Goal: Information Seeking & Learning: Check status

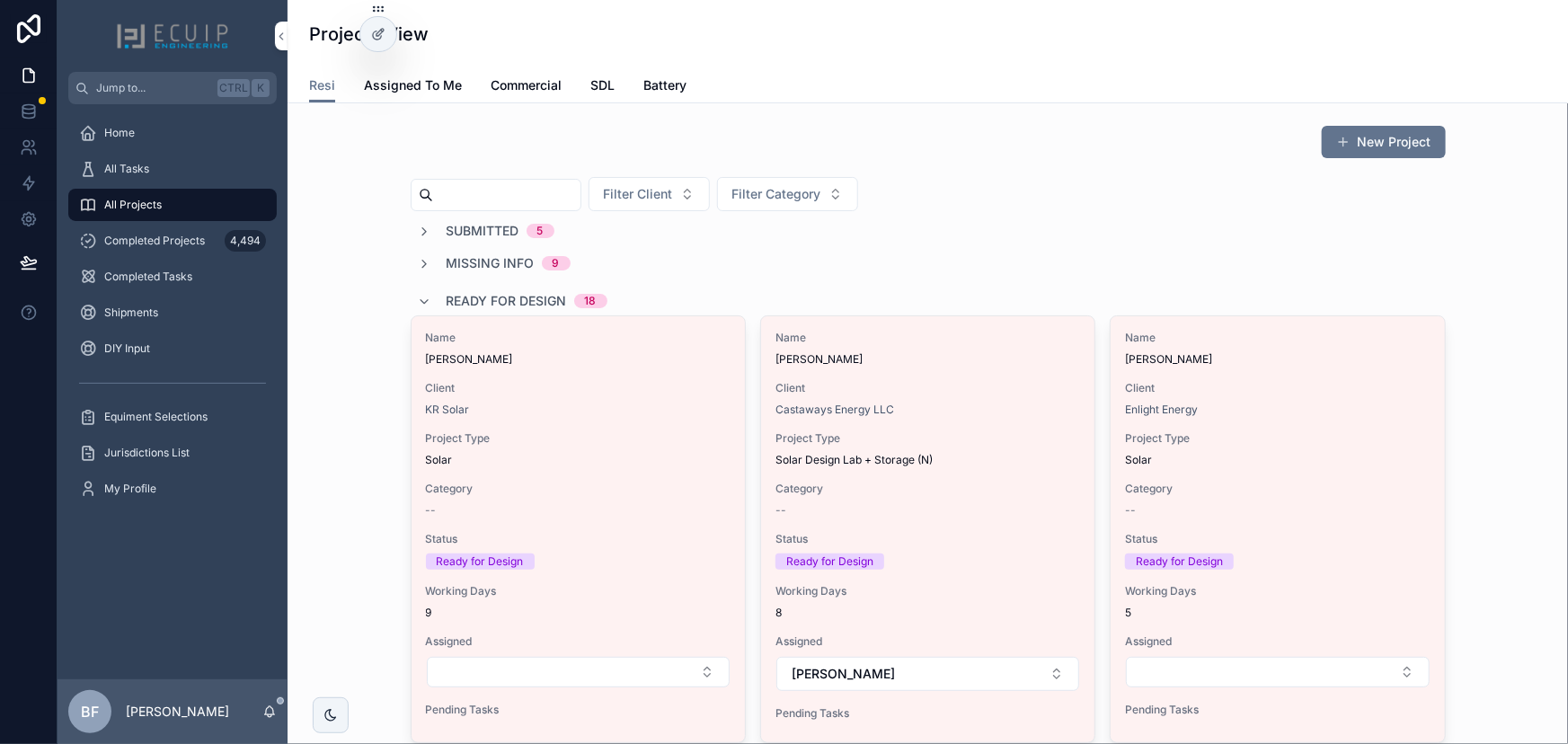
click at [431, 299] on div "Ready for Design 18" at bounding box center [512, 301] width 189 height 29
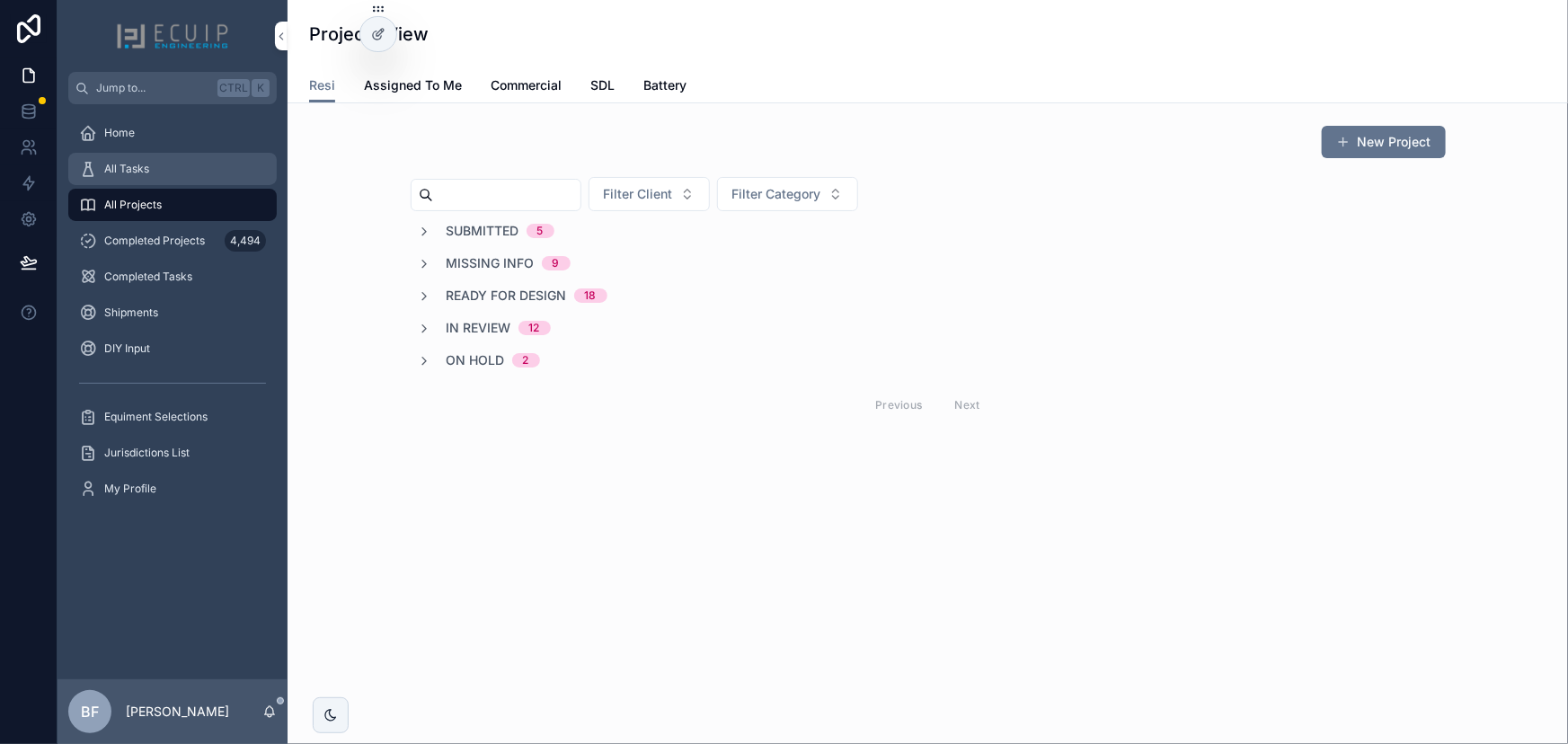
click at [211, 179] on div "All Tasks" at bounding box center [172, 169] width 187 height 29
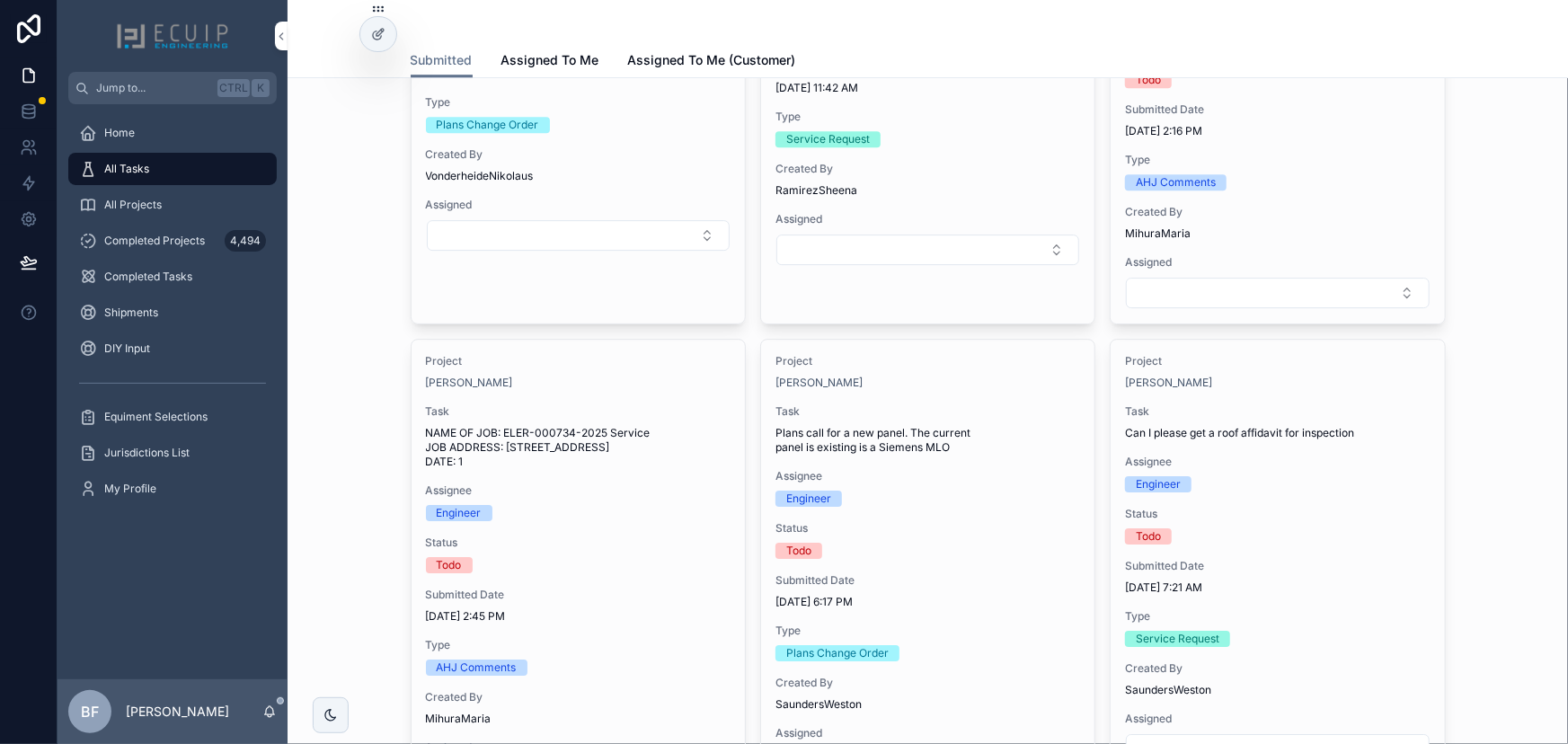
scroll to position [2860, 0]
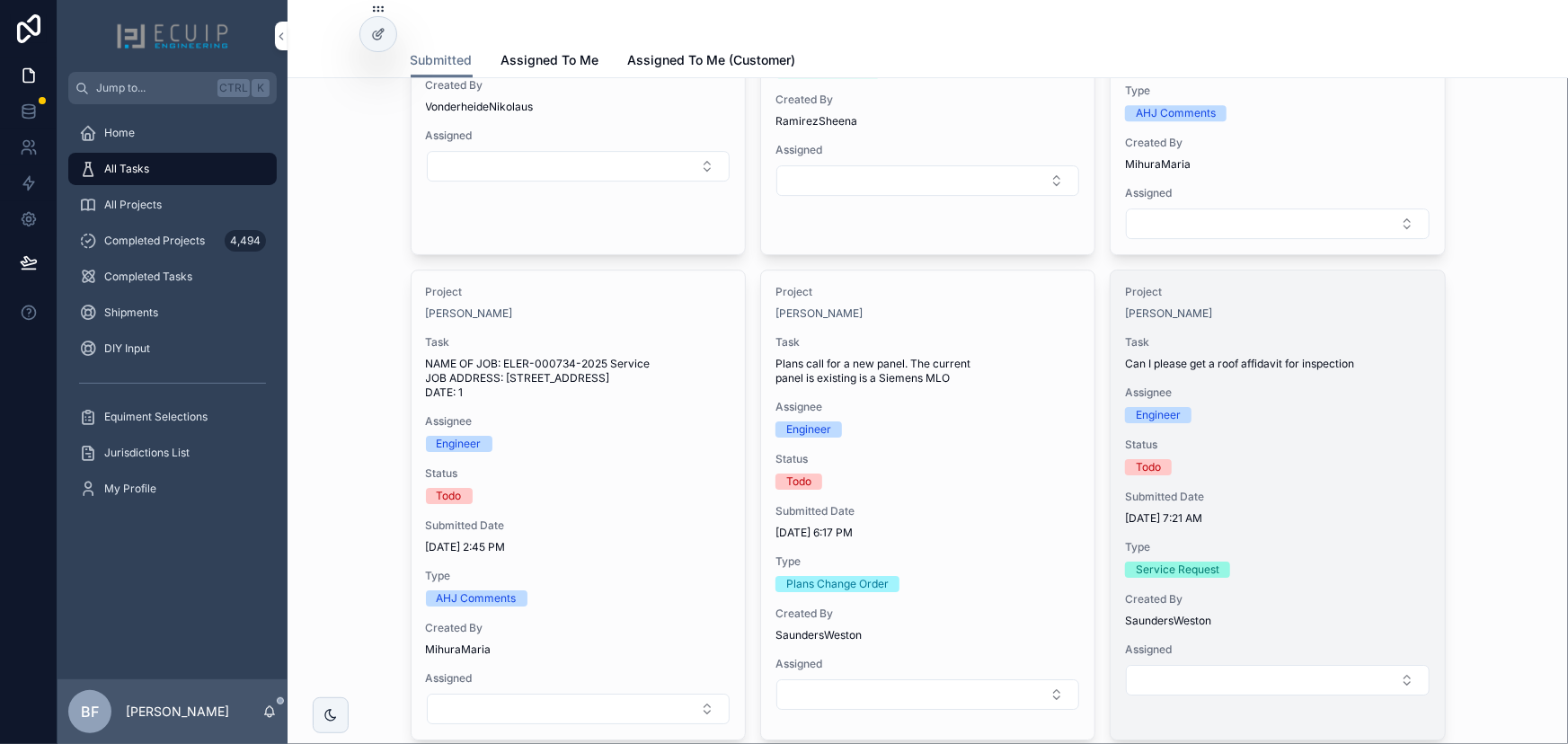
click at [1279, 314] on div "[PERSON_NAME]" at bounding box center [1278, 314] width 305 height 14
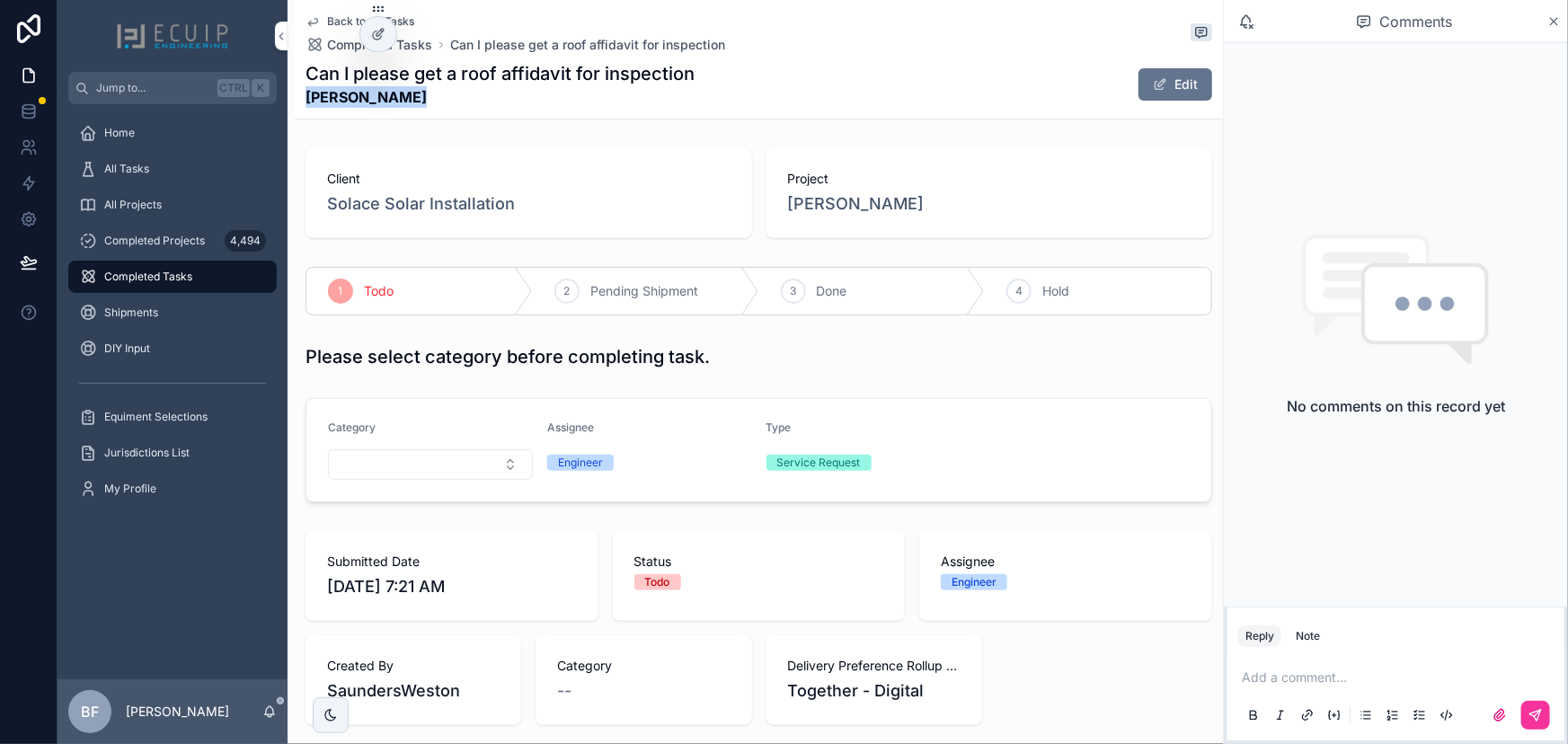
drag, startPoint x: 412, startPoint y: 88, endPoint x: 309, endPoint y: 101, distance: 103.8
click at [309, 101] on strong "Demitri Clark" at bounding box center [500, 97] width 390 height 22
copy strong "Demitri Clark"
click at [1151, 97] on button "Edit" at bounding box center [1176, 85] width 74 height 32
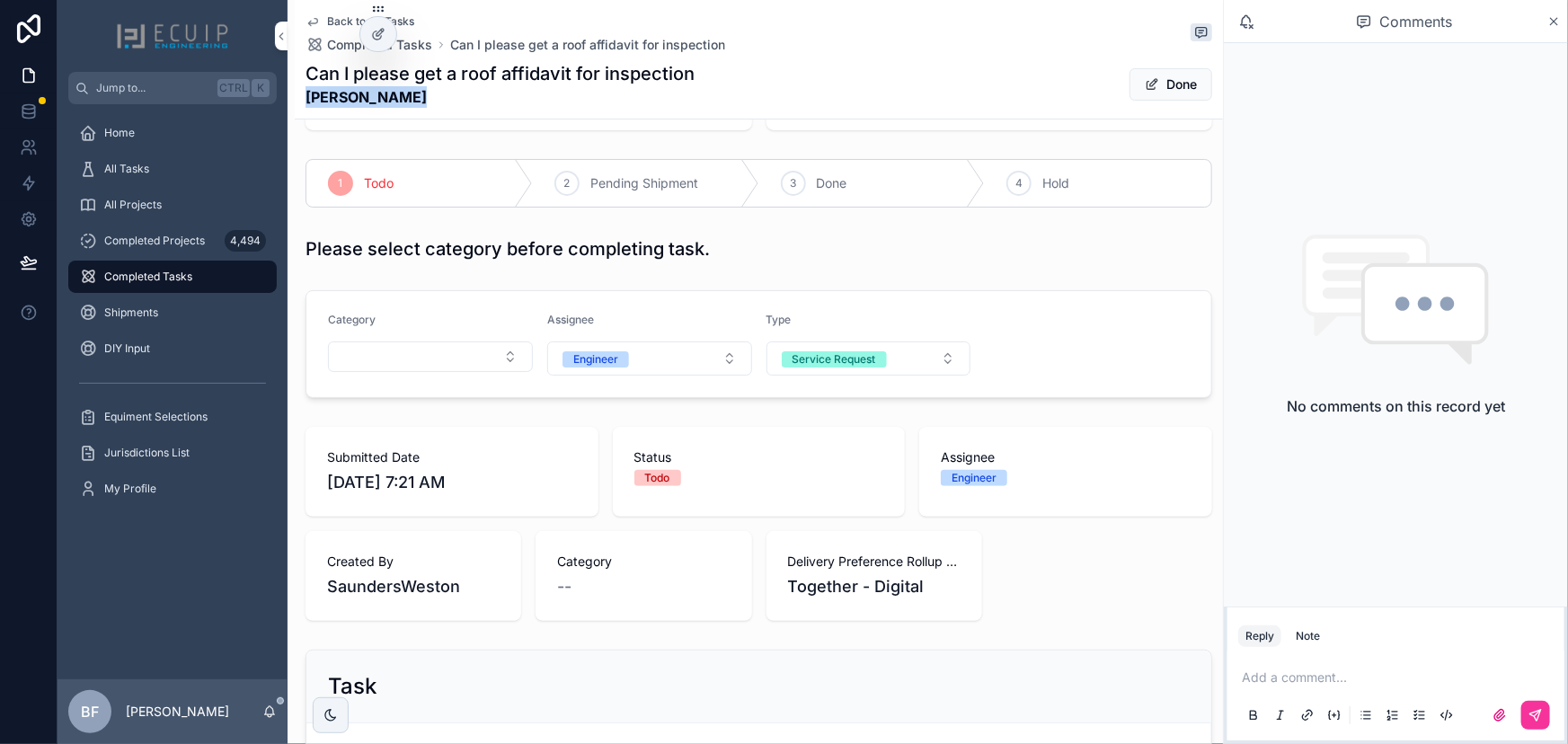
scroll to position [244, 0]
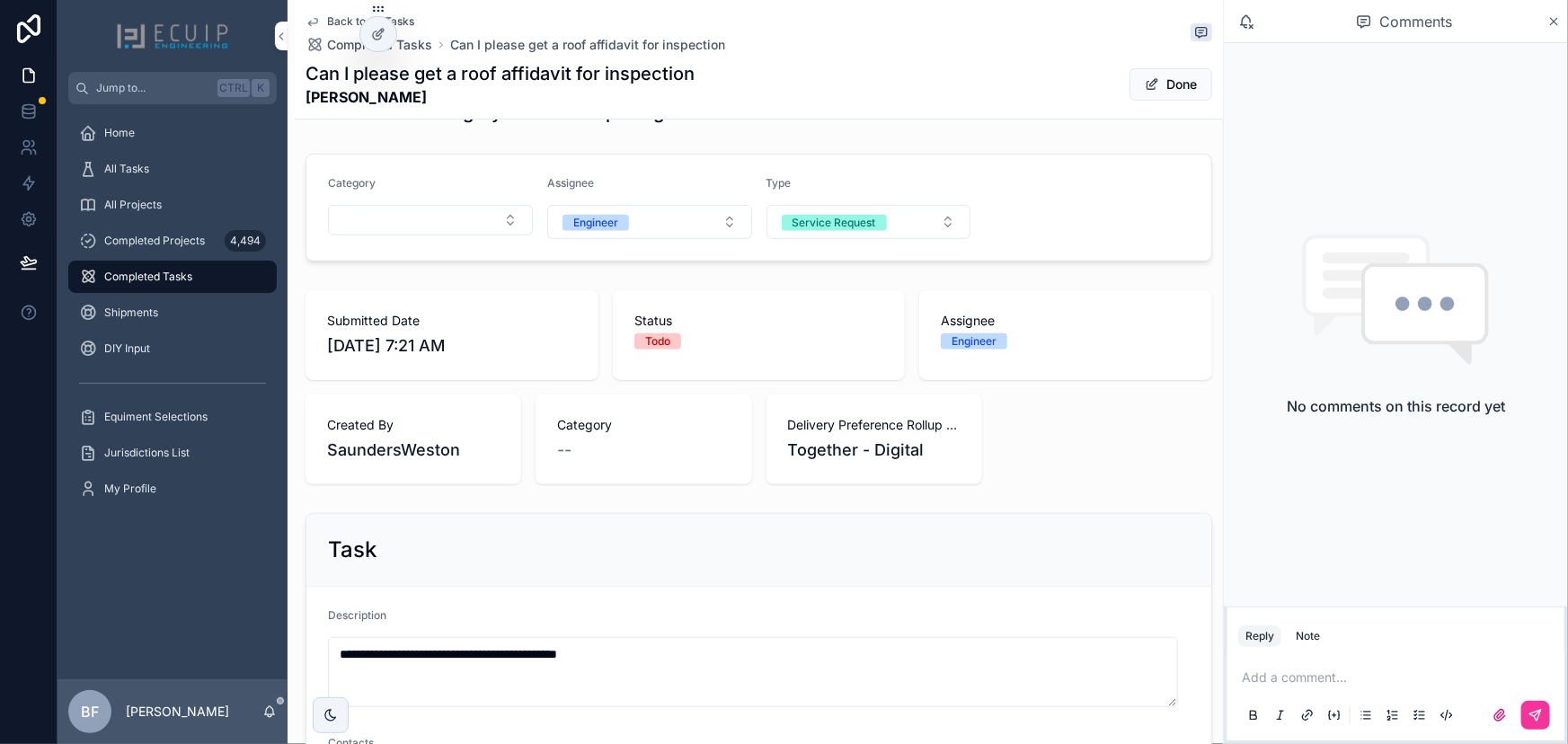
click at [423, 197] on div "Category" at bounding box center [430, 207] width 205 height 63
click at [427, 226] on button "Select Button" at bounding box center [430, 220] width 205 height 31
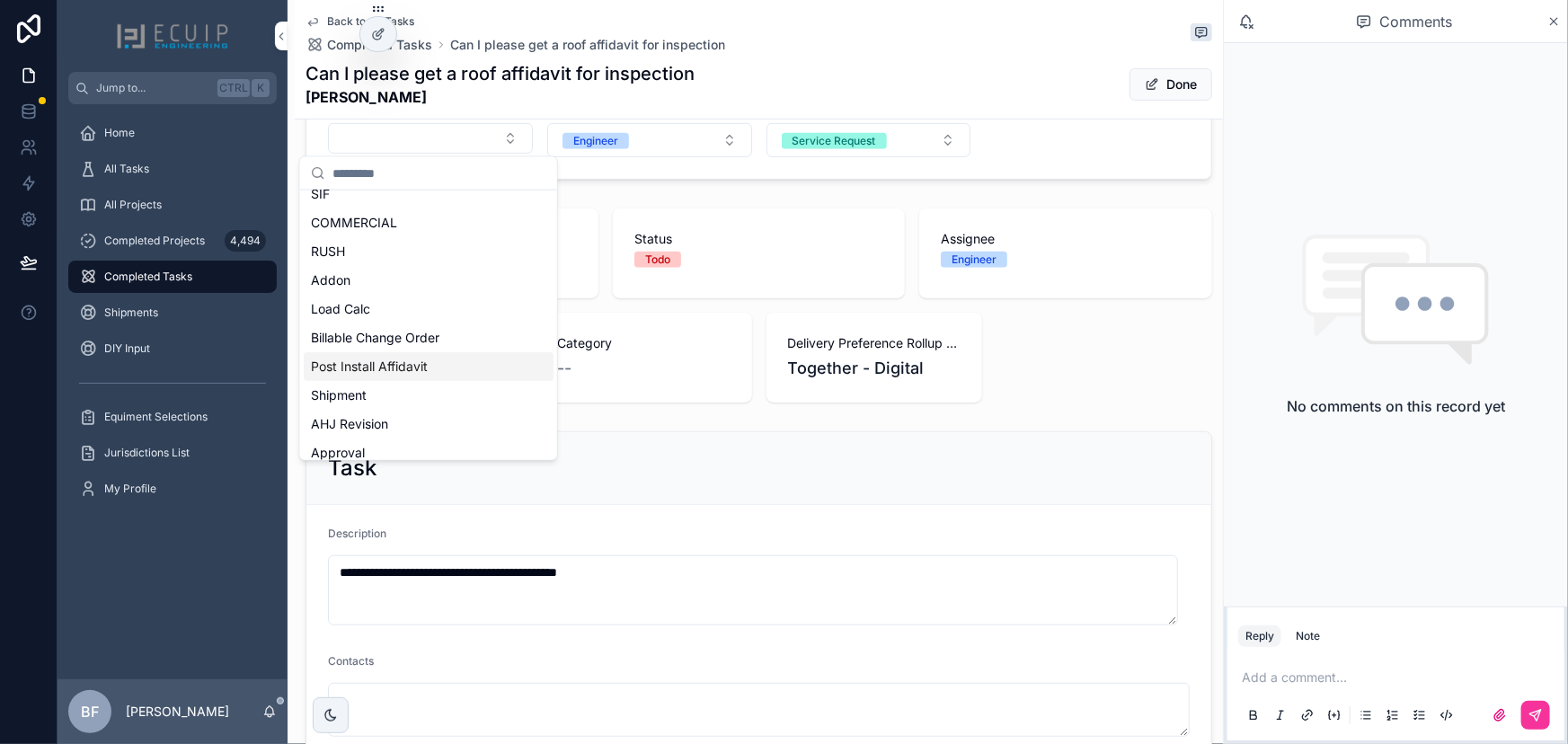
click at [406, 367] on span "Post Install Affidavit" at bounding box center [370, 367] width 117 height 18
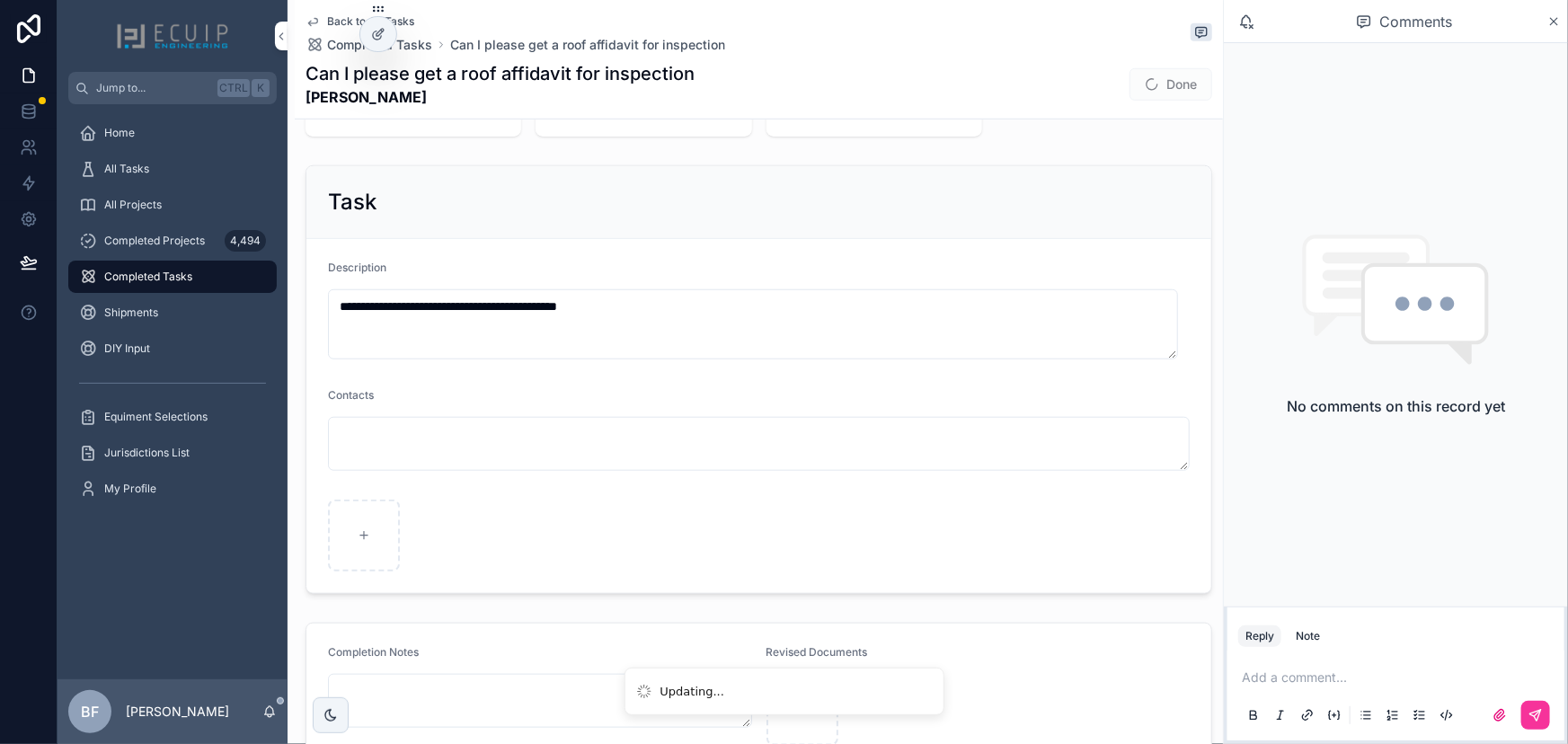
scroll to position [737, 0]
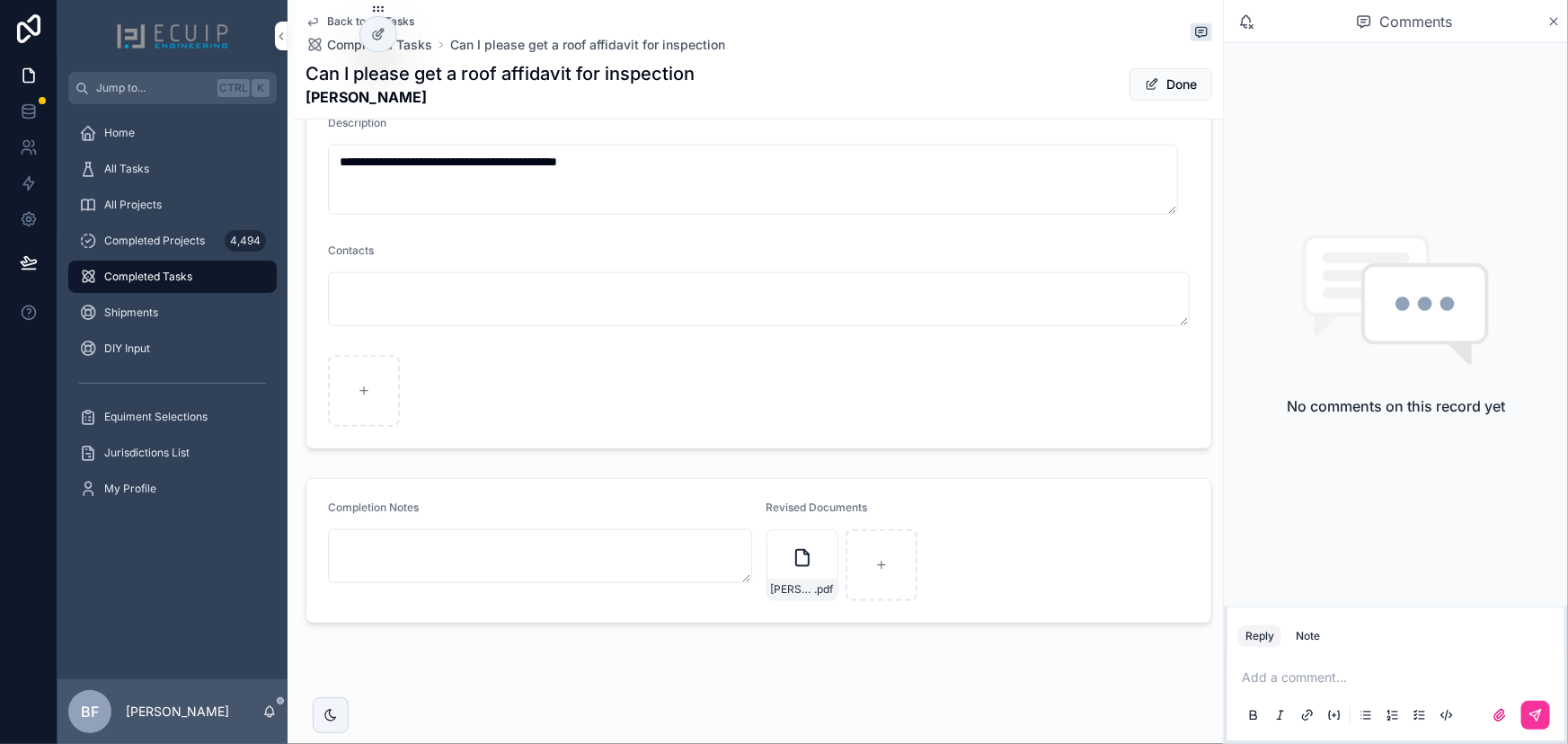
click at [1151, 103] on div "Can I please get a roof affidavit for inspection Demitri Clark Done" at bounding box center [759, 85] width 907 height 47
click at [1163, 73] on button "Done" at bounding box center [1171, 85] width 83 height 32
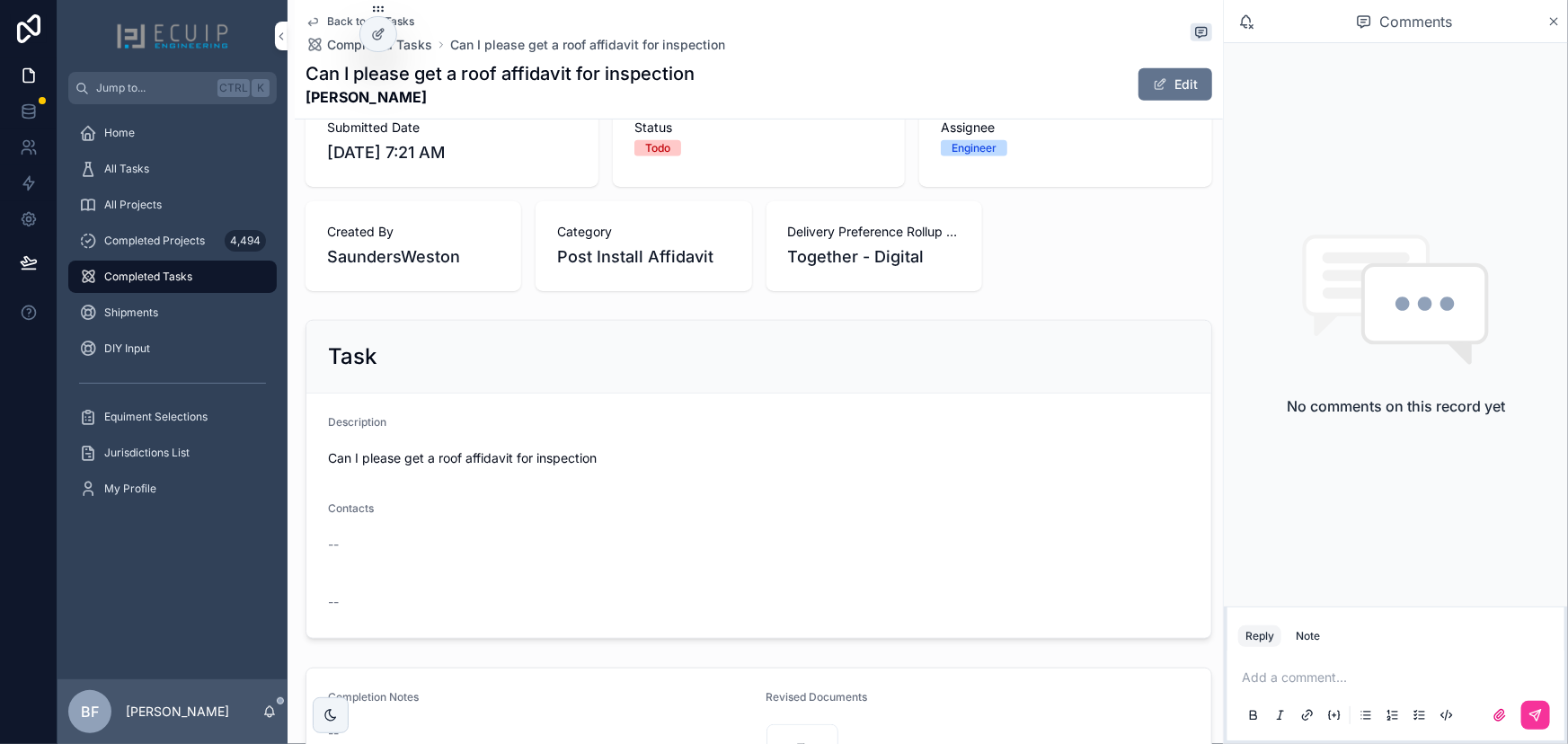
scroll to position [147, 0]
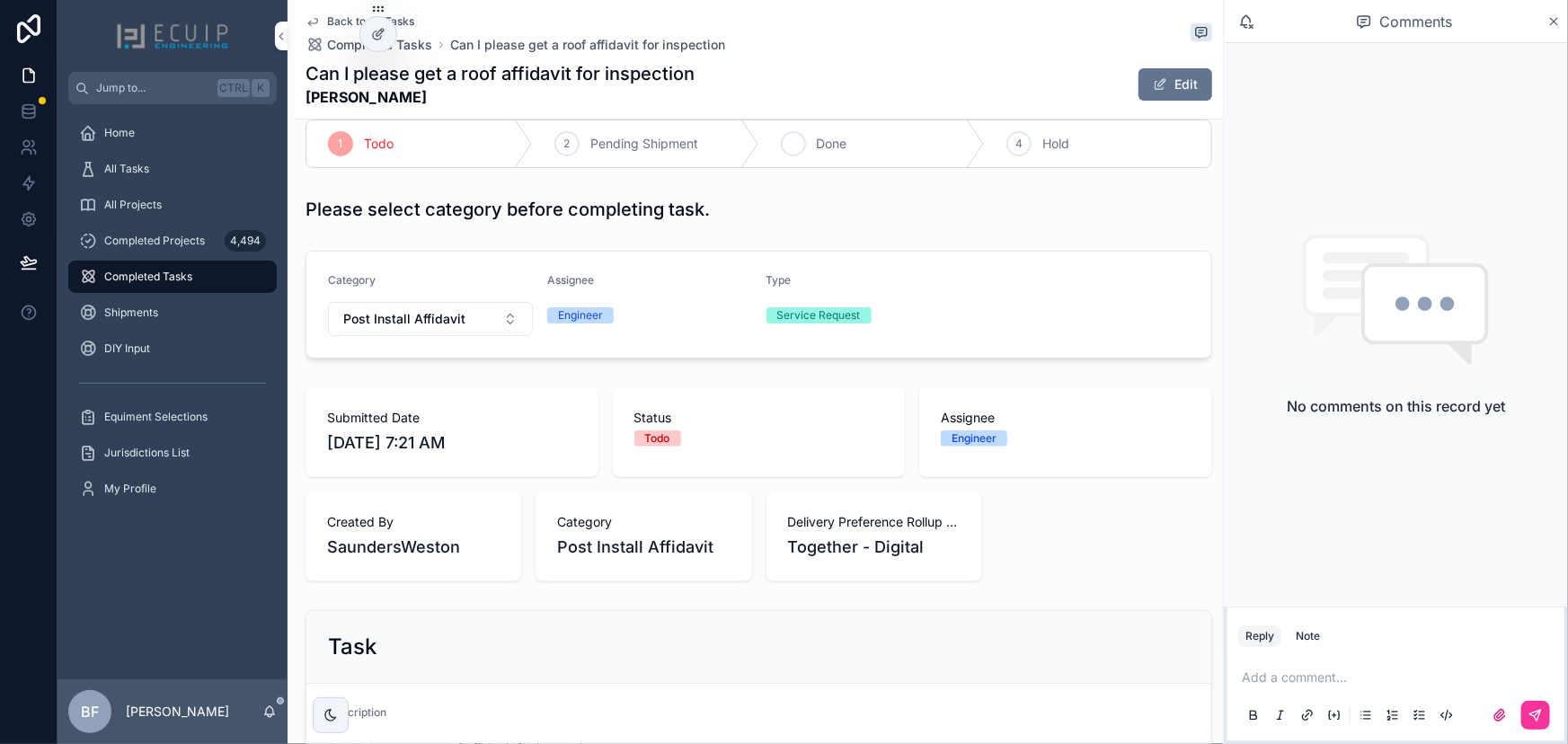
click at [817, 144] on span "Done" at bounding box center [832, 144] width 31 height 18
click at [157, 164] on div "All Tasks" at bounding box center [172, 169] width 187 height 29
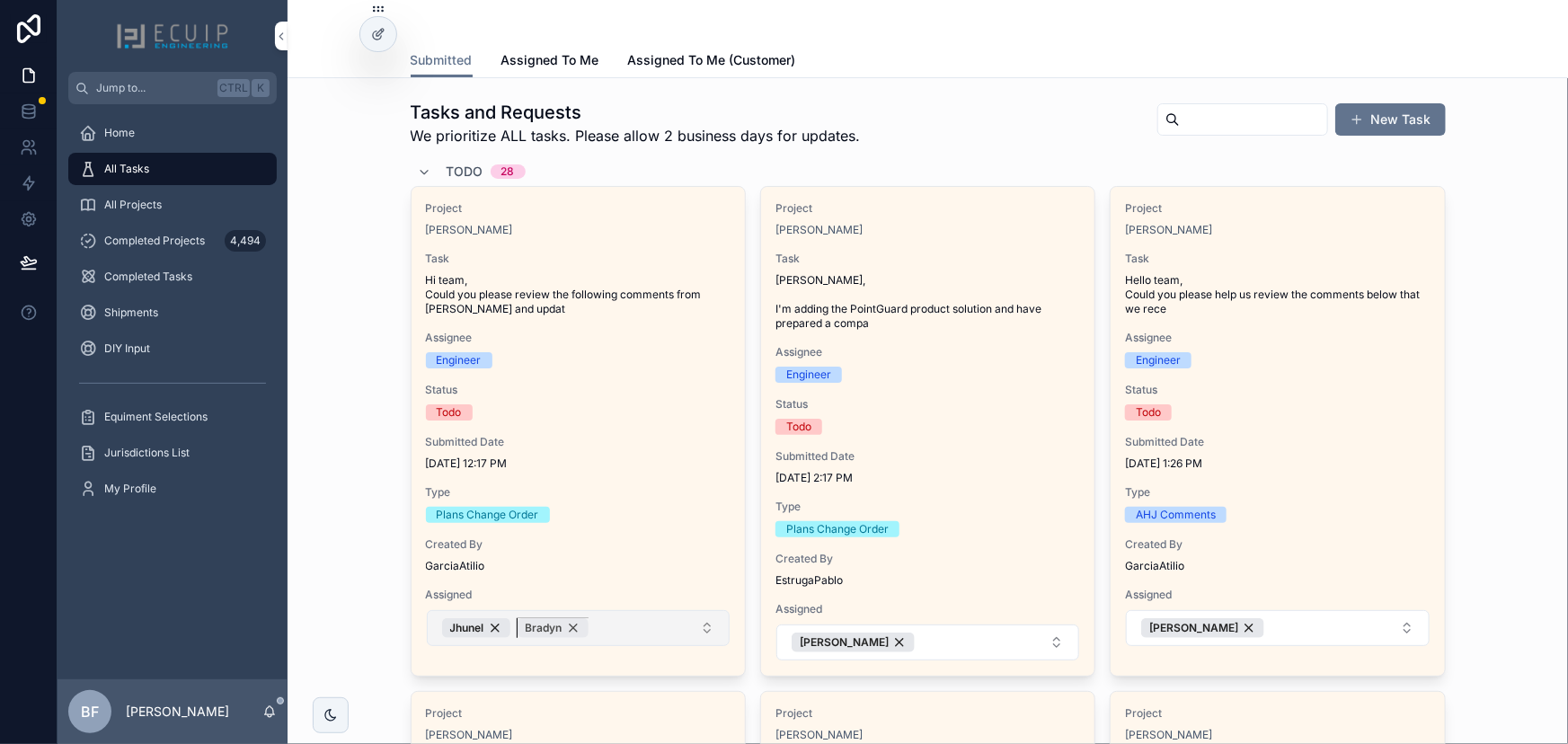
click at [569, 629] on div "Bradyn" at bounding box center [553, 629] width 71 height 20
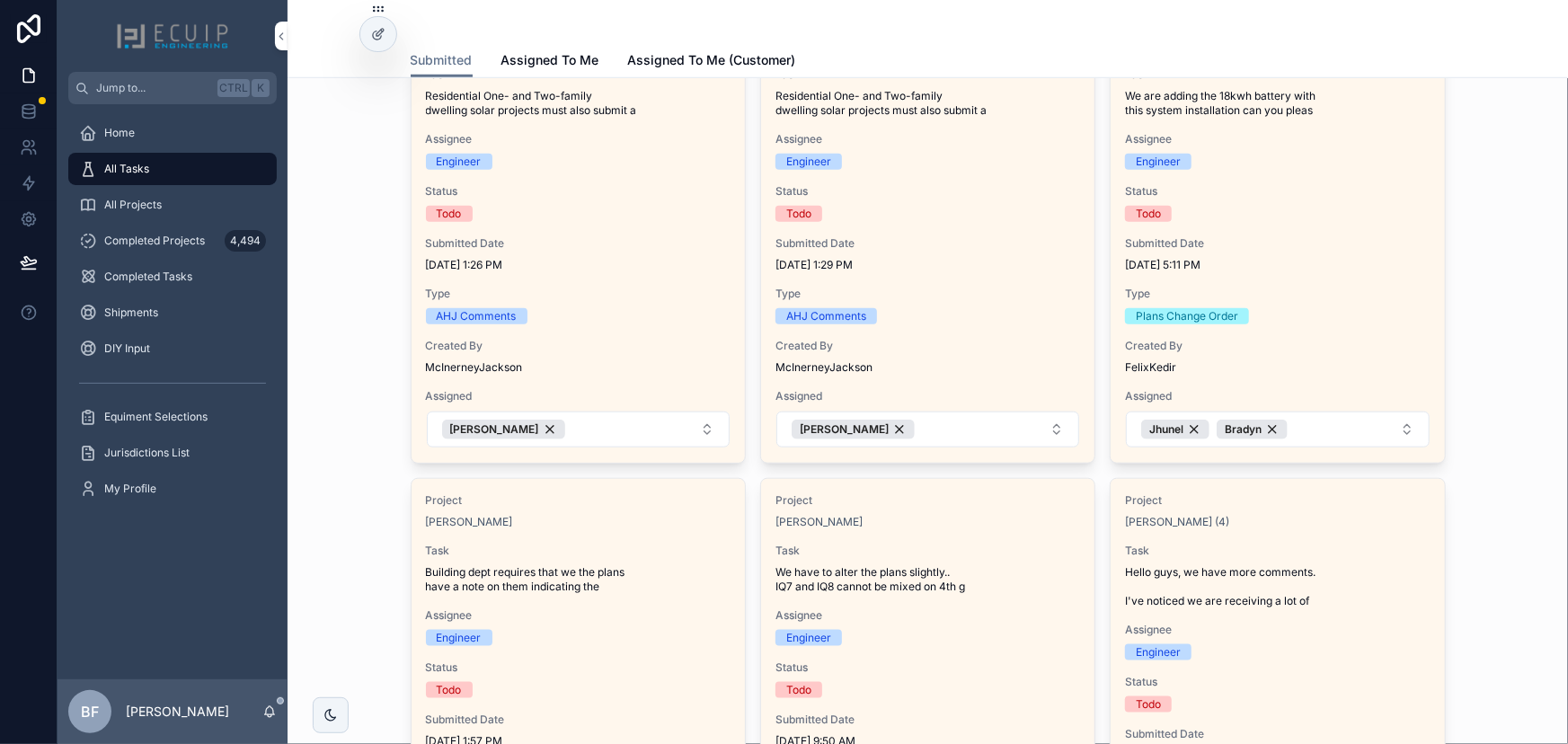
scroll to position [572, 0]
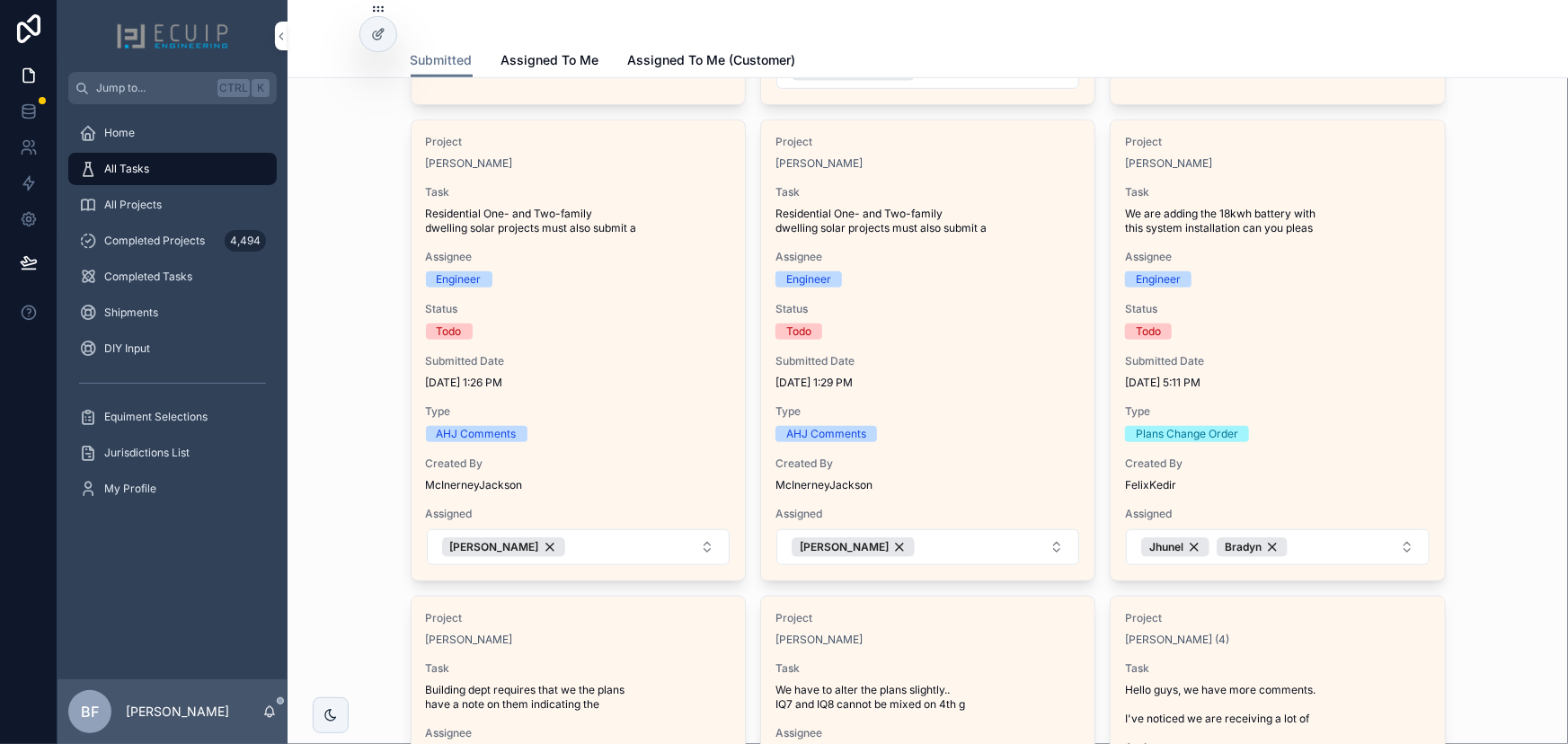
click at [1272, 326] on div "Todo" at bounding box center [1278, 332] width 305 height 16
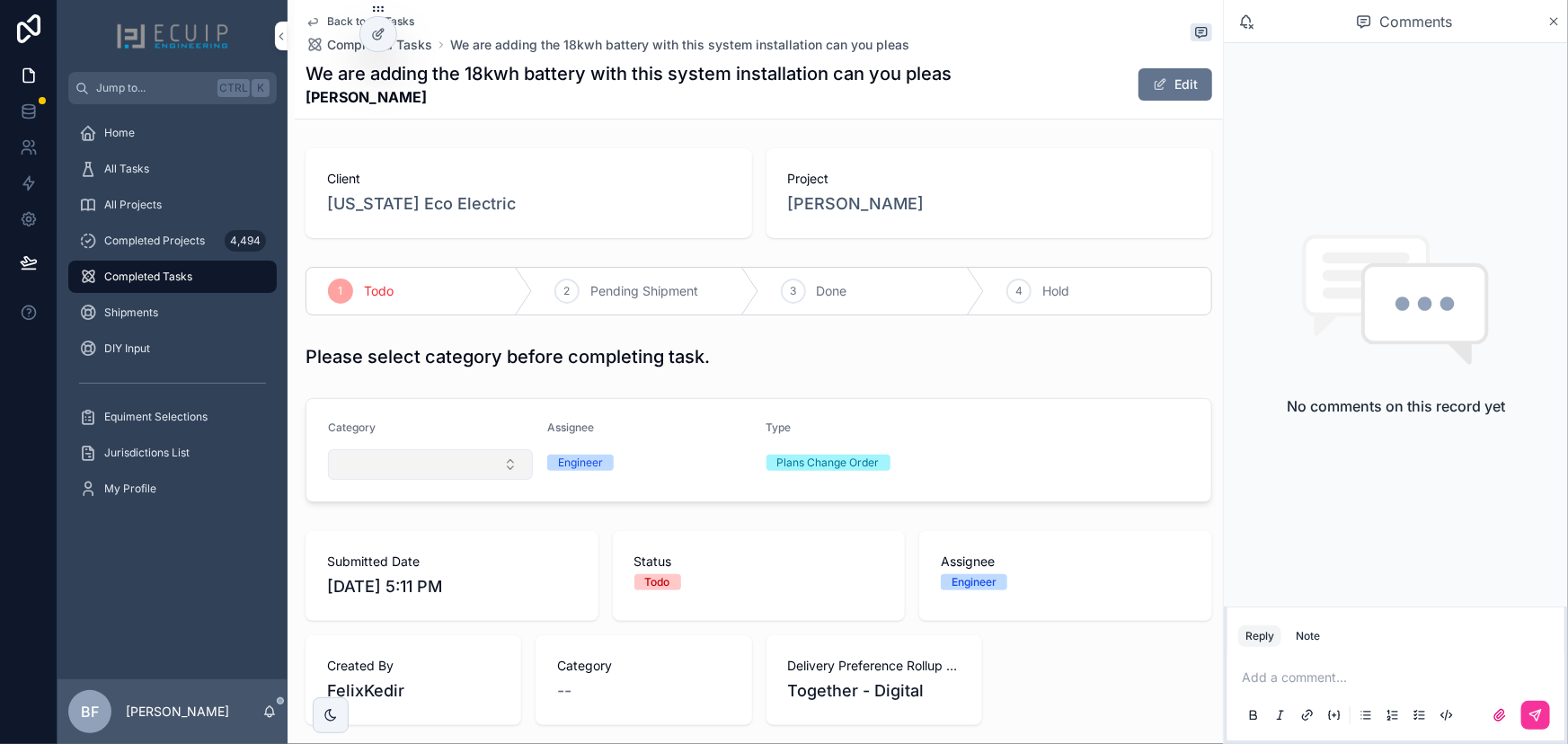
click at [422, 468] on button "Select Button" at bounding box center [430, 464] width 205 height 31
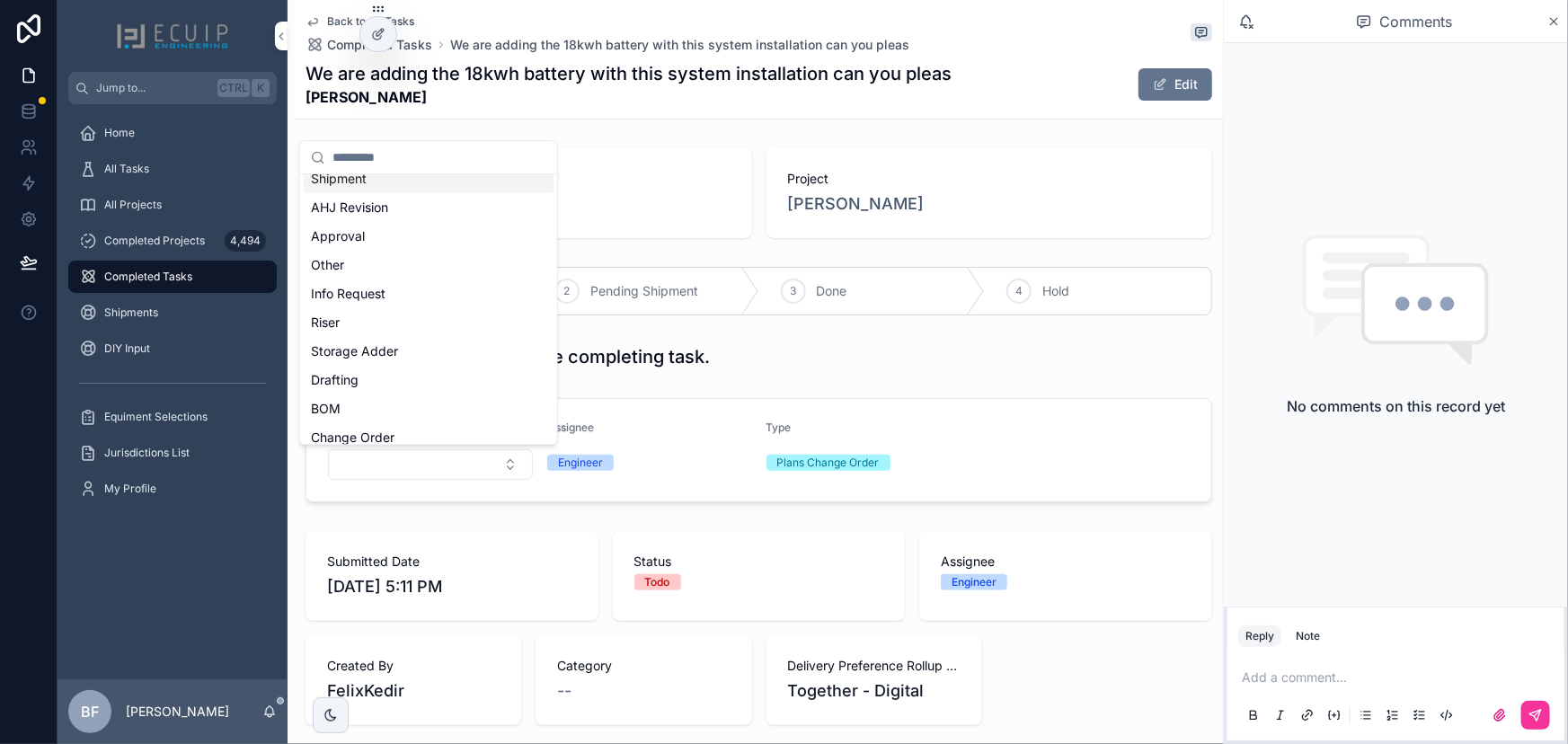
scroll to position [490, 0]
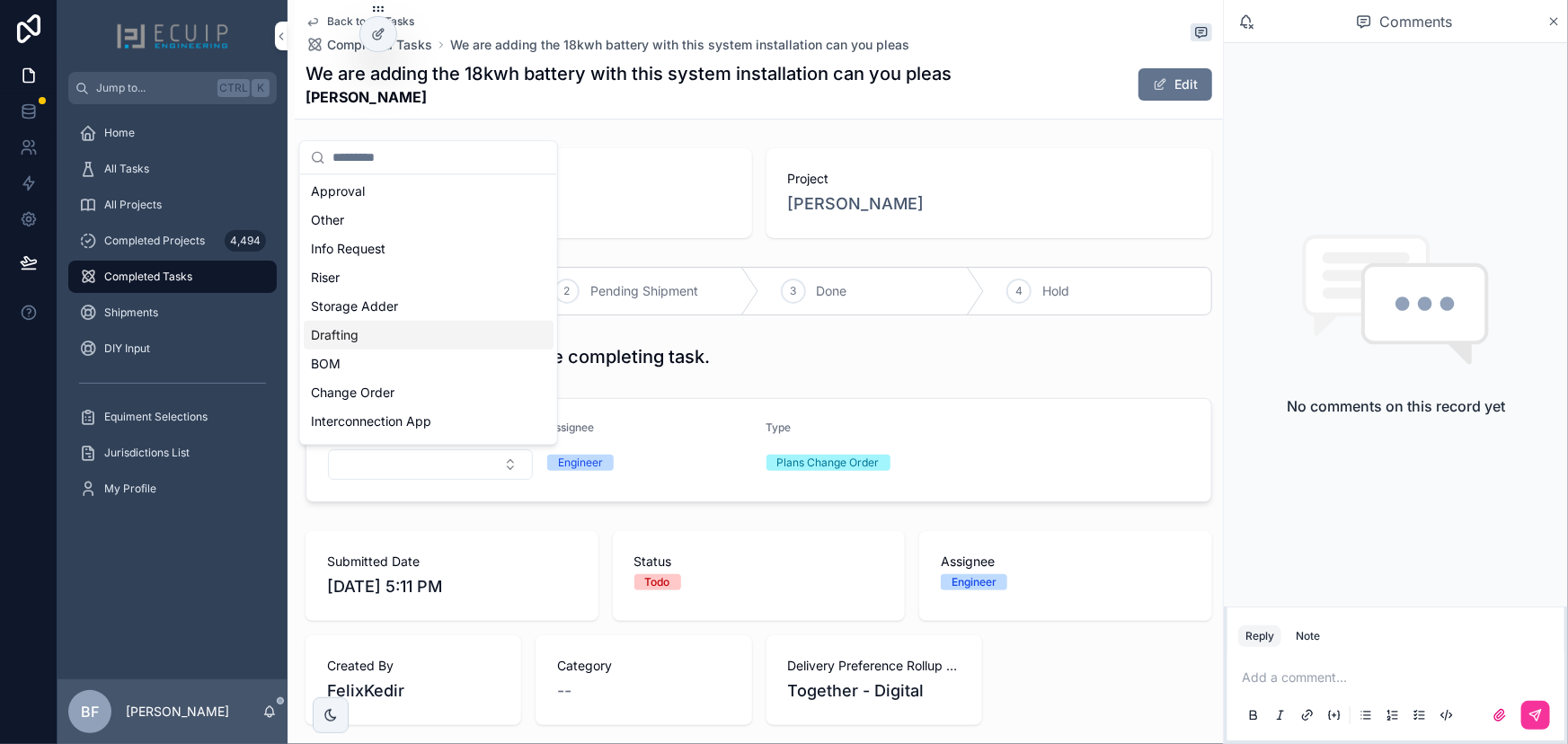
click at [392, 350] on div "BOM" at bounding box center [428, 364] width 250 height 29
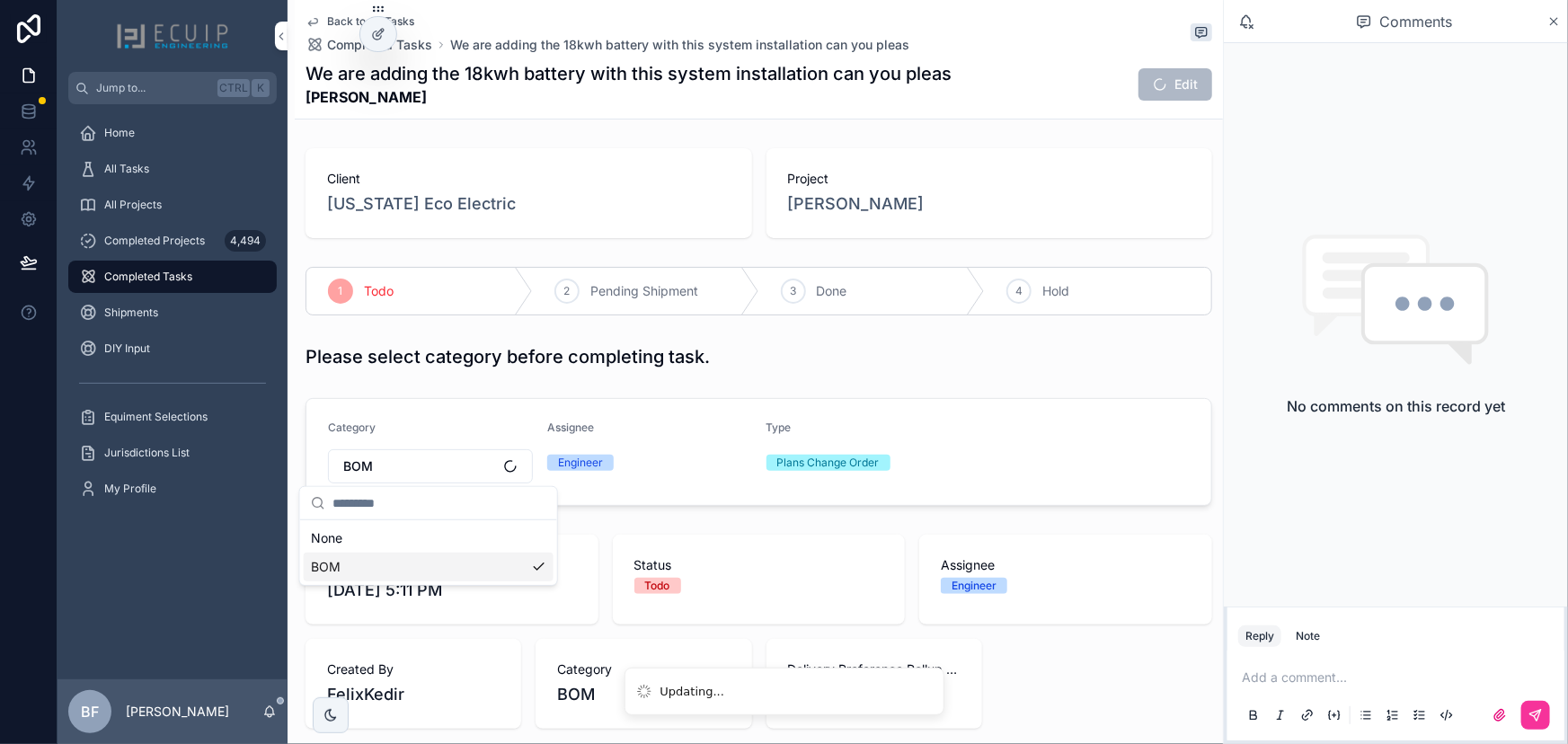
scroll to position [0, 0]
click at [410, 452] on button "BOM" at bounding box center [430, 466] width 205 height 34
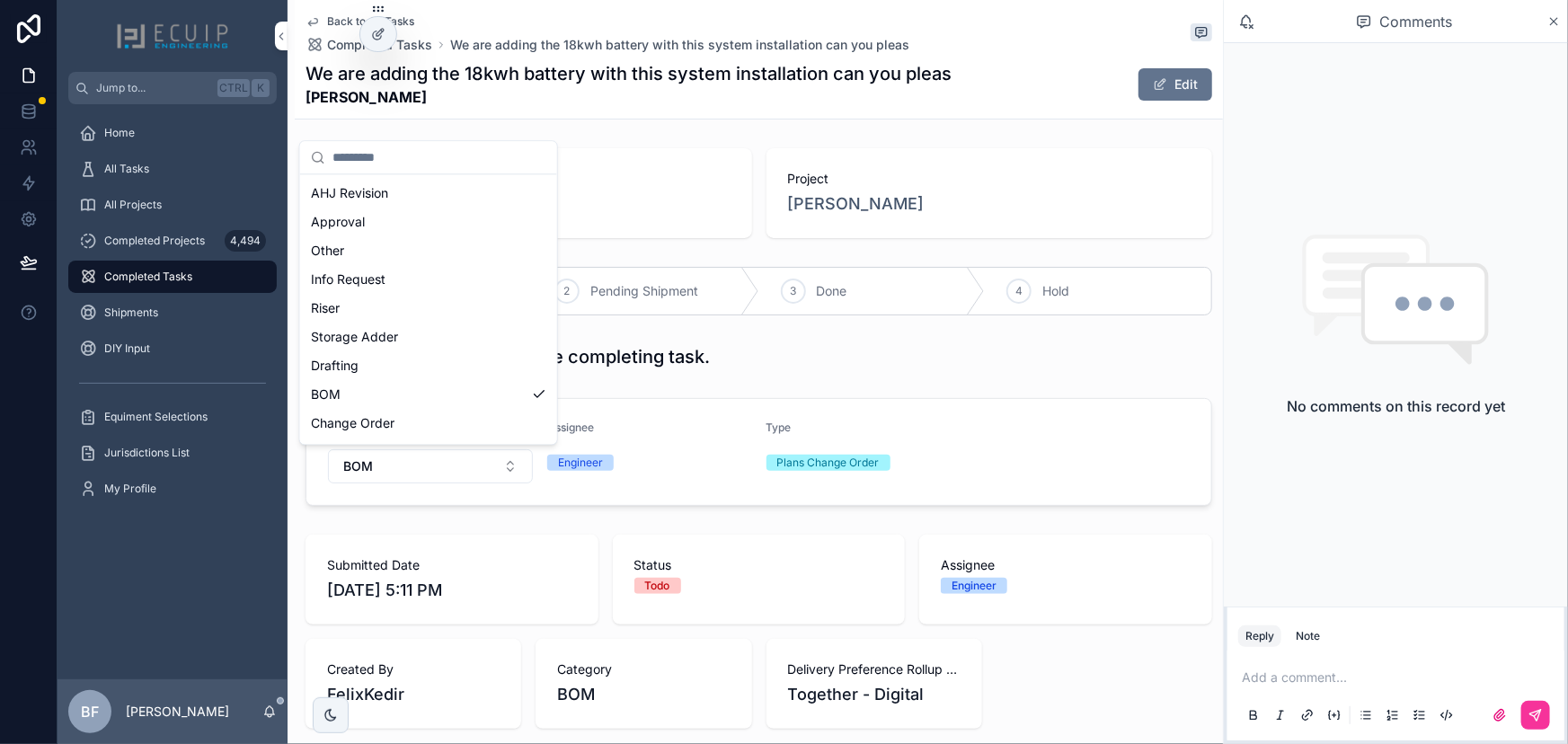
scroll to position [490, 0]
click at [375, 360] on div "Drafting" at bounding box center [428, 364] width 250 height 29
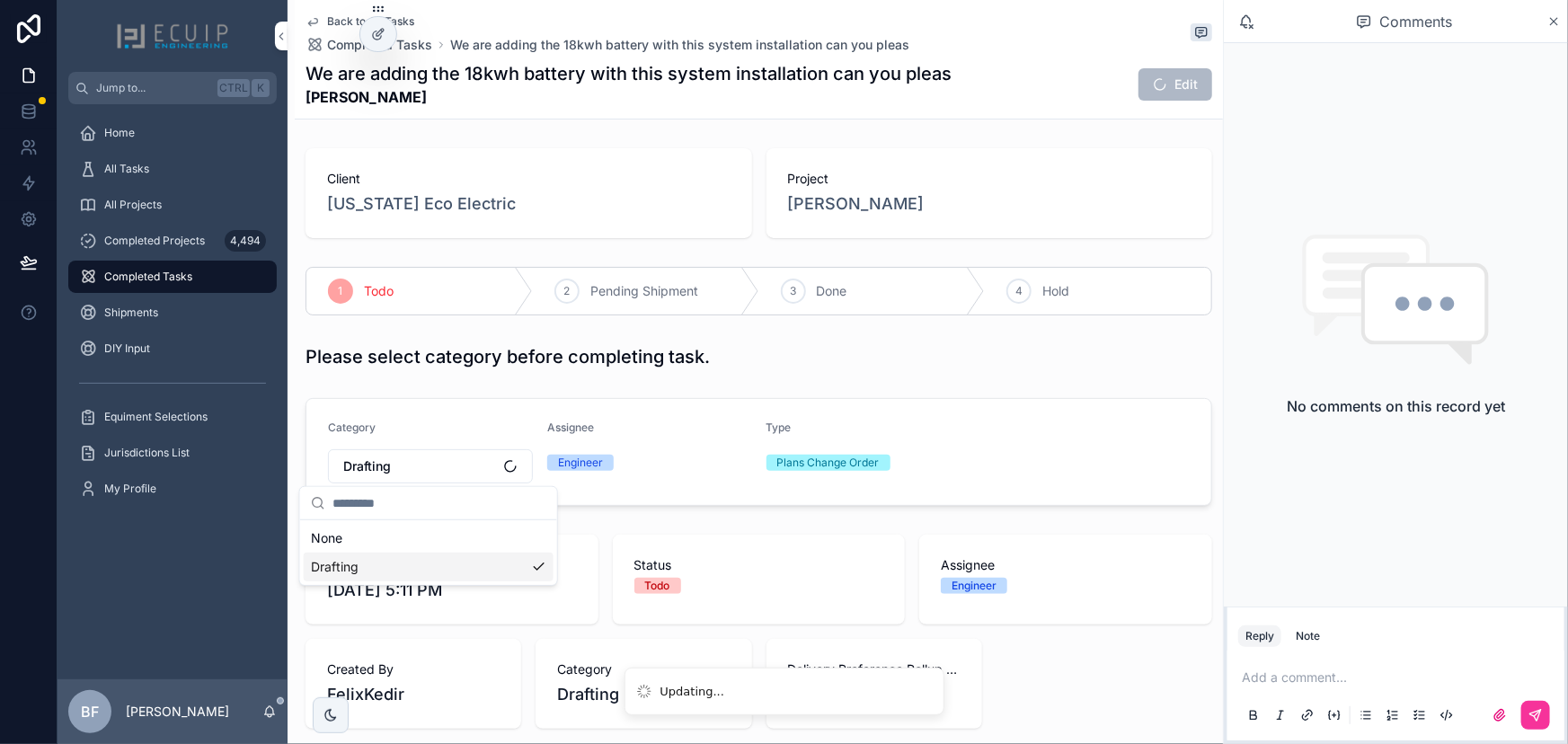
scroll to position [0, 0]
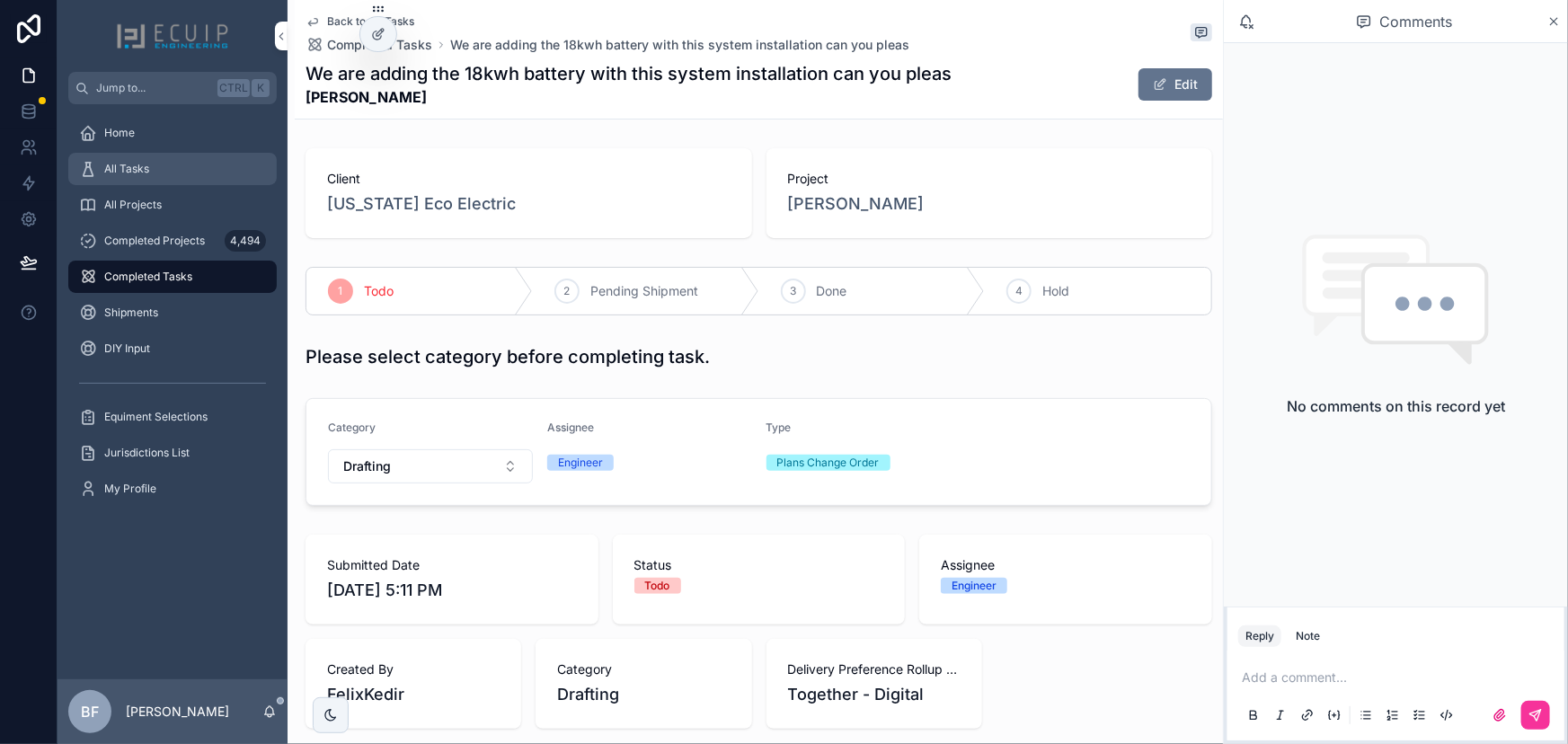
click at [138, 183] on link "All Tasks" at bounding box center [172, 169] width 208 height 32
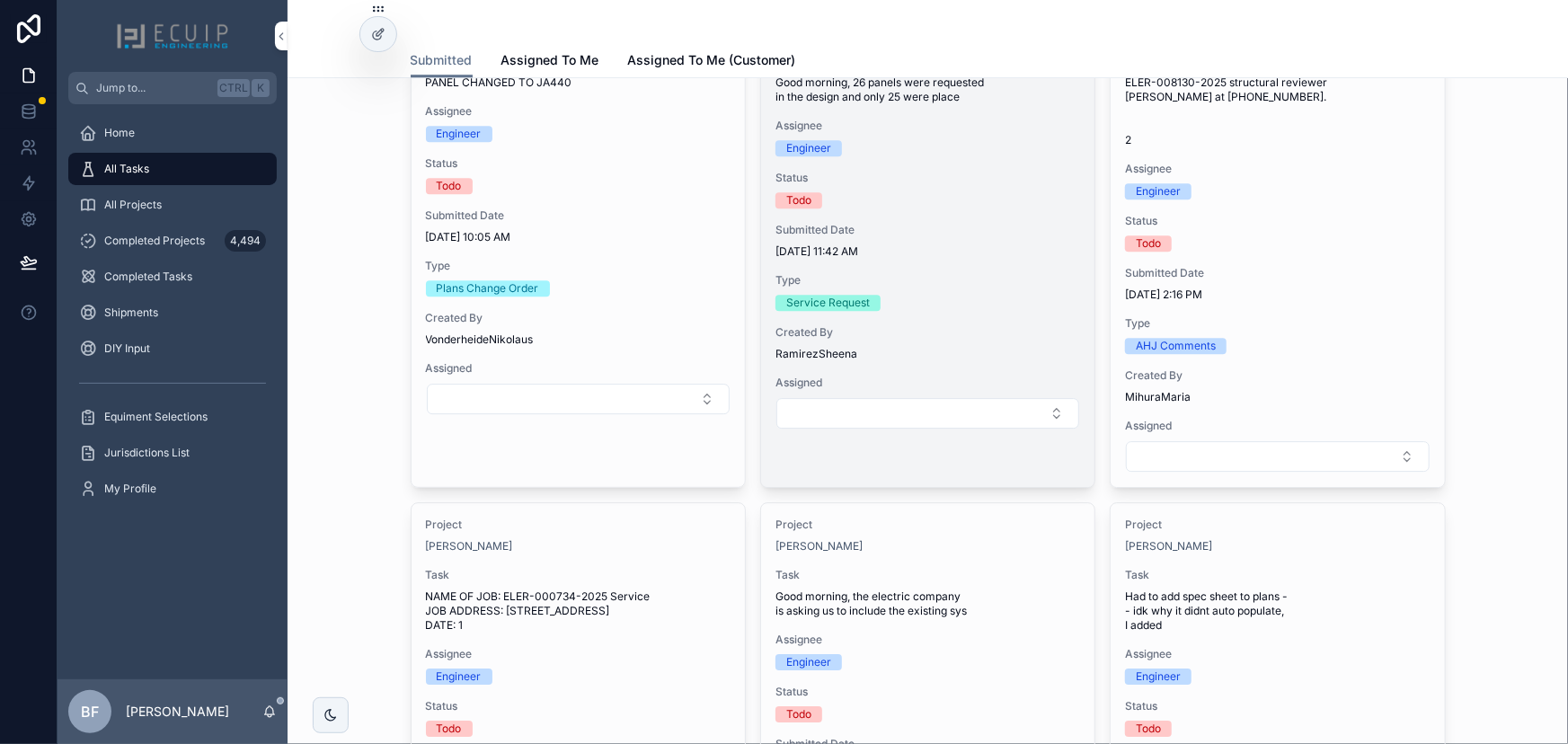
scroll to position [2614, 0]
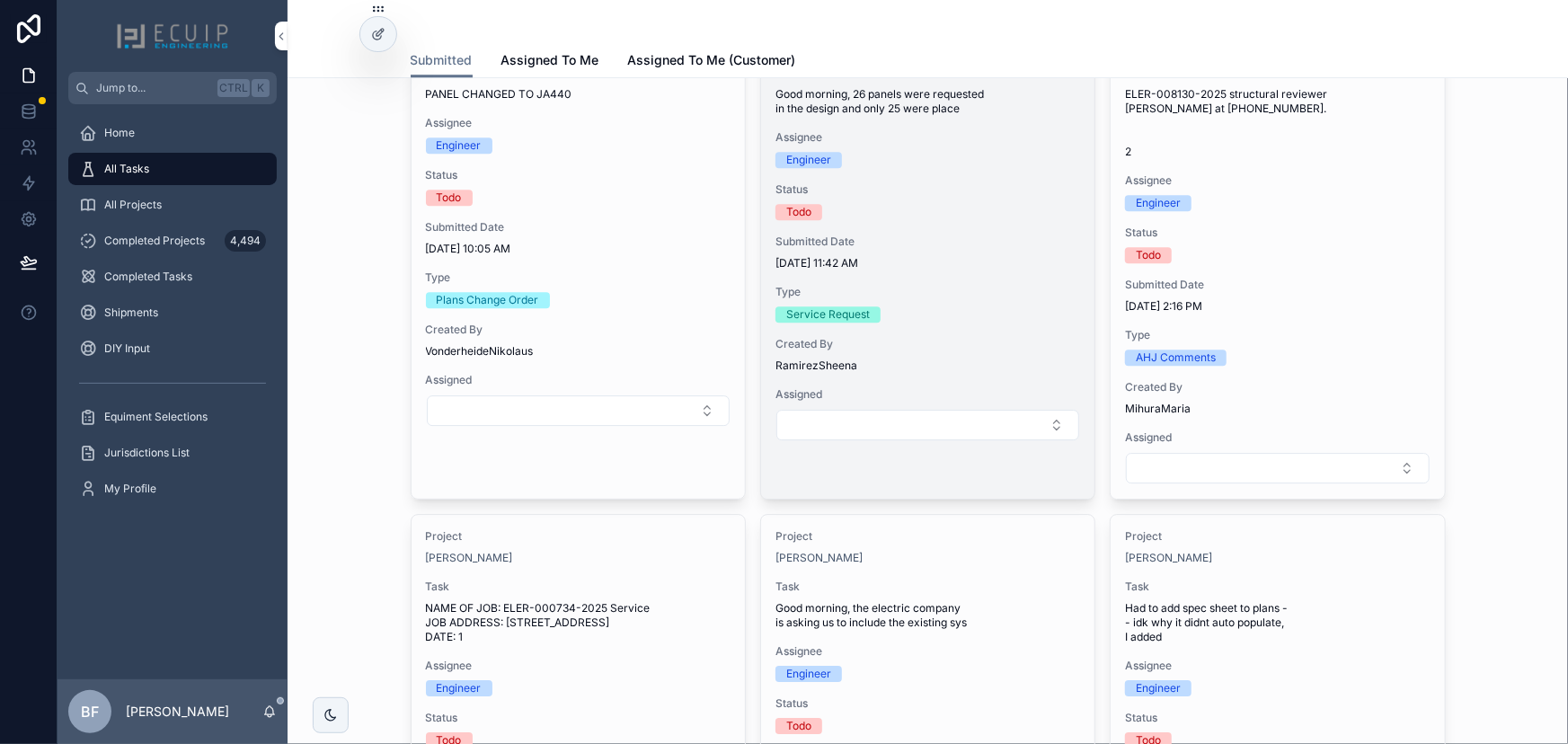
click at [962, 221] on div "Project David Cooper Task Good morning, 26 panels were requested in the design …" at bounding box center [928, 228] width 334 height 455
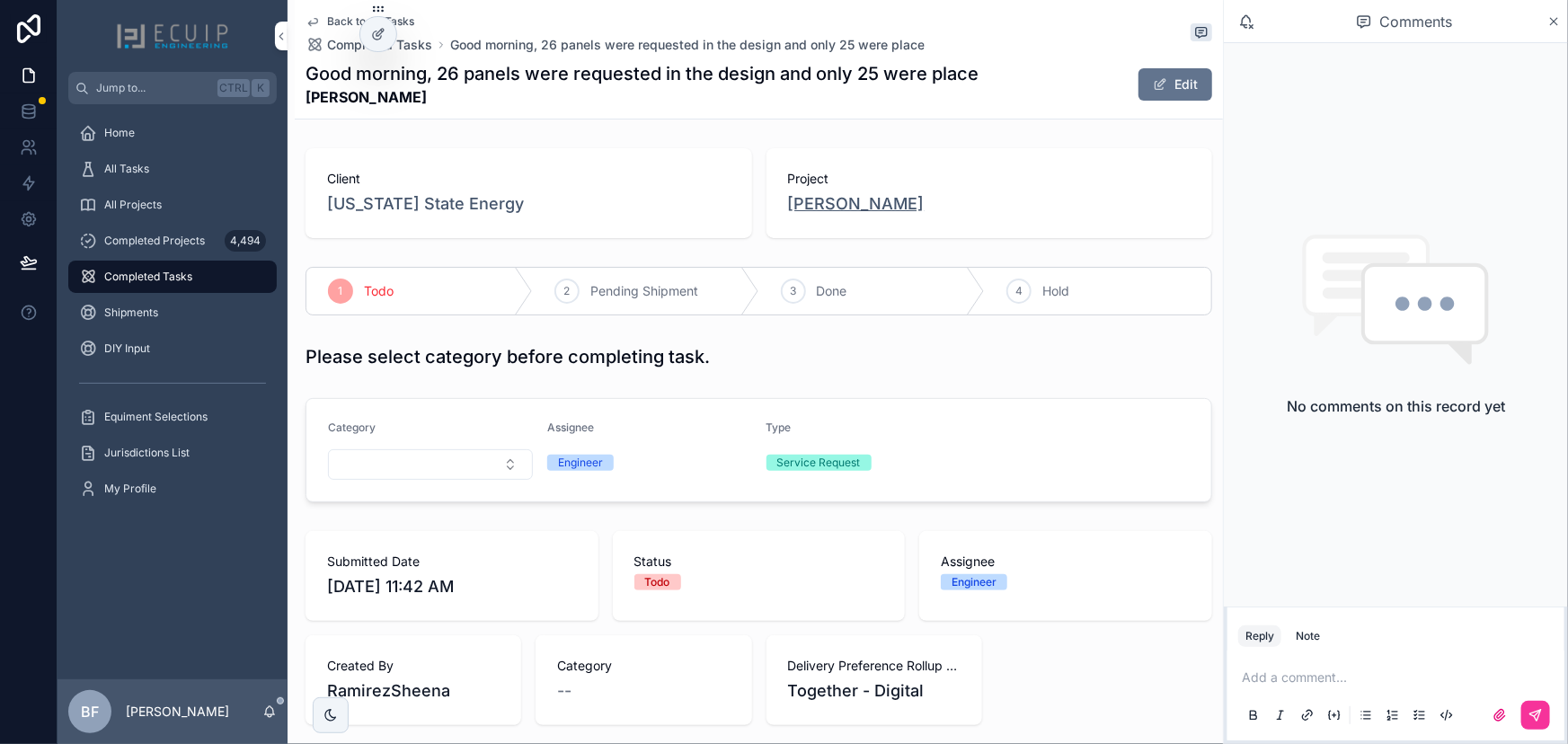
click at [845, 210] on span "David Cooper" at bounding box center [857, 204] width 137 height 25
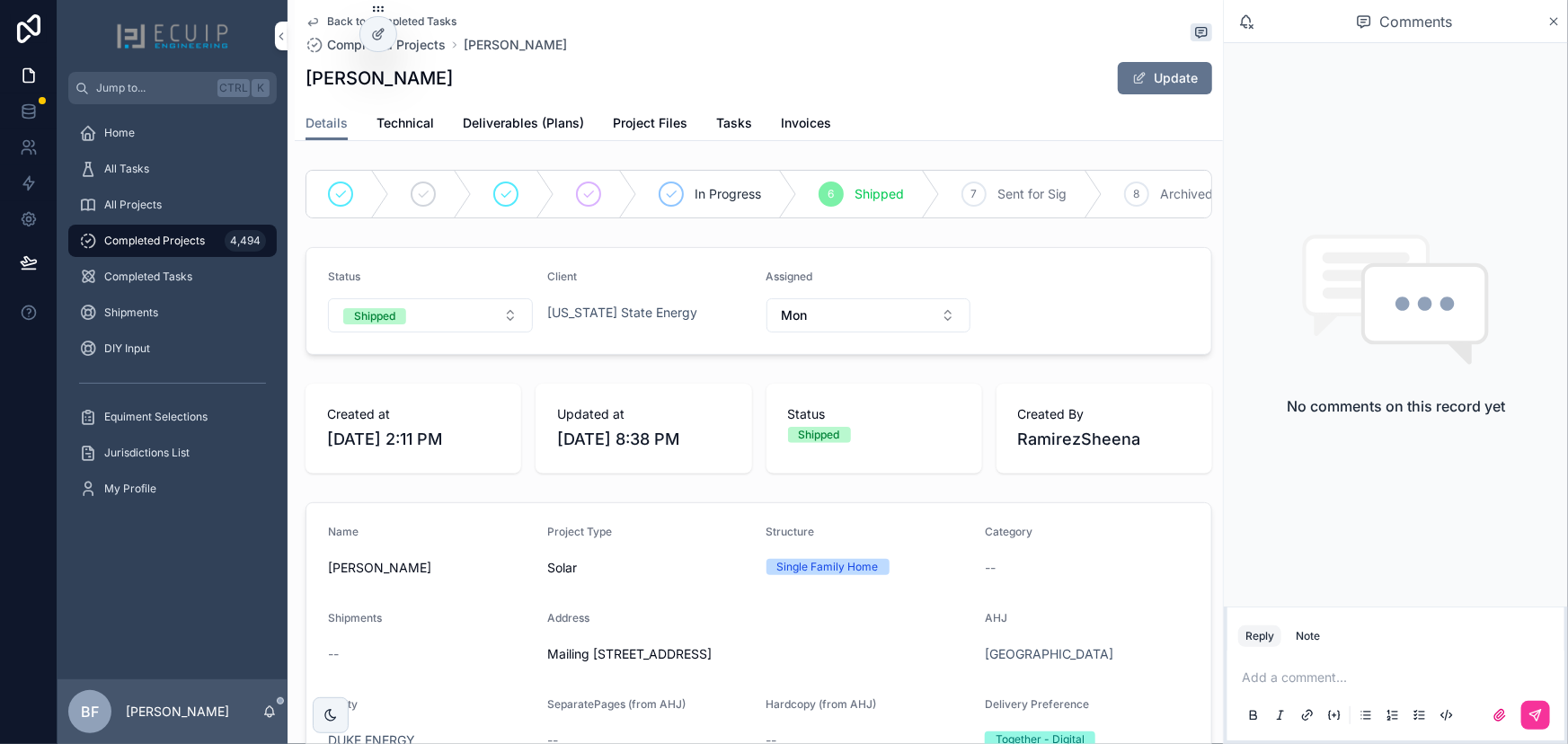
scroll to position [409, 0]
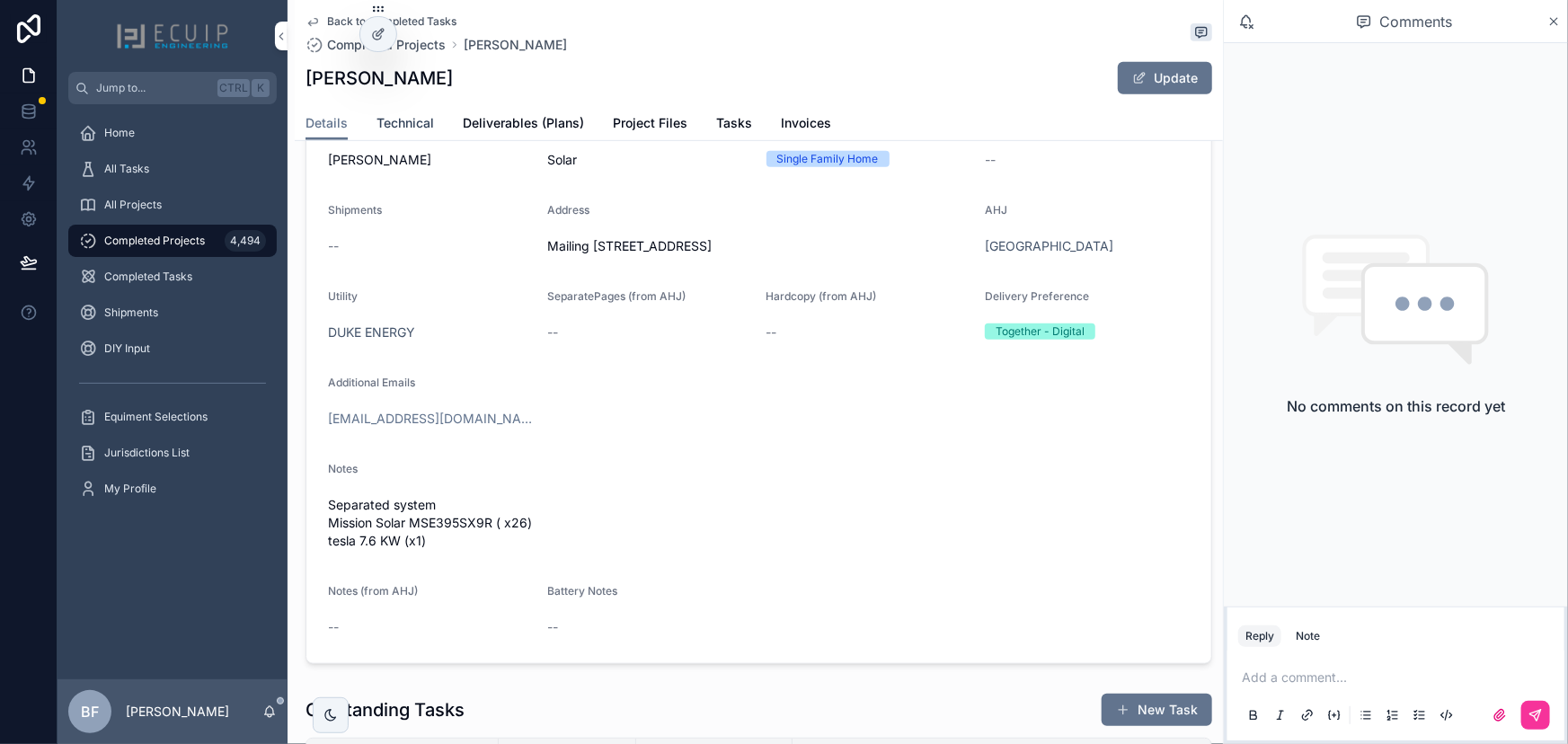
click at [420, 118] on span "Technical" at bounding box center [406, 124] width 58 height 18
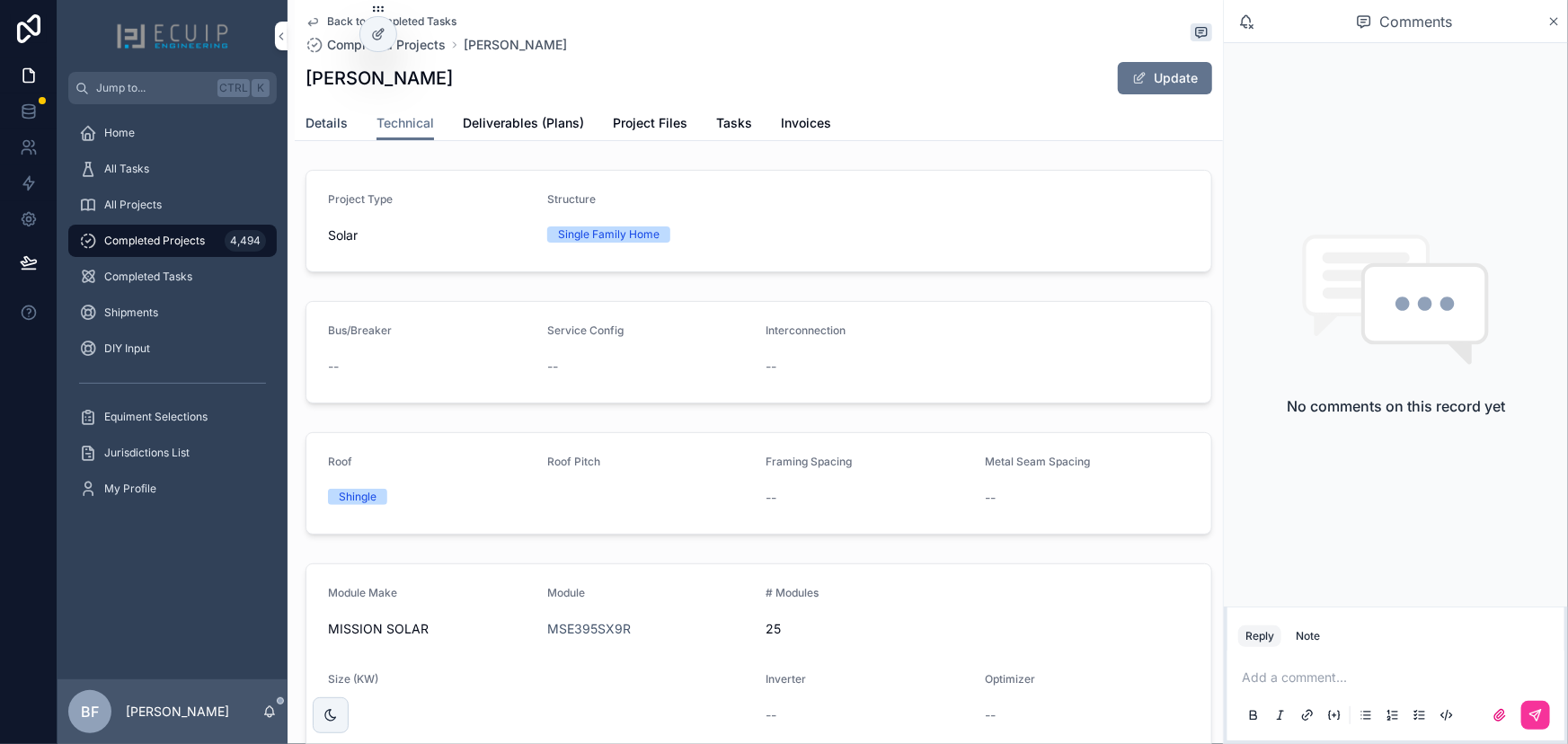
click at [335, 129] on span "Details" at bounding box center [326, 124] width 42 height 18
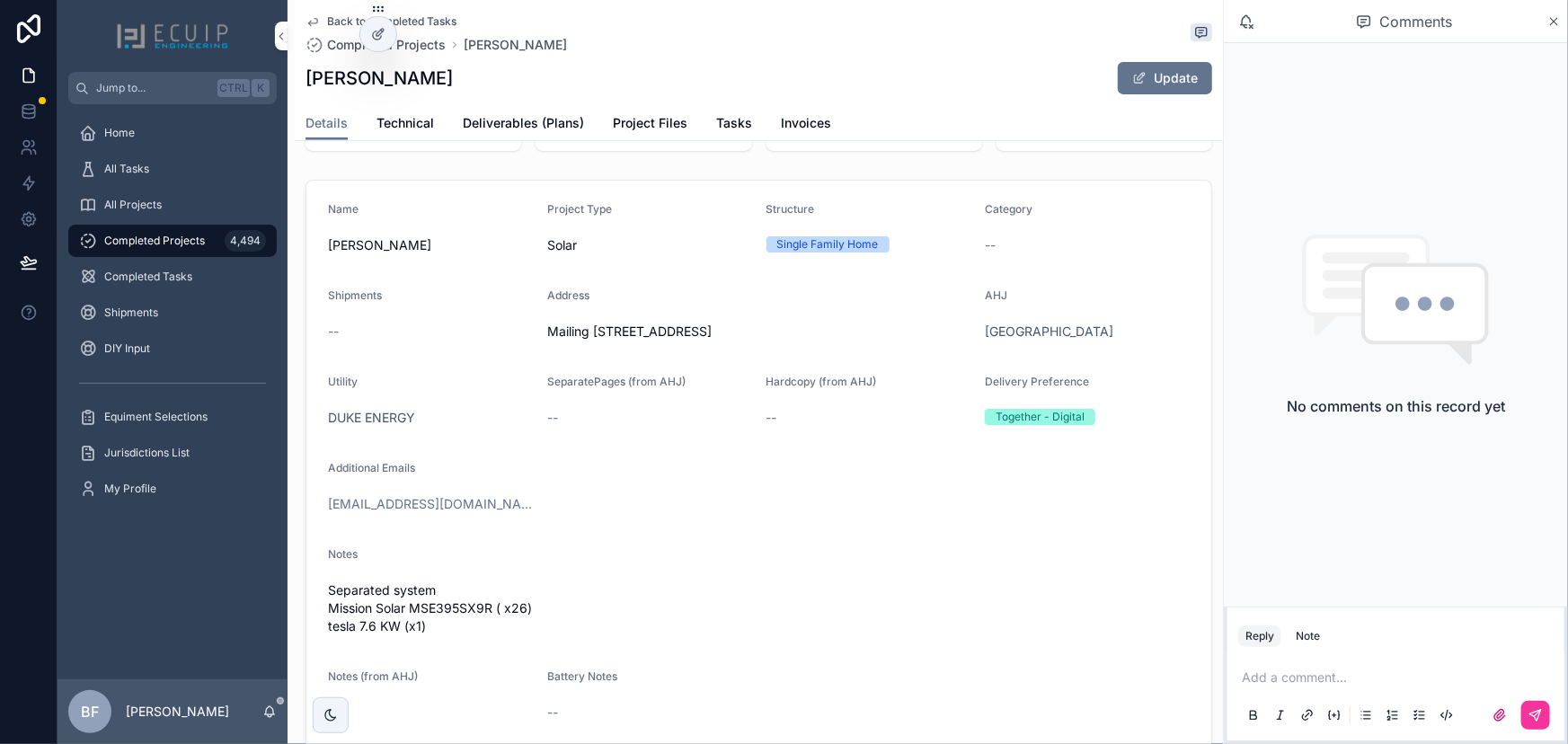
scroll to position [326, 0]
click at [733, 115] on span "Tasks" at bounding box center [734, 124] width 36 height 18
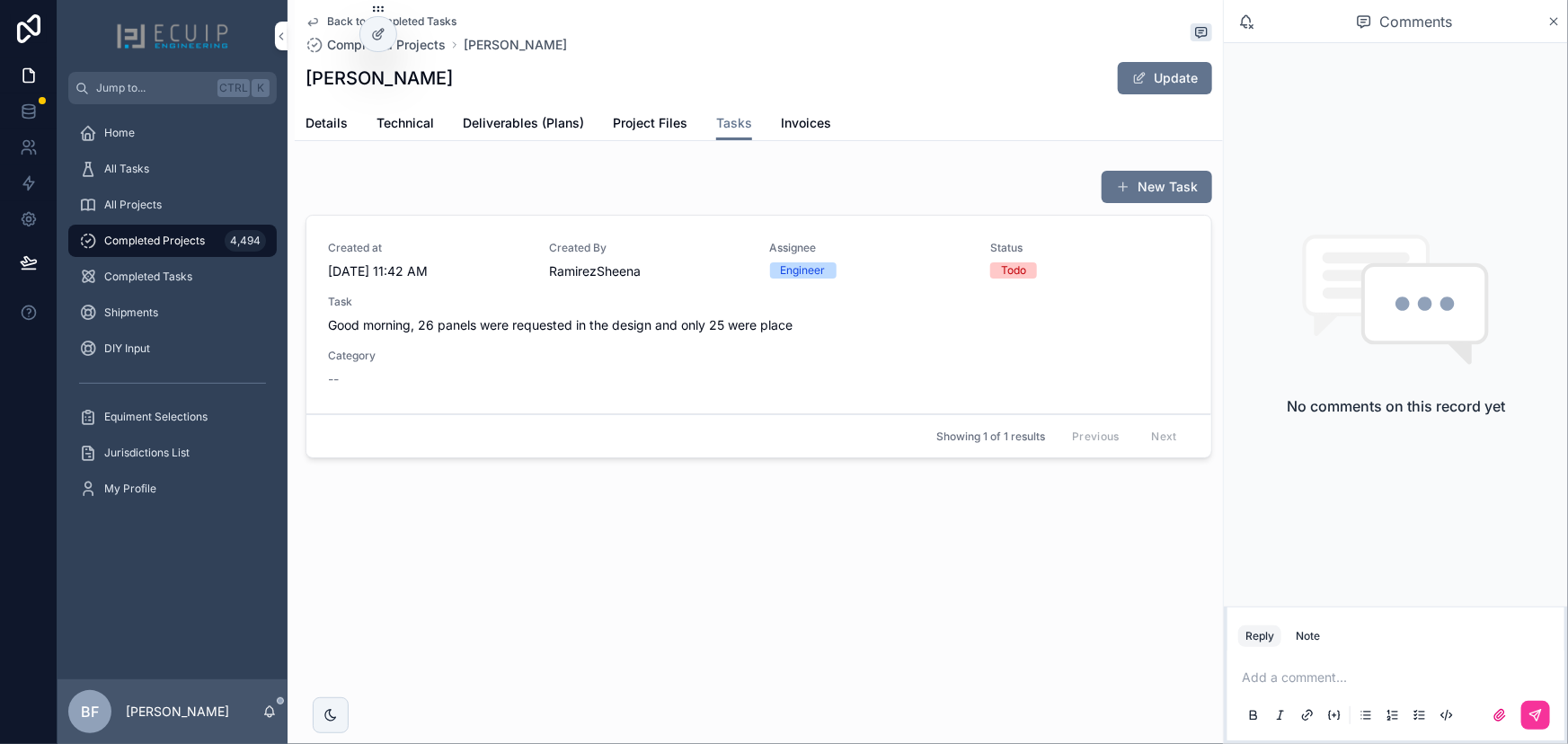
click at [772, 310] on div "Task Good morning, 26 panels were requested in the design and only 25 were place" at bounding box center [759, 315] width 862 height 40
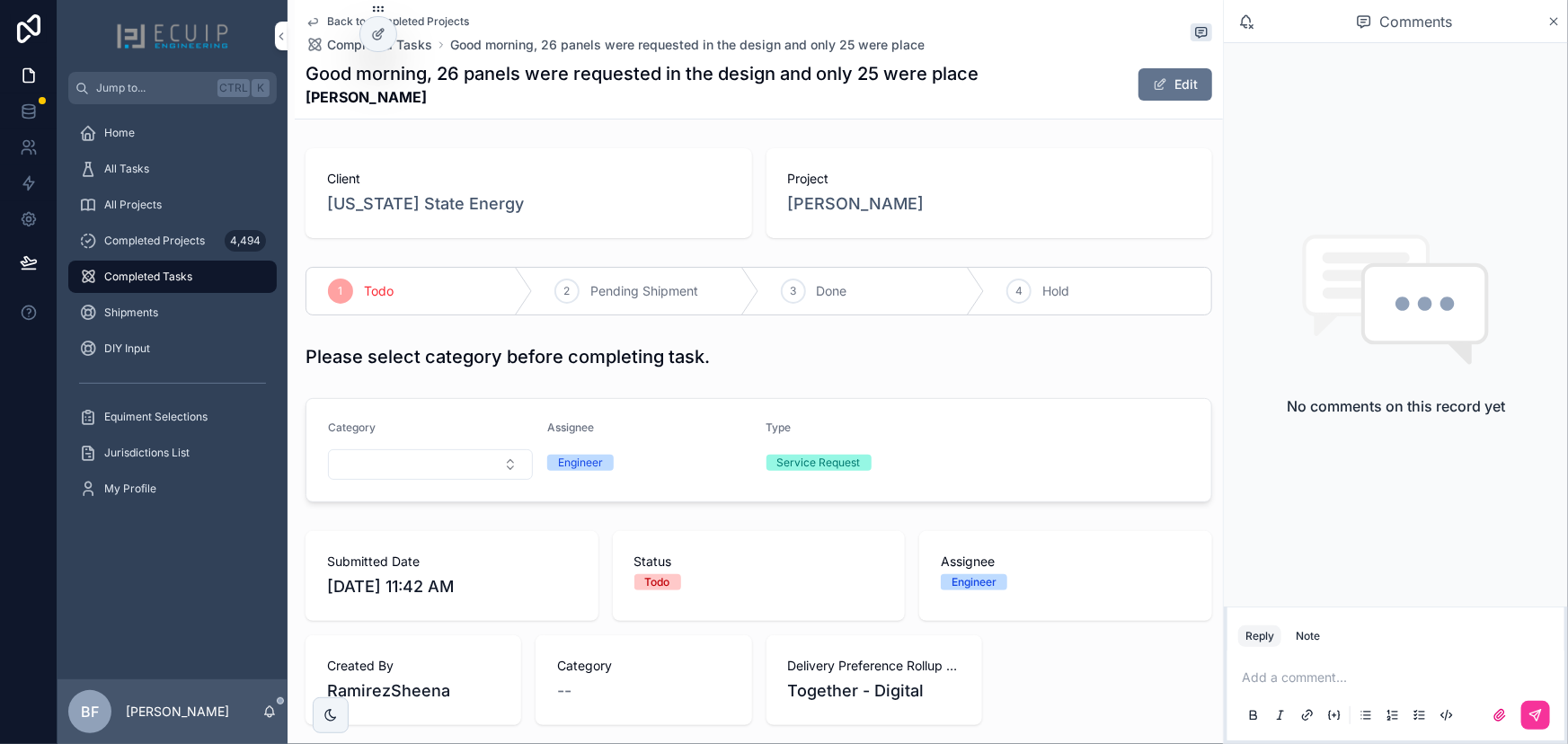
click at [1301, 675] on p "scrollable content" at bounding box center [1399, 678] width 316 height 18
click at [1296, 638] on span "Sheena Ramirez" at bounding box center [1381, 630] width 216 height 18
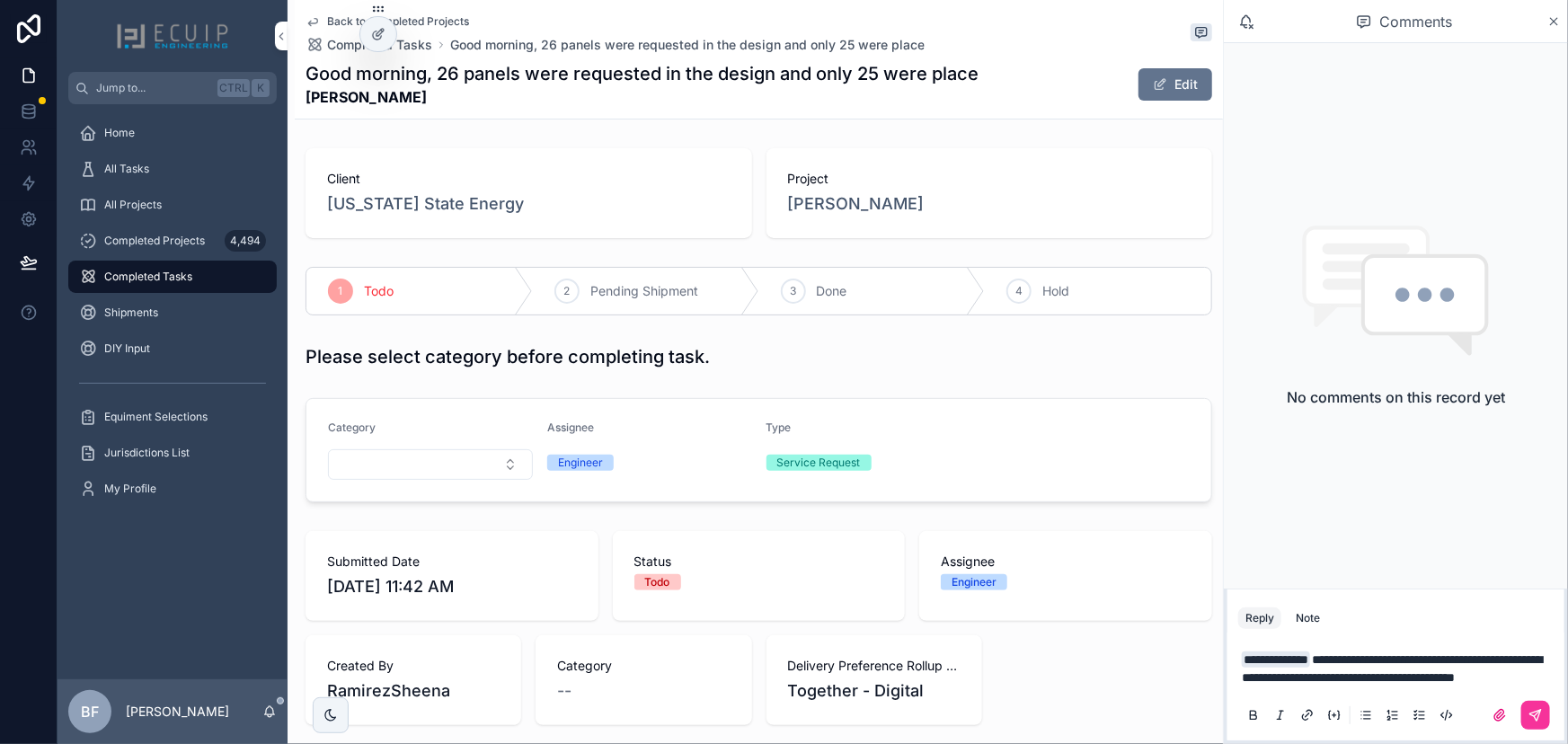
click at [1474, 654] on span "**********" at bounding box center [1391, 669] width 300 height 31
click at [1436, 657] on span "**********" at bounding box center [1391, 669] width 300 height 31
click at [1279, 662] on span "**********" at bounding box center [1391, 669] width 300 height 31
click at [1325, 659] on span "**********" at bounding box center [1391, 669] width 300 height 31
click at [1351, 675] on p "**********" at bounding box center [1399, 669] width 316 height 36
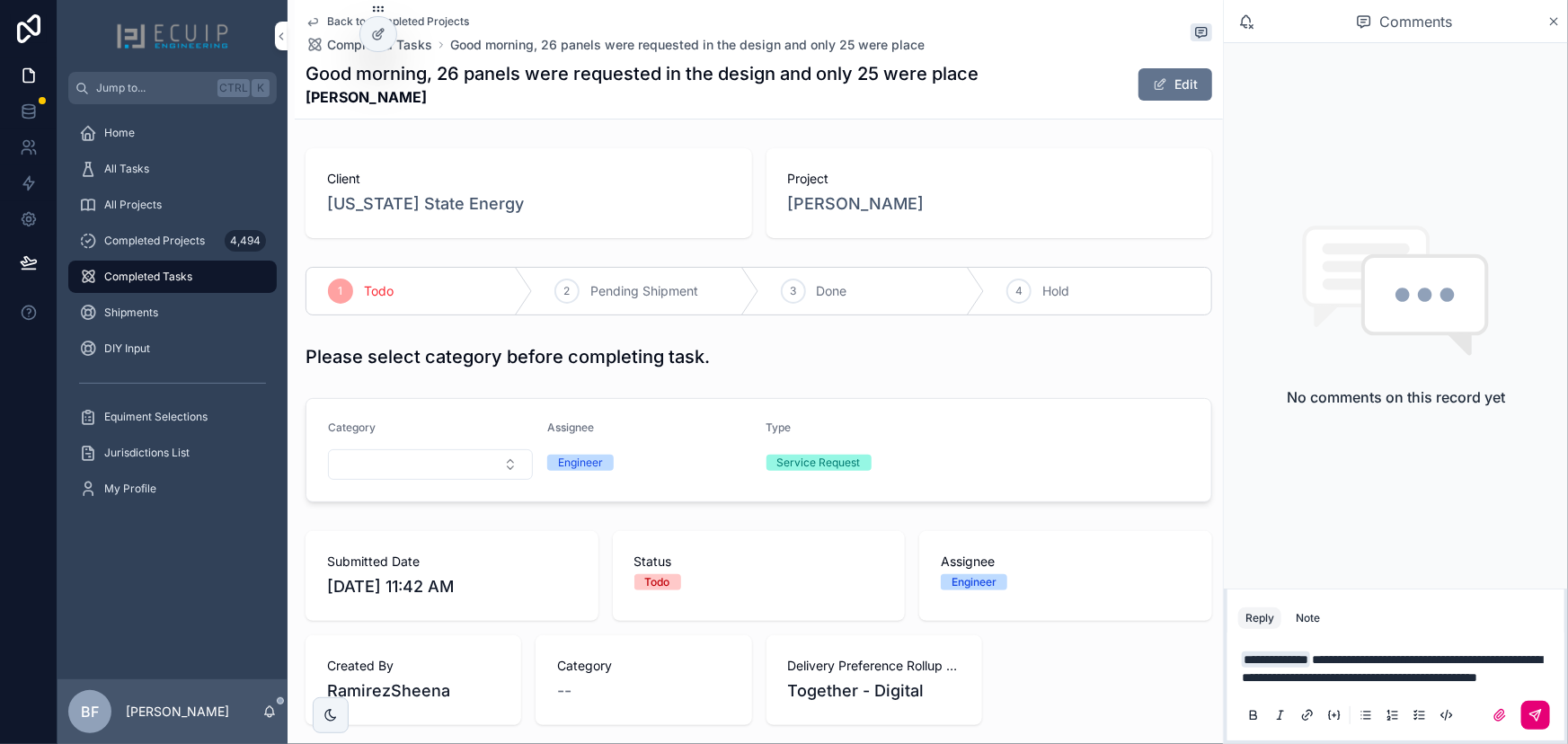
click at [1540, 718] on icon "scrollable content" at bounding box center [1536, 715] width 14 height 14
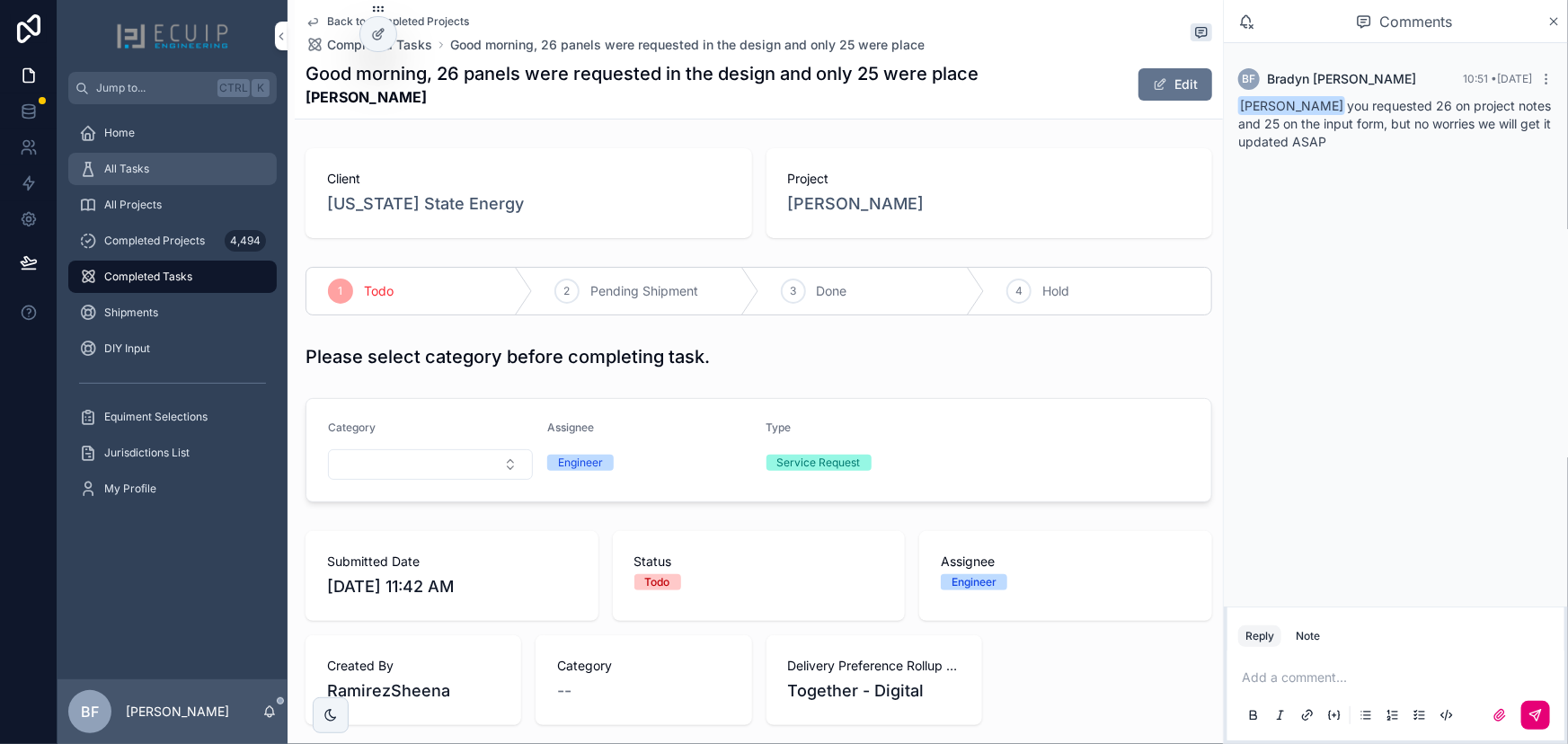
click at [176, 161] on div "All Tasks" at bounding box center [172, 169] width 187 height 29
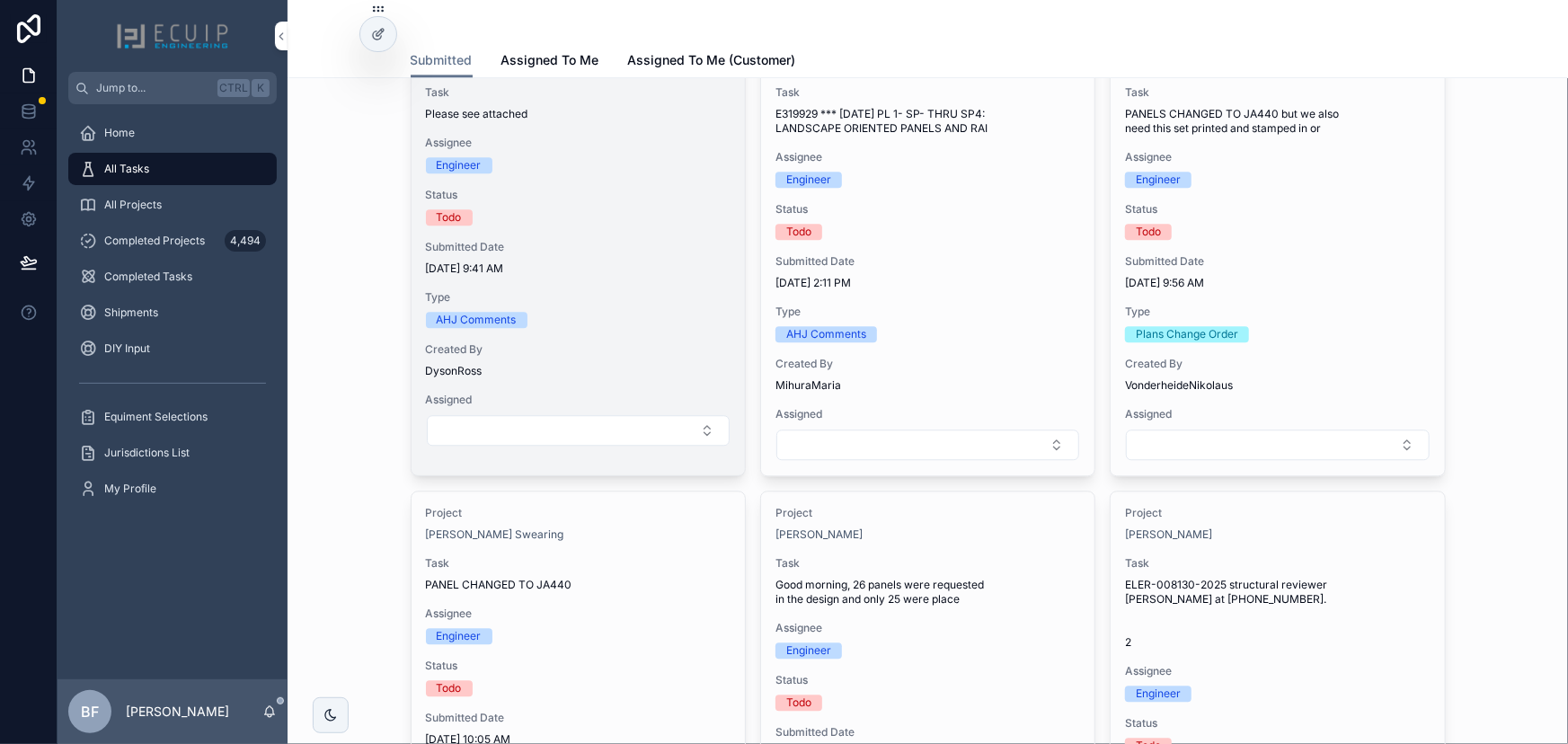
scroll to position [1634, 0]
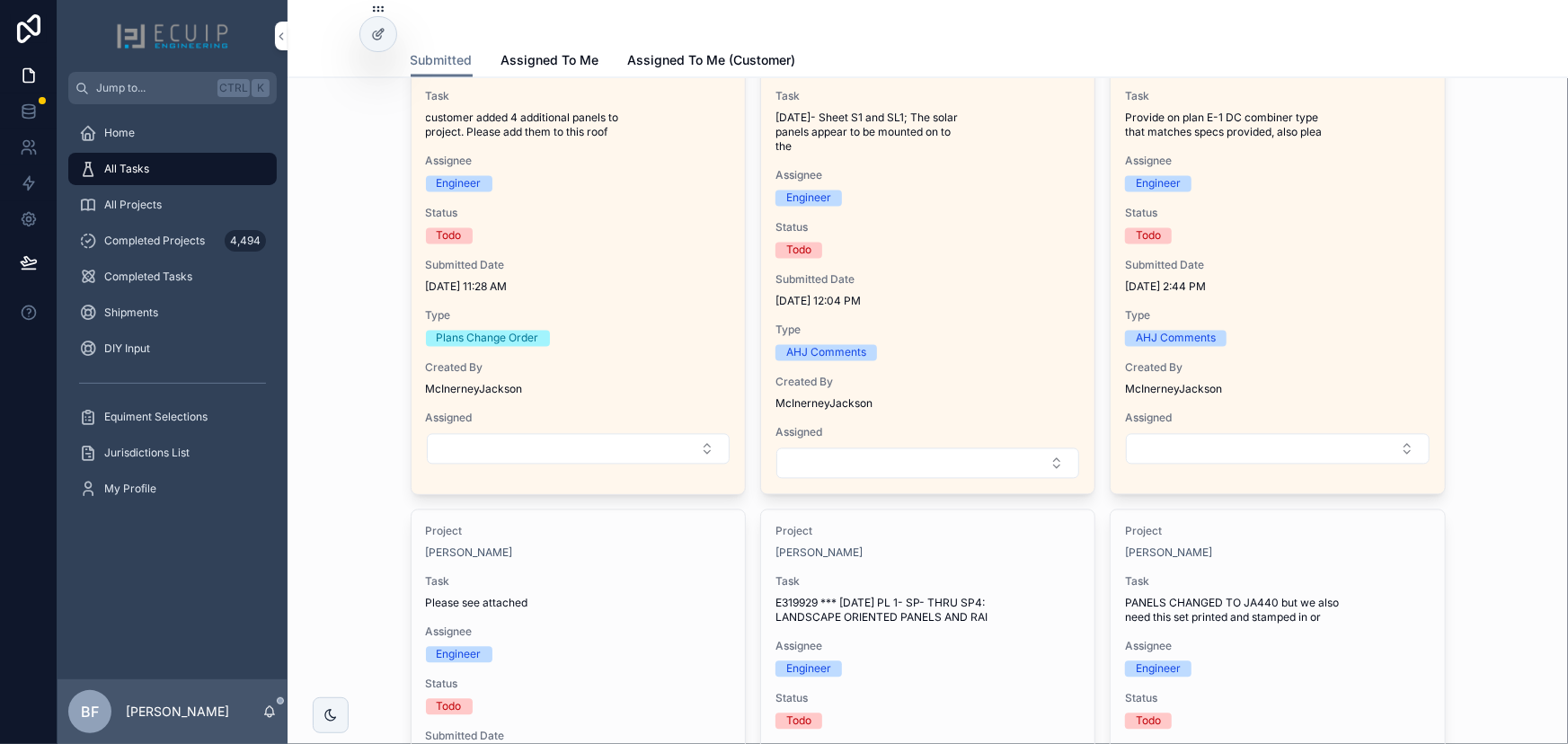
click at [603, 209] on span "Status" at bounding box center [578, 214] width 305 height 14
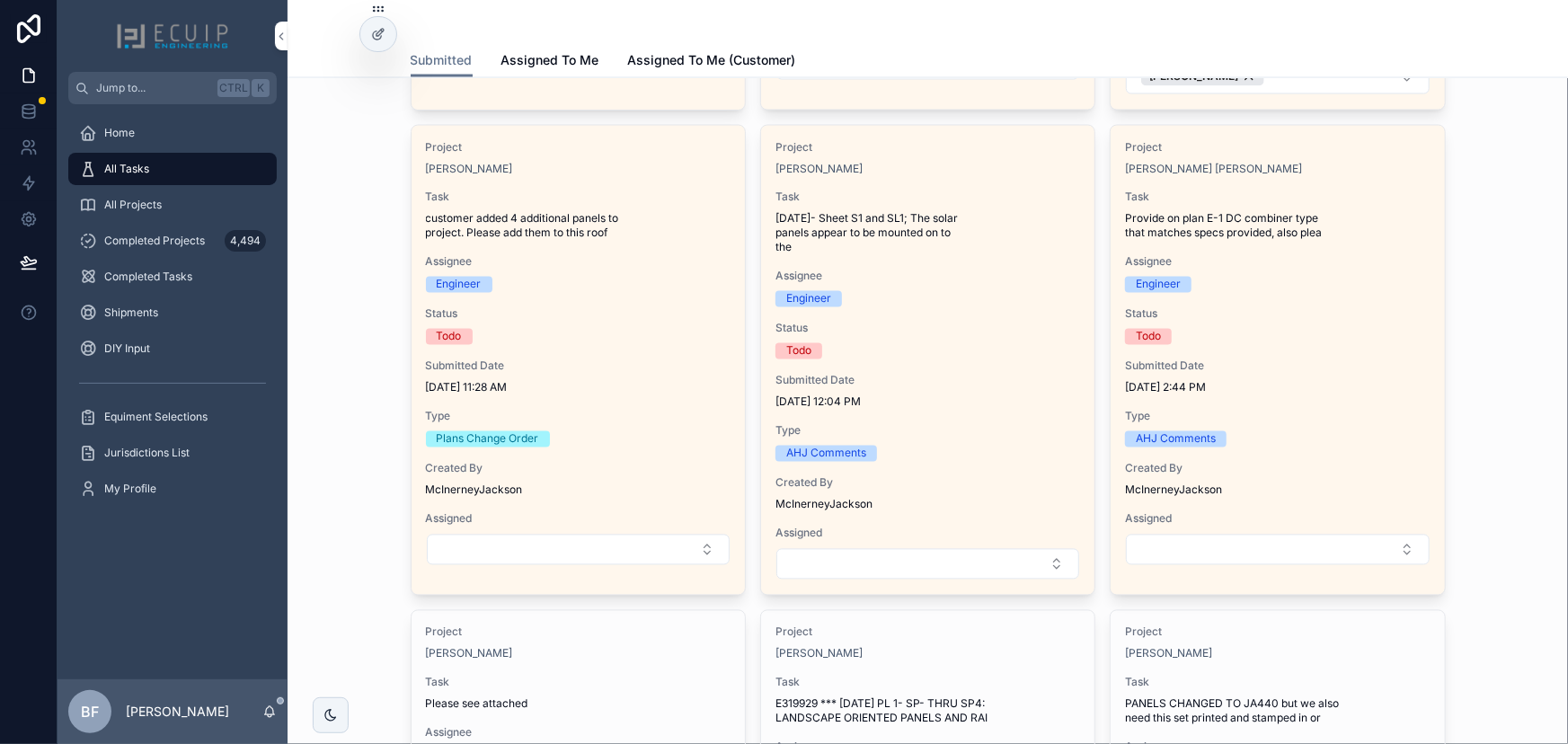
scroll to position [1552, 0]
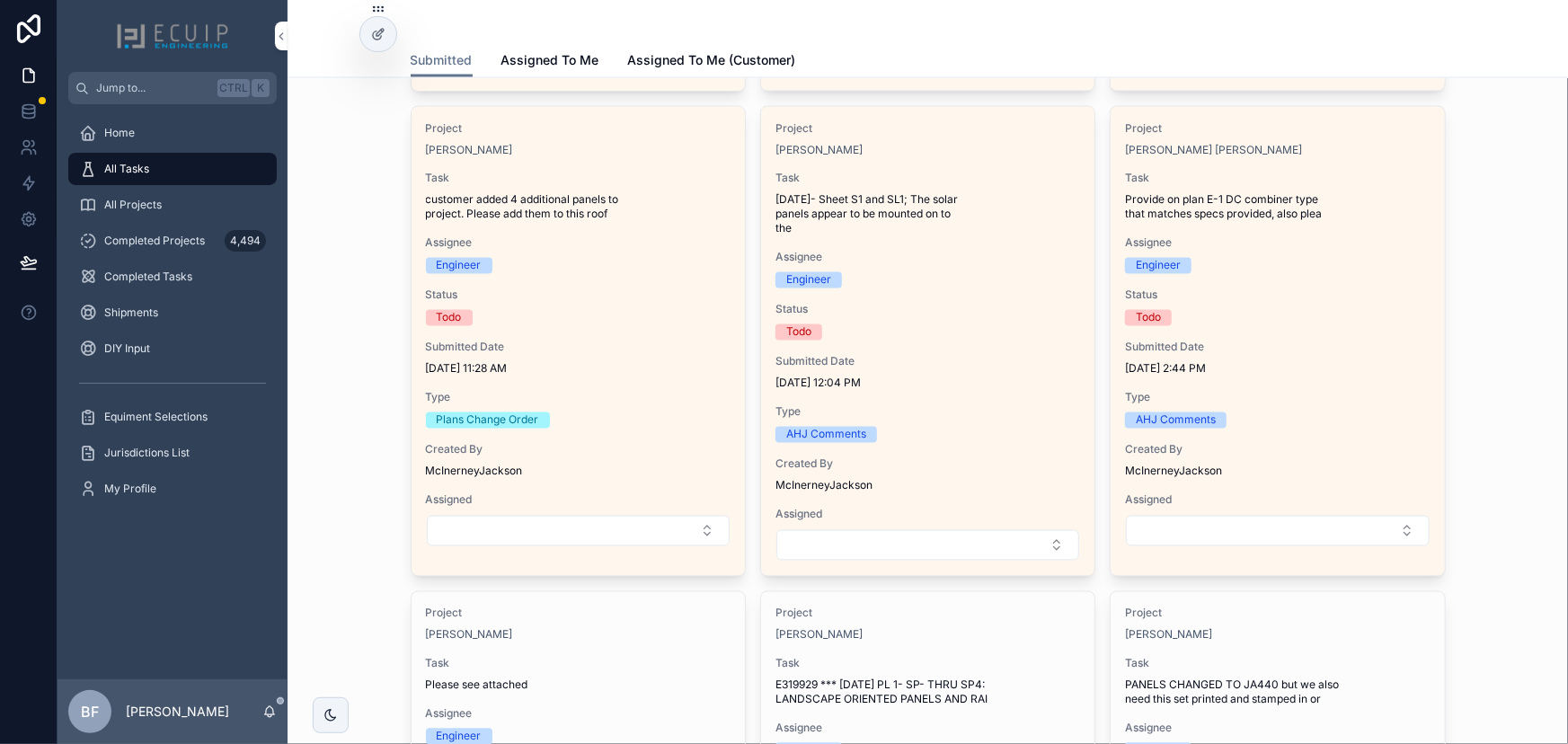
click at [959, 251] on span "Assignee" at bounding box center [928, 258] width 305 height 14
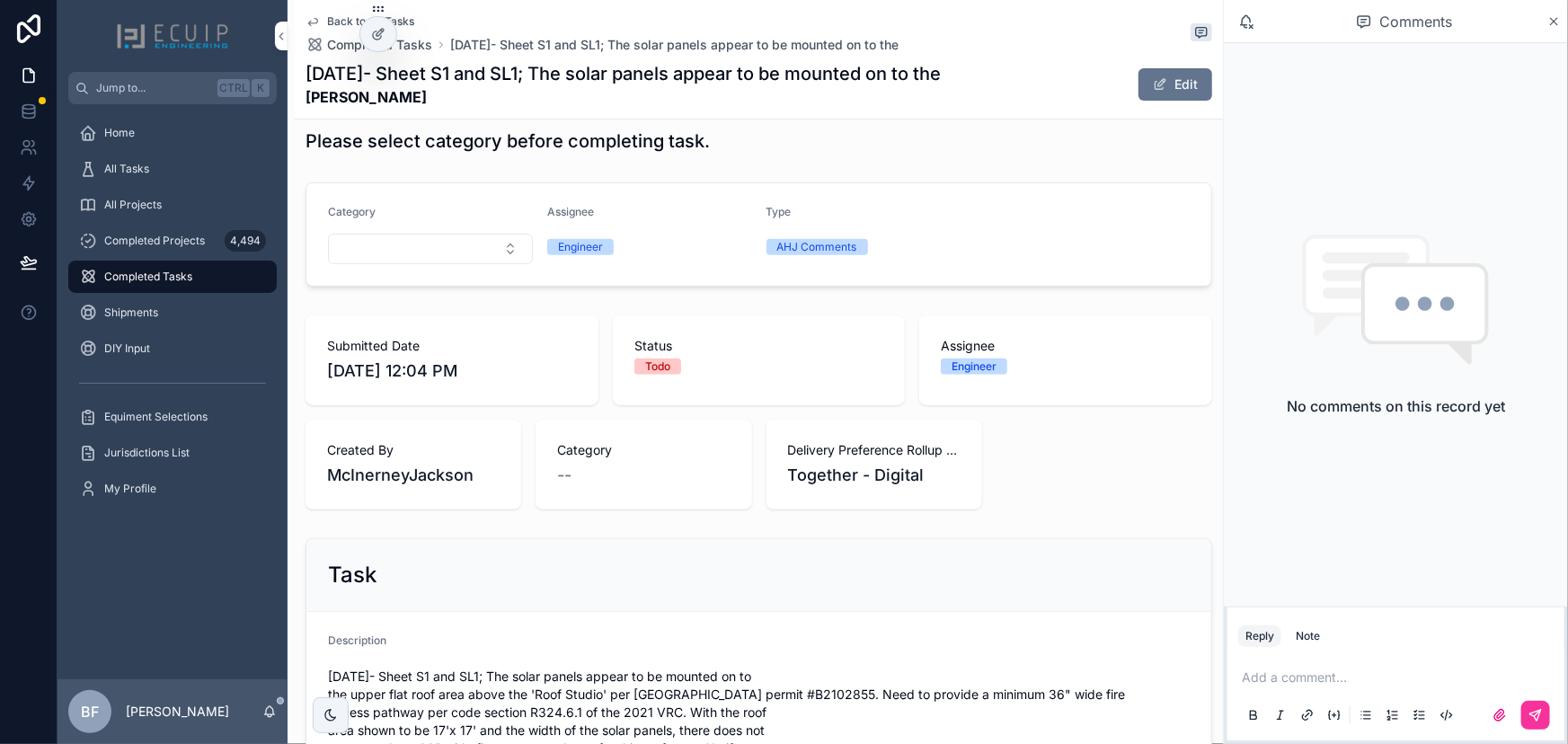
scroll to position [490, 0]
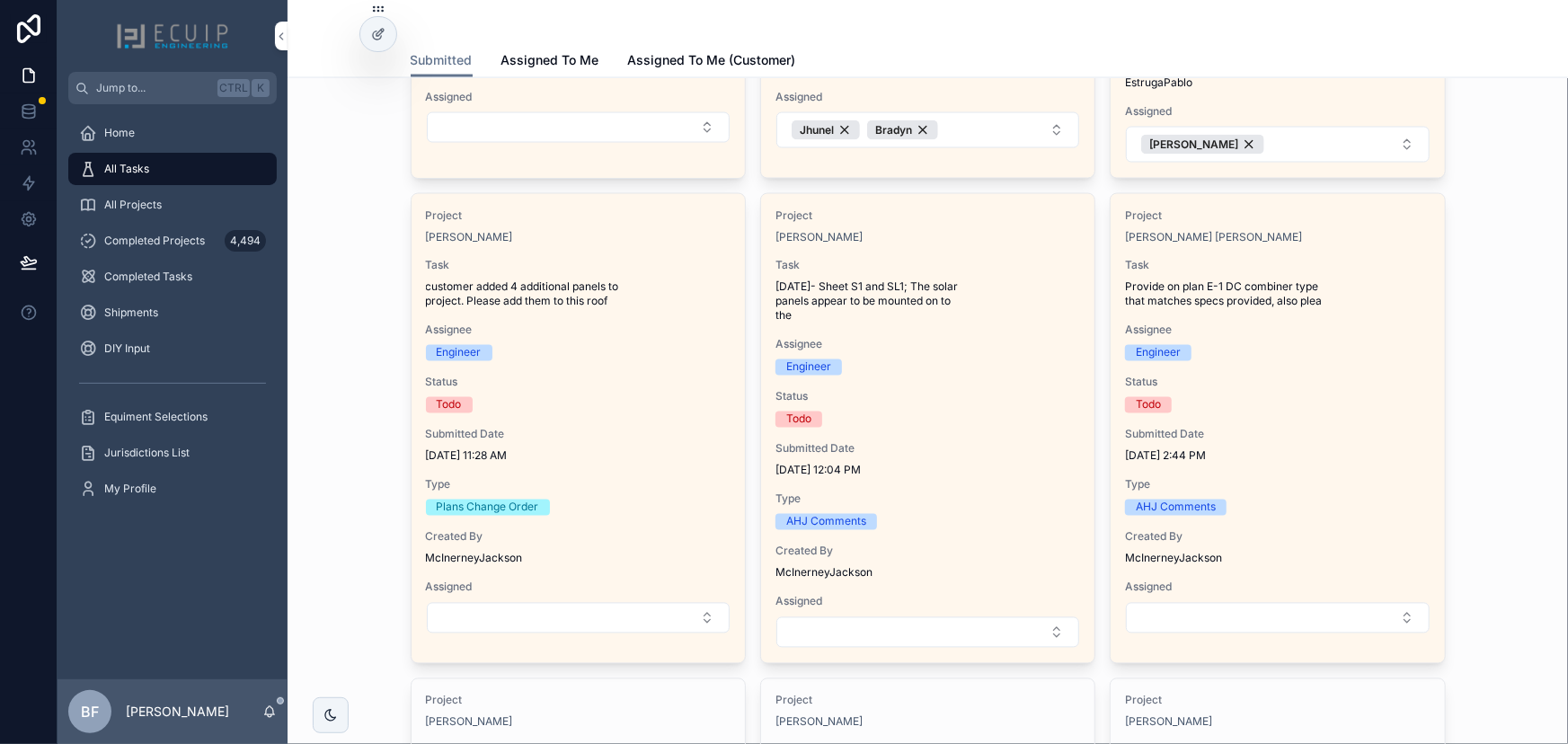
scroll to position [1471, 0]
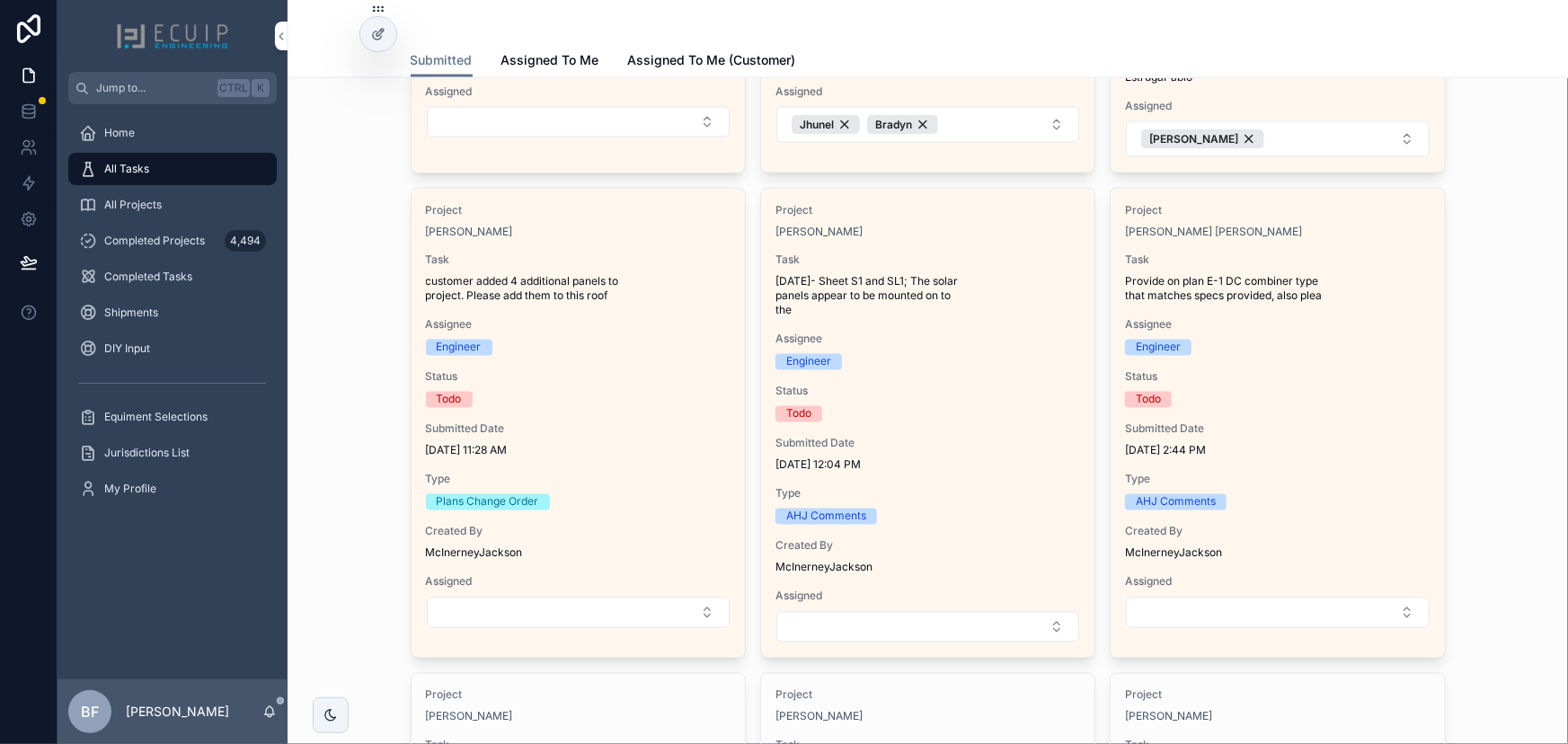
click at [1321, 280] on span "Provide on plan E-1 DC combiner type that matches specs provided, also plea" at bounding box center [1278, 289] width 305 height 29
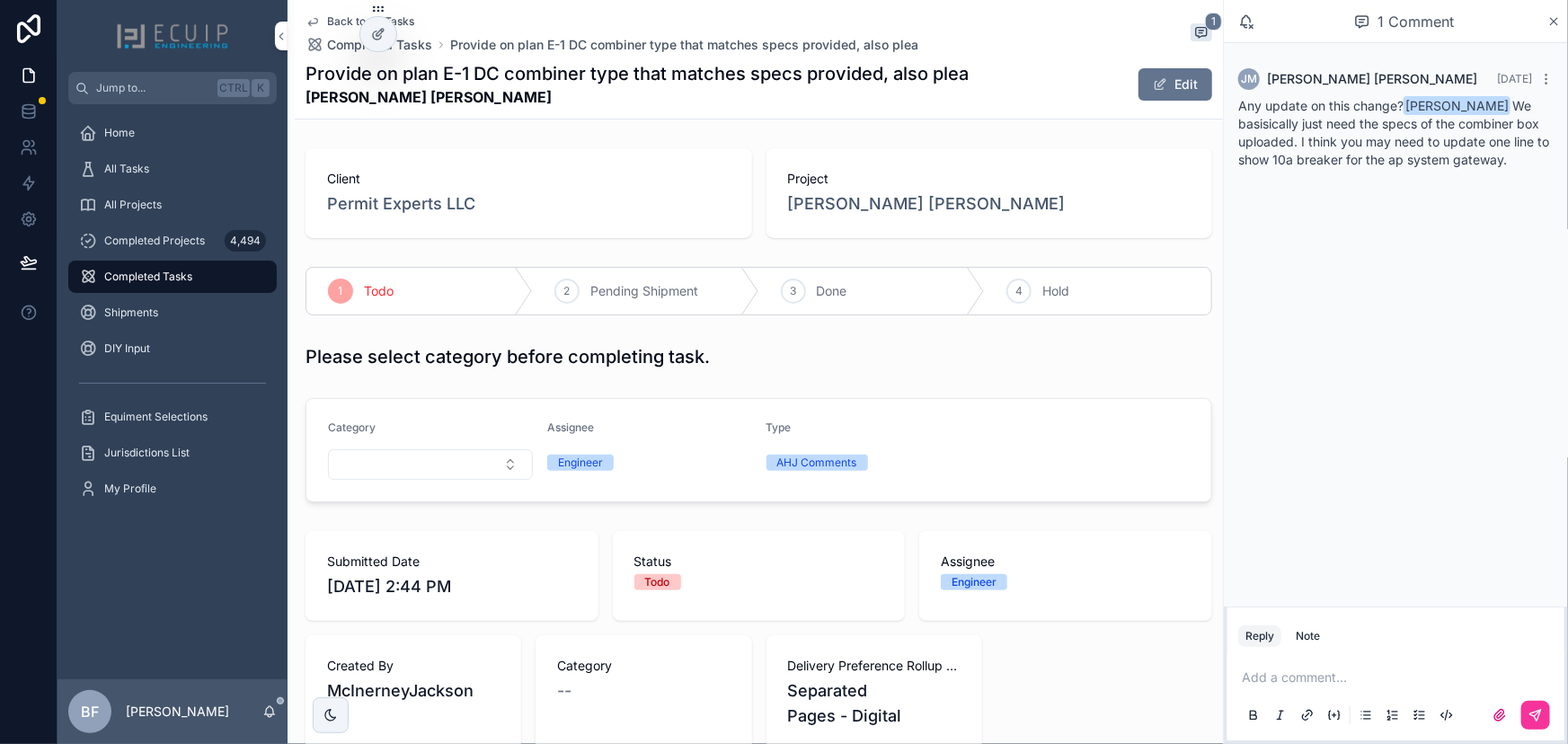
click at [779, 209] on div "Project Abner Macedo Denis" at bounding box center [989, 193] width 446 height 90
click at [788, 205] on span "Abner Macedo Denis" at bounding box center [927, 204] width 278 height 25
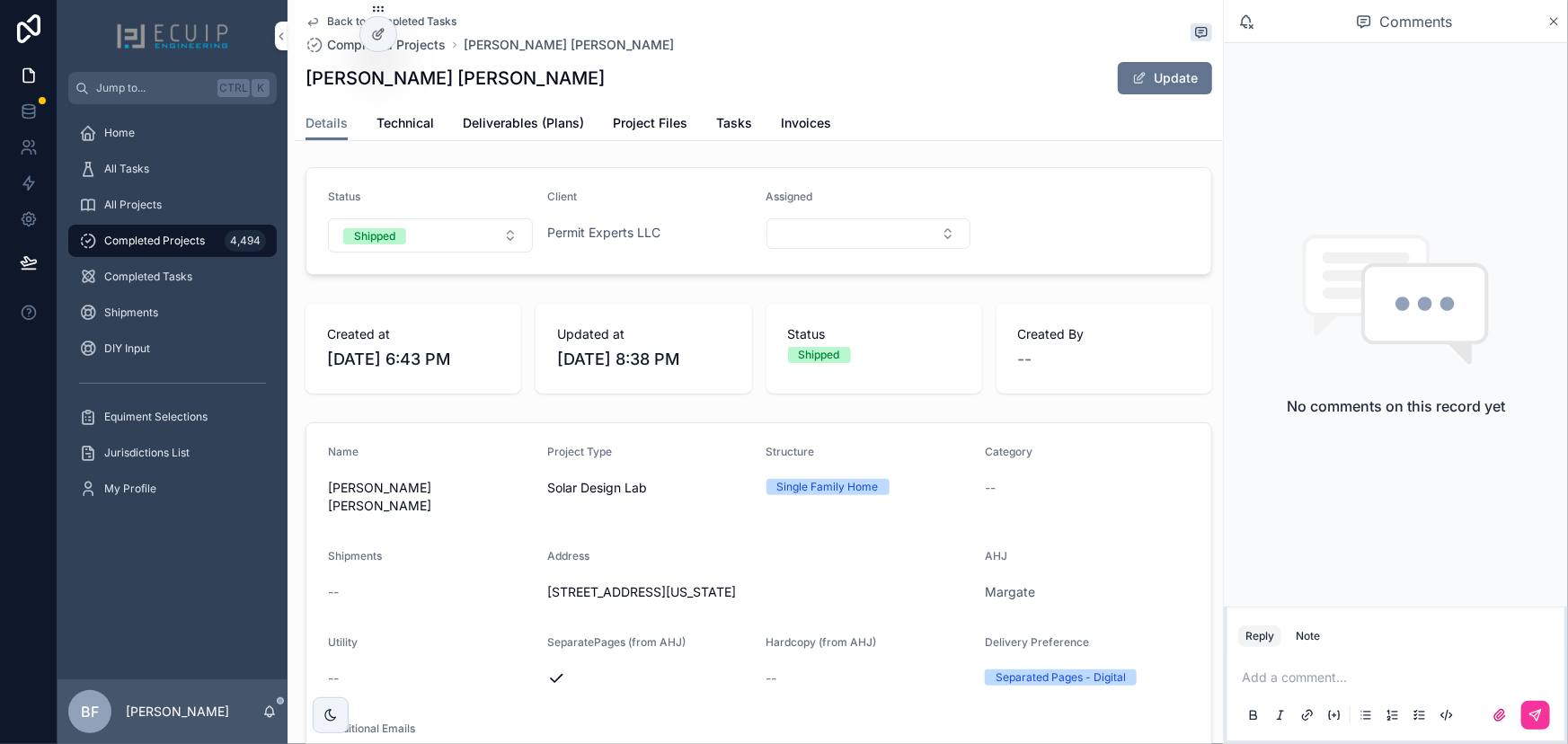
scroll to position [81, 0]
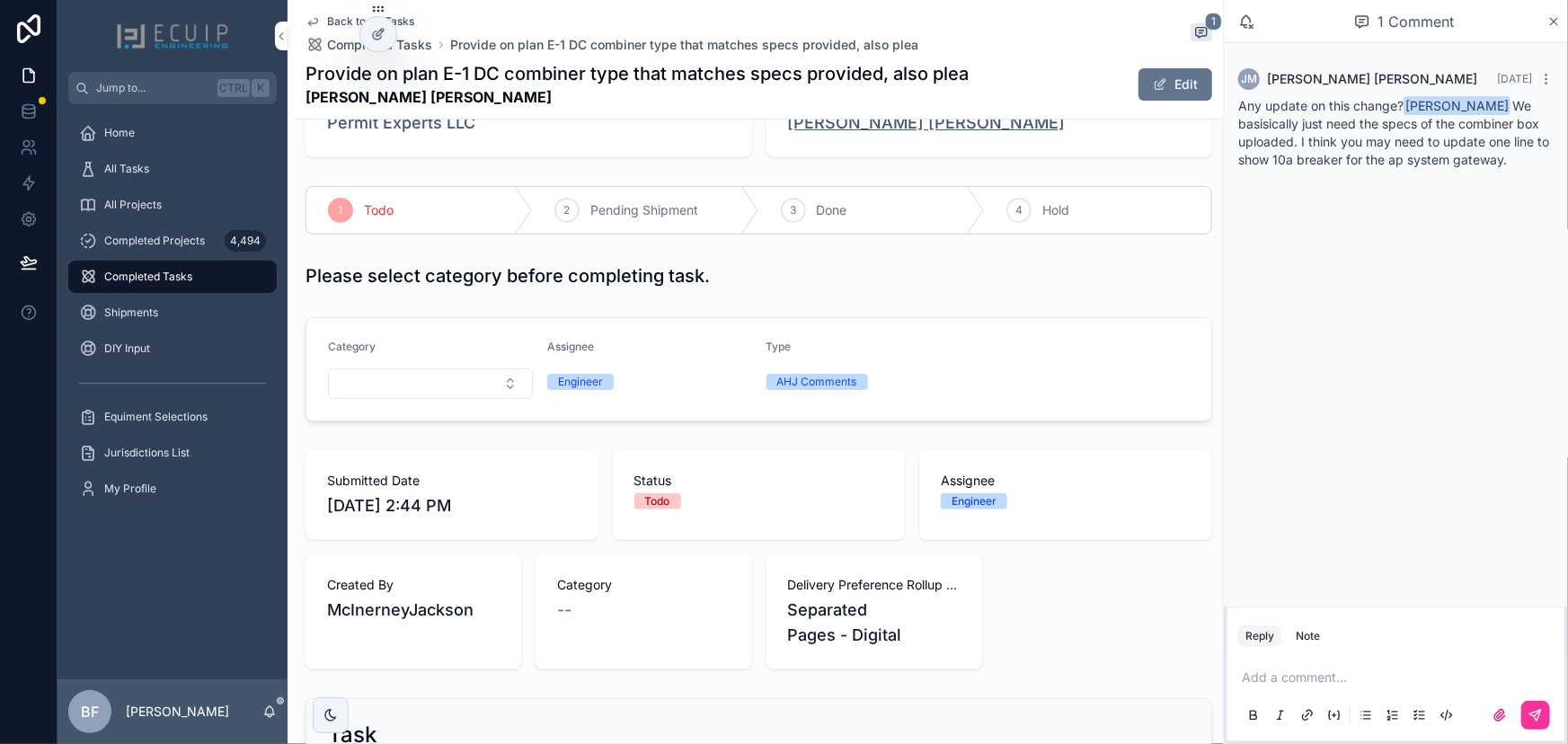
click at [924, 132] on span "Abner Macedo Denis" at bounding box center [927, 124] width 278 height 25
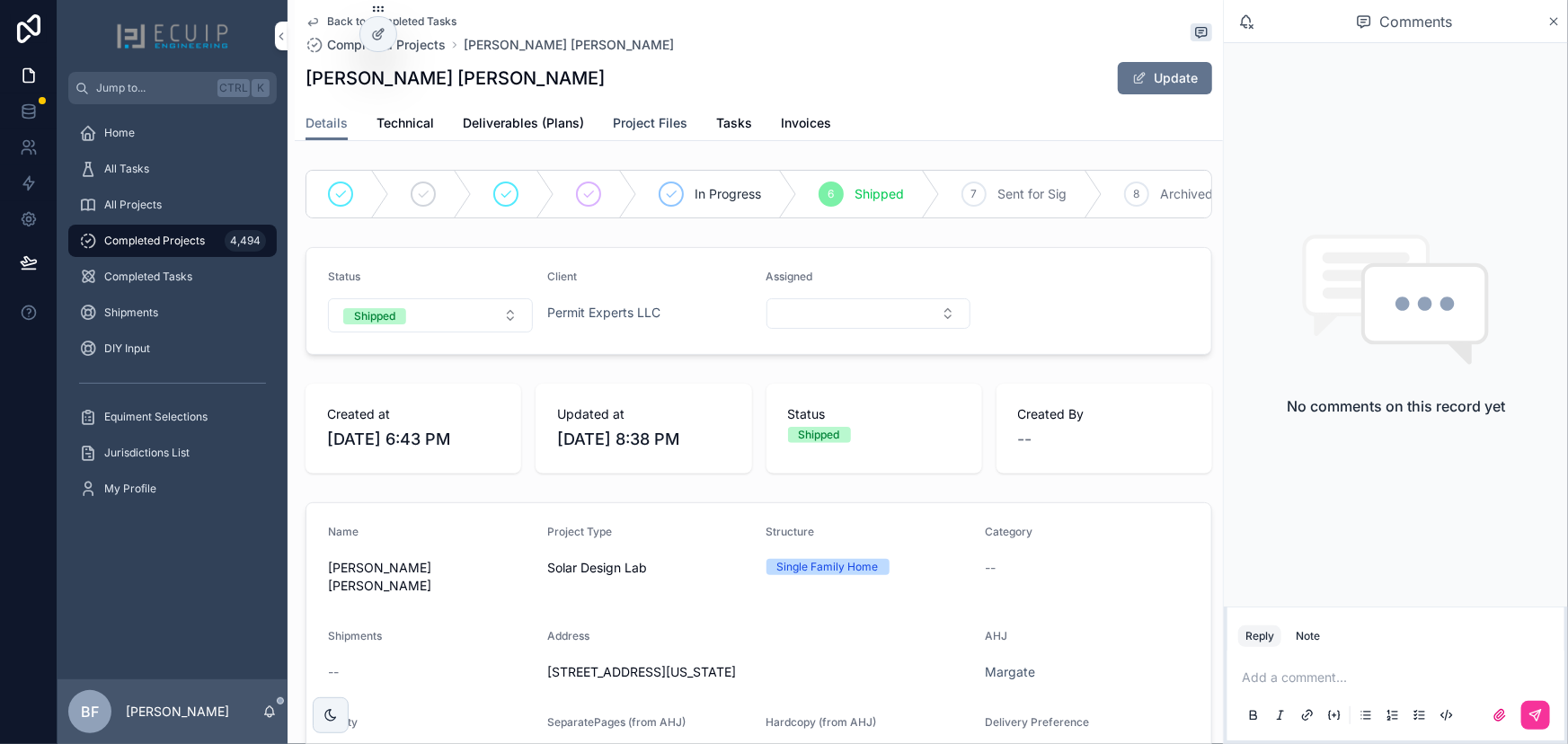
click at [646, 113] on link "Project Files" at bounding box center [650, 125] width 75 height 36
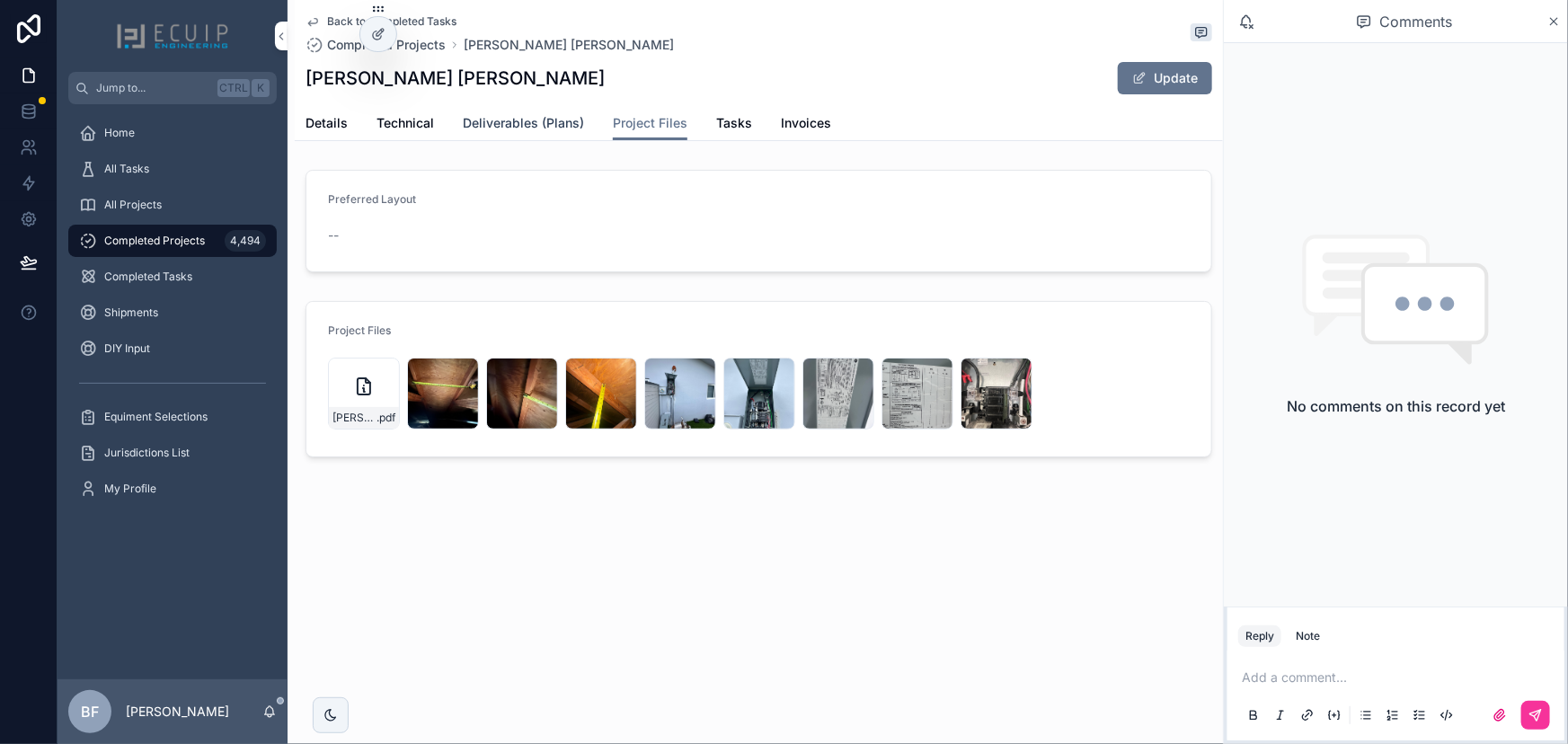
click at [557, 117] on span "Deliverables (Plans)" at bounding box center [523, 124] width 122 height 18
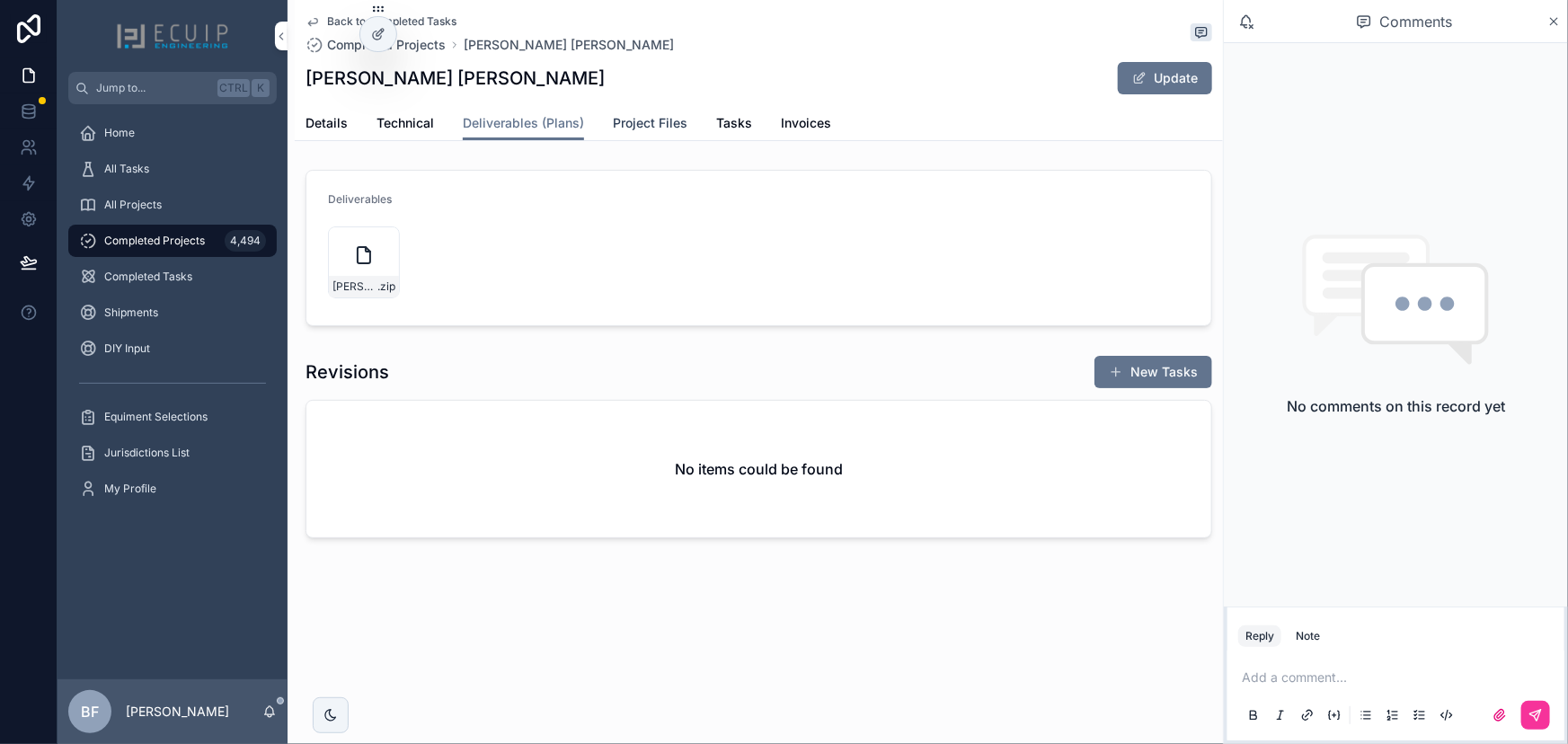
click at [646, 135] on link "Project Files" at bounding box center [650, 125] width 75 height 36
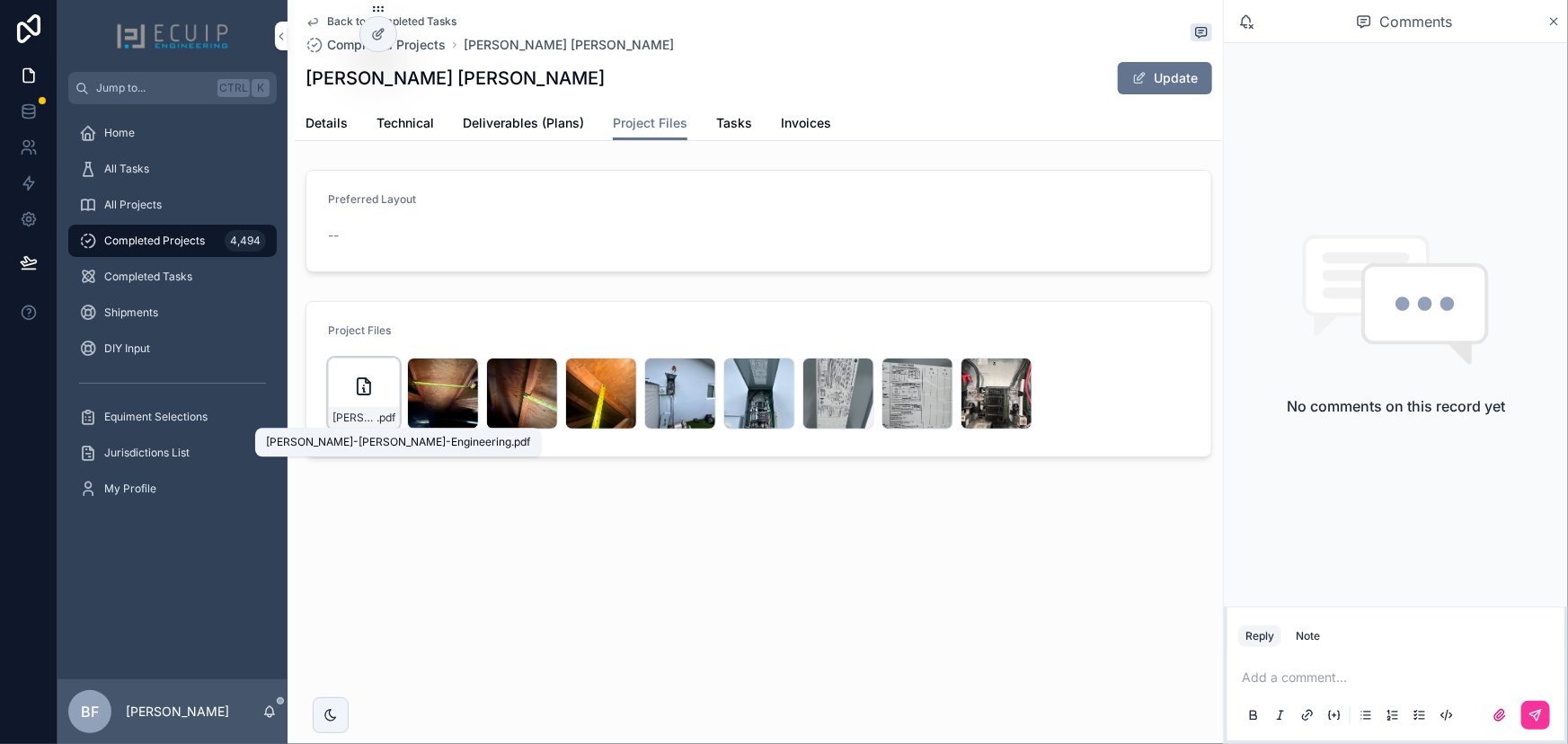
click at [359, 421] on span "Abner-Macedo-Denis-Engineering" at bounding box center [354, 418] width 44 height 14
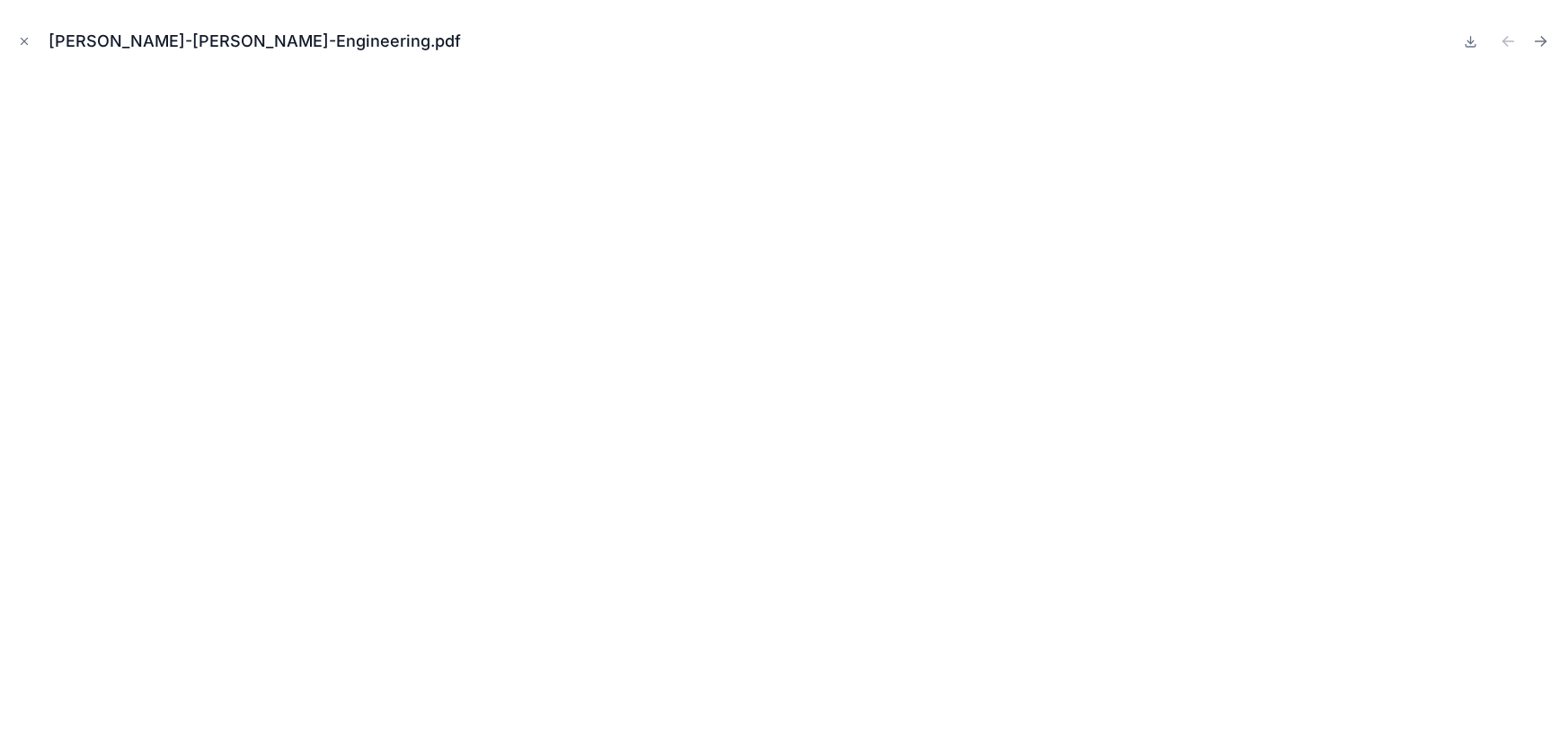
drag, startPoint x: 29, startPoint y: 37, endPoint x: 43, endPoint y: 41, distance: 14.6
click at [29, 38] on icon "Close modal" at bounding box center [24, 41] width 13 height 13
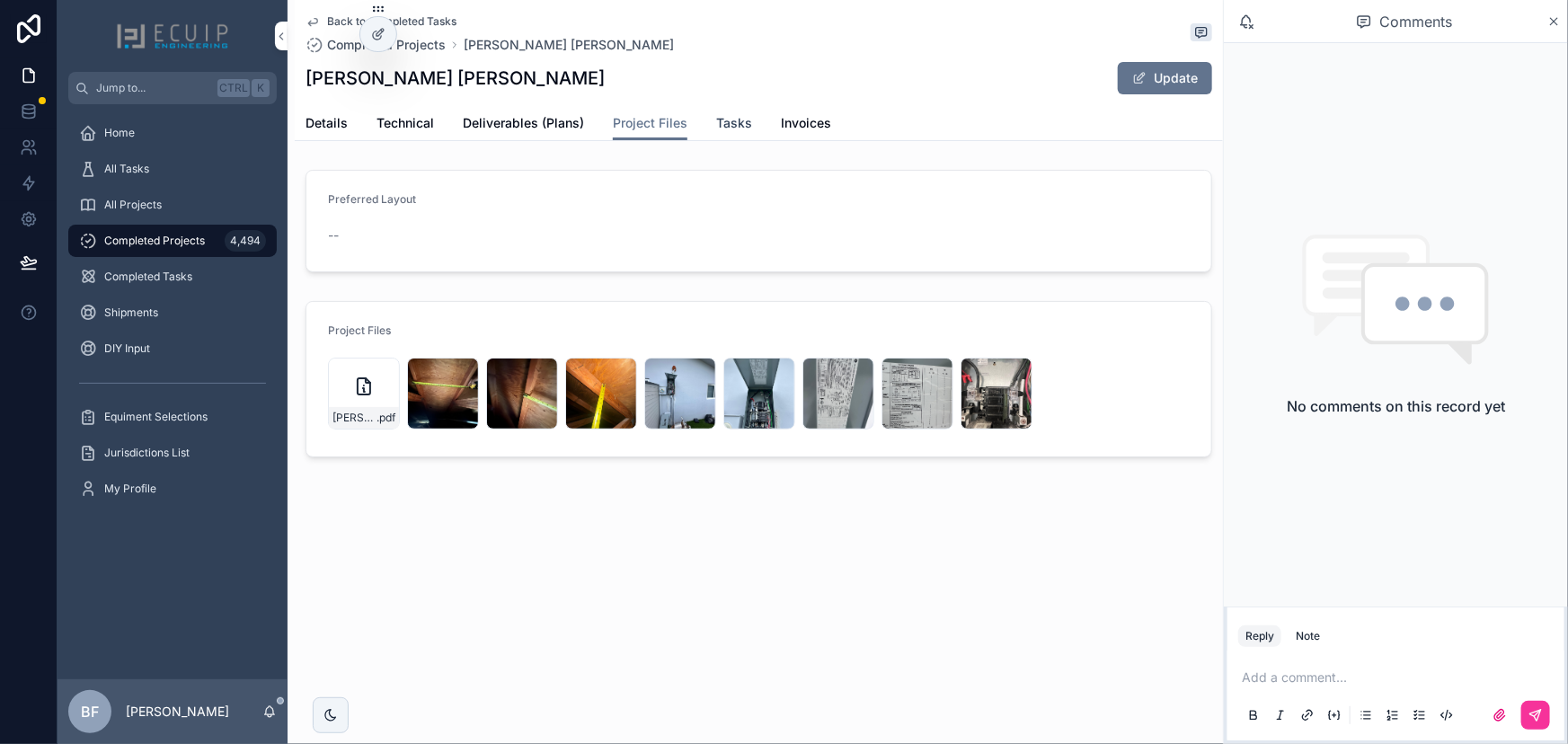
click at [740, 120] on span "Tasks" at bounding box center [734, 124] width 36 height 18
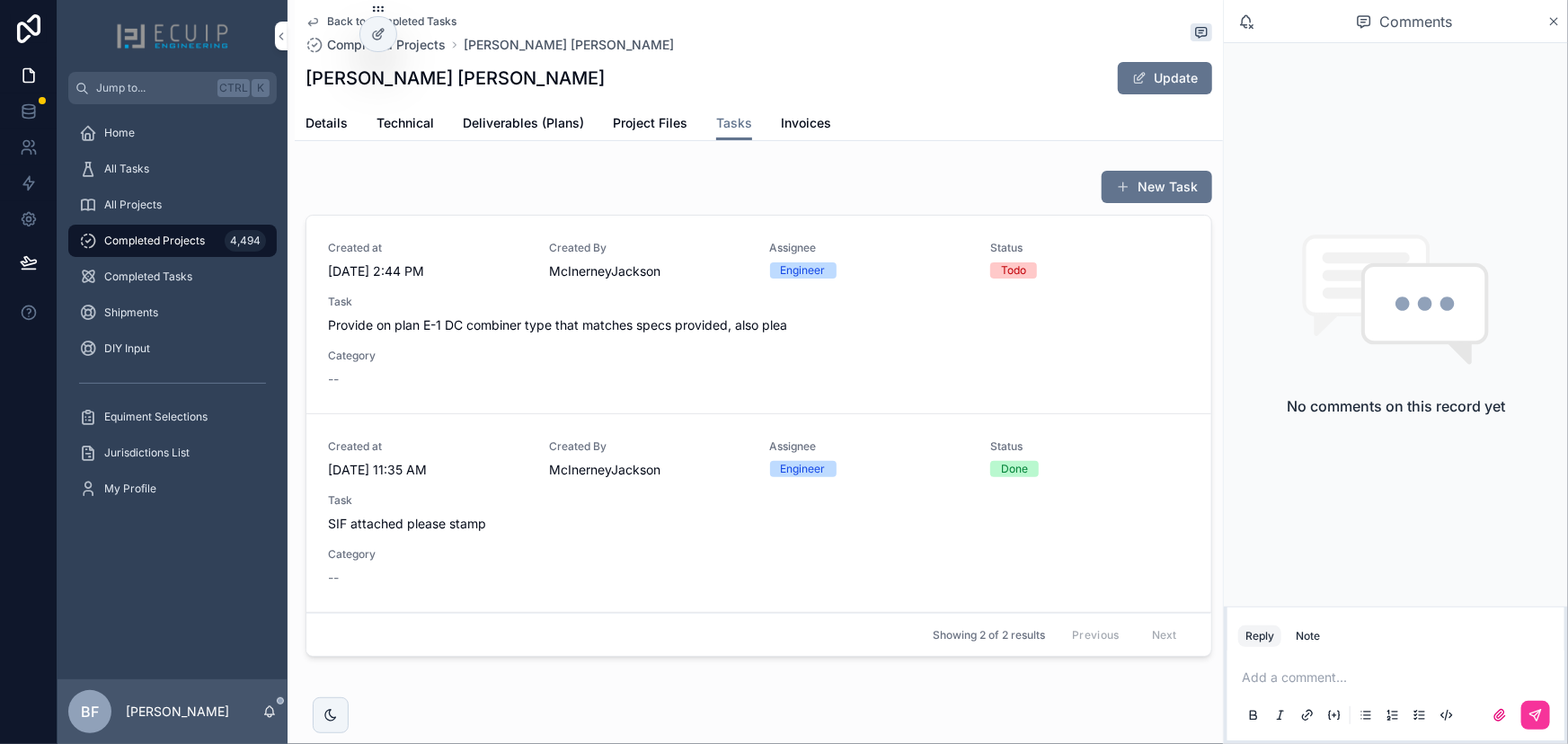
click at [746, 309] on div "Task Provide on plan E-1 DC combiner type that matches specs provided, also plea" at bounding box center [759, 315] width 862 height 40
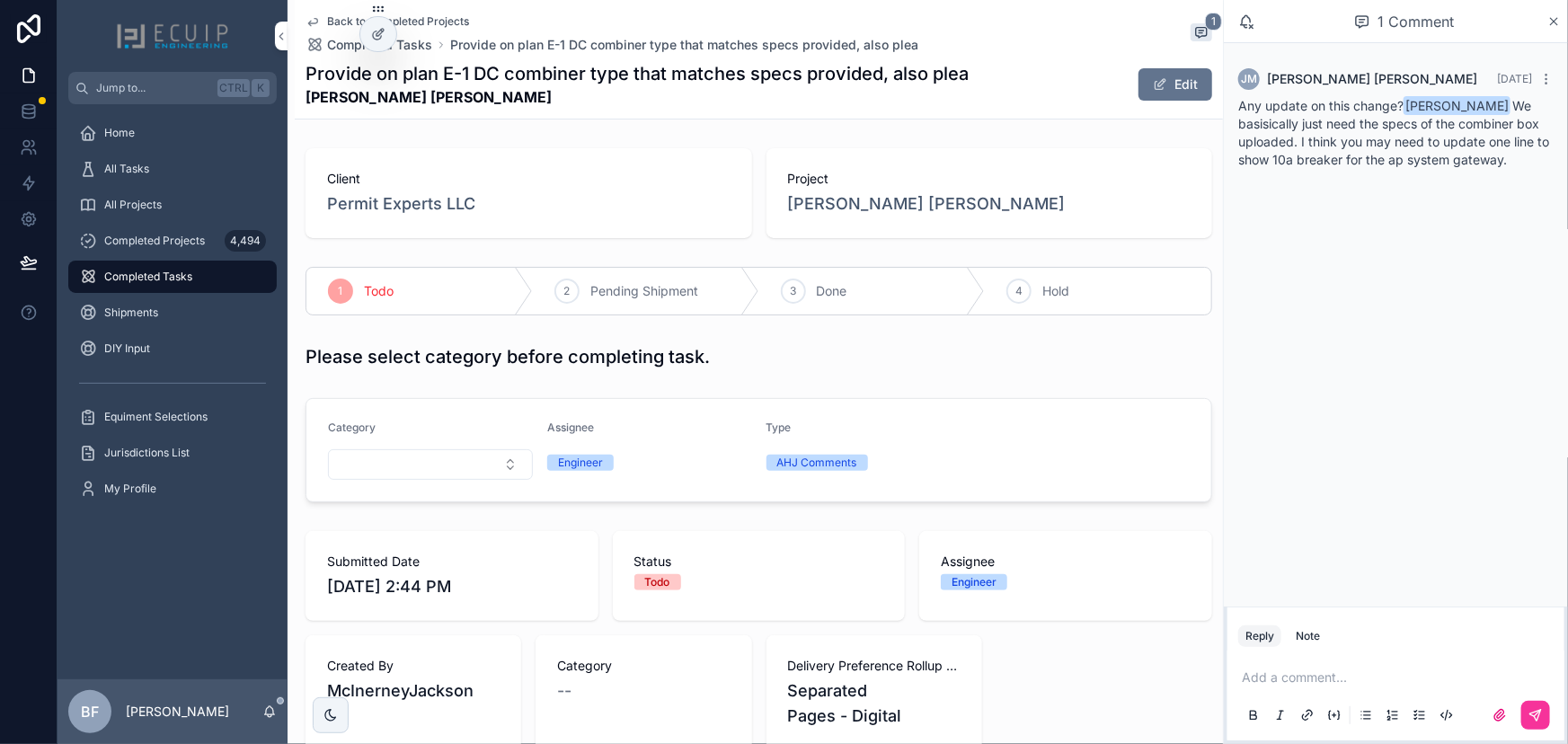
click at [1331, 675] on p "scrollable content" at bounding box center [1399, 678] width 316 height 18
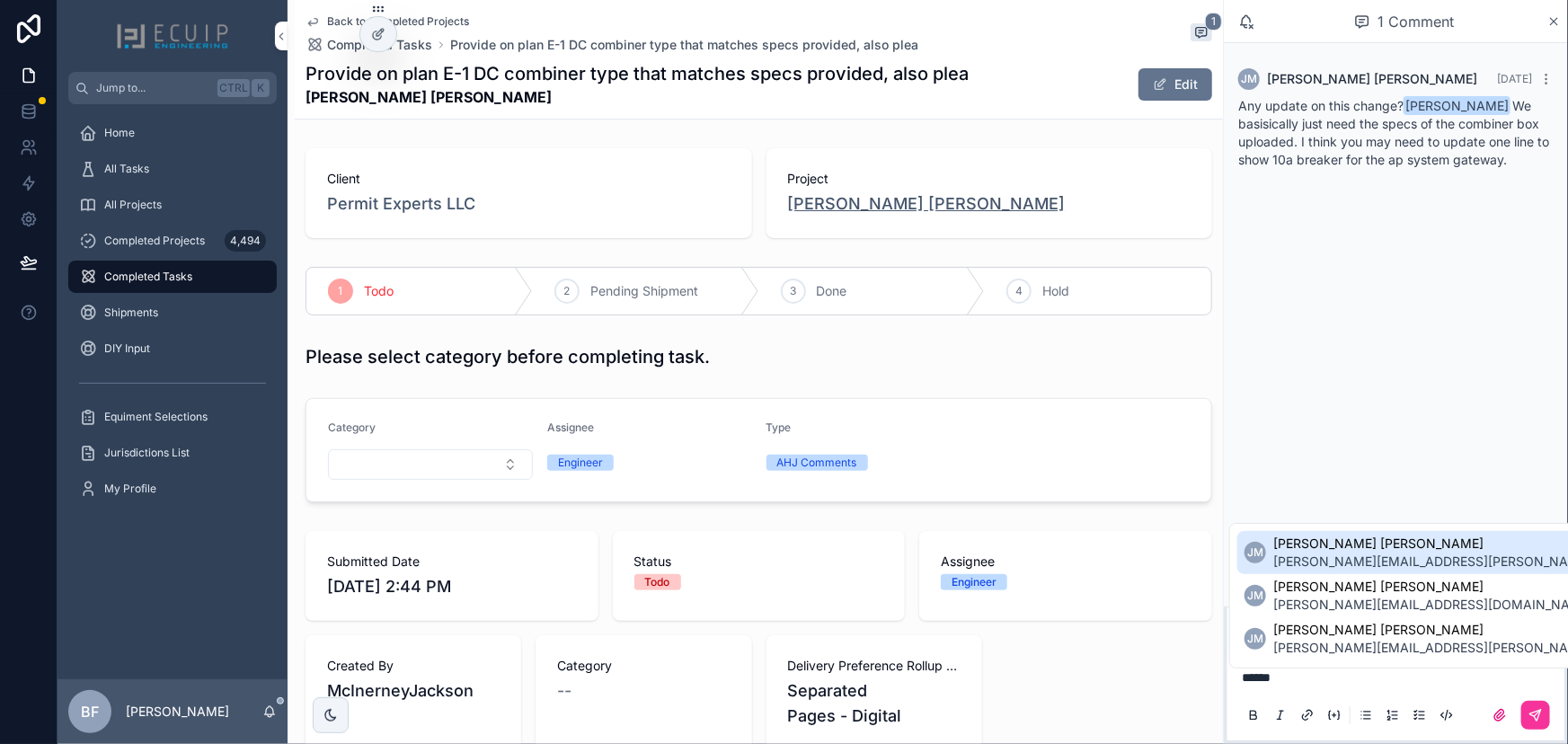
click at [800, 214] on span "Abner Macedo Denis" at bounding box center [927, 204] width 278 height 25
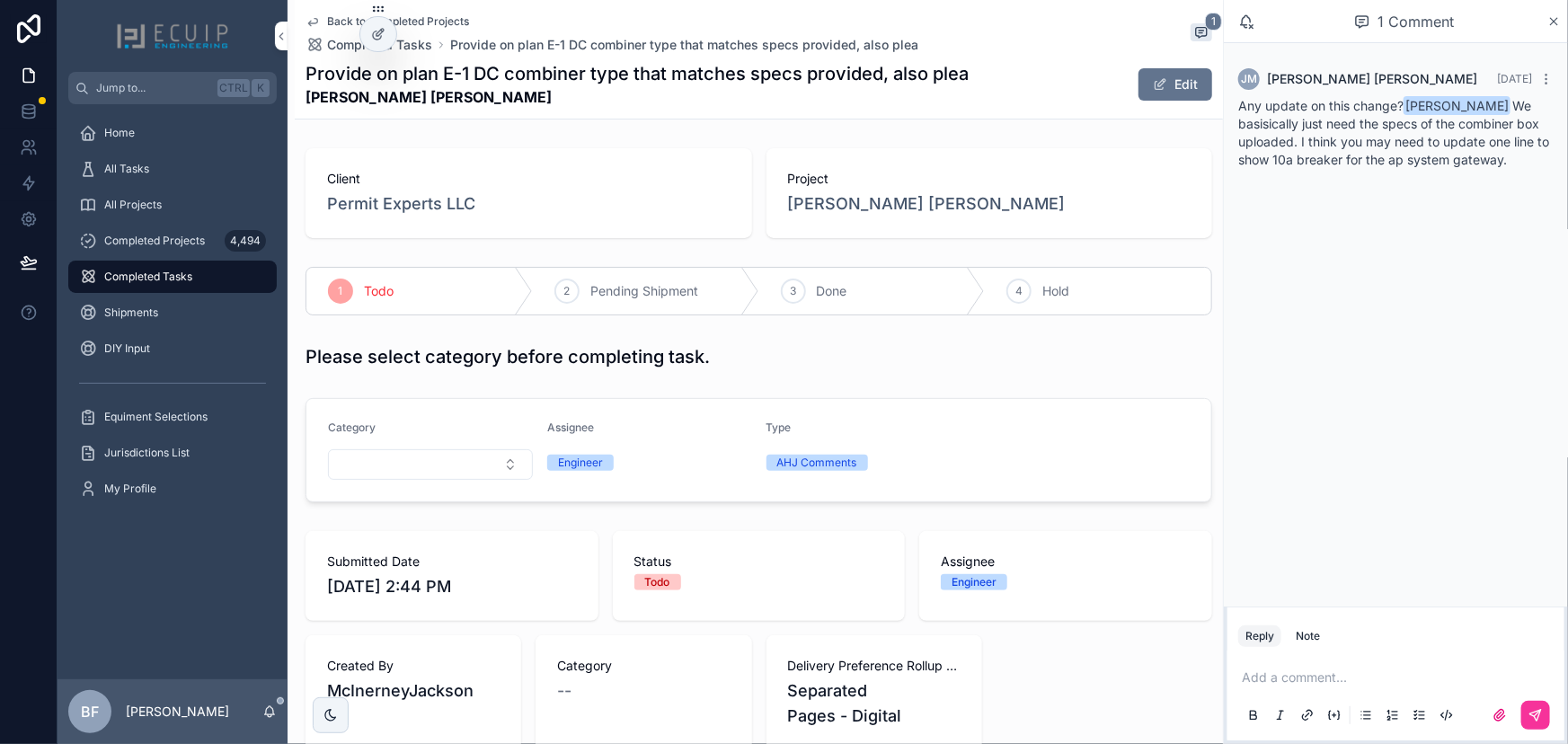
click at [1382, 670] on p "scrollable content" at bounding box center [1399, 678] width 316 height 18
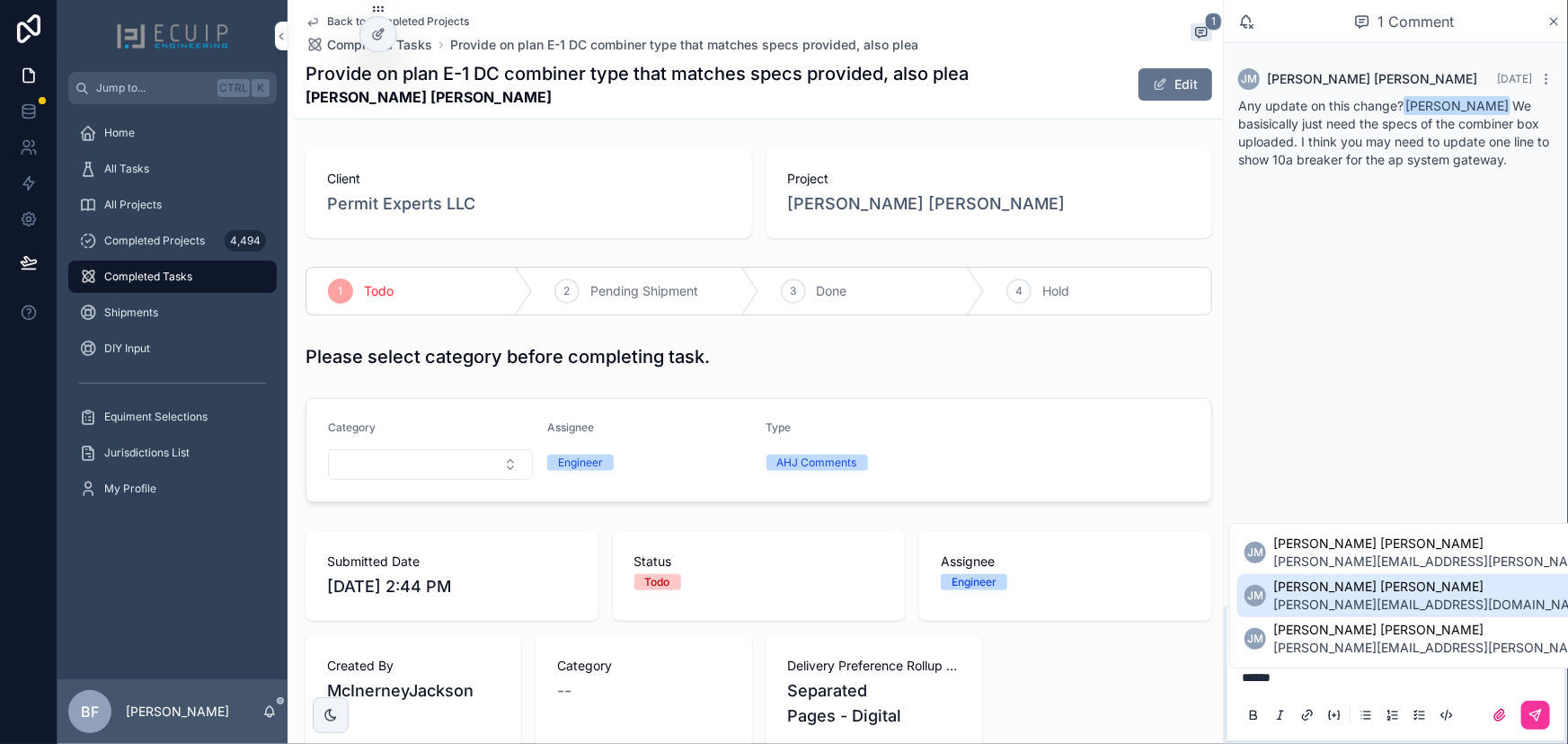
click at [1406, 606] on span "jackson@permit-expert.com" at bounding box center [1433, 605] width 320 height 18
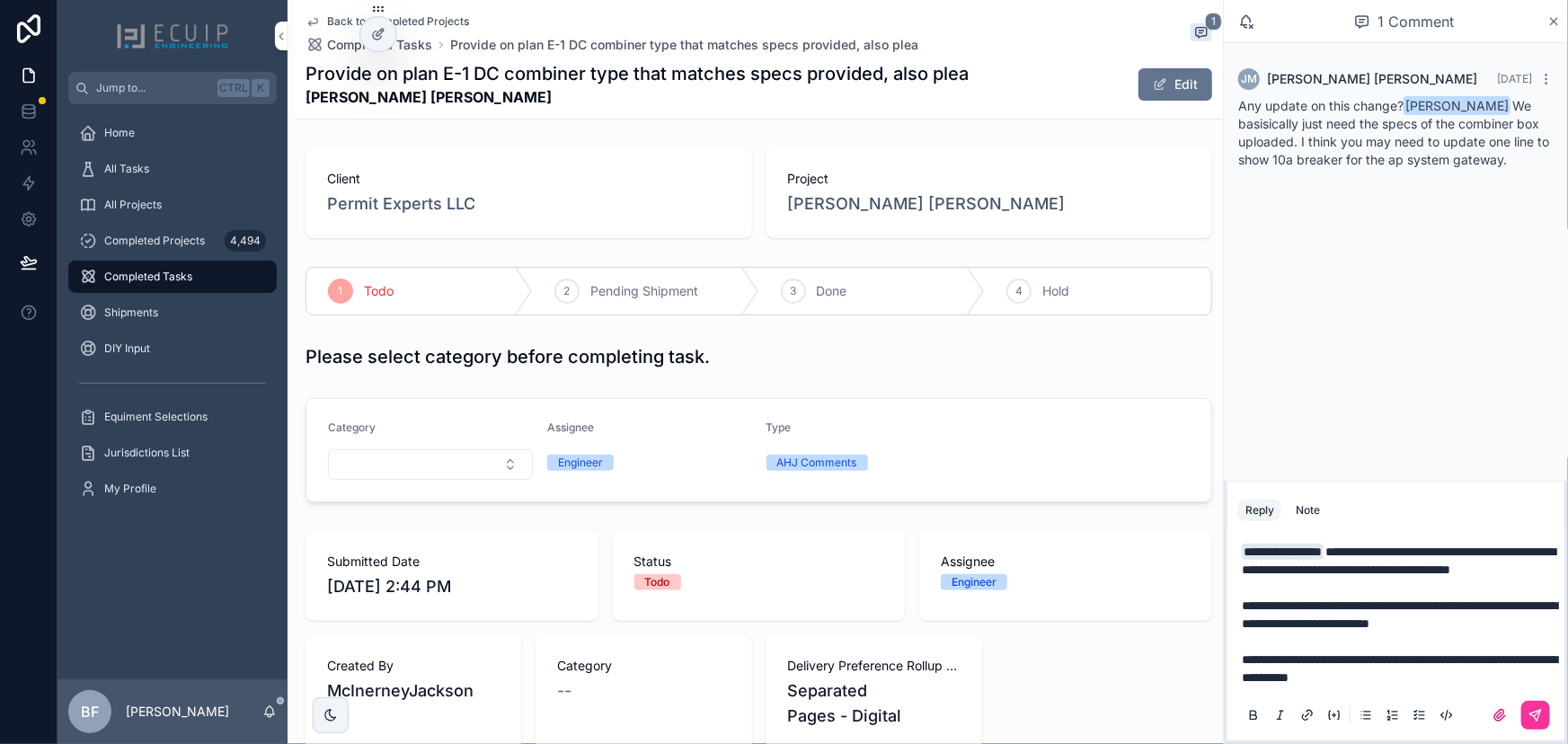
click at [1321, 591] on p "scrollable content" at bounding box center [1399, 588] width 316 height 18
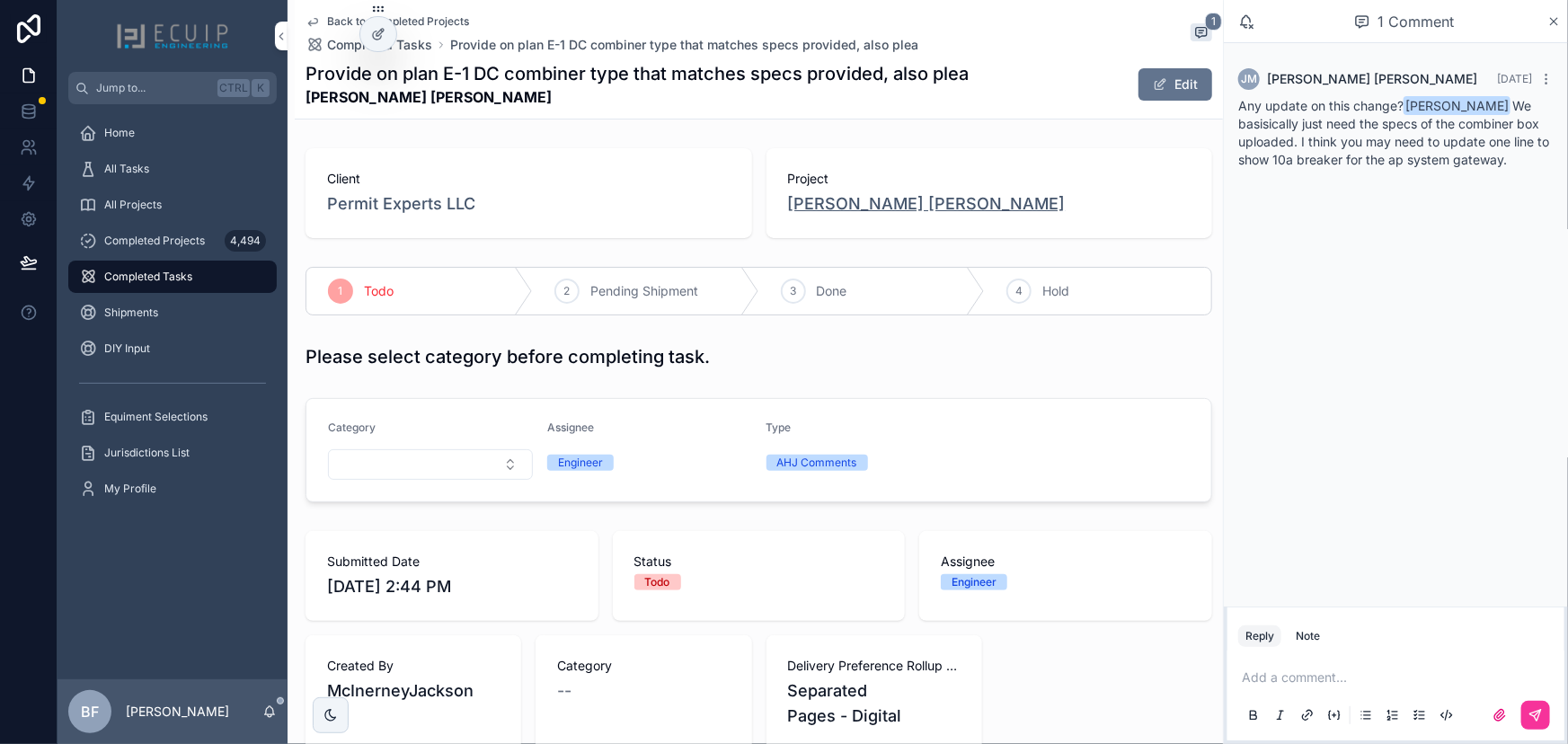
click at [894, 197] on span "Abner Macedo Denis" at bounding box center [927, 204] width 278 height 25
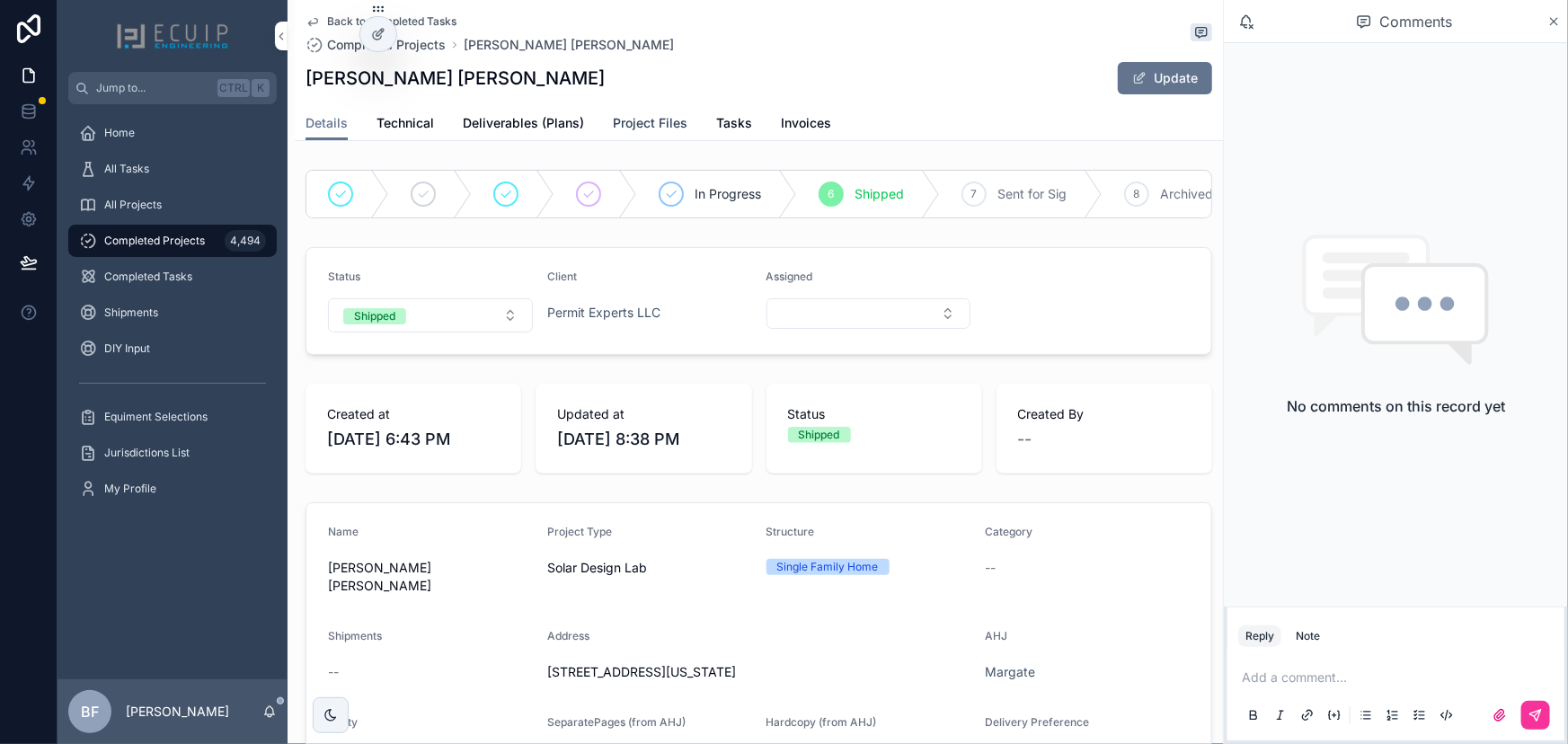
click at [647, 123] on span "Project Files" at bounding box center [650, 124] width 75 height 18
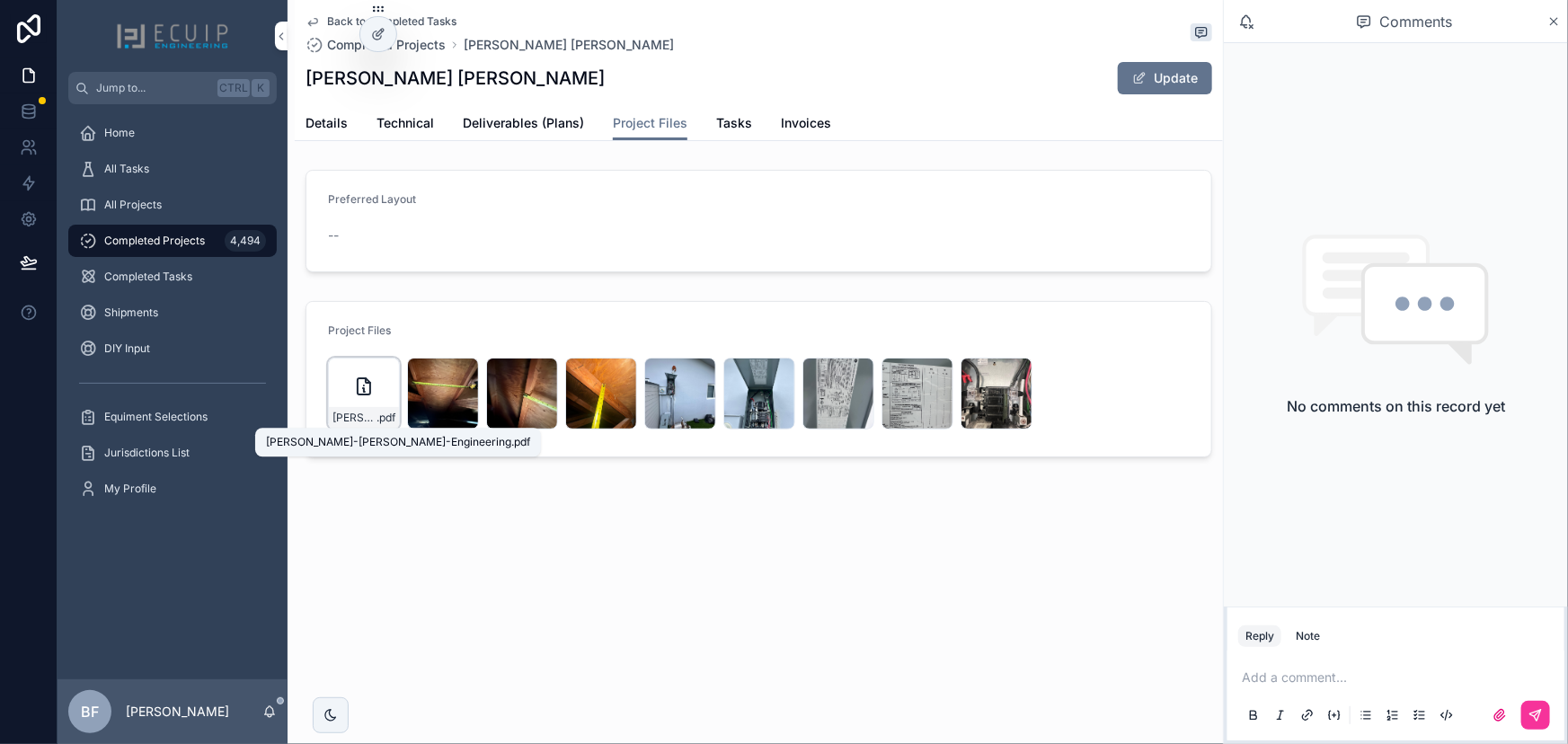
click at [367, 410] on span "Abner-Macedo-Denis-Engineering" at bounding box center [354, 418] width 44 height 14
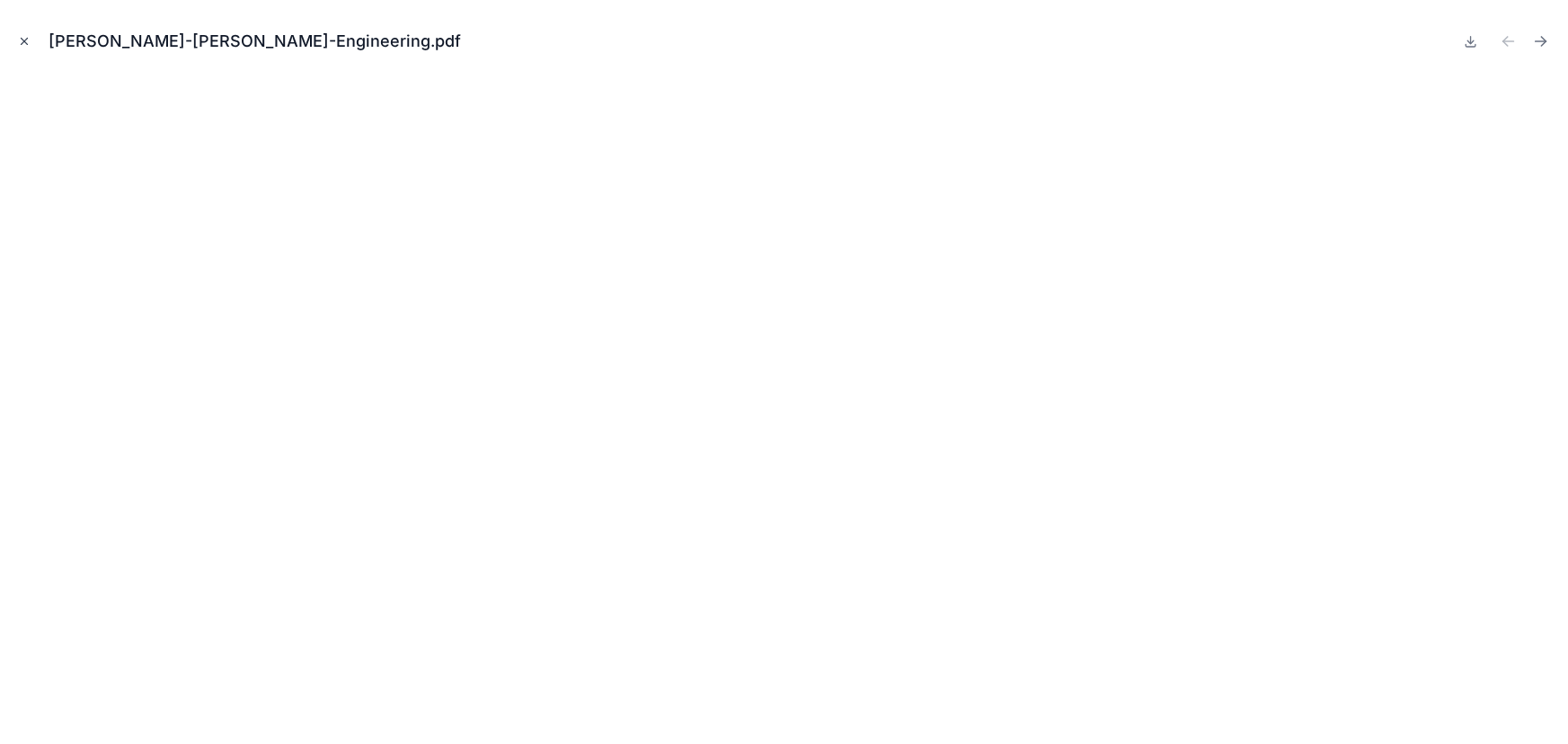
click at [26, 35] on icon "Close modal" at bounding box center [24, 41] width 13 height 13
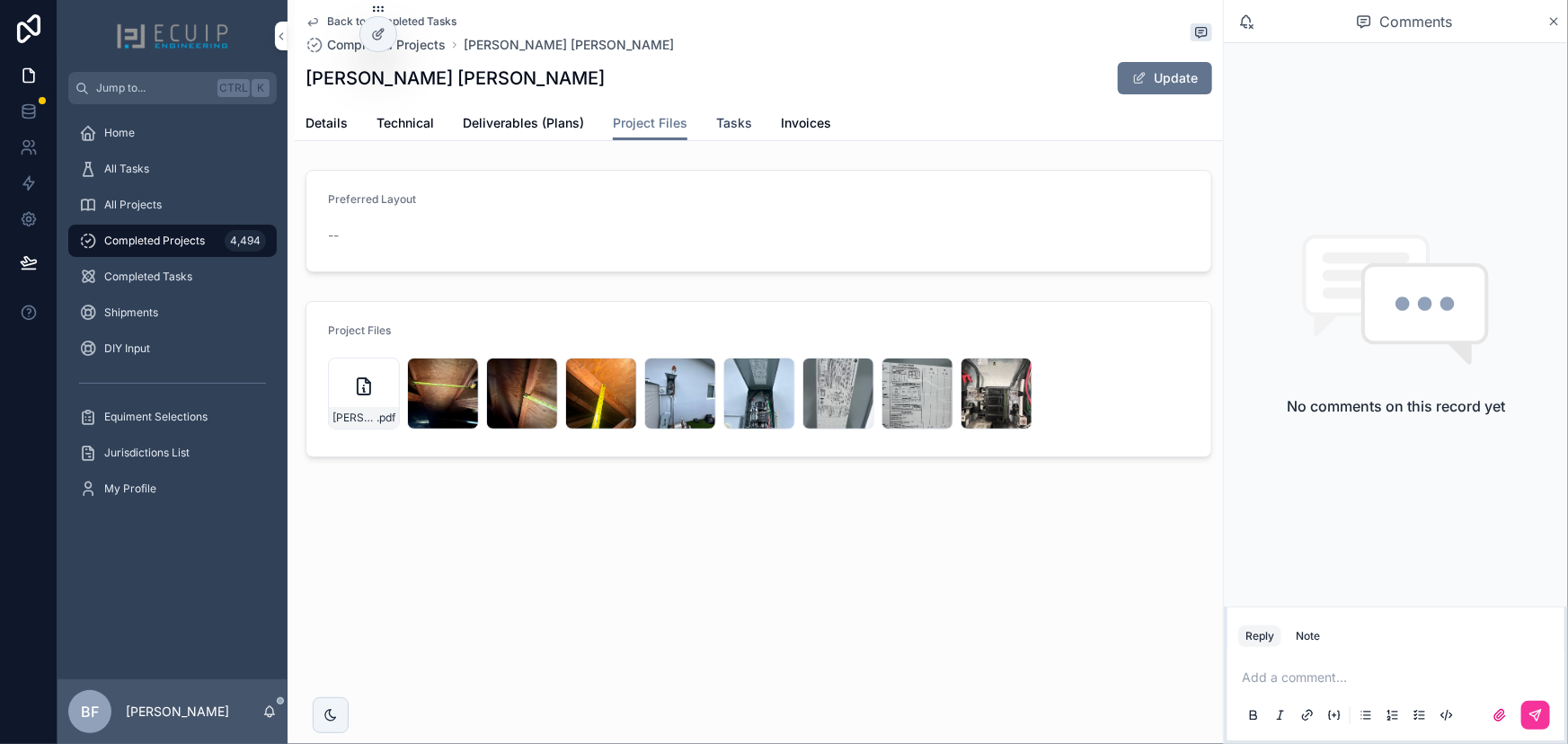
click at [738, 122] on span "Tasks" at bounding box center [734, 124] width 36 height 18
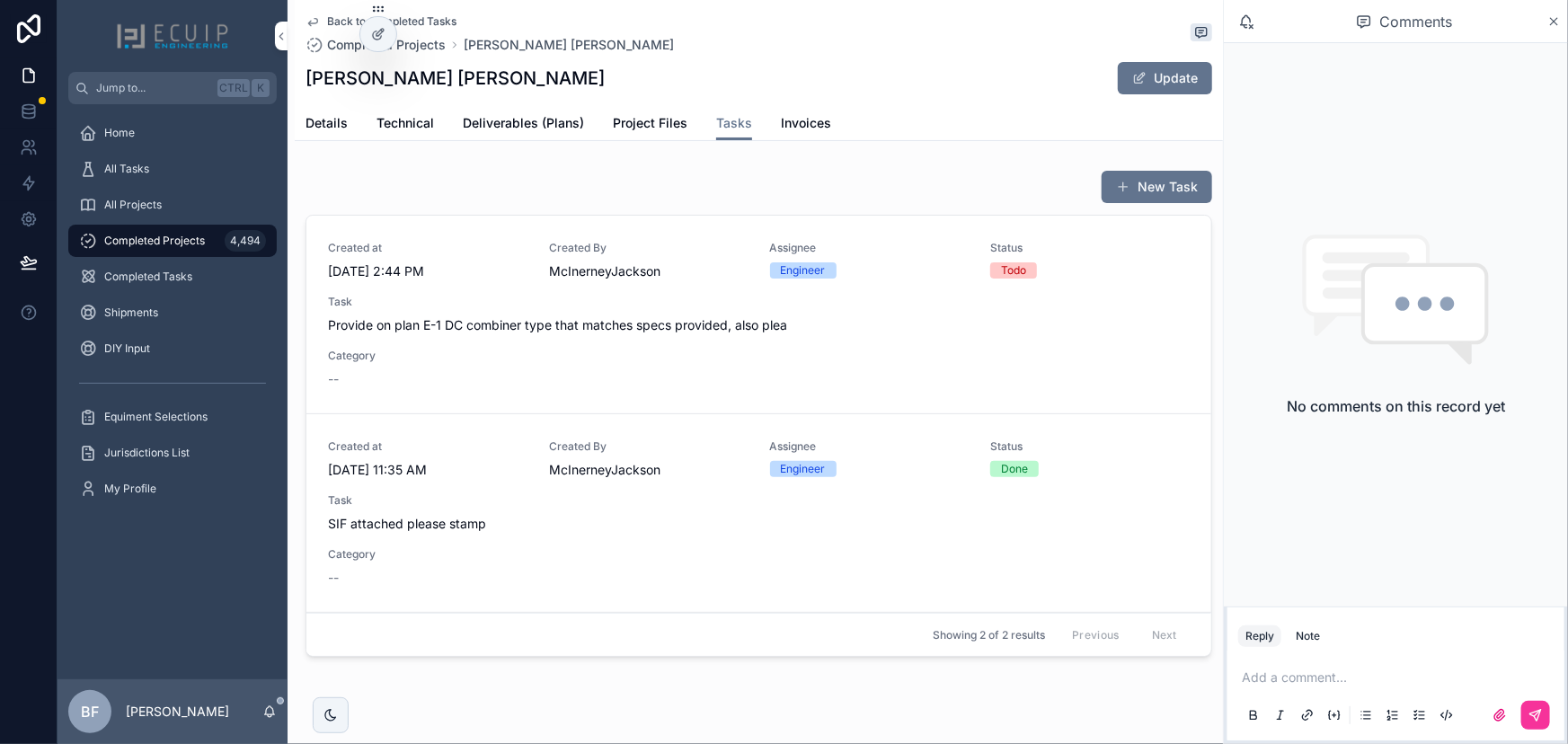
click at [748, 351] on div "Created at 10/3/2025 2:44 PM Created By McInerneyJackson Assignee Engineer Stat…" at bounding box center [759, 314] width 862 height 147
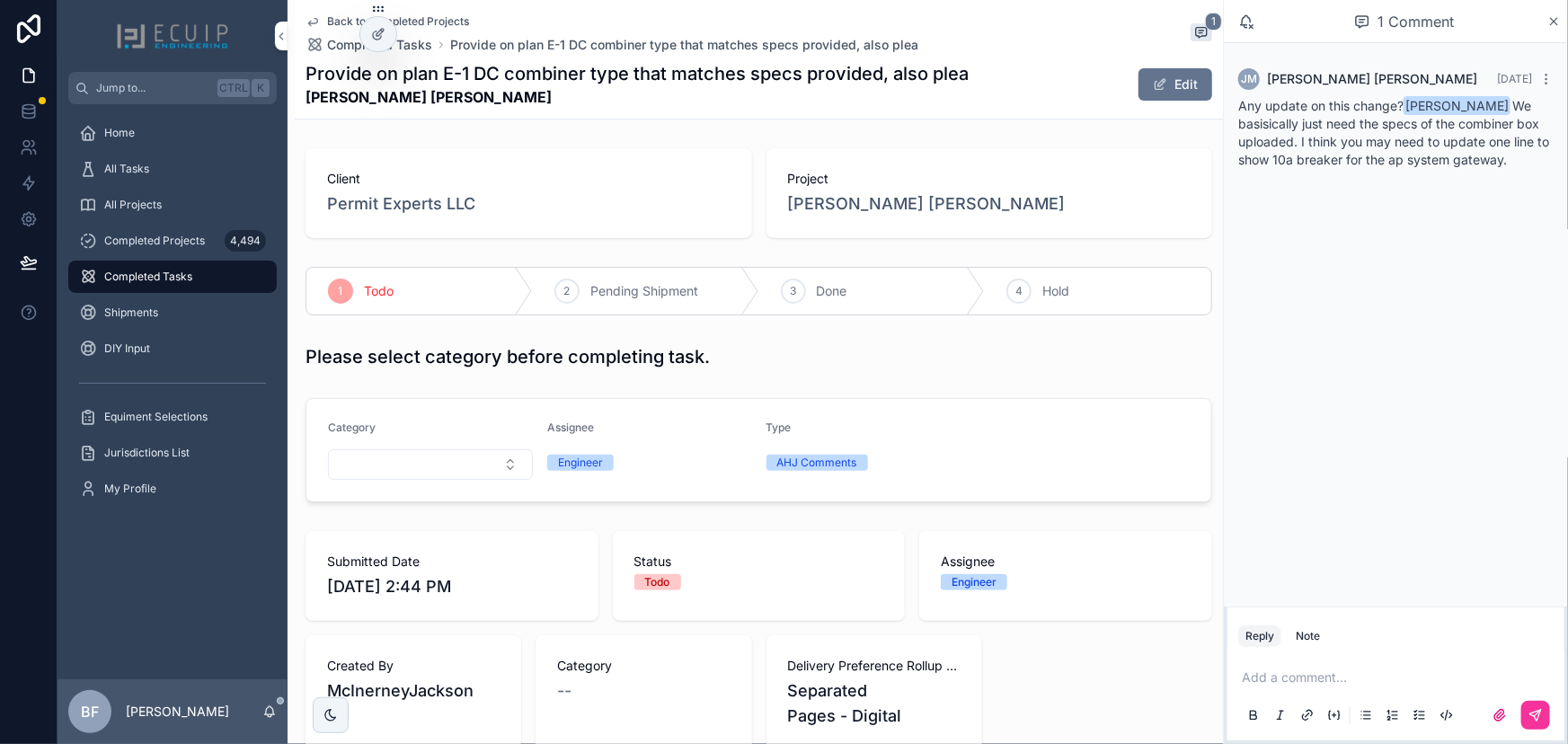
click at [1382, 684] on p "scrollable content" at bounding box center [1399, 678] width 316 height 18
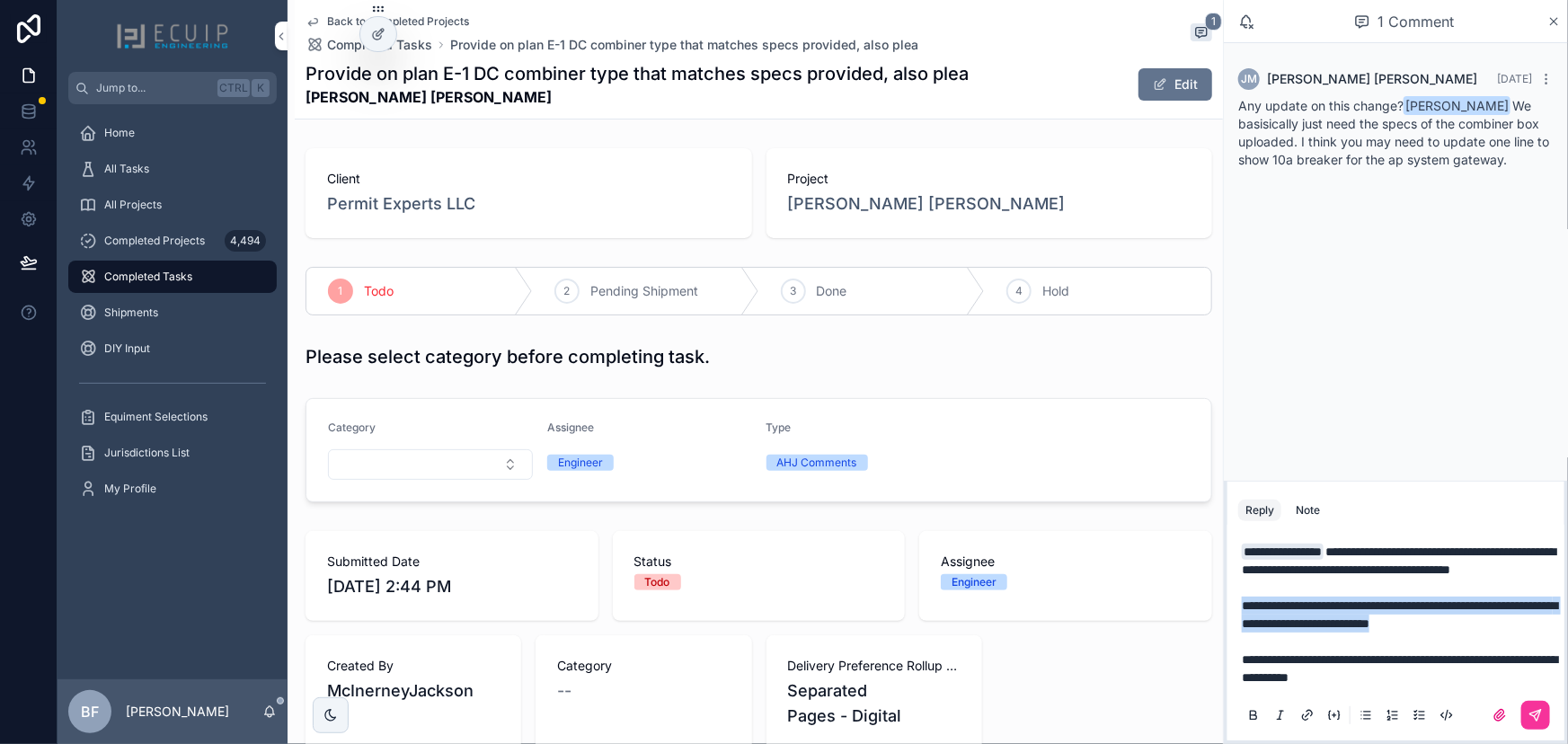
drag, startPoint x: 1537, startPoint y: 622, endPoint x: 1233, endPoint y: 611, distance: 304.2
click at [1233, 611] on div "**********" at bounding box center [1397, 632] width 337 height 216
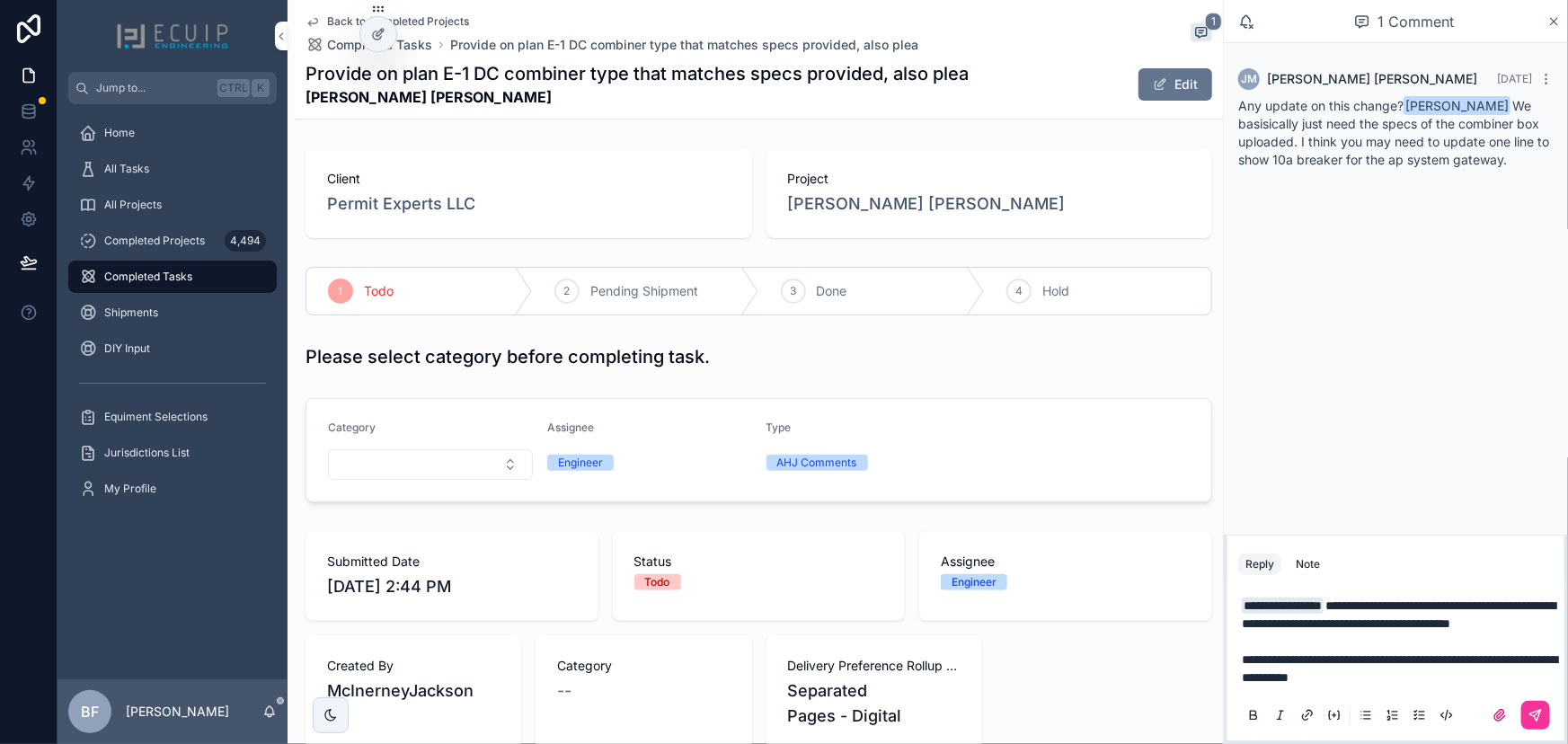
click at [1425, 682] on p "**********" at bounding box center [1399, 669] width 316 height 36
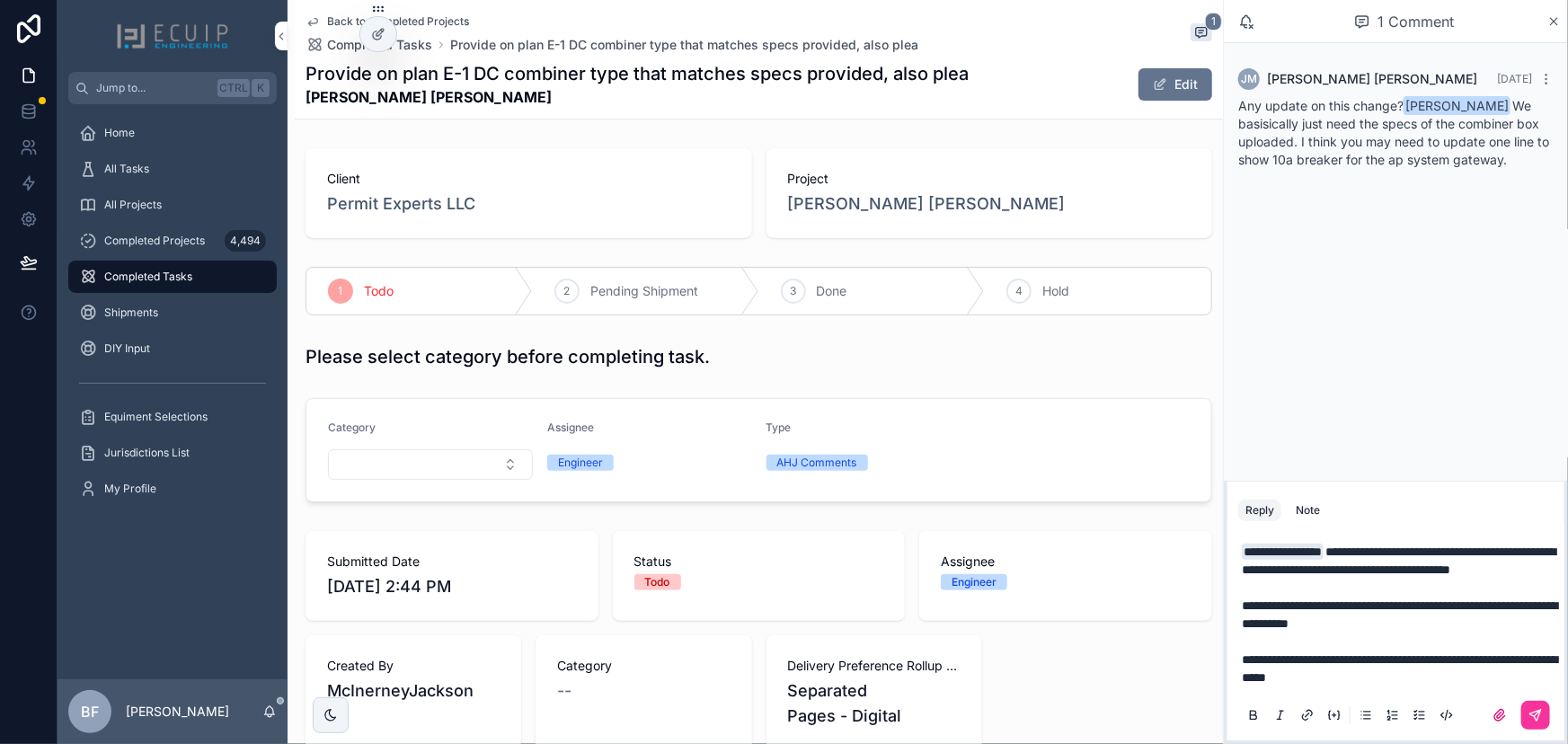
click at [1395, 622] on p "**********" at bounding box center [1399, 615] width 316 height 36
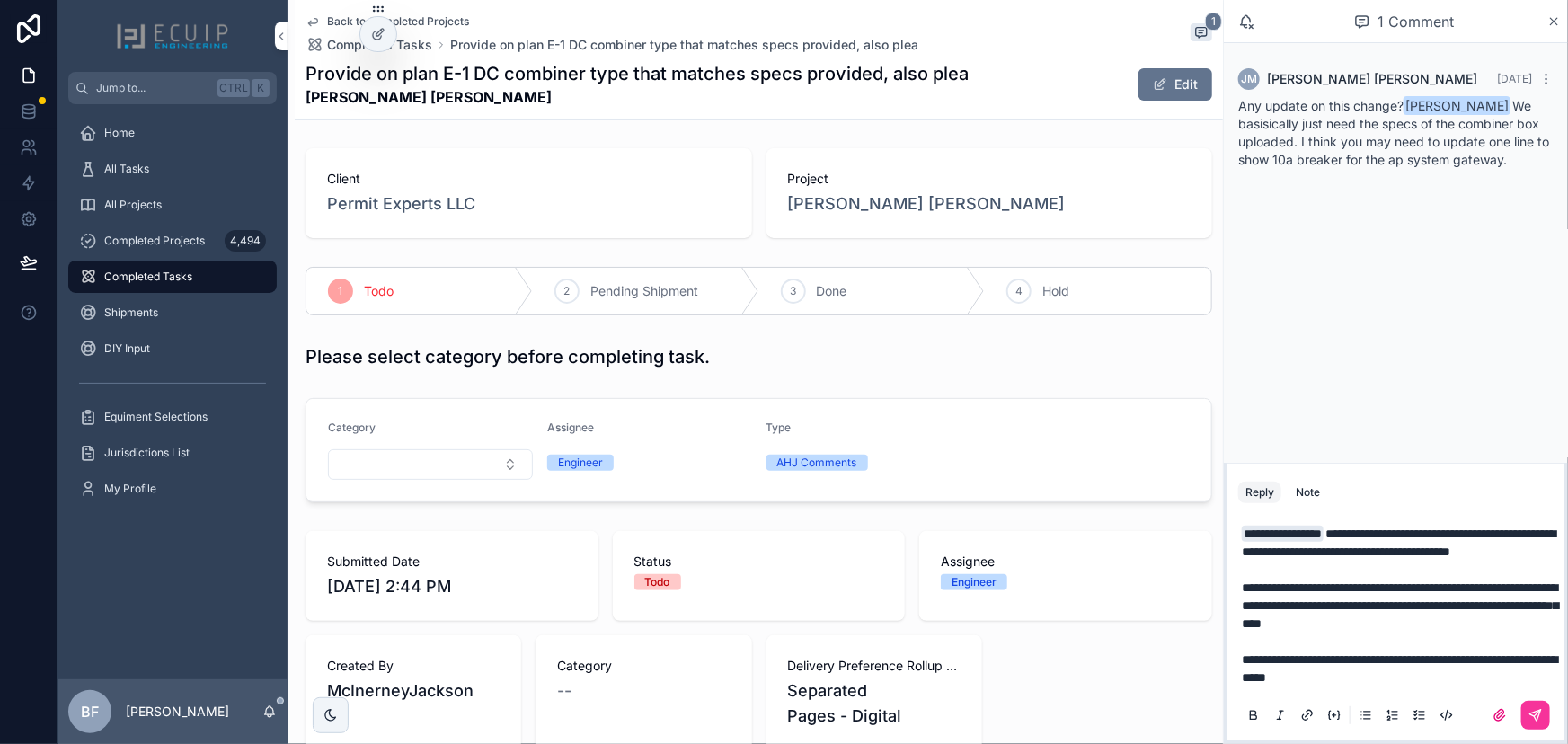
click at [1434, 684] on p "**********" at bounding box center [1399, 669] width 316 height 36
click at [1544, 710] on button "scrollable content" at bounding box center [1536, 715] width 29 height 29
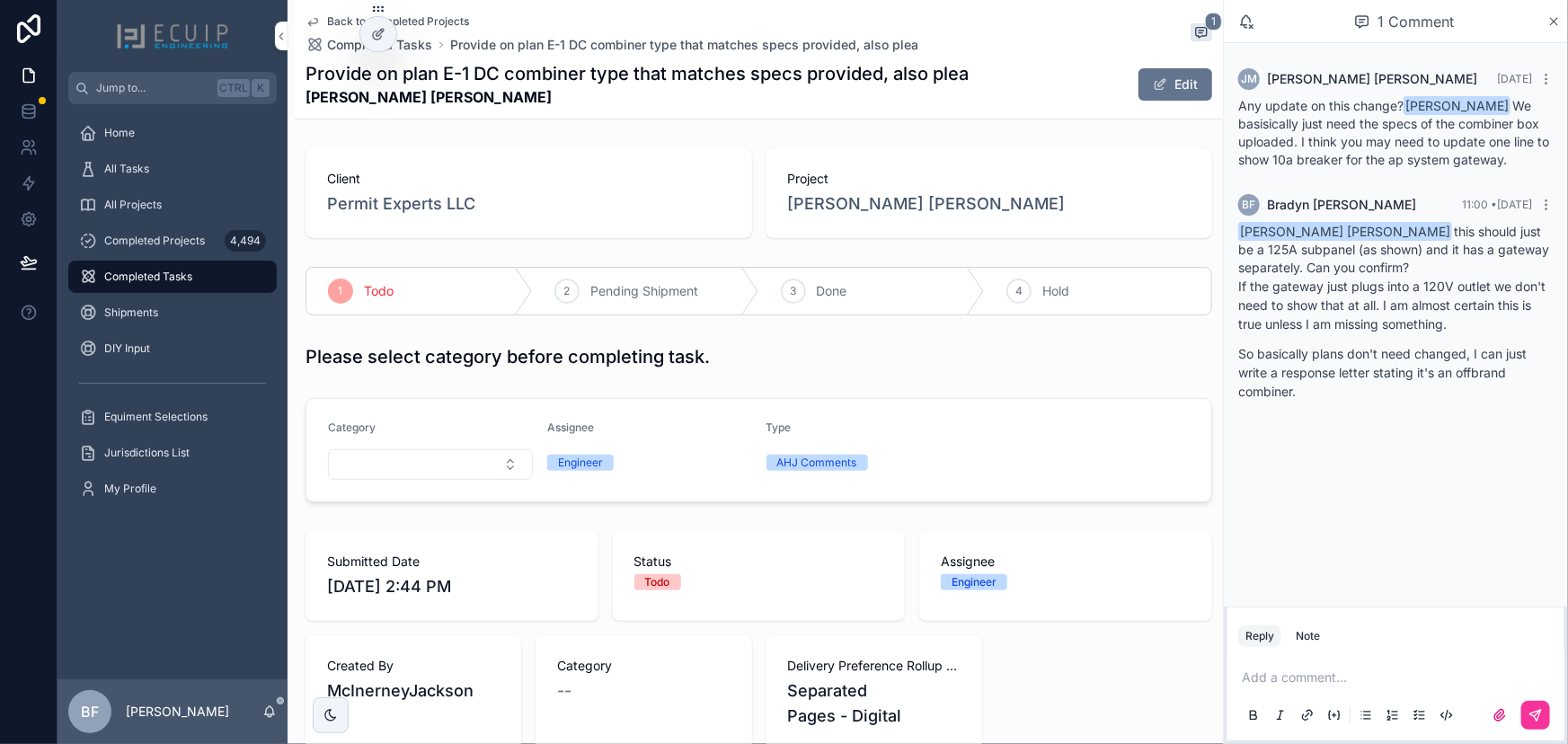
click at [1317, 229] on span "[PERSON_NAME] [PERSON_NAME]" at bounding box center [1344, 231] width 214 height 19
drag, startPoint x: 163, startPoint y: 171, endPoint x: 390, endPoint y: 16, distance: 274.9
click at [163, 171] on div "All Tasks" at bounding box center [172, 169] width 187 height 29
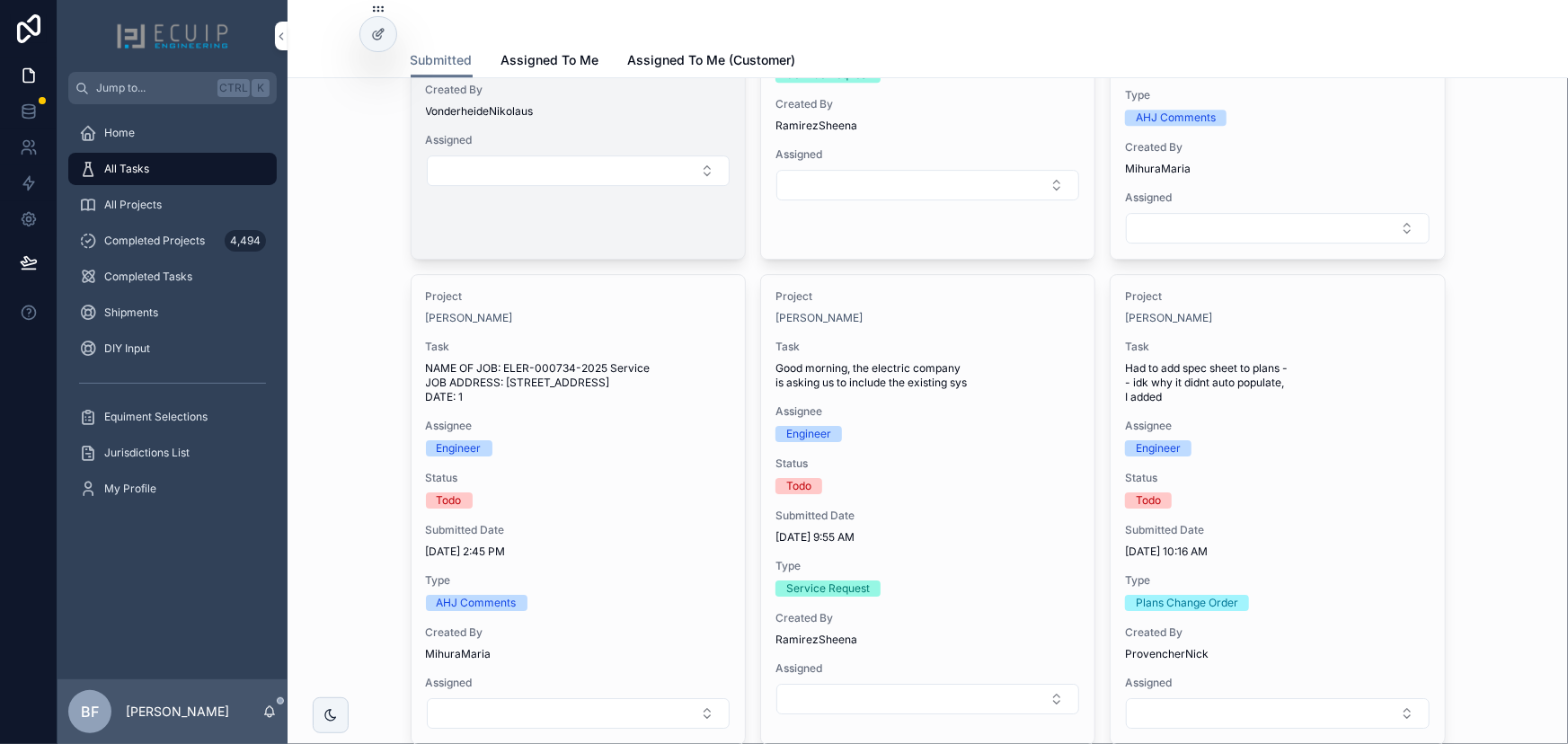
scroll to position [2860, 0]
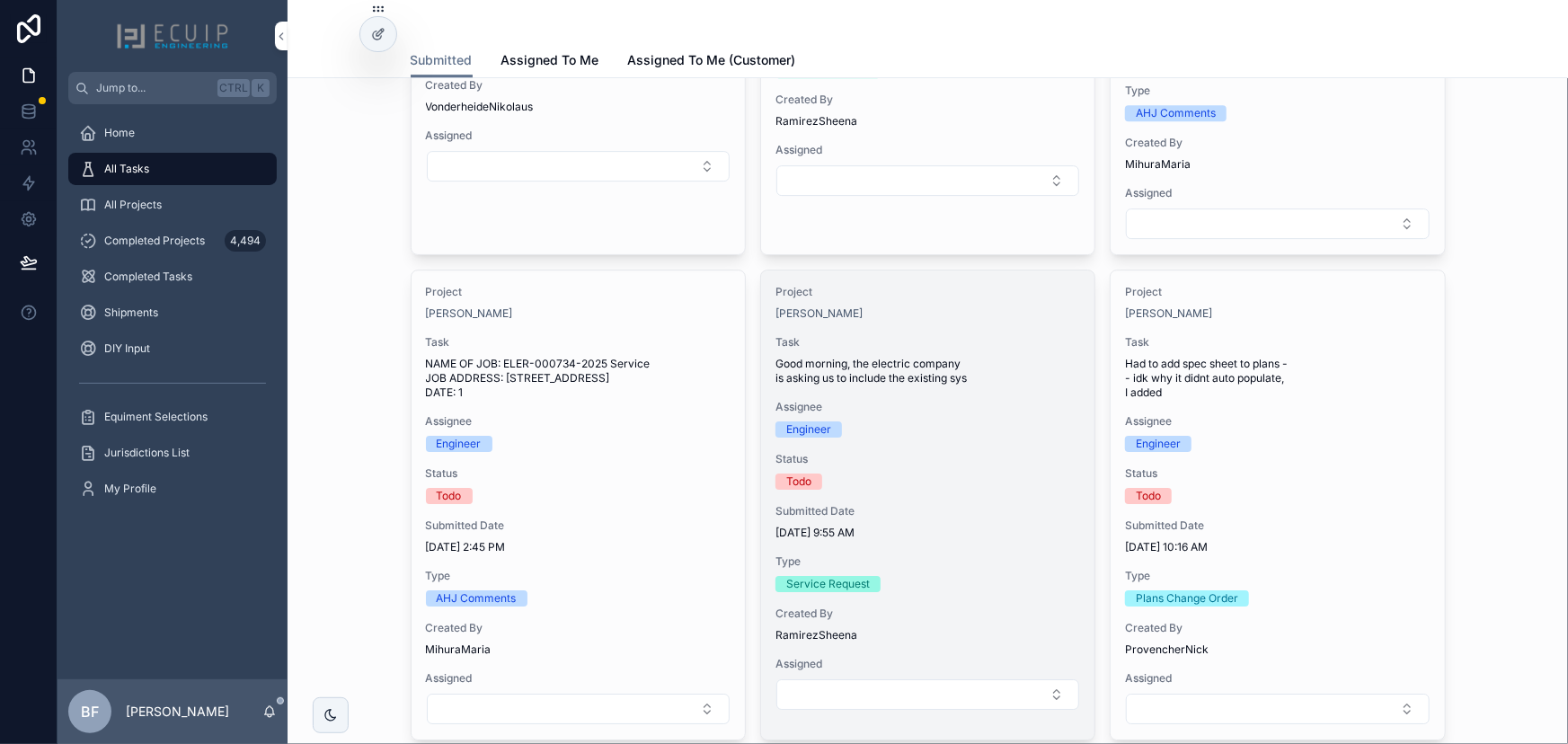
click at [1064, 390] on div "Project Thomas Harrell Task Good morning, the electric company is asking us to …" at bounding box center [928, 498] width 334 height 455
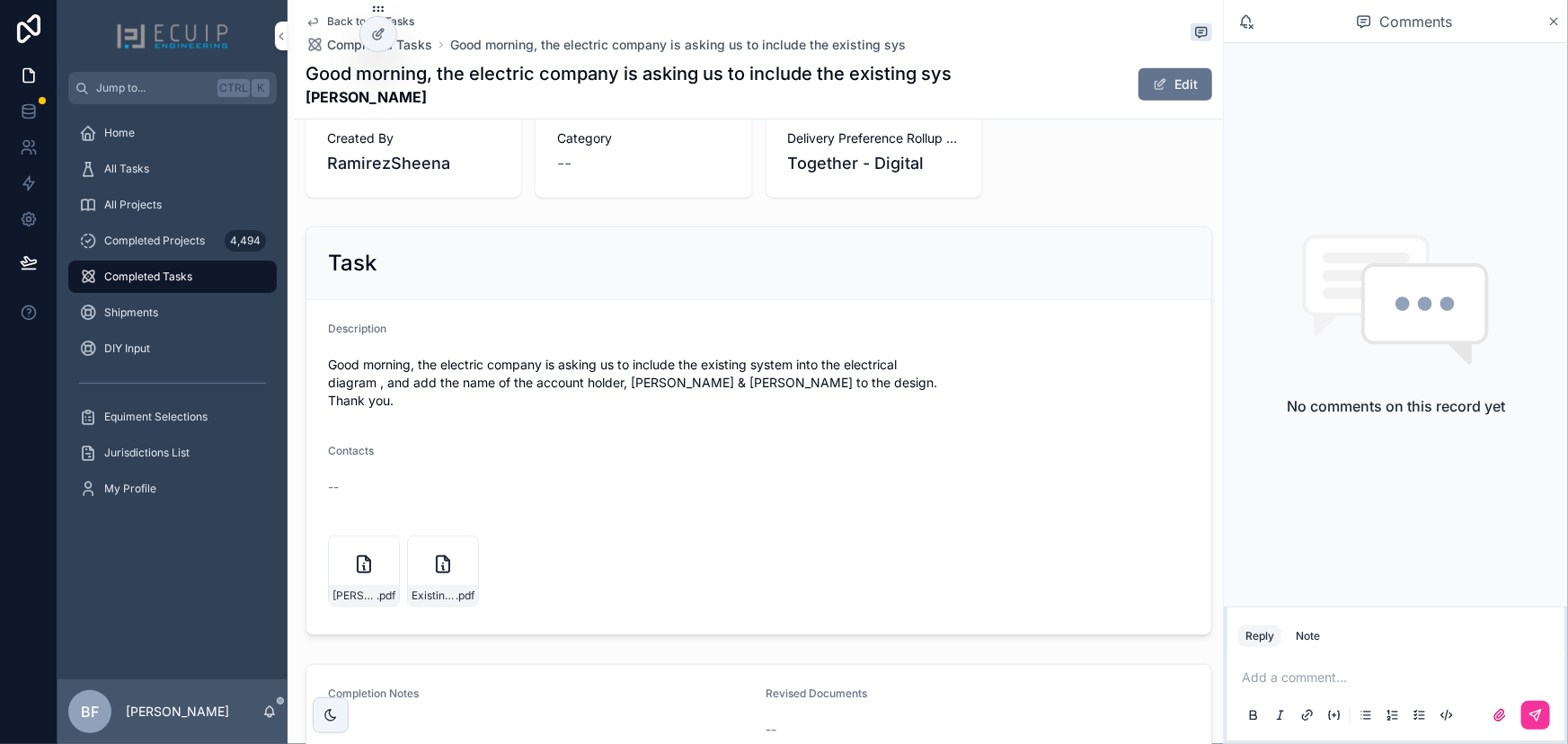
scroll to position [654, 0]
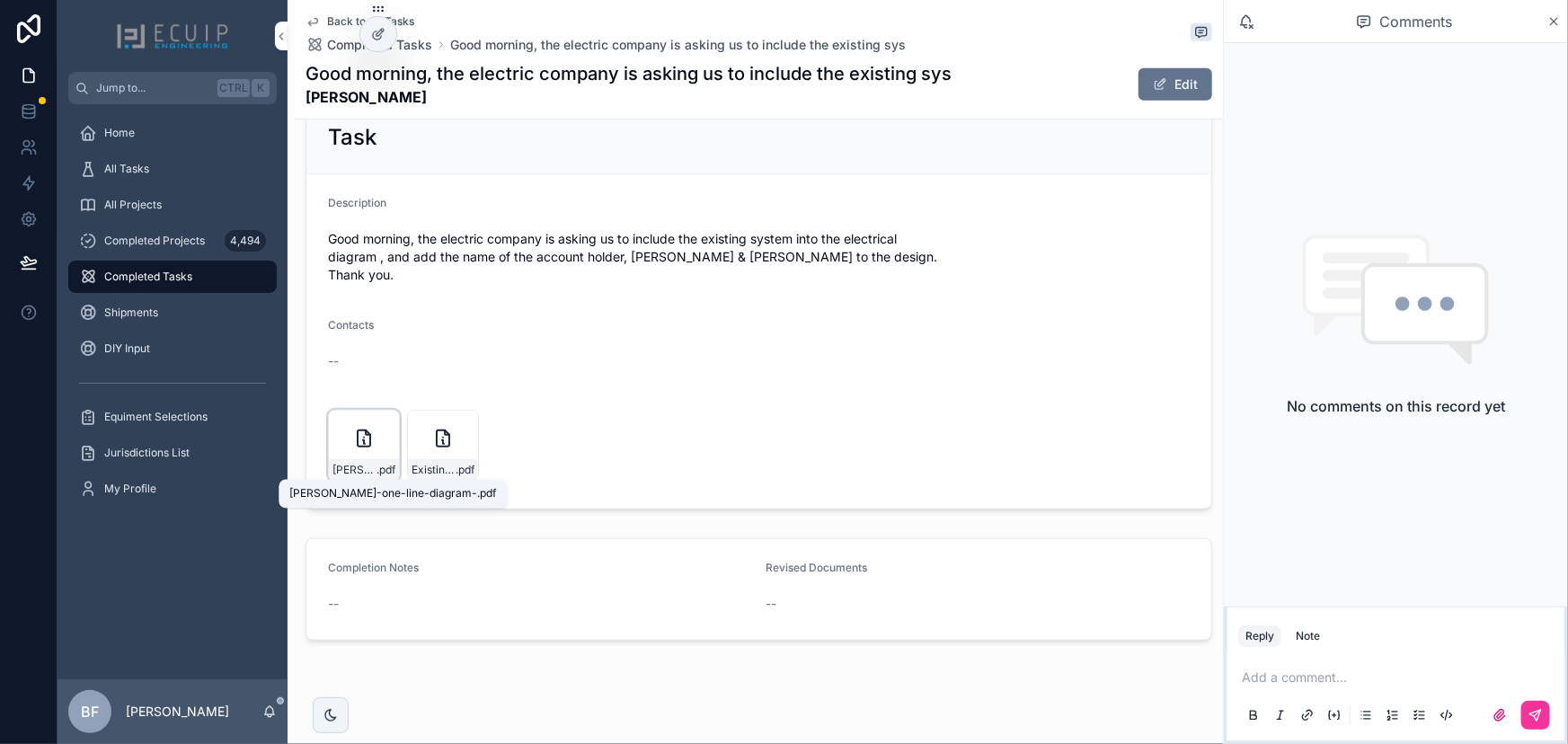
click at [361, 467] on span "harrel-one-line-diagram-" at bounding box center [354, 470] width 44 height 14
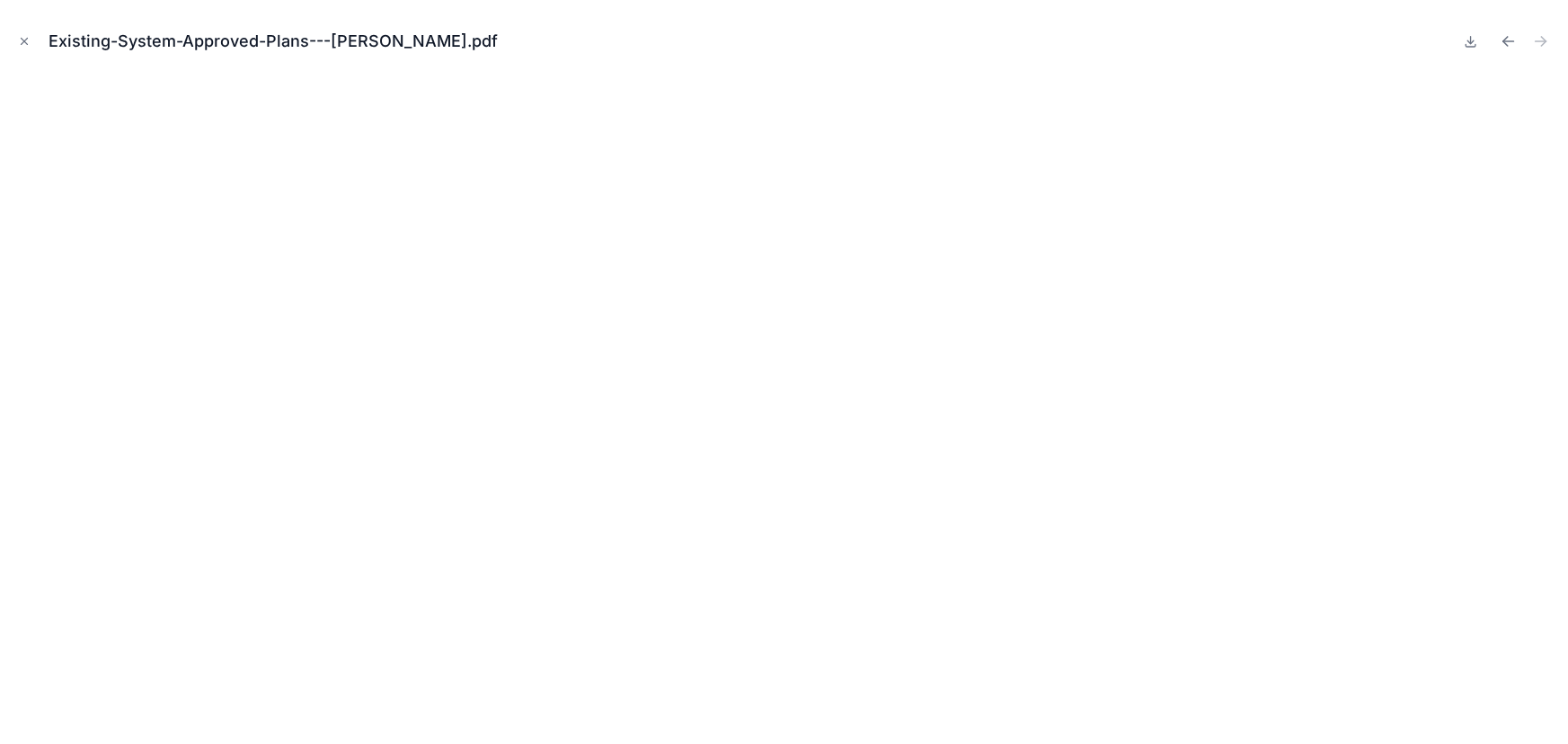
click at [34, 44] on div "Existing-System-Approved-Plans---Harrell.pdf" at bounding box center [784, 41] width 1539 height 54
click at [24, 41] on icon "Close modal" at bounding box center [24, 41] width 6 height 6
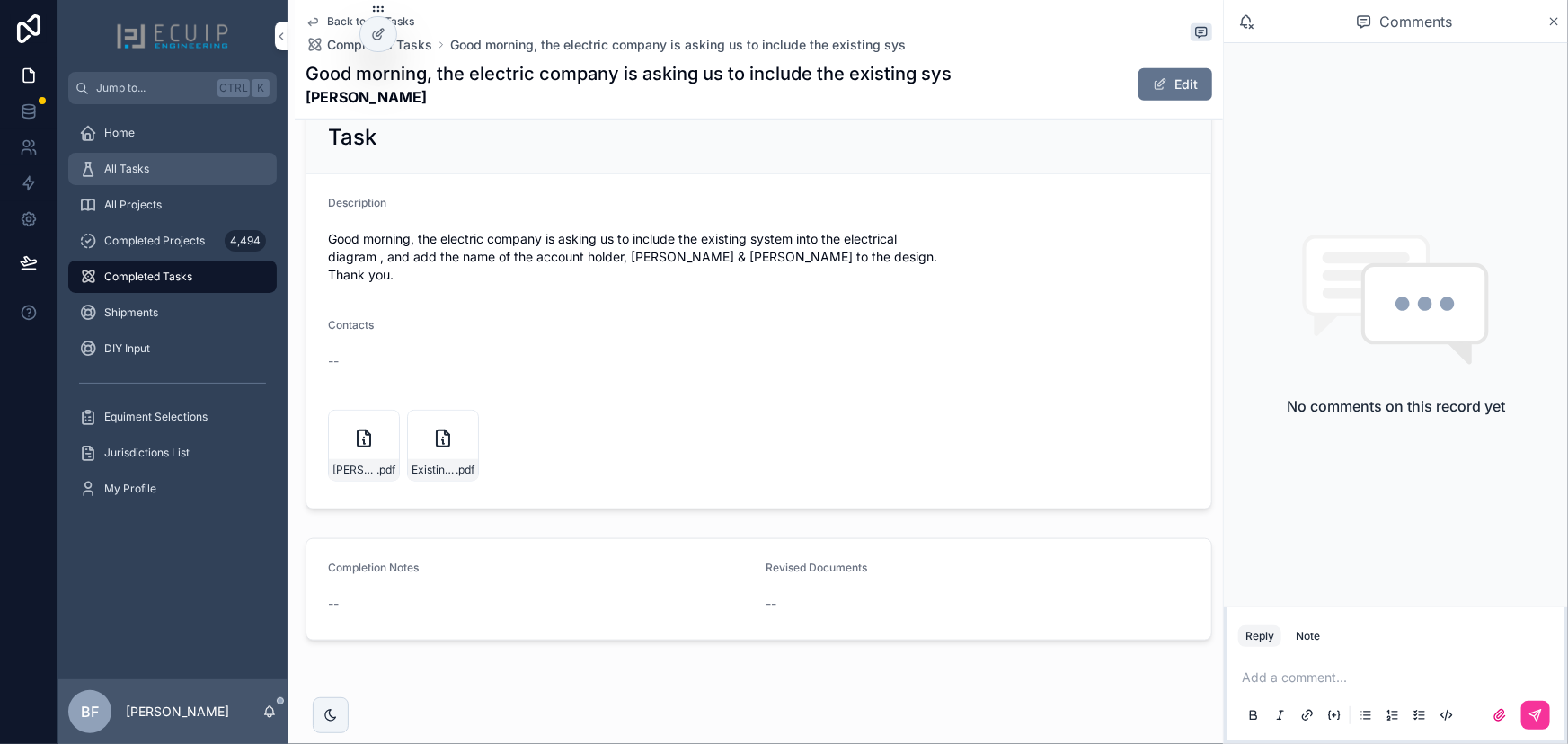
click at [168, 183] on link "All Tasks" at bounding box center [172, 169] width 208 height 32
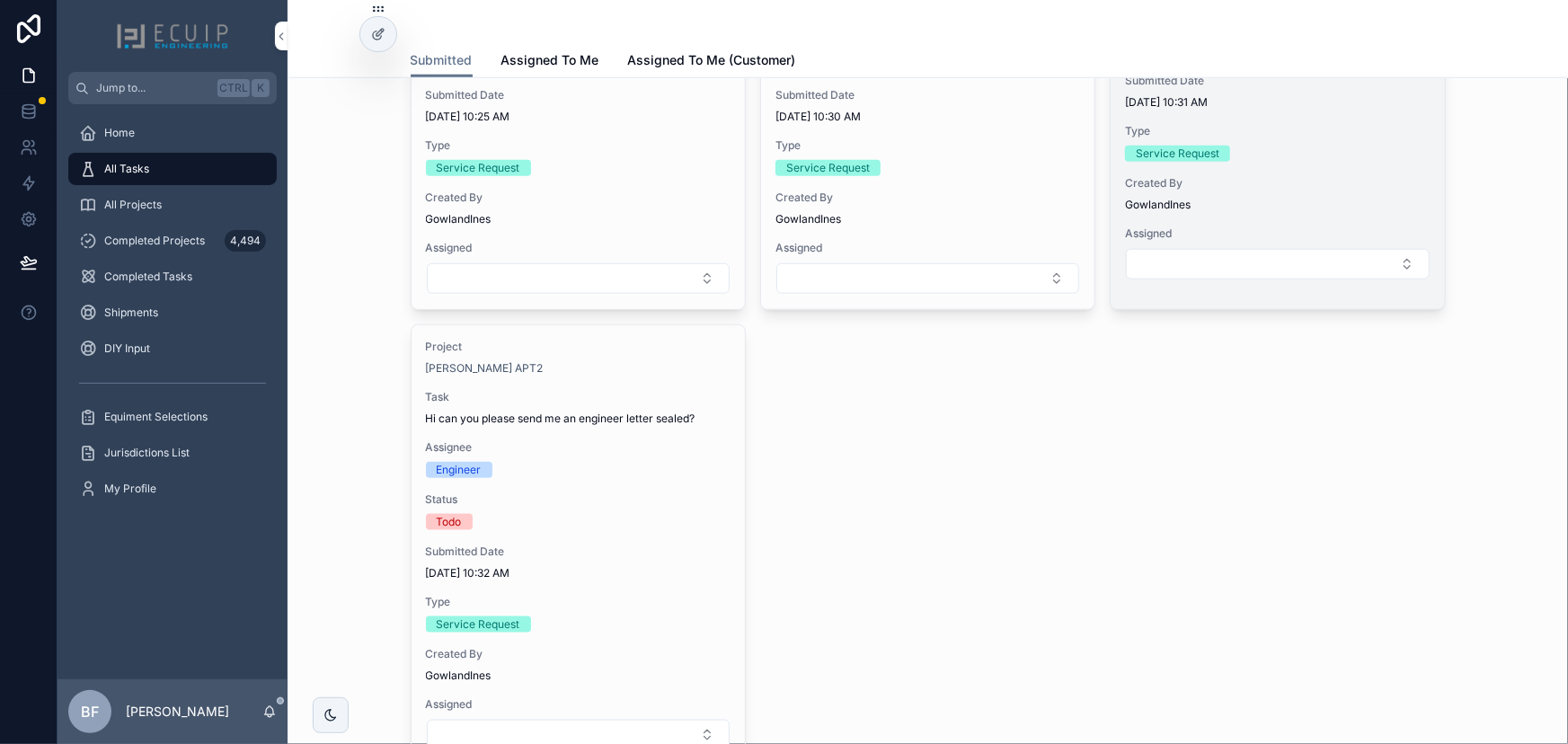
scroll to position [4248, 0]
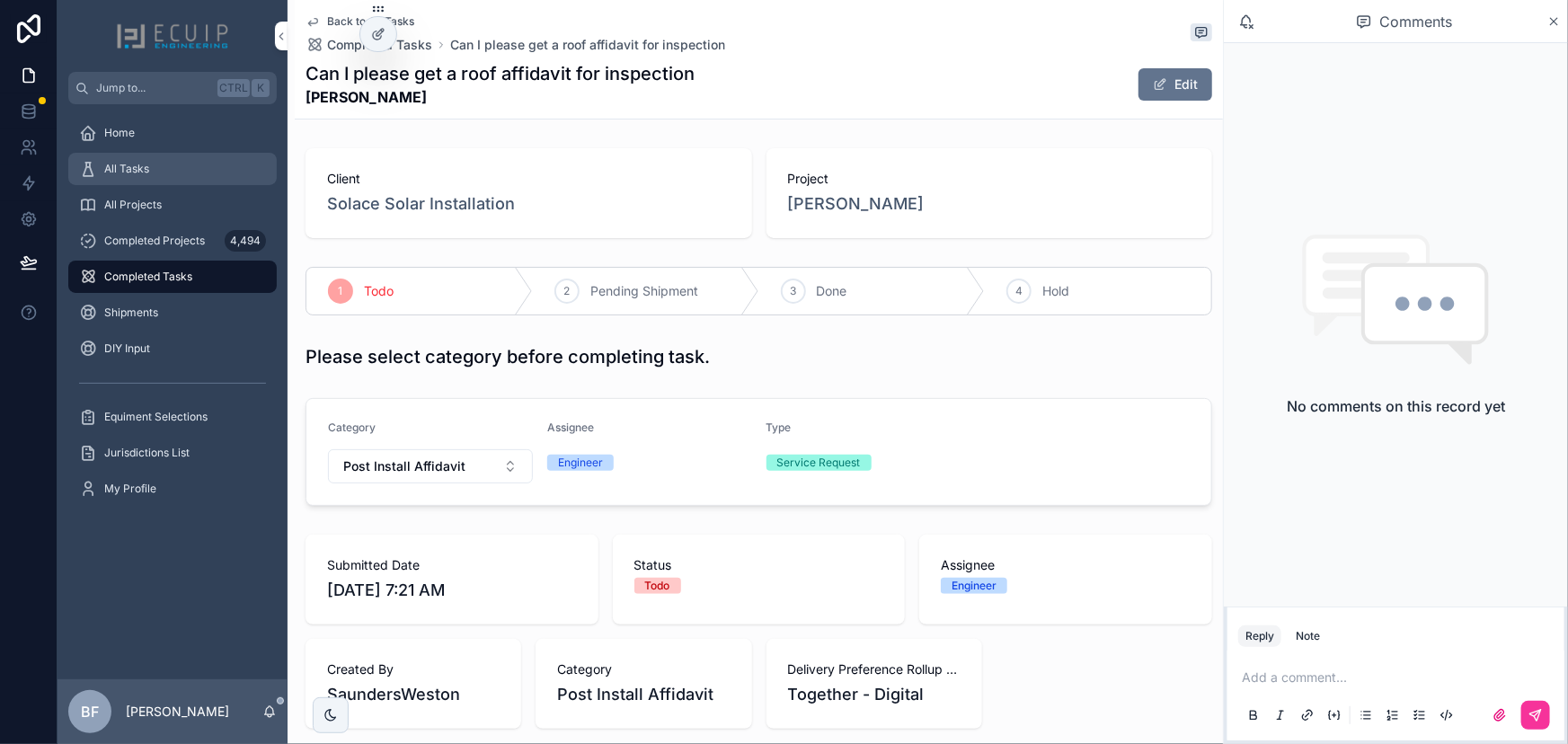
click at [179, 179] on div "All Tasks" at bounding box center [172, 169] width 187 height 29
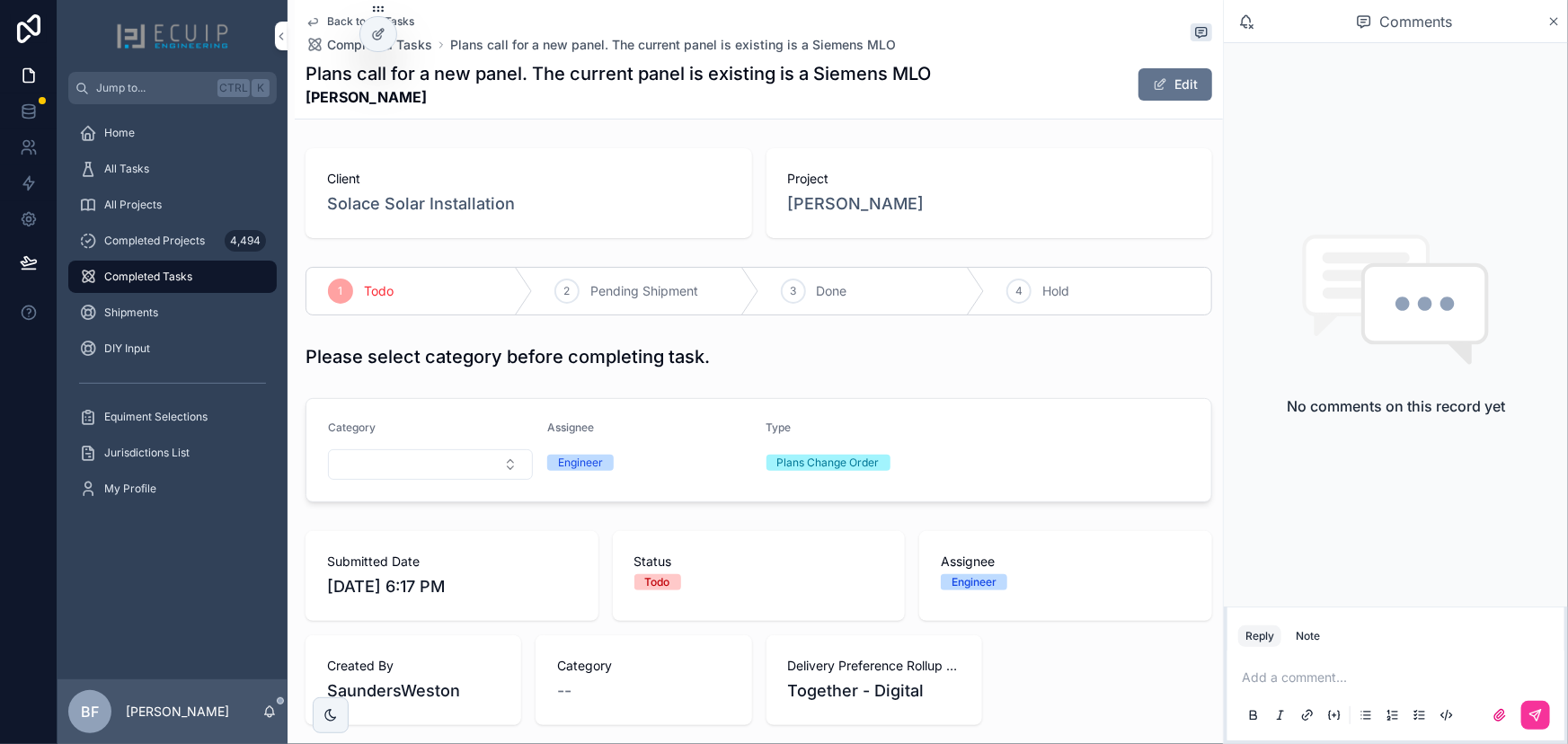
scroll to position [490, 0]
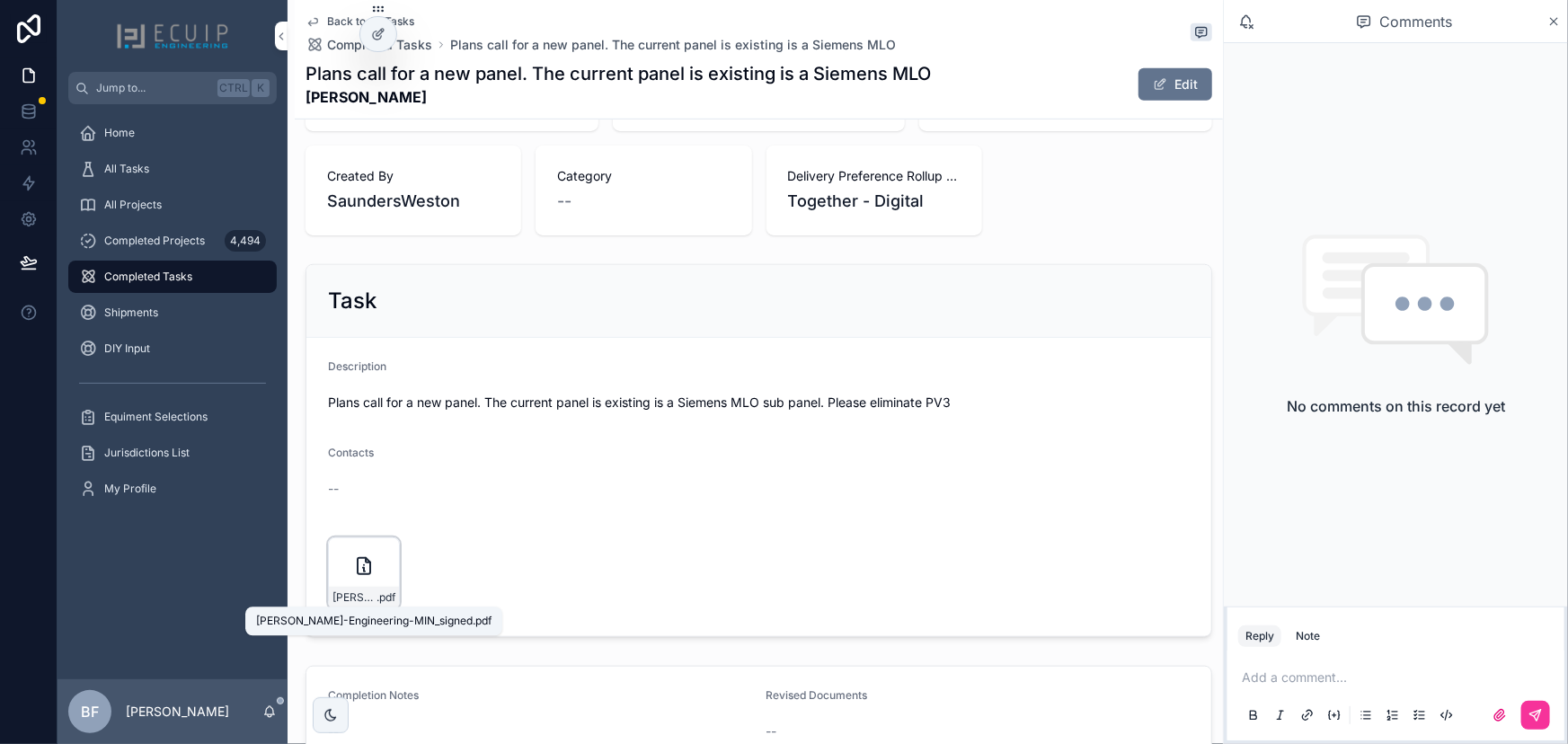
click at [384, 597] on span ".pdf" at bounding box center [386, 598] width 19 height 14
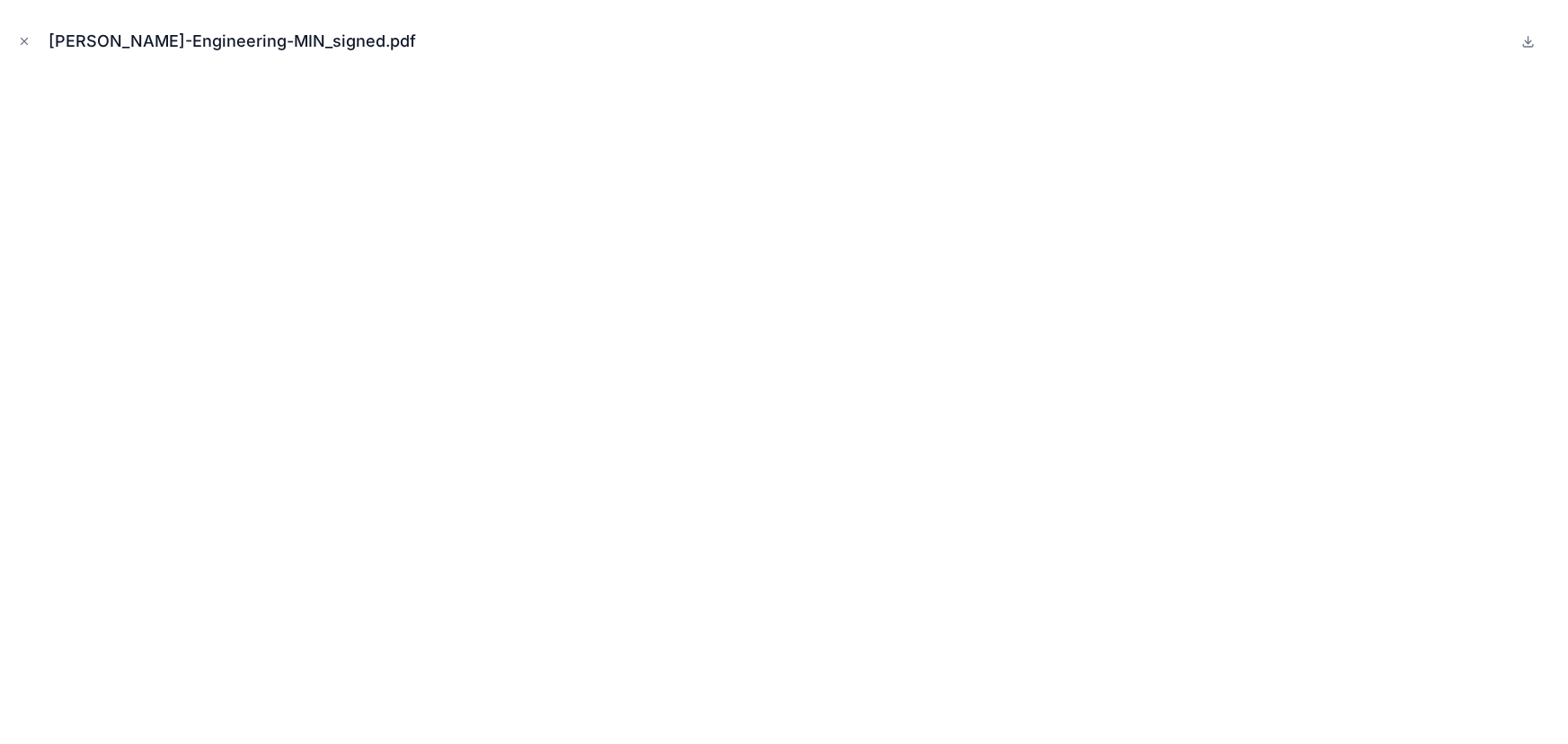
click at [28, 52] on div "Gisela-Wong-Engineering-MIN_signed.pdf" at bounding box center [784, 41] width 1539 height 54
click at [25, 41] on icon "Close modal" at bounding box center [24, 41] width 6 height 6
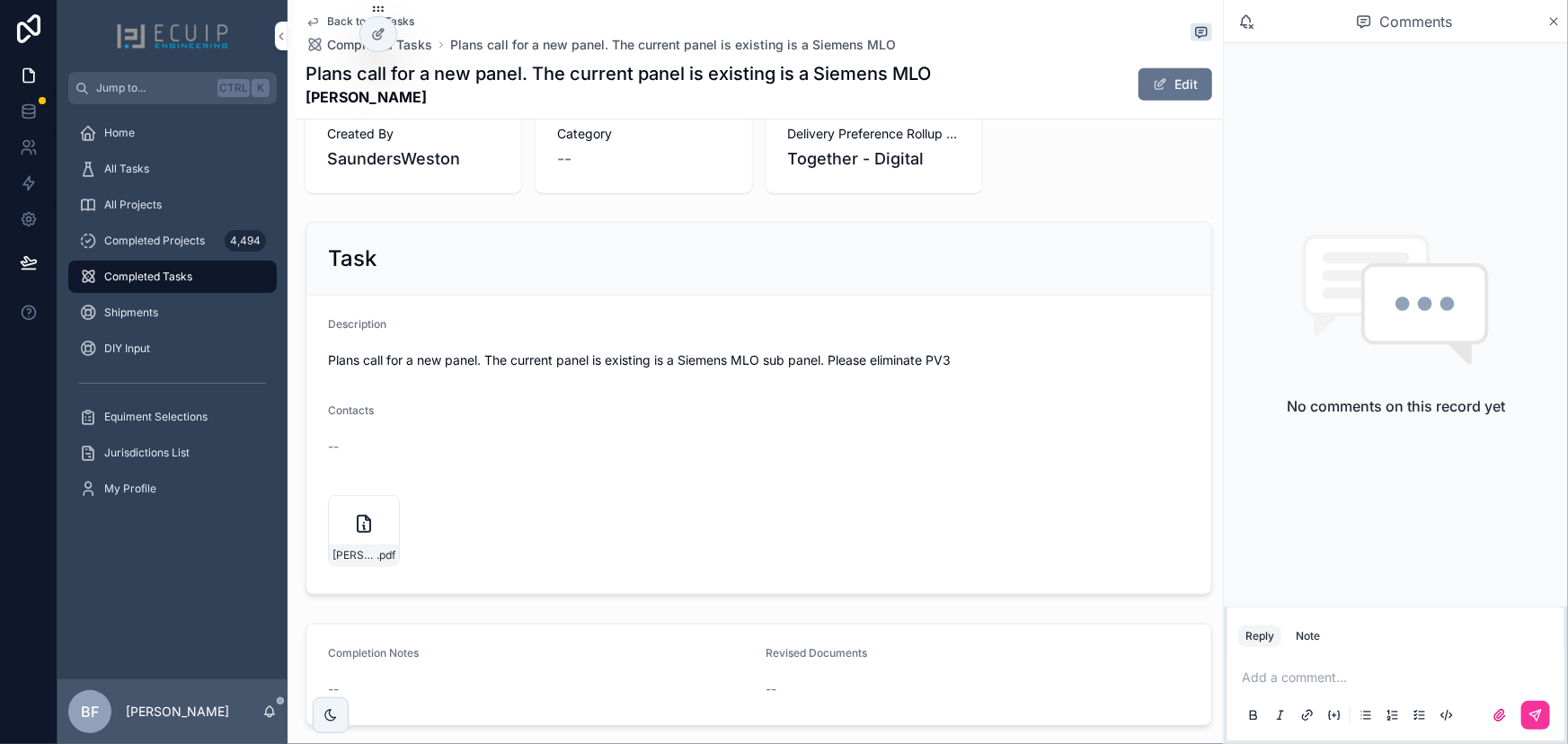
scroll to position [572, 0]
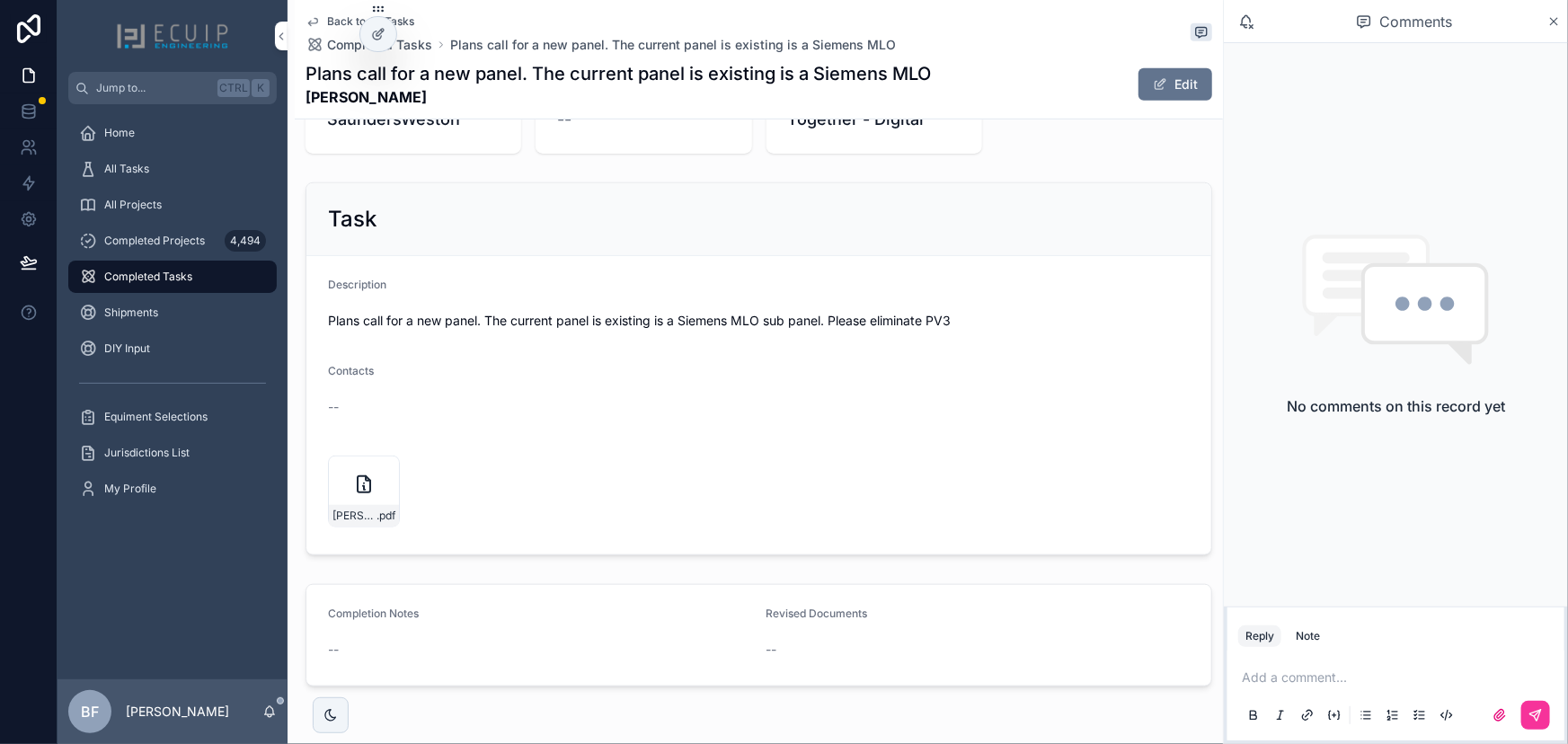
click at [1326, 673] on p "scrollable content" at bounding box center [1399, 678] width 316 height 18
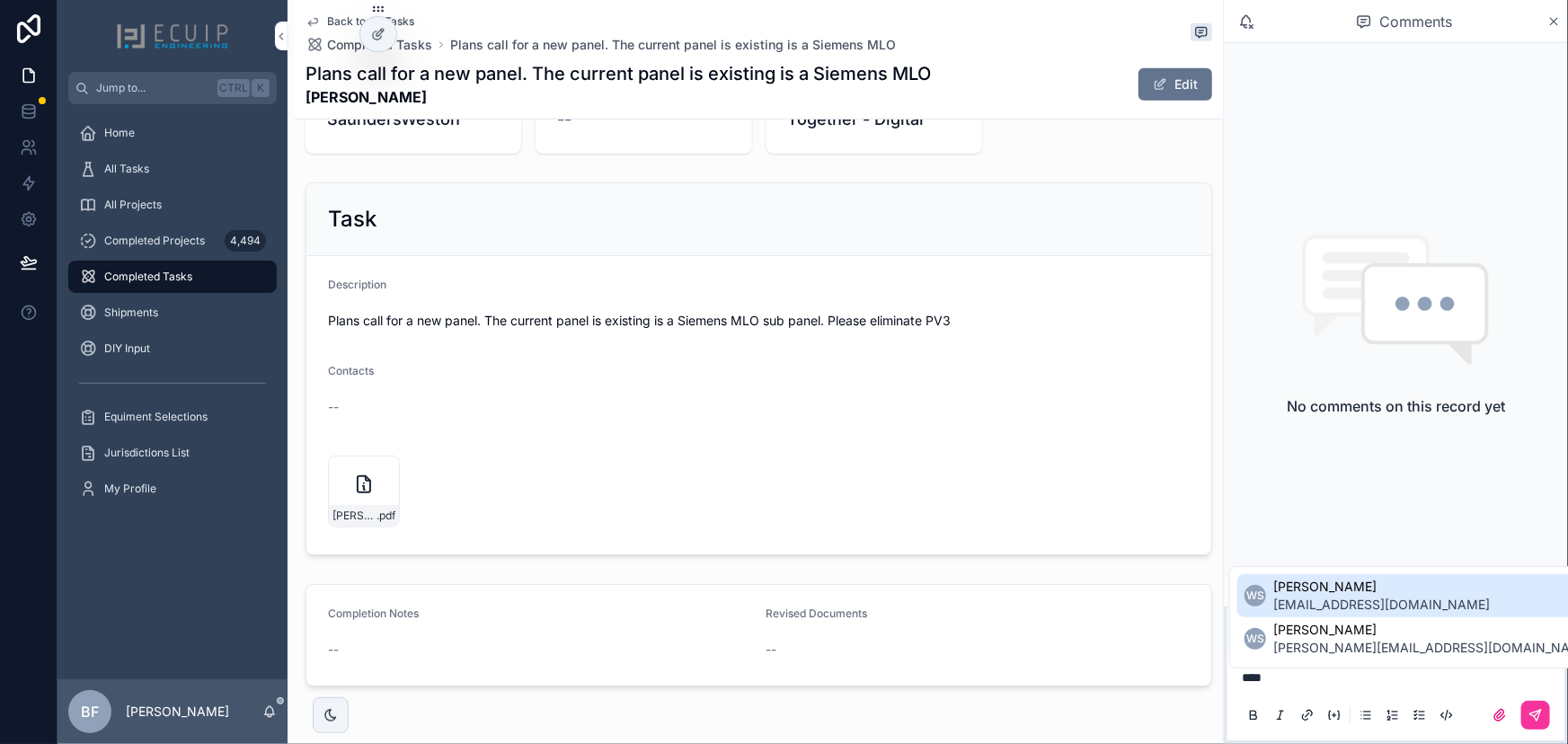
click at [1346, 596] on span "permit@solacesolarinstallation.com" at bounding box center [1381, 605] width 216 height 18
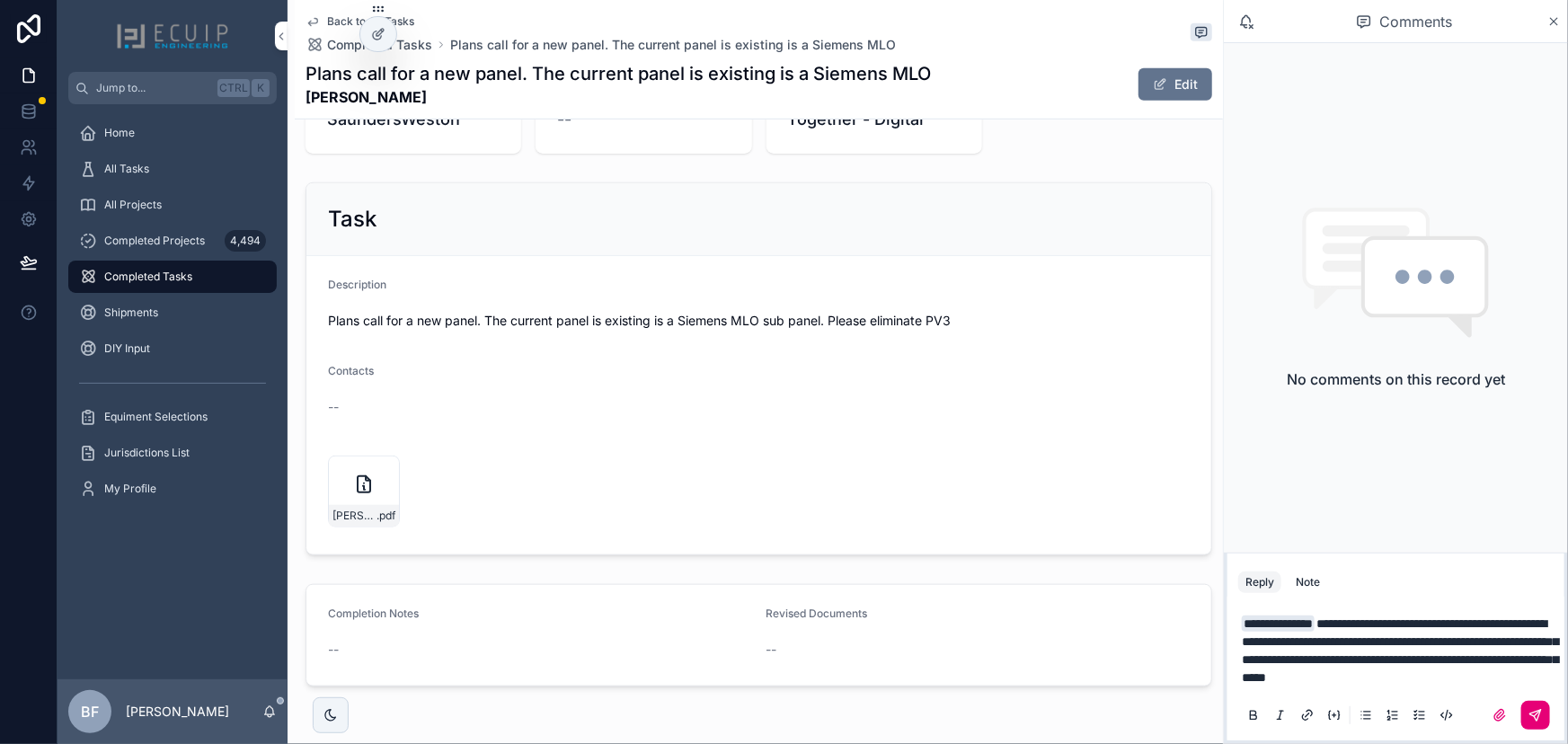
click at [1541, 713] on icon "scrollable content" at bounding box center [1536, 715] width 14 height 14
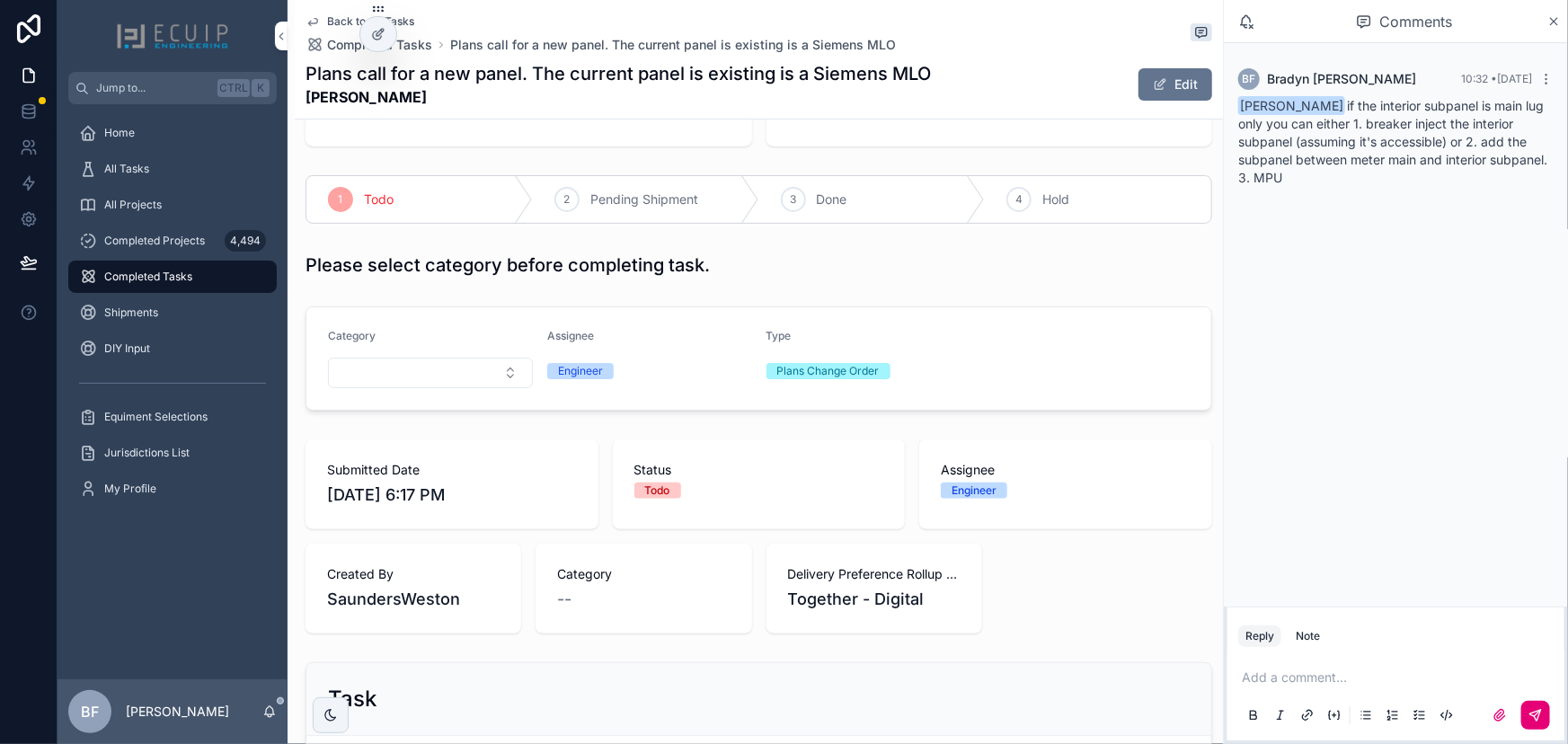
scroll to position [81, 0]
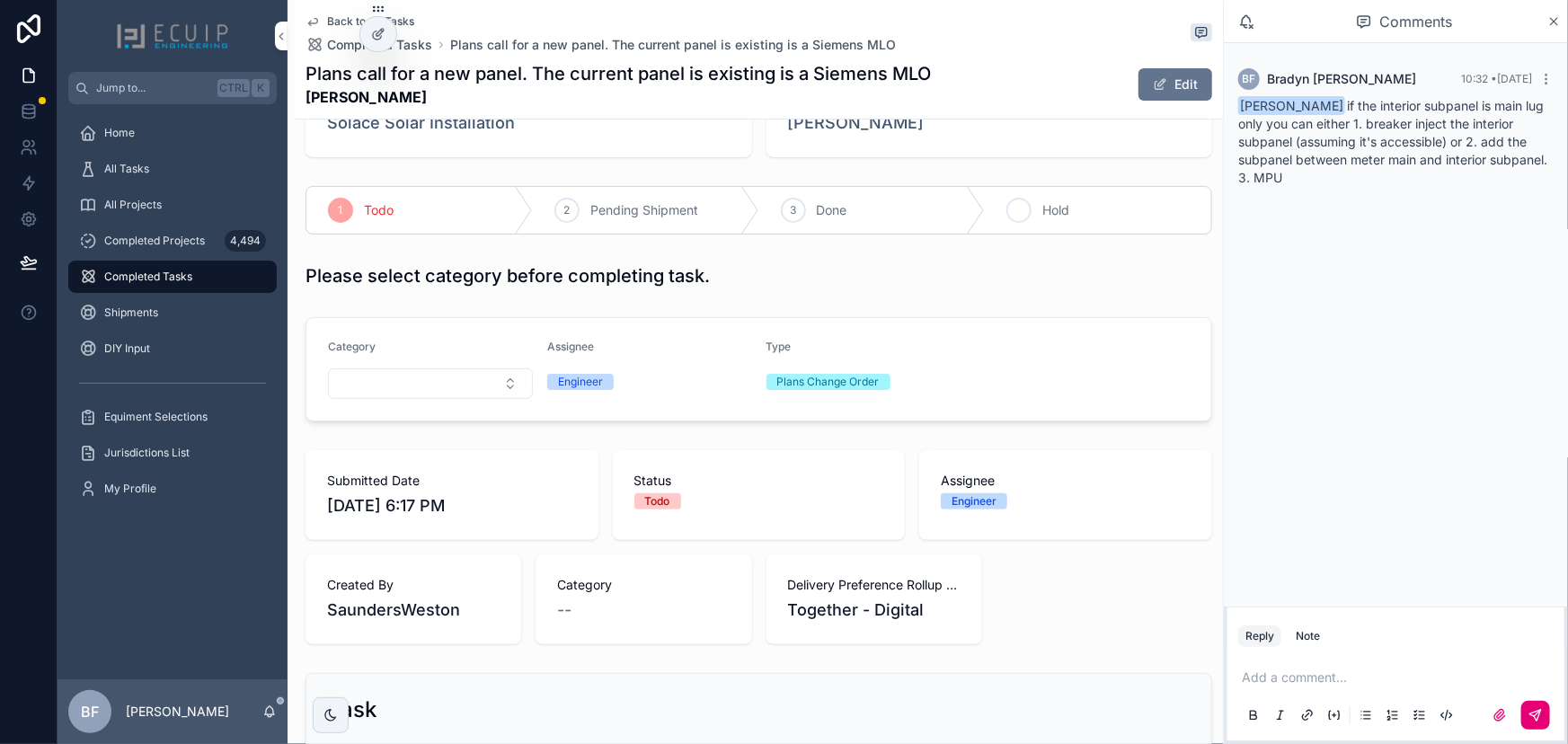
click at [1018, 193] on div "4 Hold" at bounding box center [1097, 210] width 226 height 47
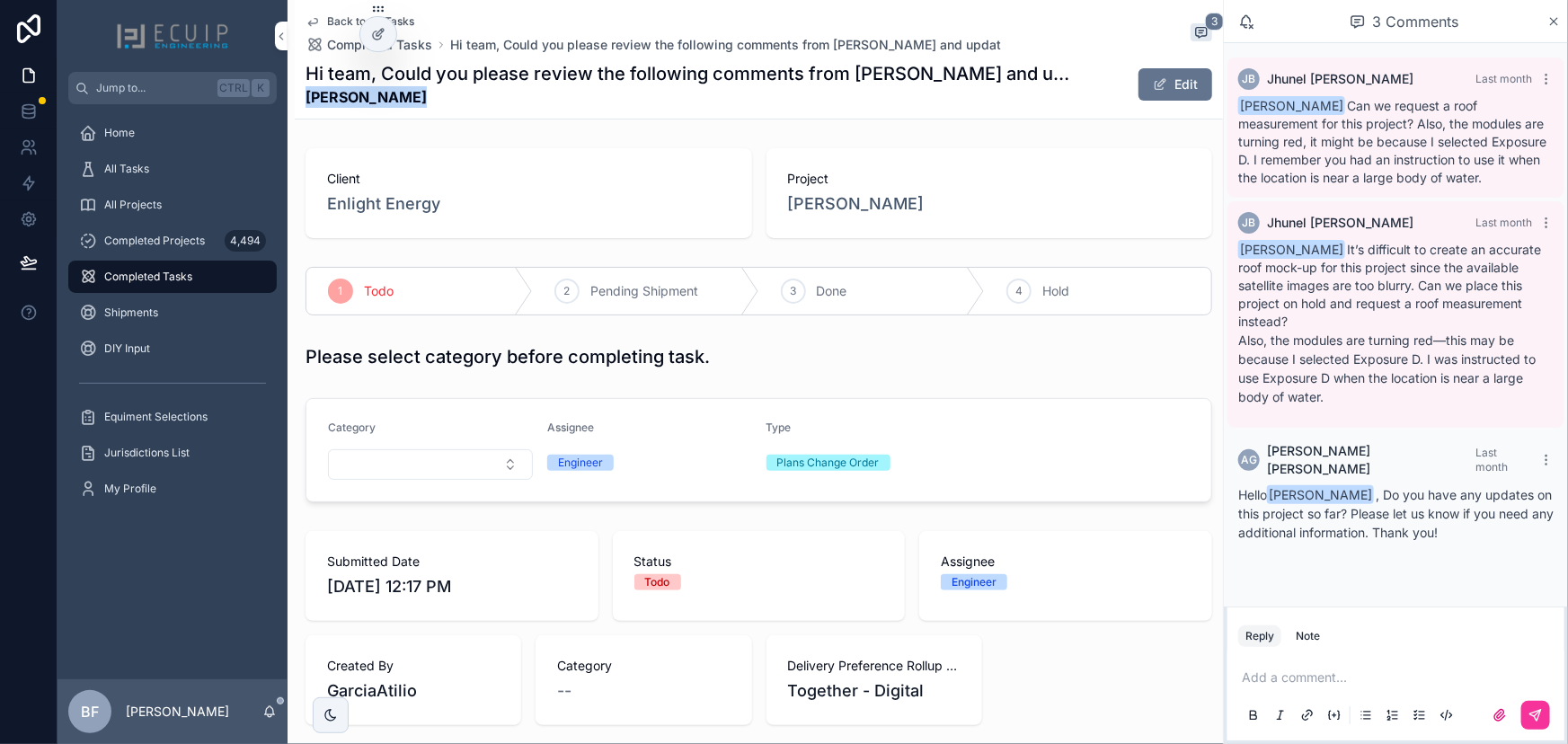
drag, startPoint x: 412, startPoint y: 100, endPoint x: 307, endPoint y: 101, distance: 105.0
click at [307, 101] on strong "[PERSON_NAME]" at bounding box center [692, 97] width 772 height 22
copy strong "[PERSON_NAME]"
click at [659, 152] on div "Client Enlight Energy" at bounding box center [528, 193] width 446 height 90
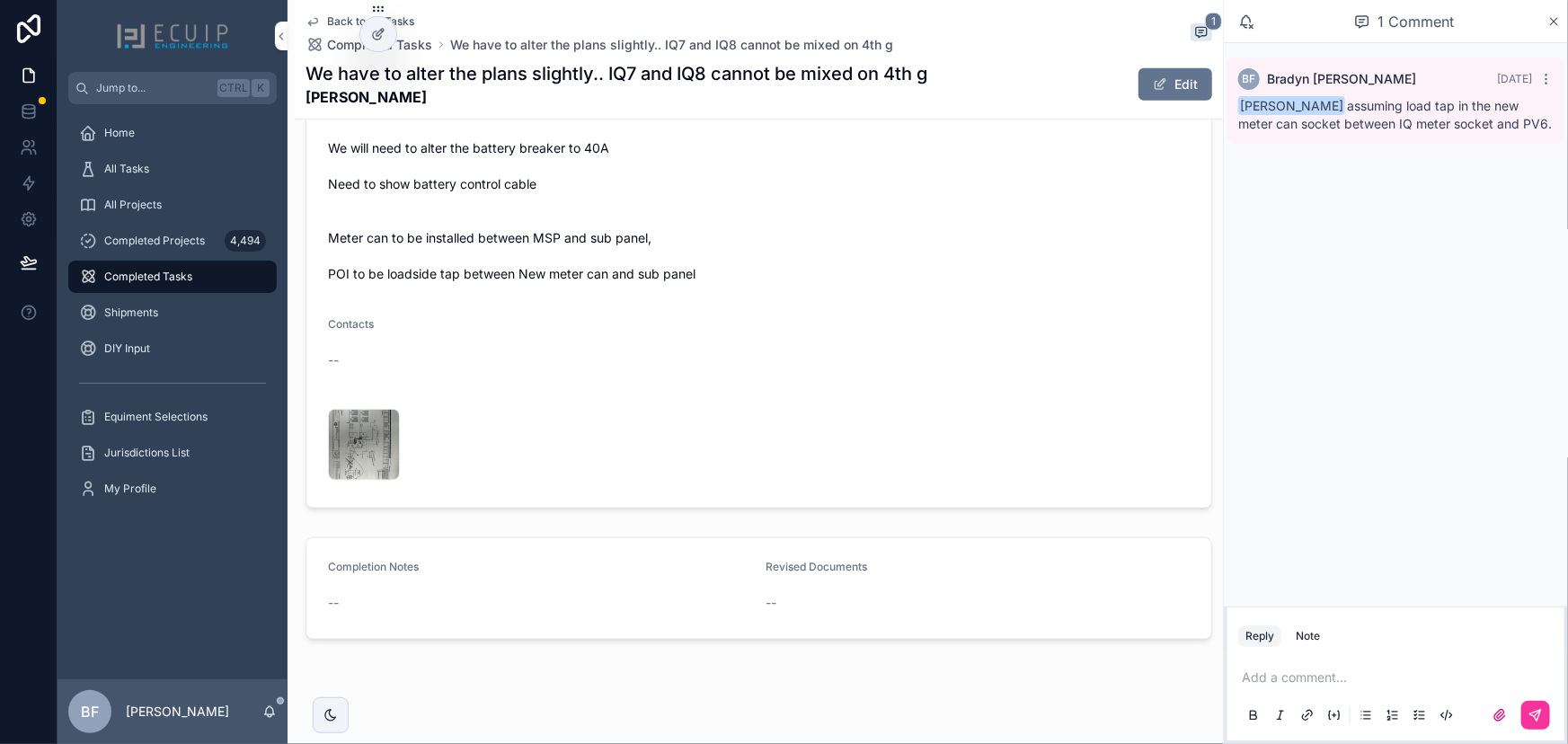
scroll to position [868, 0]
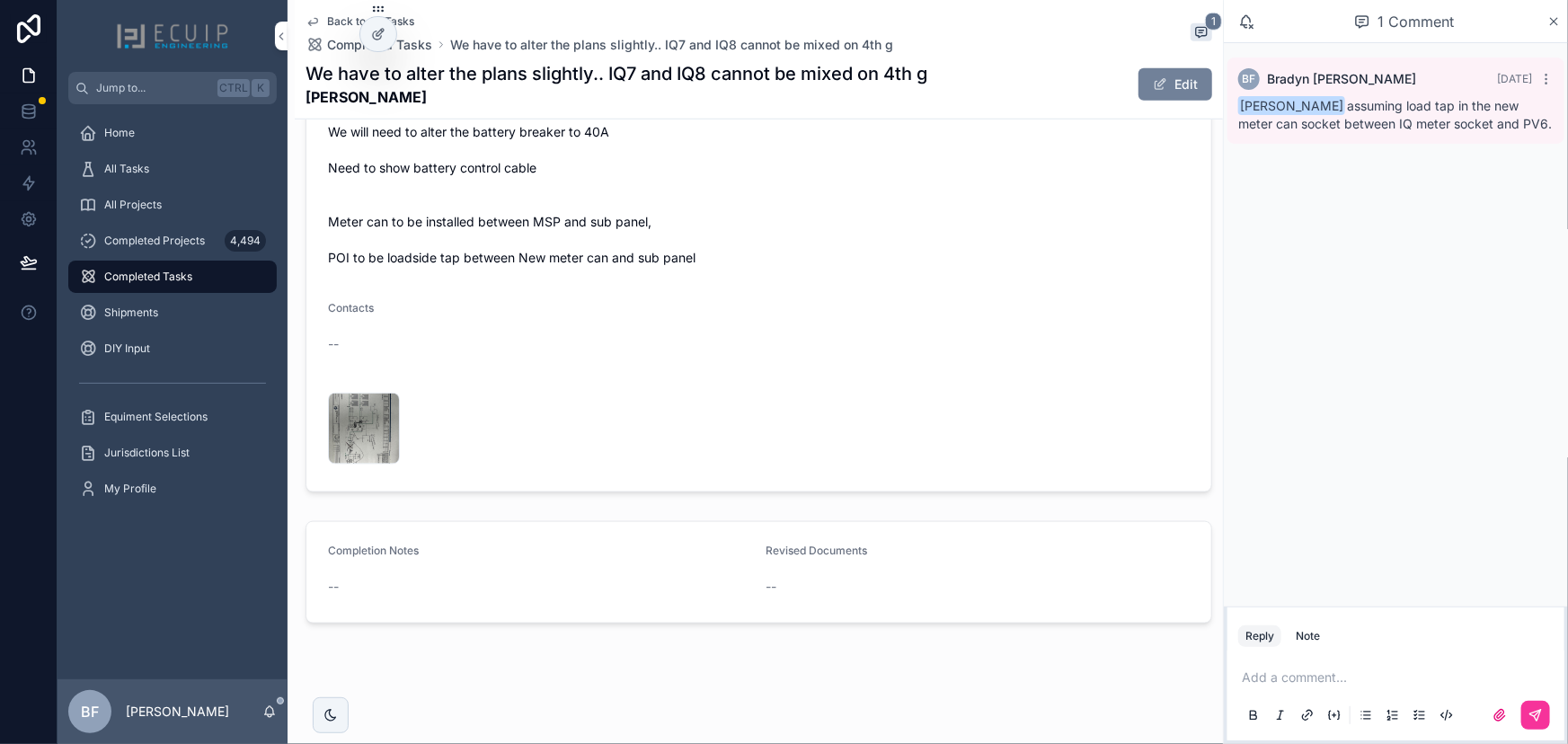
click at [1139, 82] on button "Edit" at bounding box center [1176, 85] width 74 height 32
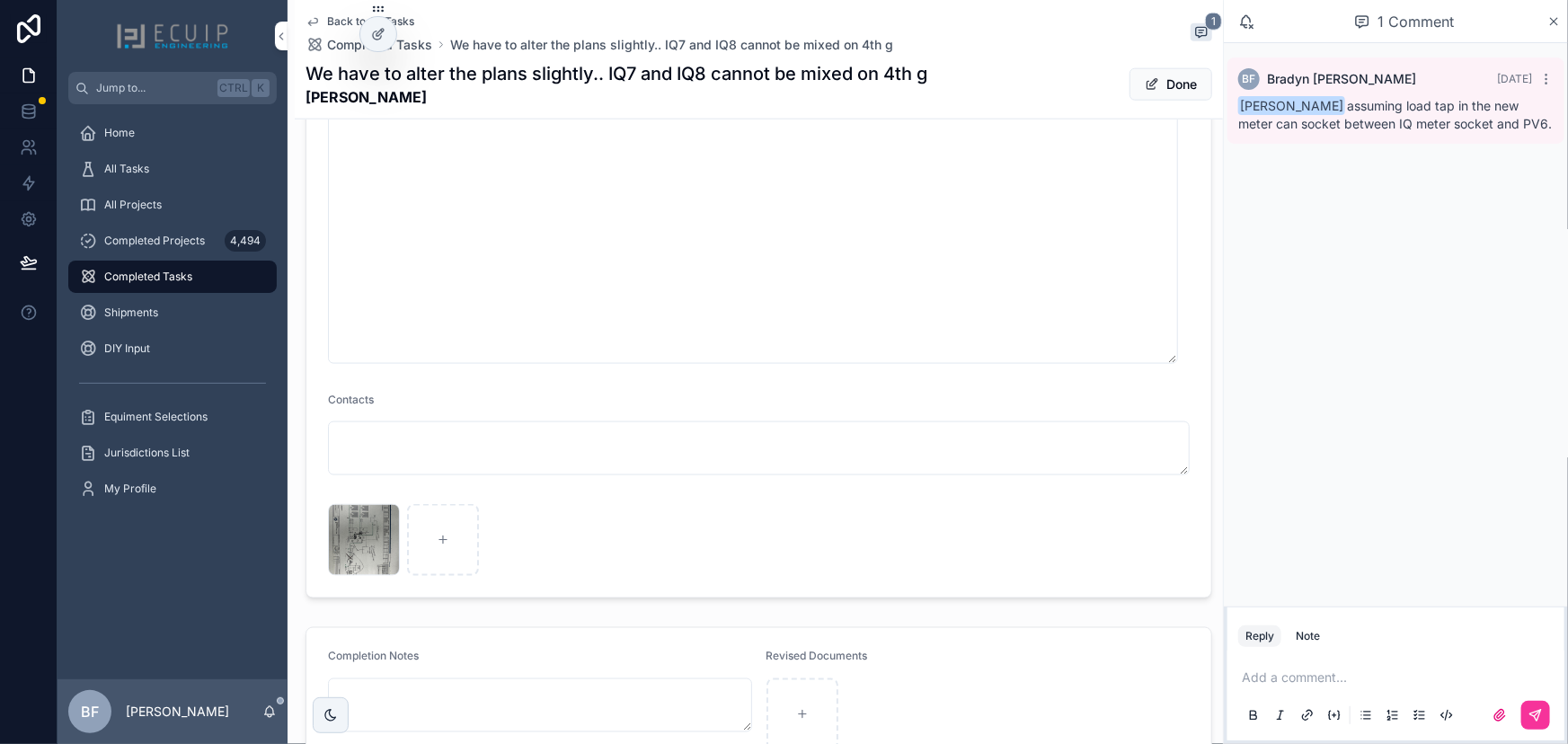
scroll to position [1199, 0]
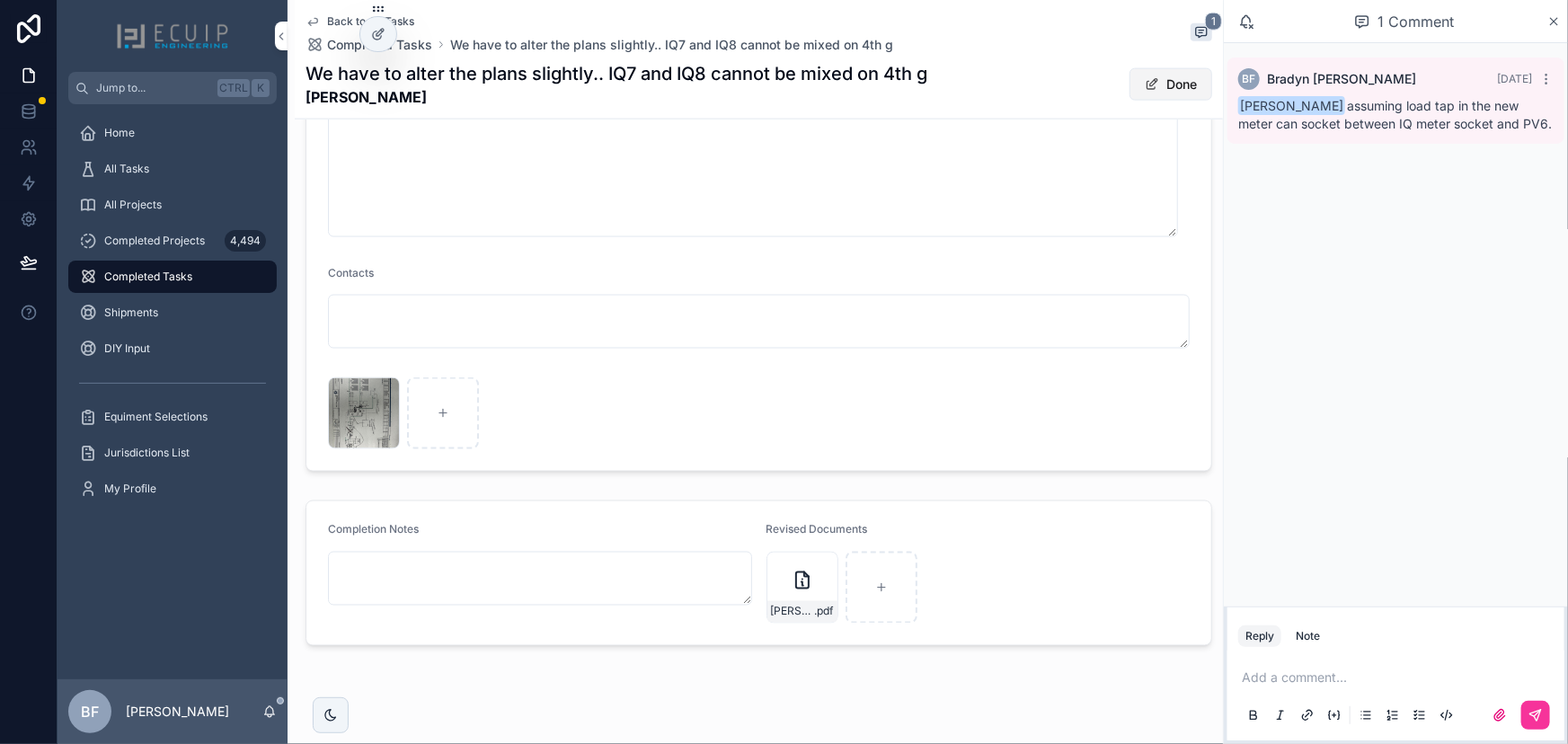
click at [1176, 89] on button "Done" at bounding box center [1171, 85] width 83 height 32
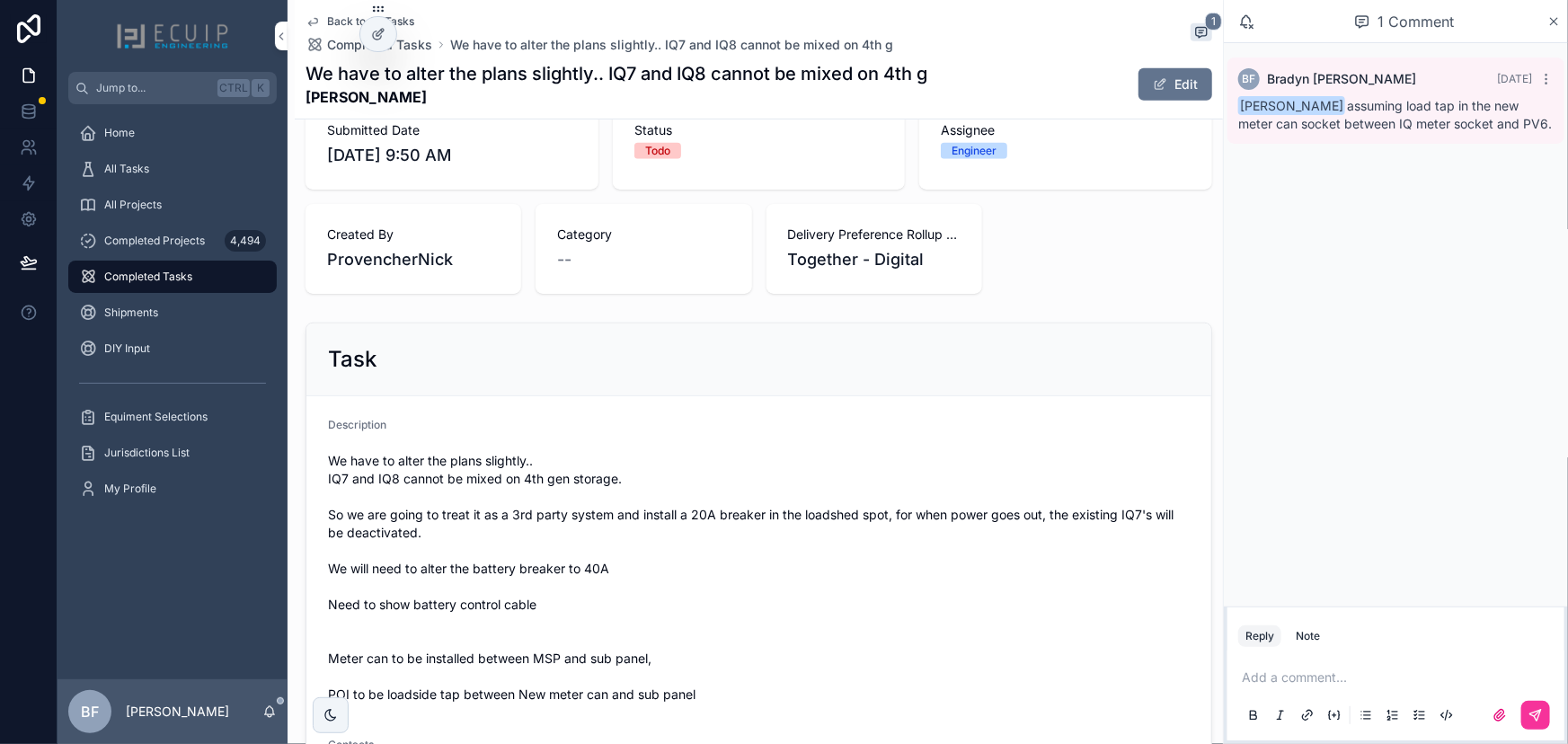
scroll to position [23, 0]
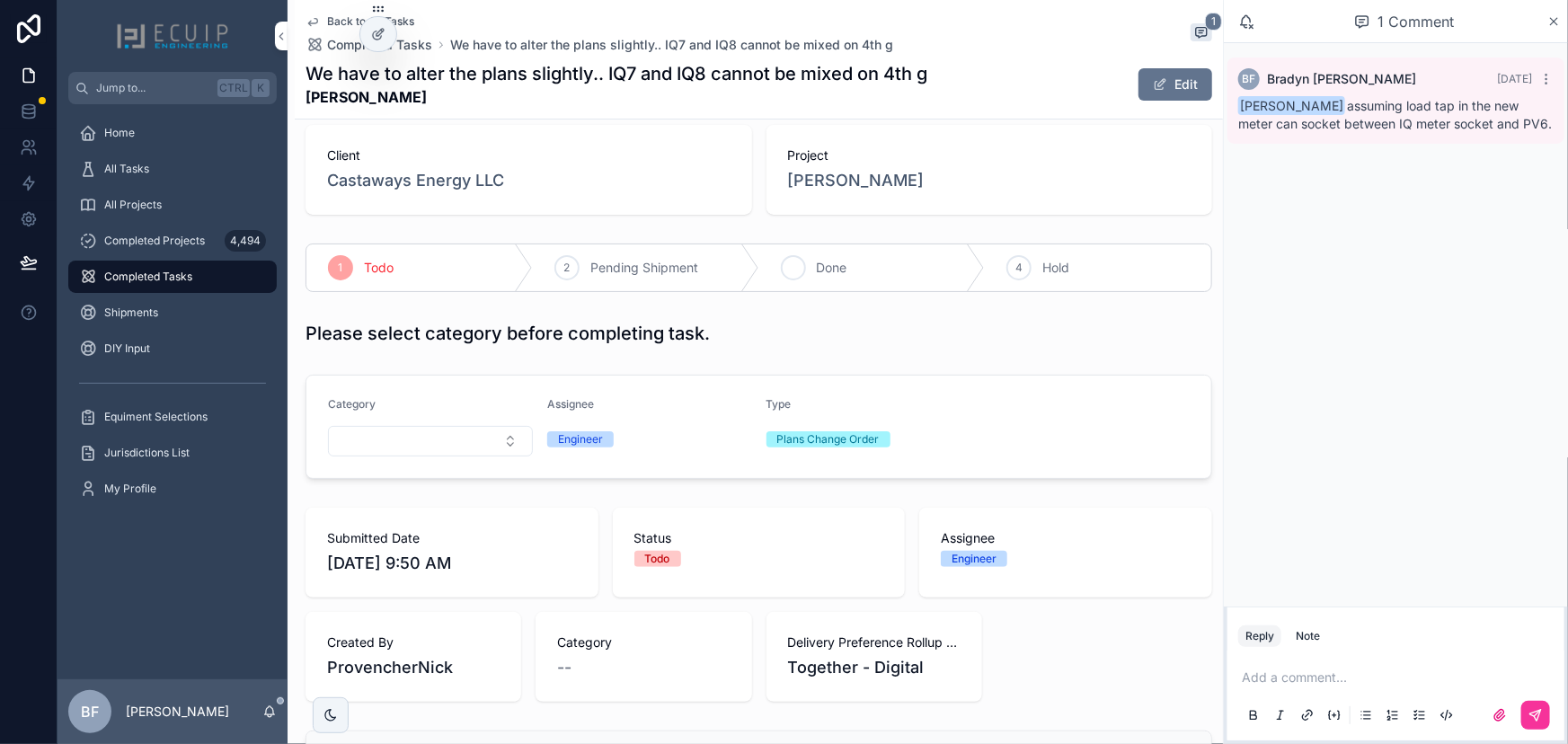
click at [844, 276] on div "3 Done" at bounding box center [872, 268] width 226 height 47
drag, startPoint x: 188, startPoint y: 179, endPoint x: 214, endPoint y: 170, distance: 27.5
click at [188, 179] on div "All Tasks" at bounding box center [172, 169] width 187 height 29
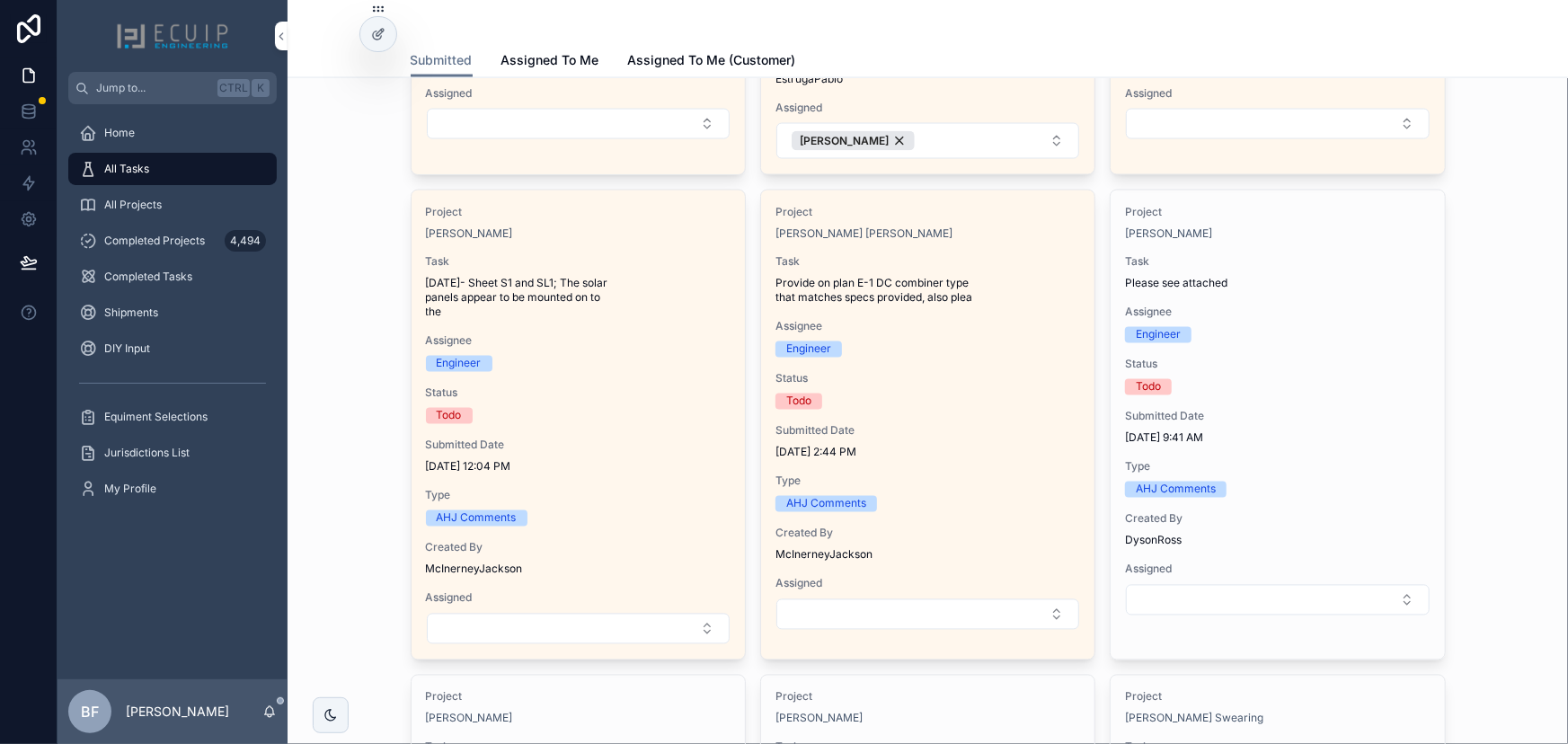
scroll to position [1471, 0]
click at [1009, 613] on button "Select Button" at bounding box center [928, 613] width 303 height 31
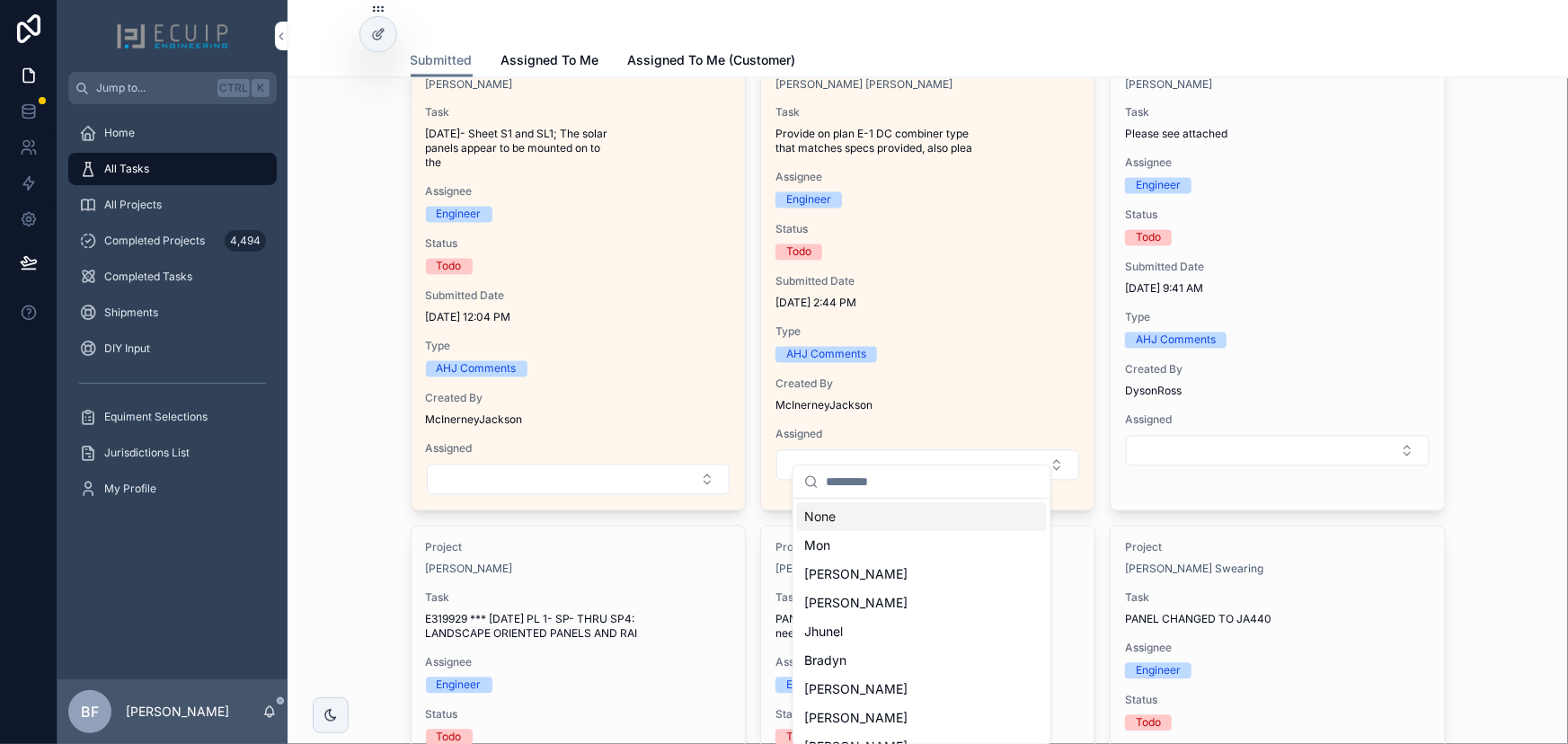
scroll to position [1634, 0]
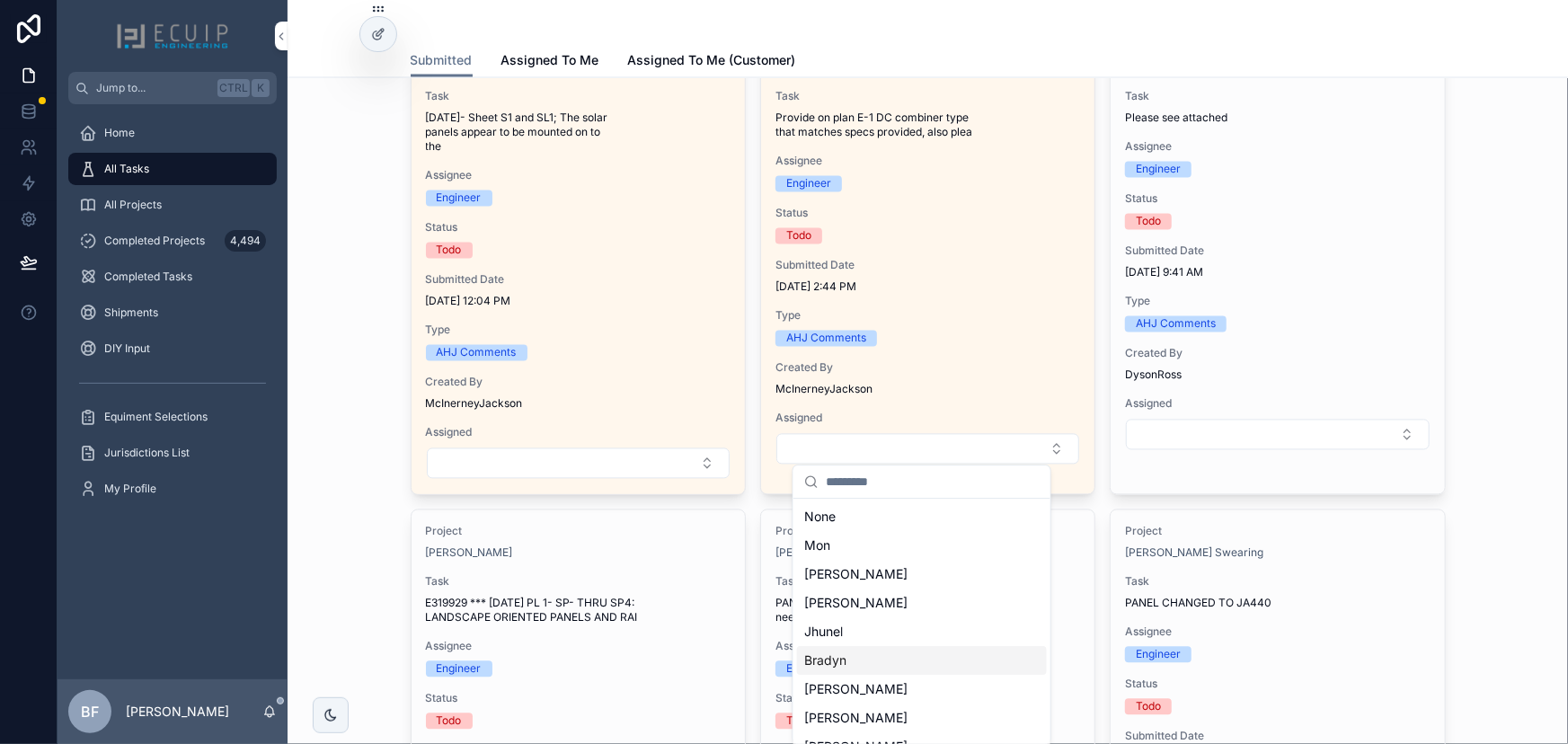
click at [921, 658] on div "Bradyn" at bounding box center [922, 661] width 250 height 29
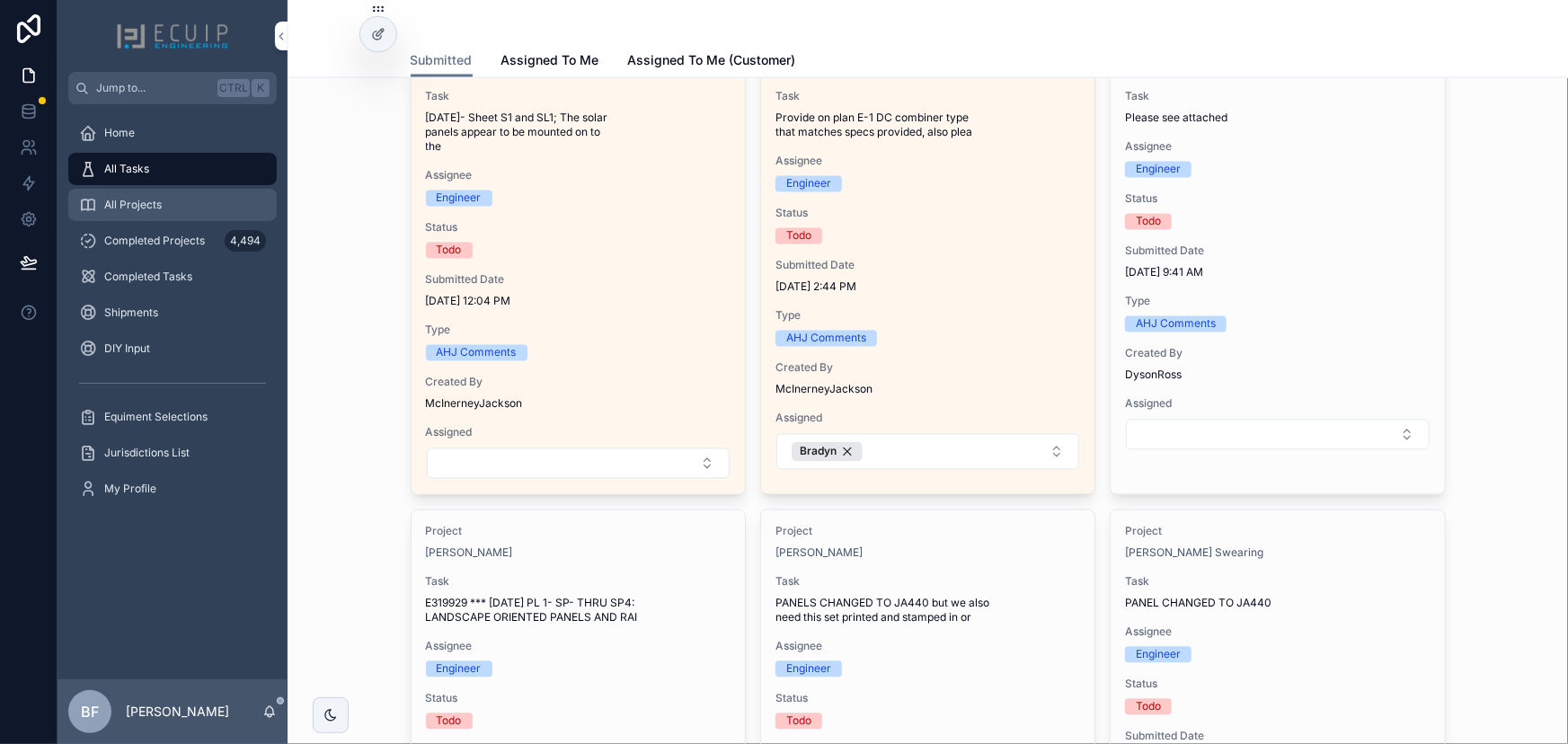
click at [144, 208] on span "All Projects" at bounding box center [133, 205] width 58 height 14
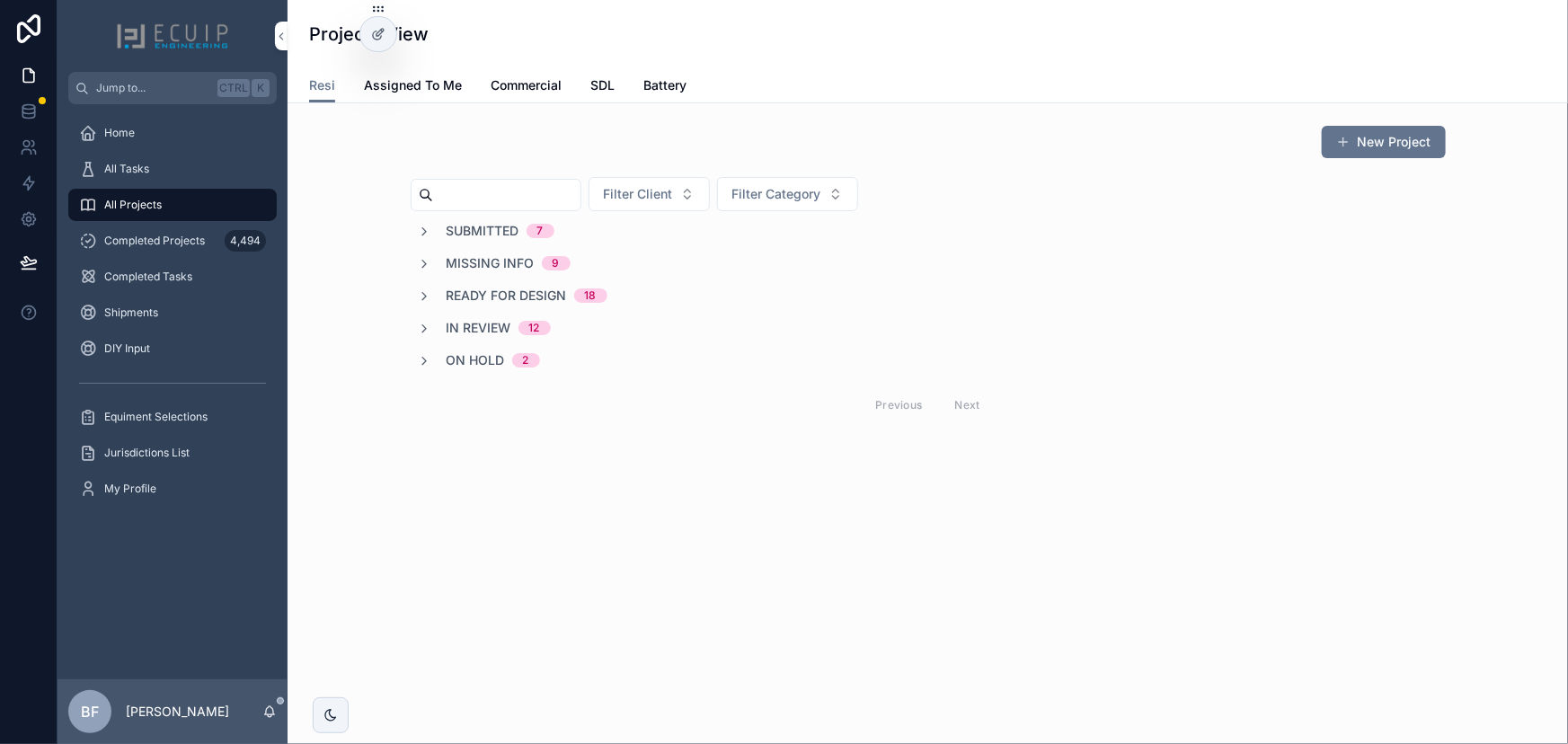
click at [474, 234] on span "Submitted" at bounding box center [482, 231] width 73 height 18
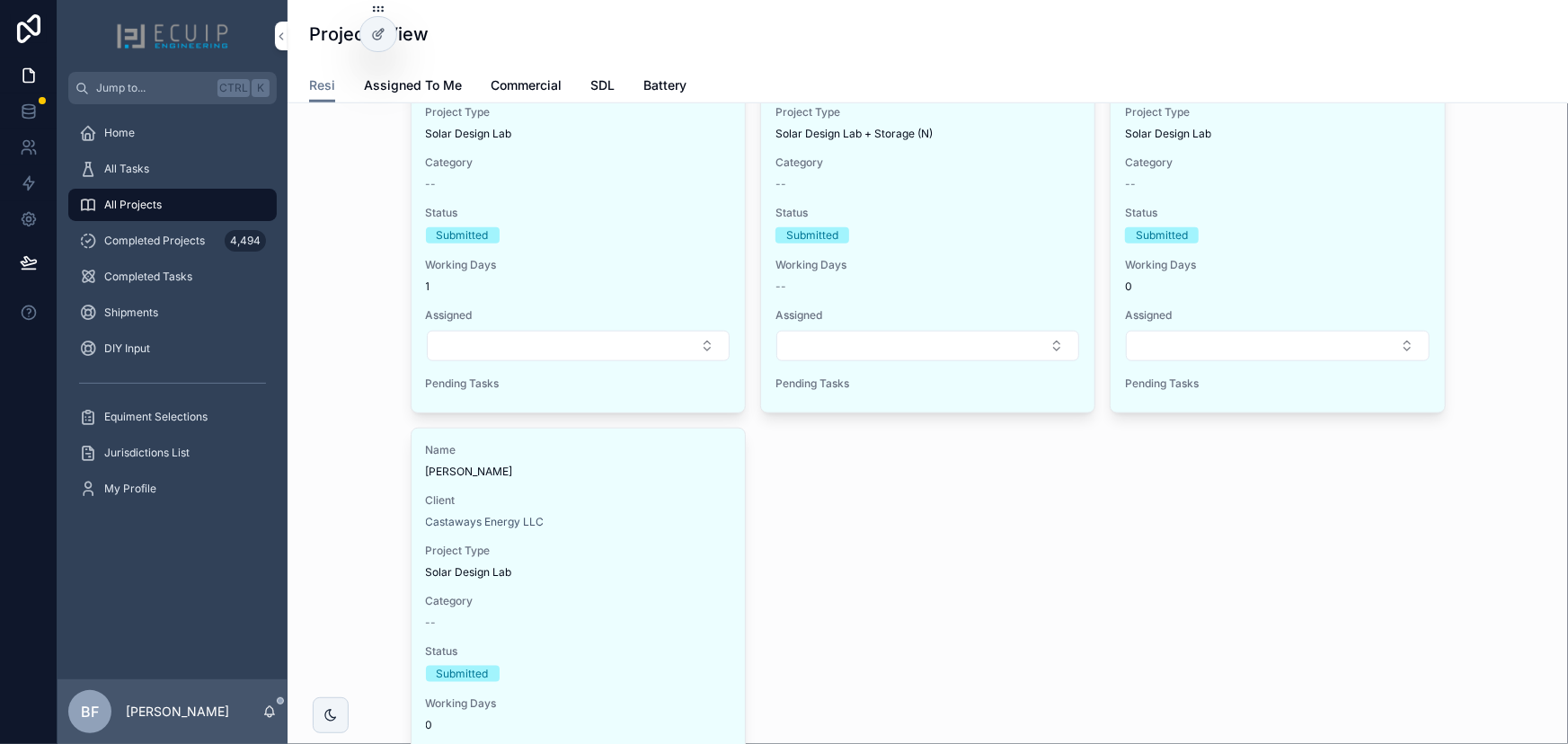
scroll to position [817, 0]
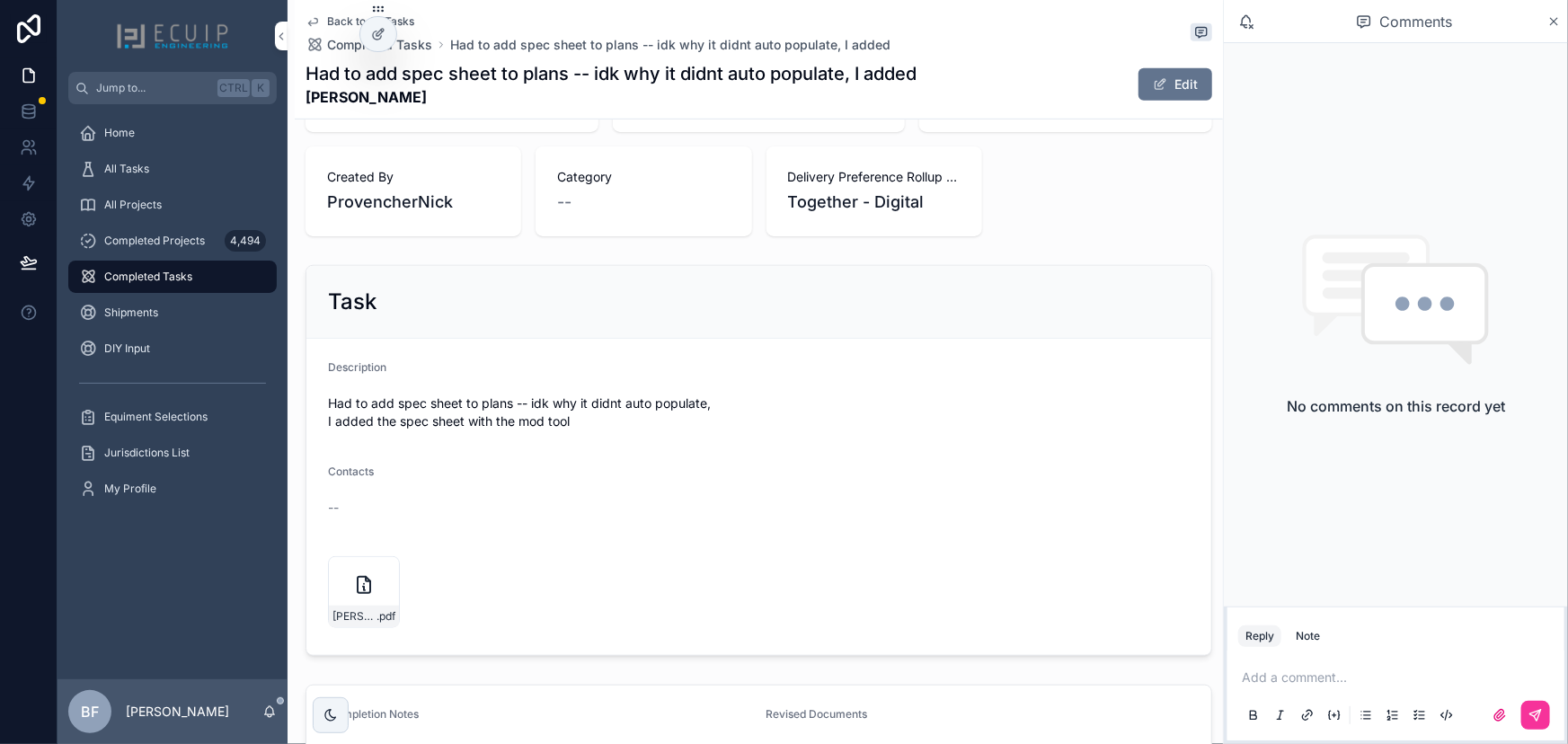
scroll to position [490, 0]
click at [382, 566] on div "[PERSON_NAME]-A-[PERSON_NAME] .pdf" at bounding box center [364, 592] width 72 height 72
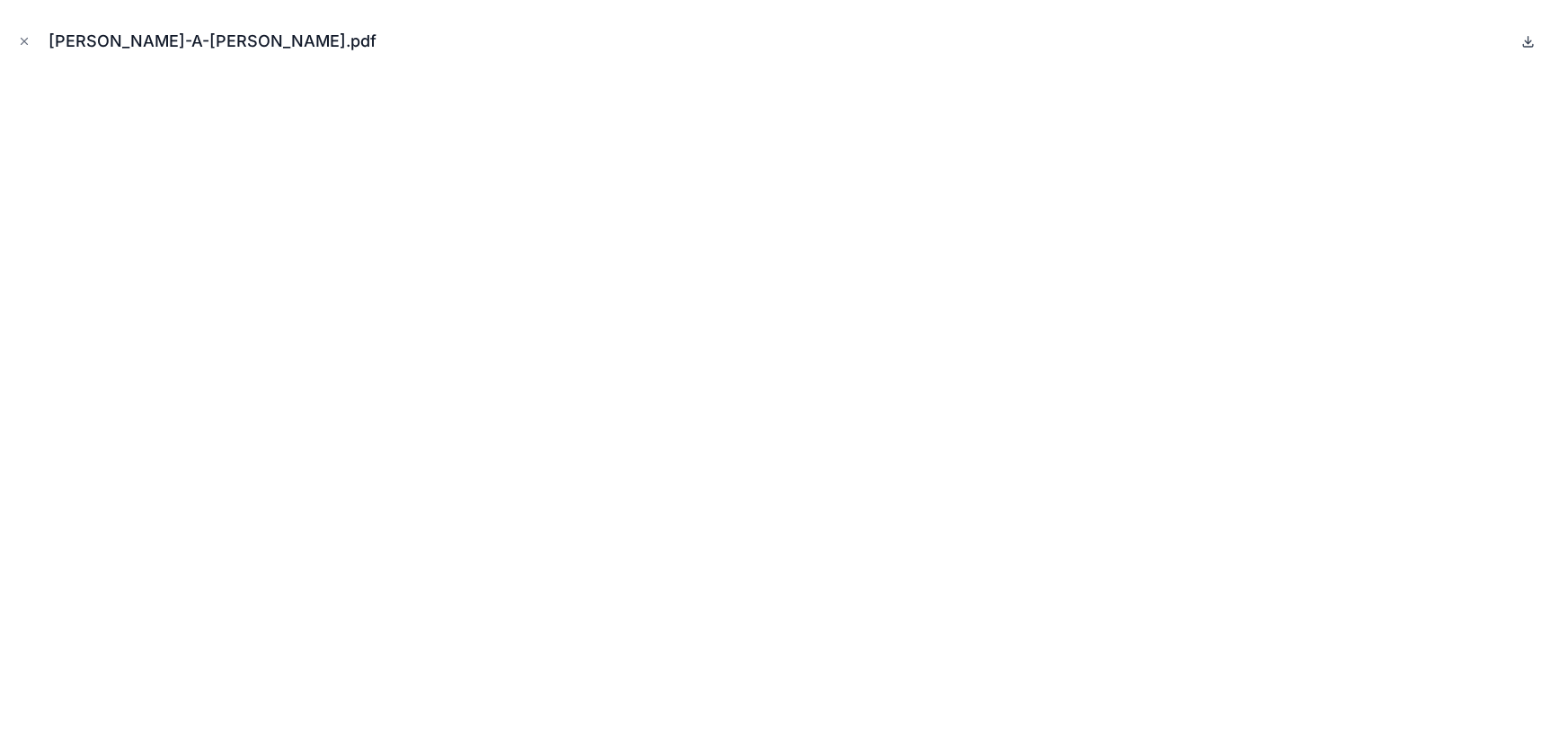
click at [1523, 40] on icon at bounding box center [1528, 41] width 14 height 14
drag, startPoint x: 26, startPoint y: 35, endPoint x: 490, endPoint y: 36, distance: 464.0
click at [26, 35] on icon "Close modal" at bounding box center [24, 41] width 13 height 13
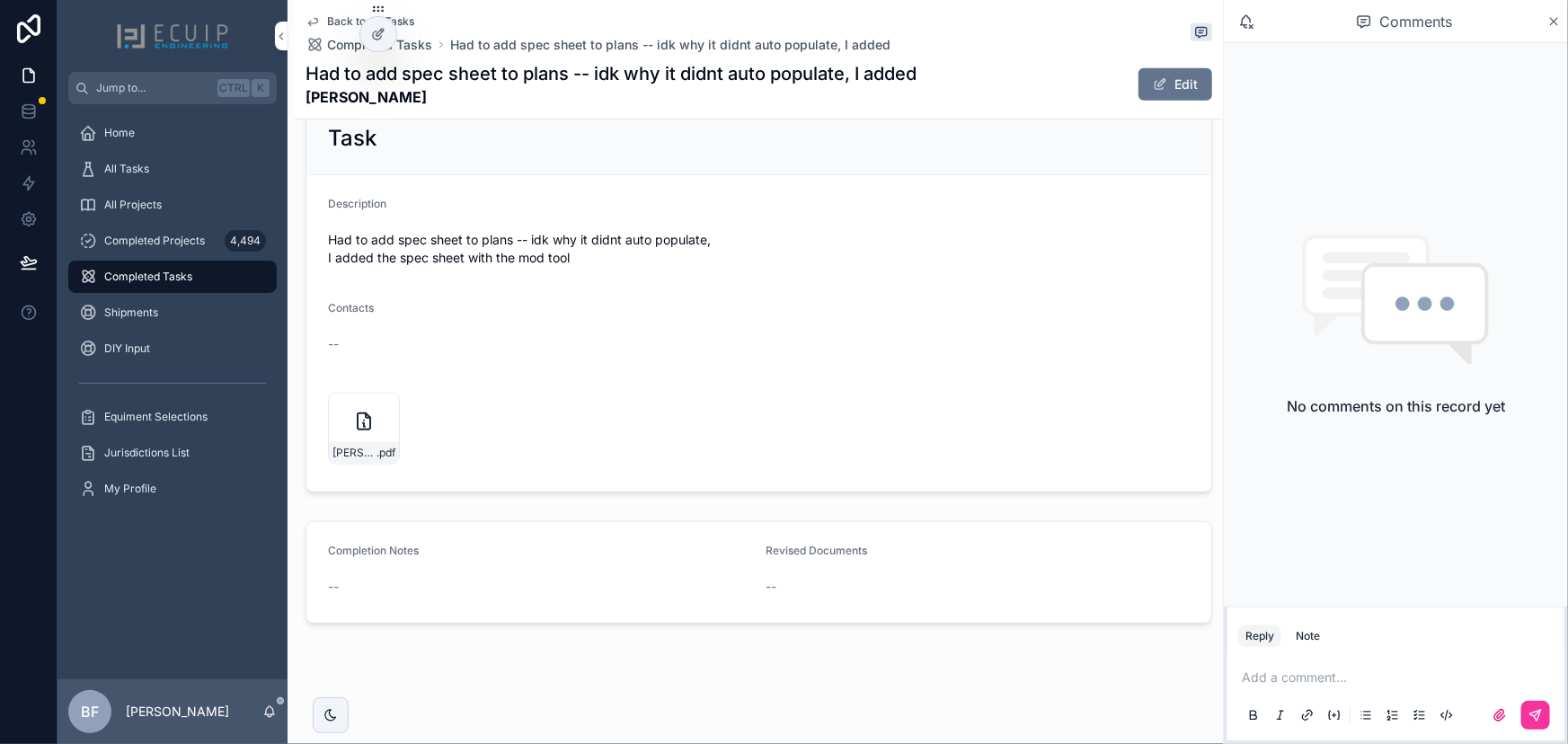
drag, startPoint x: 1177, startPoint y: 78, endPoint x: 1178, endPoint y: 115, distance: 37.0
click at [1177, 78] on button "Edit" at bounding box center [1176, 85] width 74 height 32
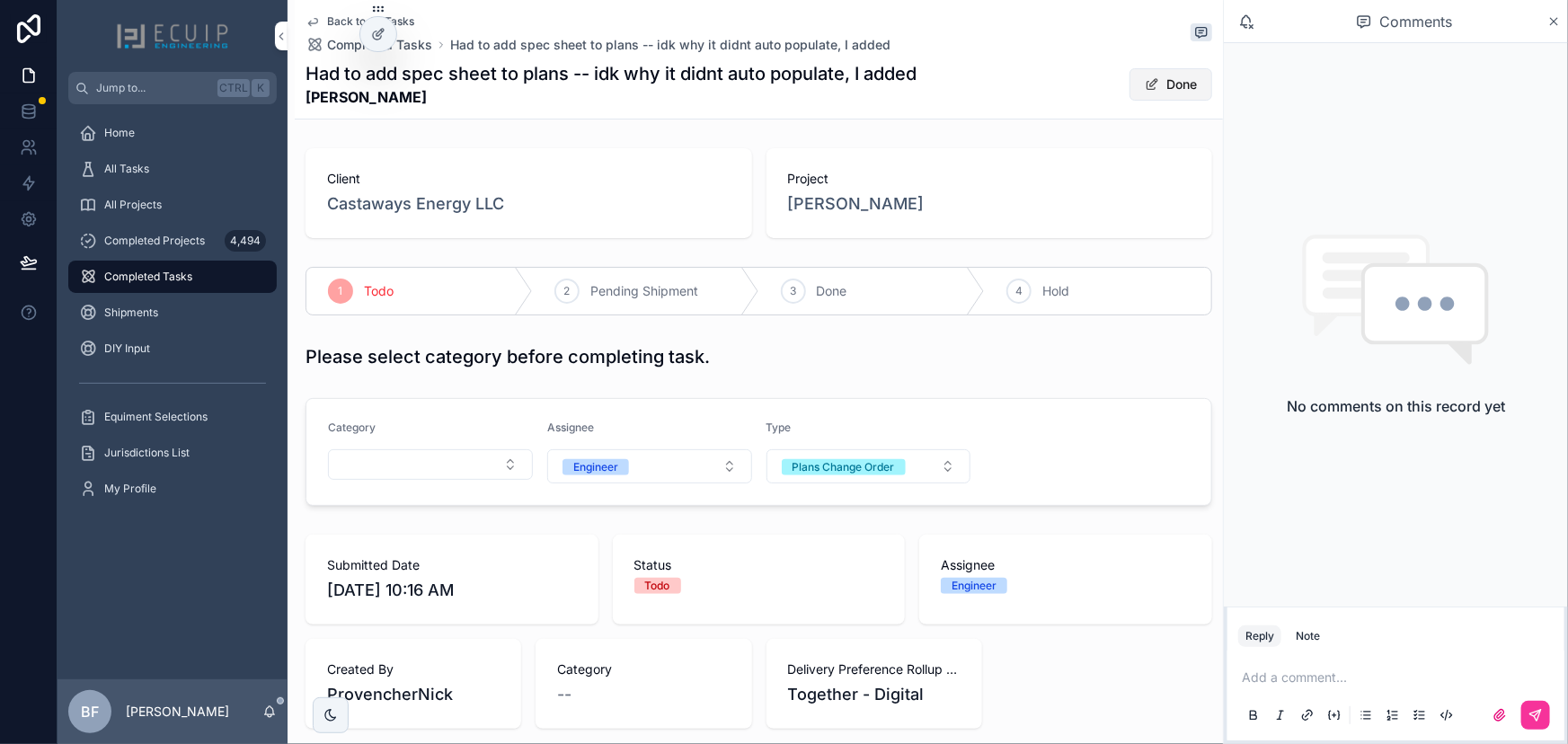
click at [1131, 88] on button "Done" at bounding box center [1171, 85] width 83 height 32
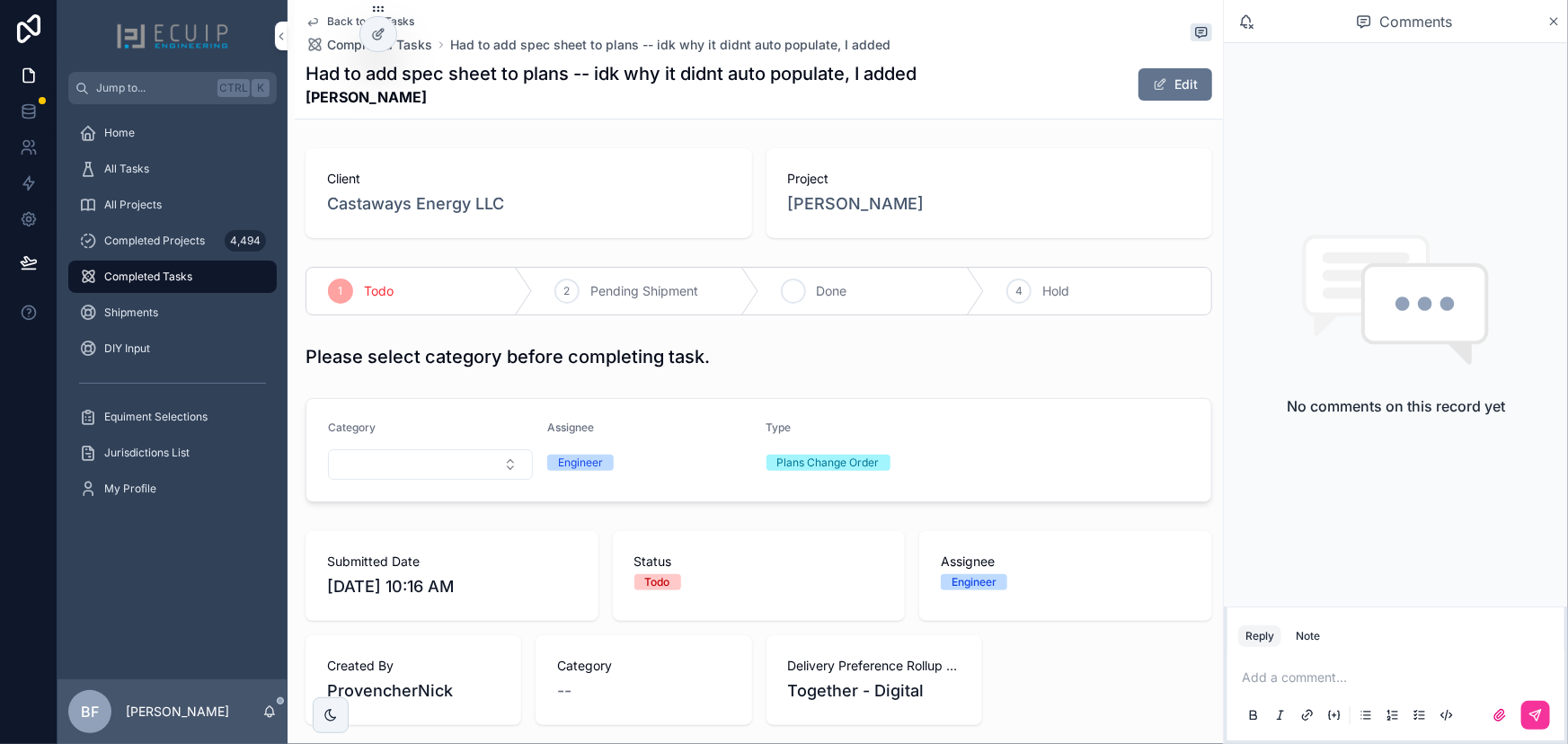
click at [855, 288] on div "3 Done" at bounding box center [872, 291] width 226 height 47
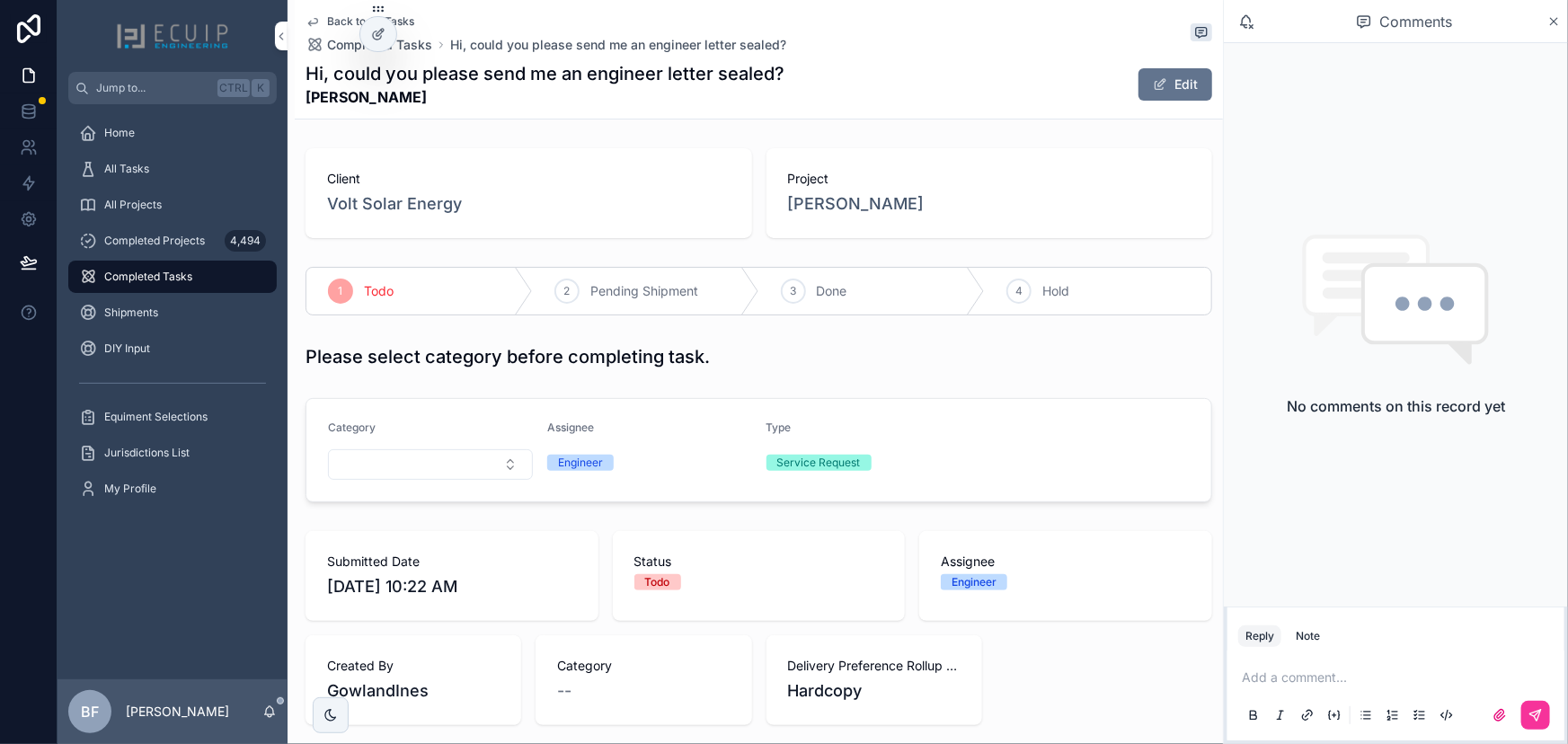
drag, startPoint x: 433, startPoint y: 106, endPoint x: 289, endPoint y: 109, distance: 144.0
click at [289, 109] on div "Back to All Tasks Completed Tasks Hi, could you please send me an engineer lett…" at bounding box center [756, 663] width 936 height 1327
copy strong "[PERSON_NAME]"
click at [1153, 81] on span "scrollable content" at bounding box center [1160, 85] width 14 height 14
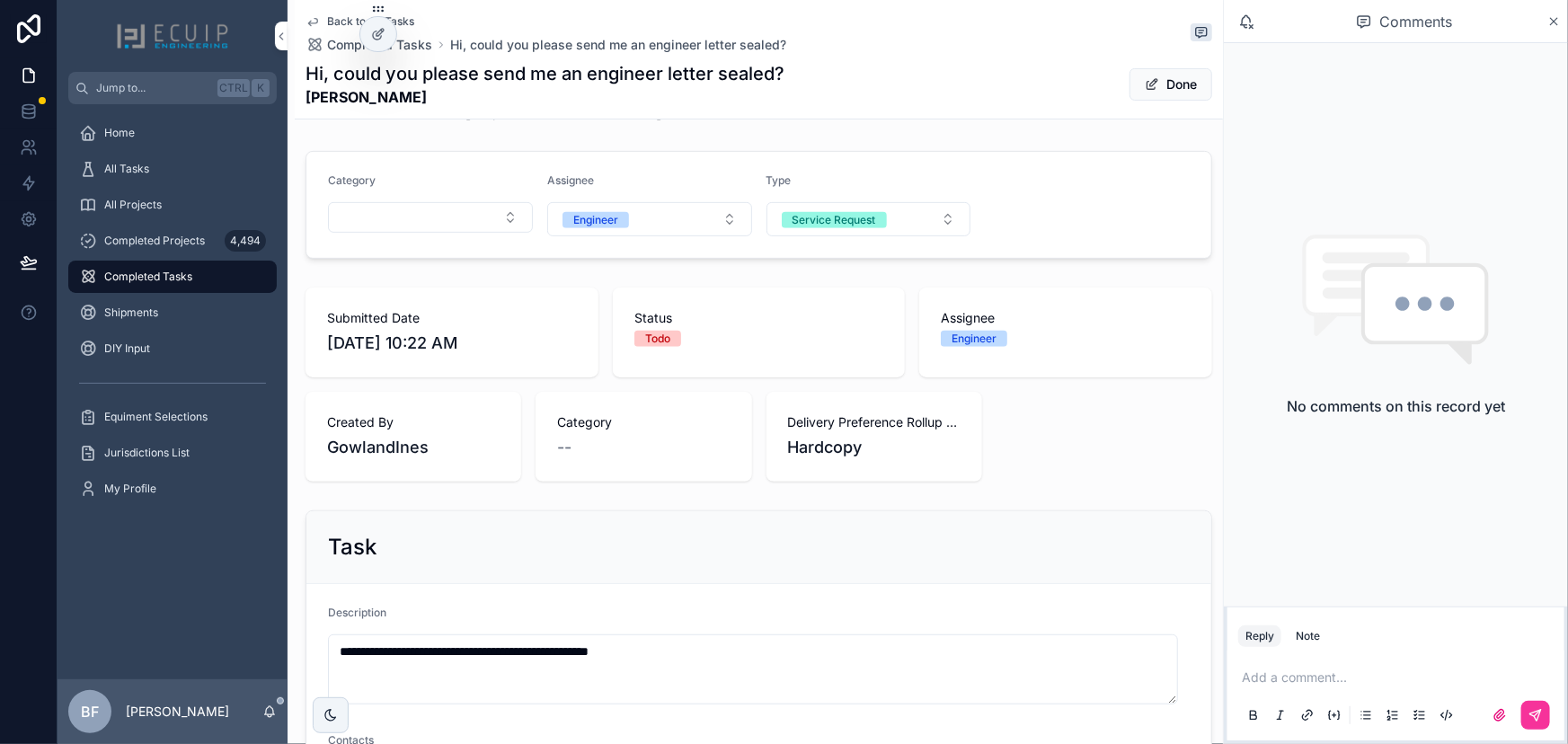
scroll to position [244, 0]
click at [460, 236] on div "Category" at bounding box center [430, 207] width 205 height 63
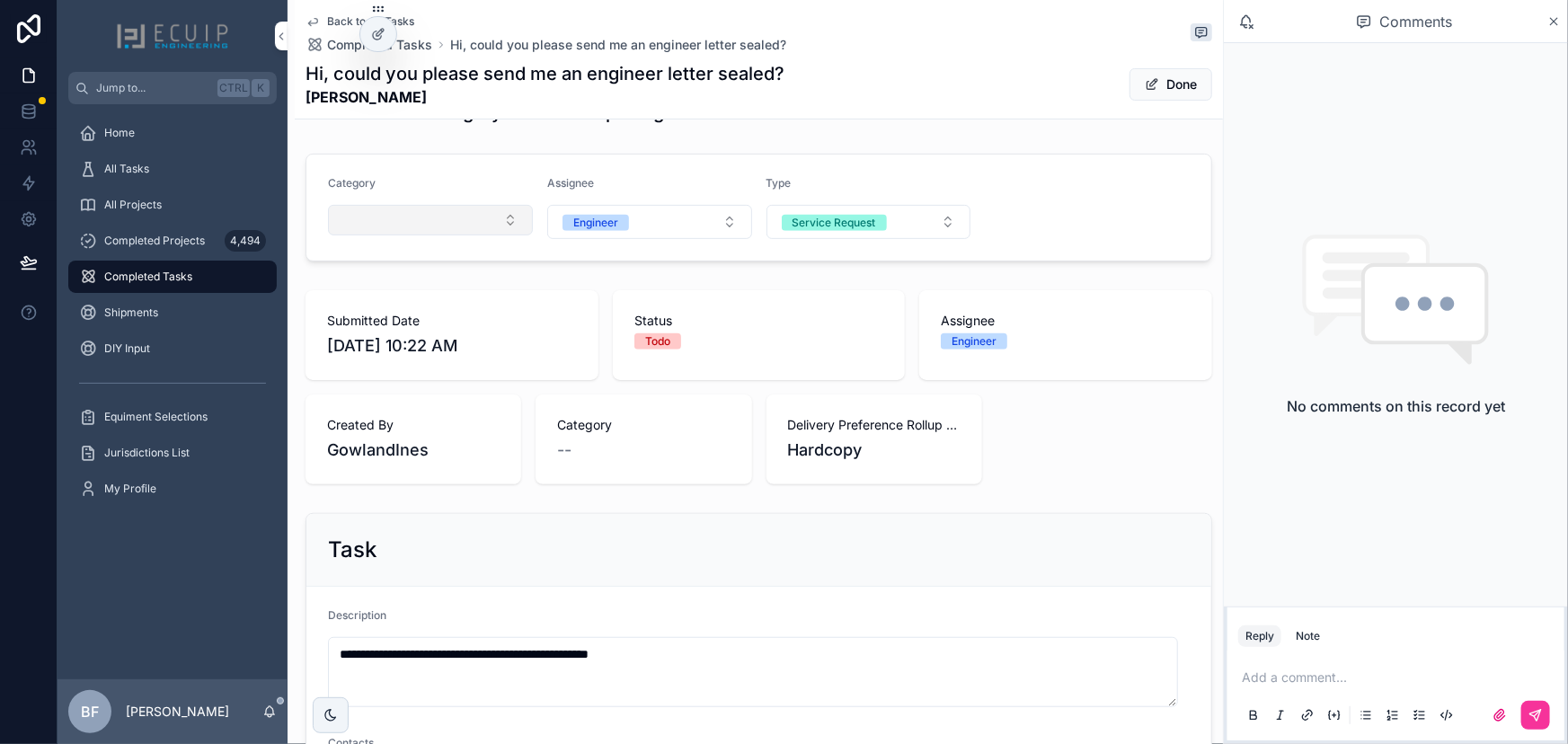
click at [460, 230] on button "Select Button" at bounding box center [430, 220] width 205 height 31
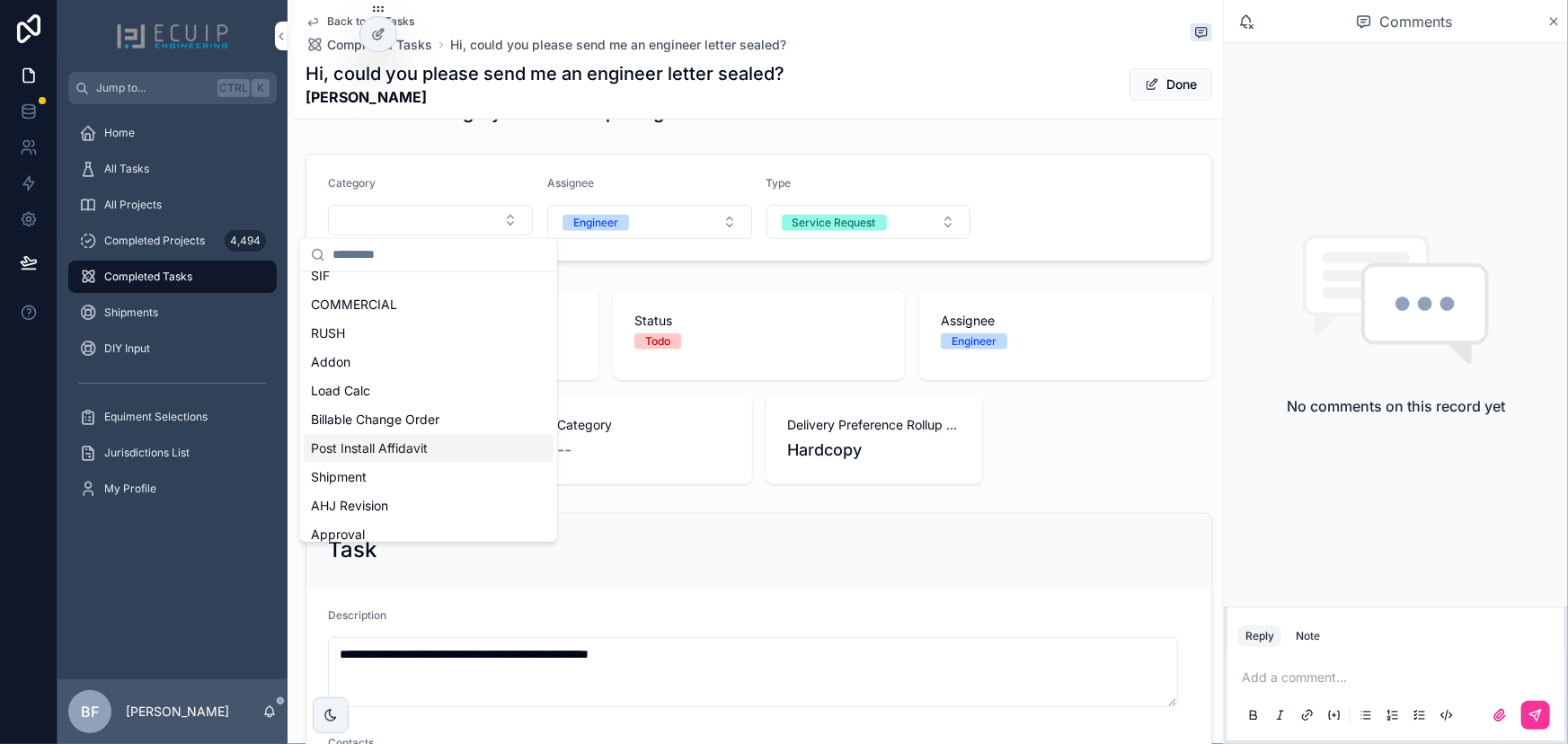
click at [457, 441] on div "Post Install Affidavit" at bounding box center [428, 448] width 250 height 29
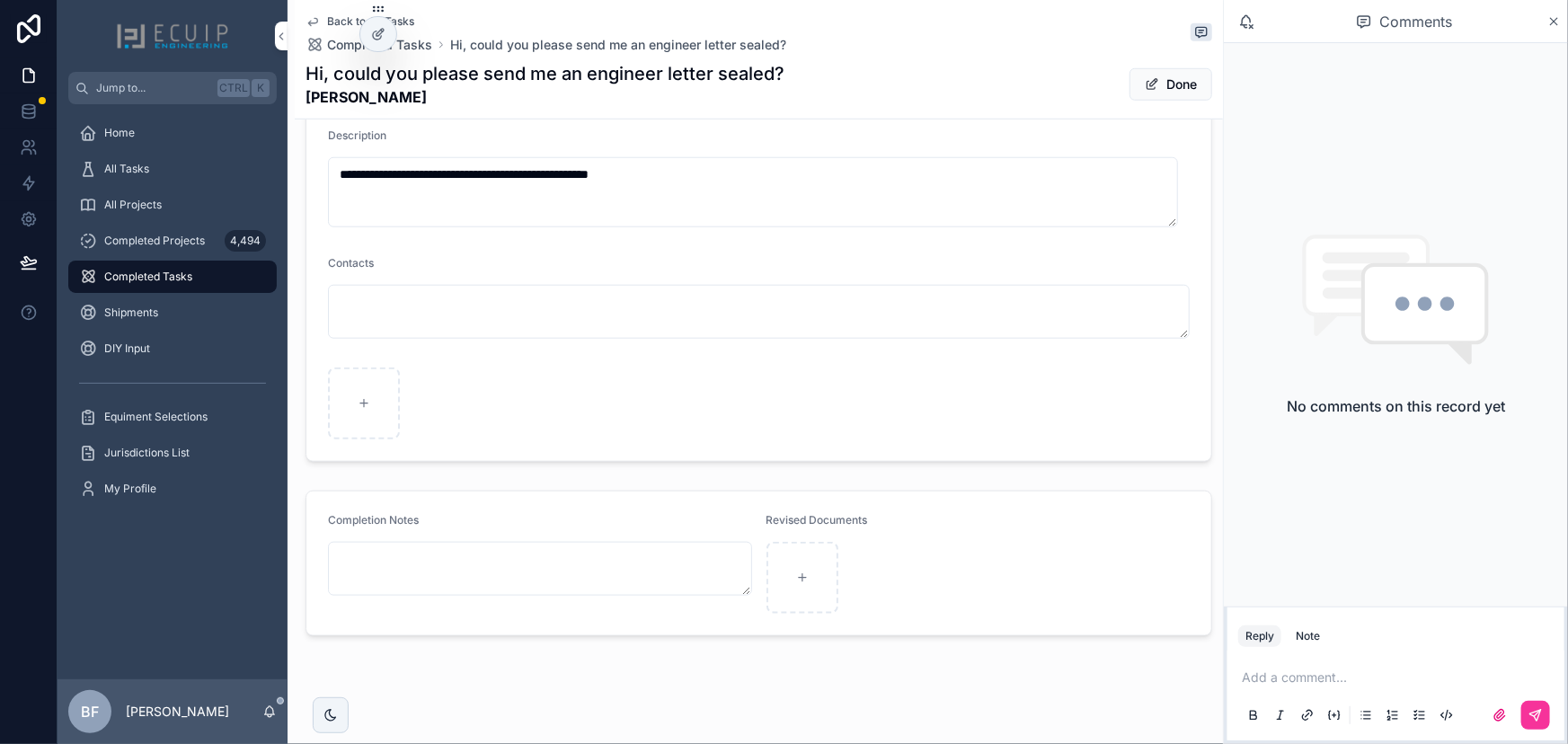
scroll to position [737, 0]
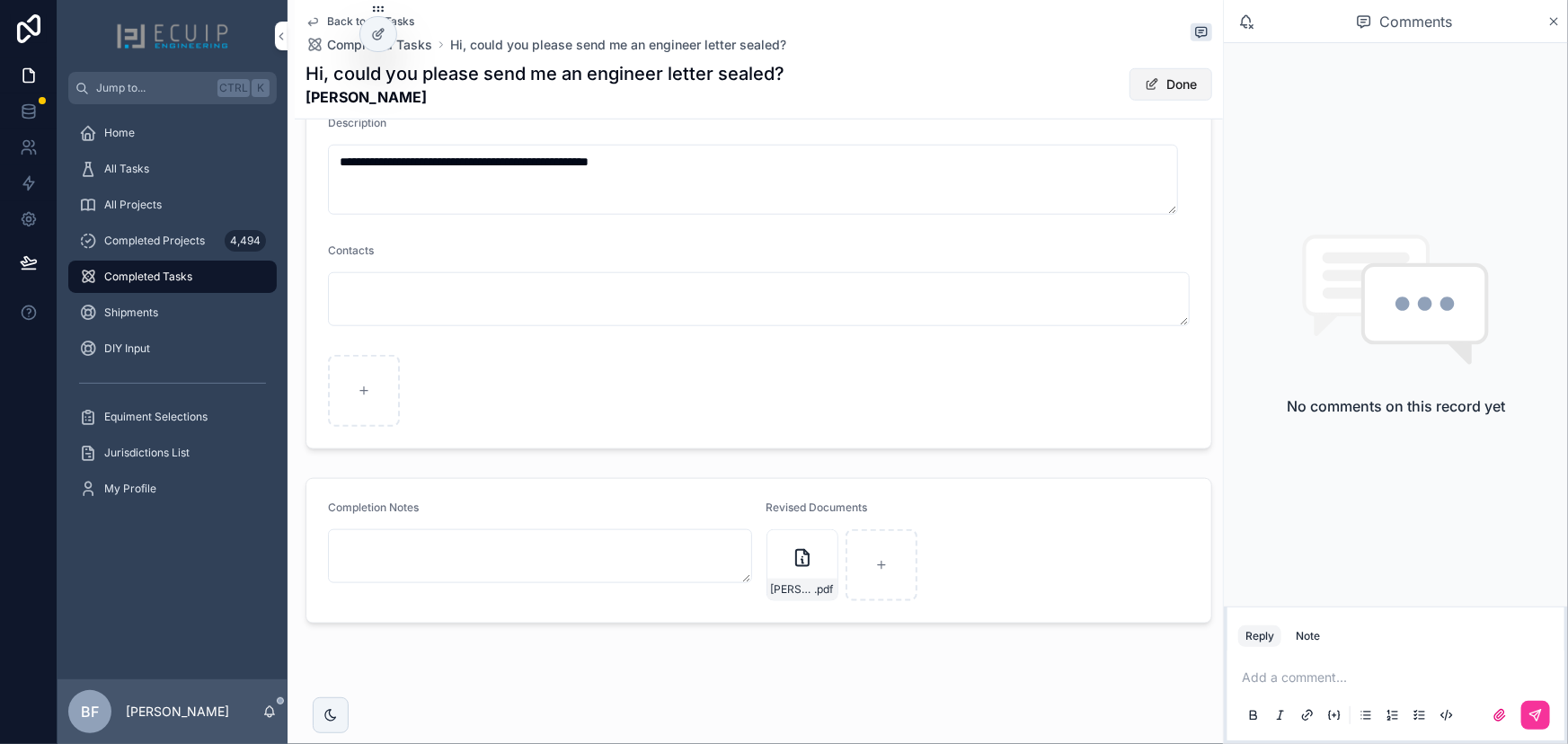
click at [1145, 81] on span "scrollable content" at bounding box center [1152, 85] width 14 height 14
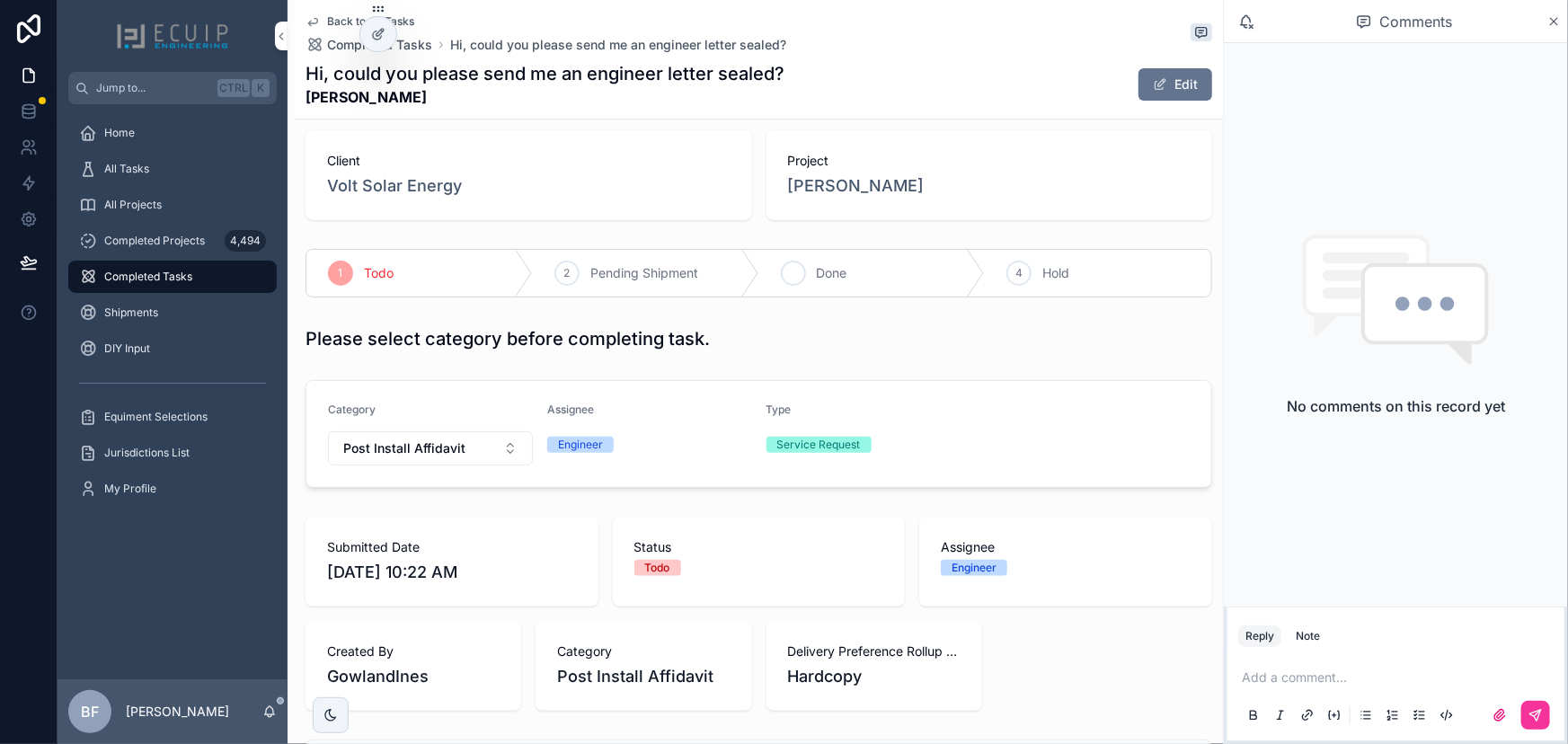
scroll to position [0, 0]
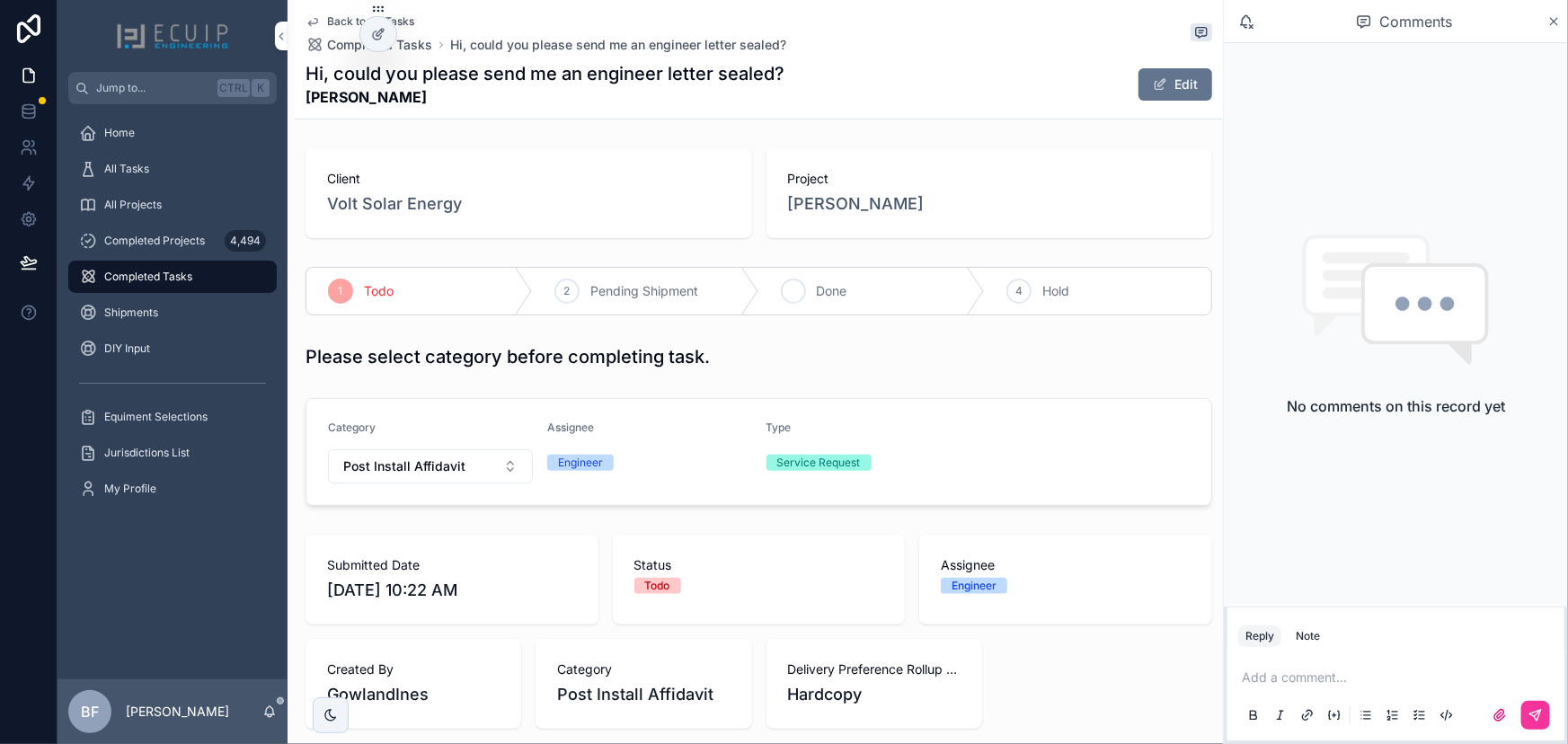
click at [859, 285] on div "3 Done" at bounding box center [872, 291] width 226 height 47
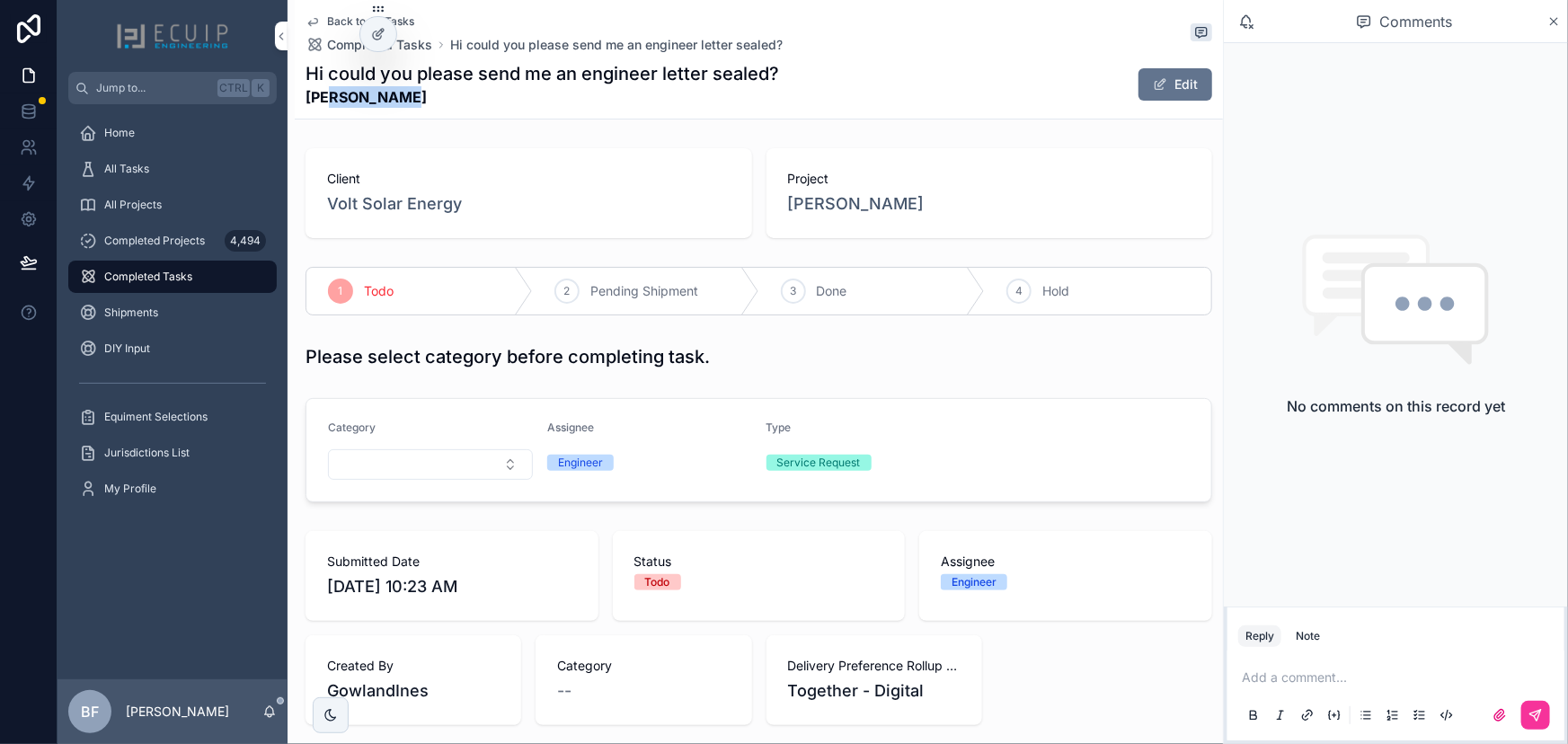
drag, startPoint x: 397, startPoint y: 103, endPoint x: 322, endPoint y: 100, distance: 75.1
click at [322, 100] on strong "Eliud Sanchez" at bounding box center [542, 97] width 473 height 22
click at [420, 102] on strong "Eliud Sanchez" at bounding box center [542, 97] width 473 height 22
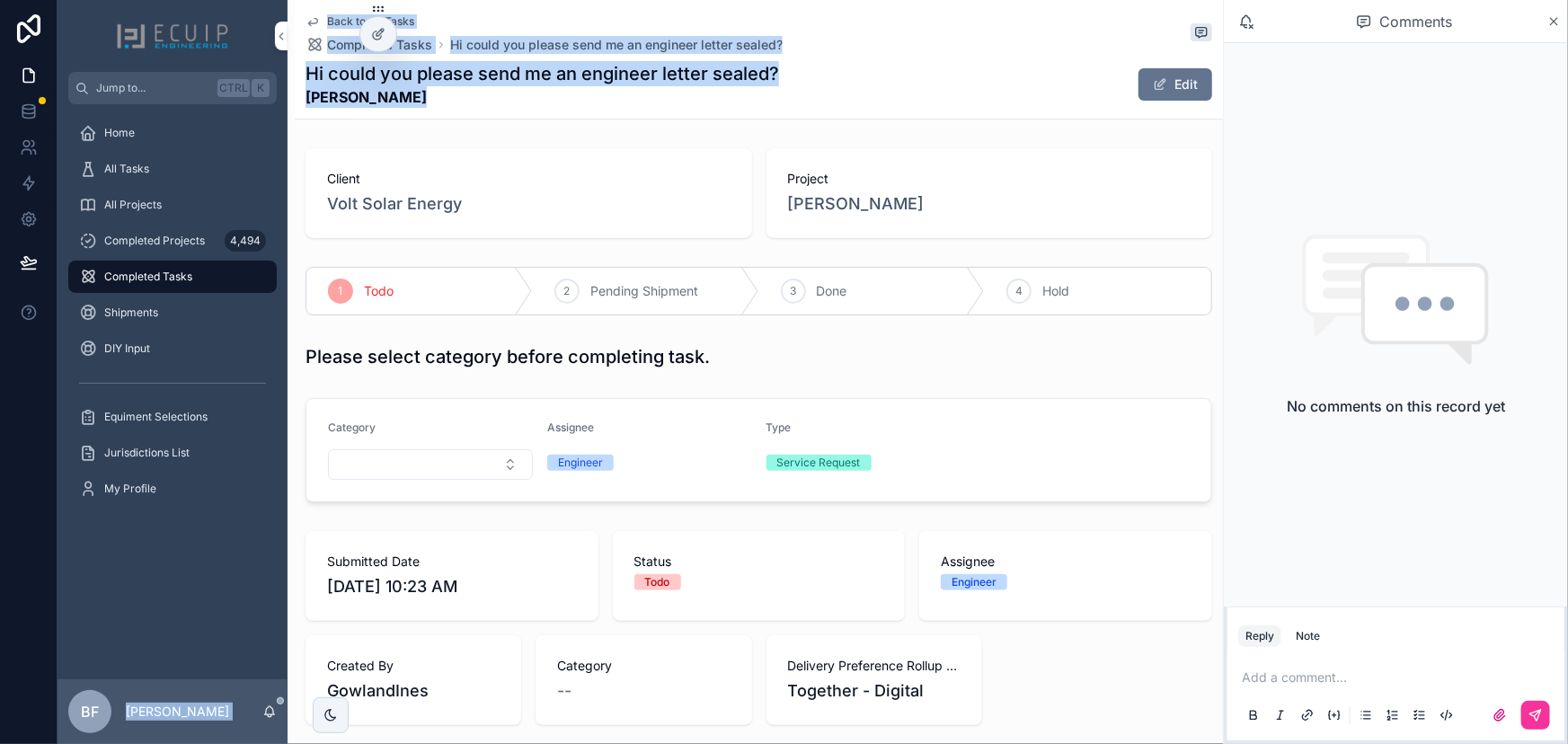
drag, startPoint x: 414, startPoint y: 99, endPoint x: 285, endPoint y: 104, distance: 129.1
click at [285, 104] on div "Jump to... Ctrl K Home All Tasks All Projects Completed Projects 4,494 Complete…" at bounding box center [812, 372] width 1510 height 744
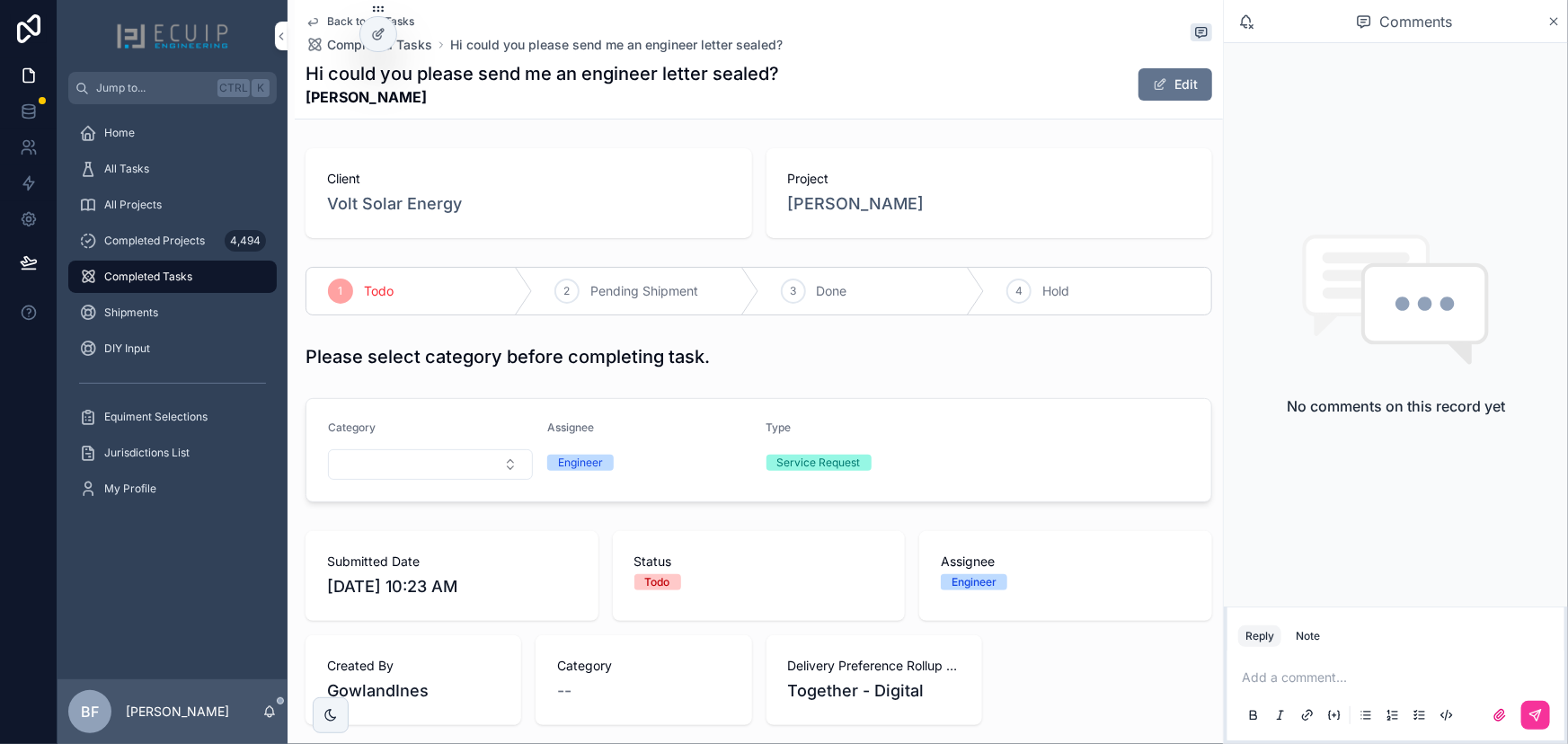
click at [285, 105] on div "Home All Tasks All Projects Completed Projects 4,494 Completed Tasks Shipments …" at bounding box center [172, 317] width 230 height 424
drag, startPoint x: 304, startPoint y: 99, endPoint x: 412, endPoint y: 98, distance: 108.0
click at [412, 98] on div "Back to All Tasks Completed Tasks Hi could you please send me an engineer lette…" at bounding box center [759, 60] width 929 height 120
copy strong "Eliud Sanchez"
click at [1023, 98] on div "Hi could you please send me an engineer letter sealed? Eliud Sanchez Edit" at bounding box center [759, 85] width 907 height 47
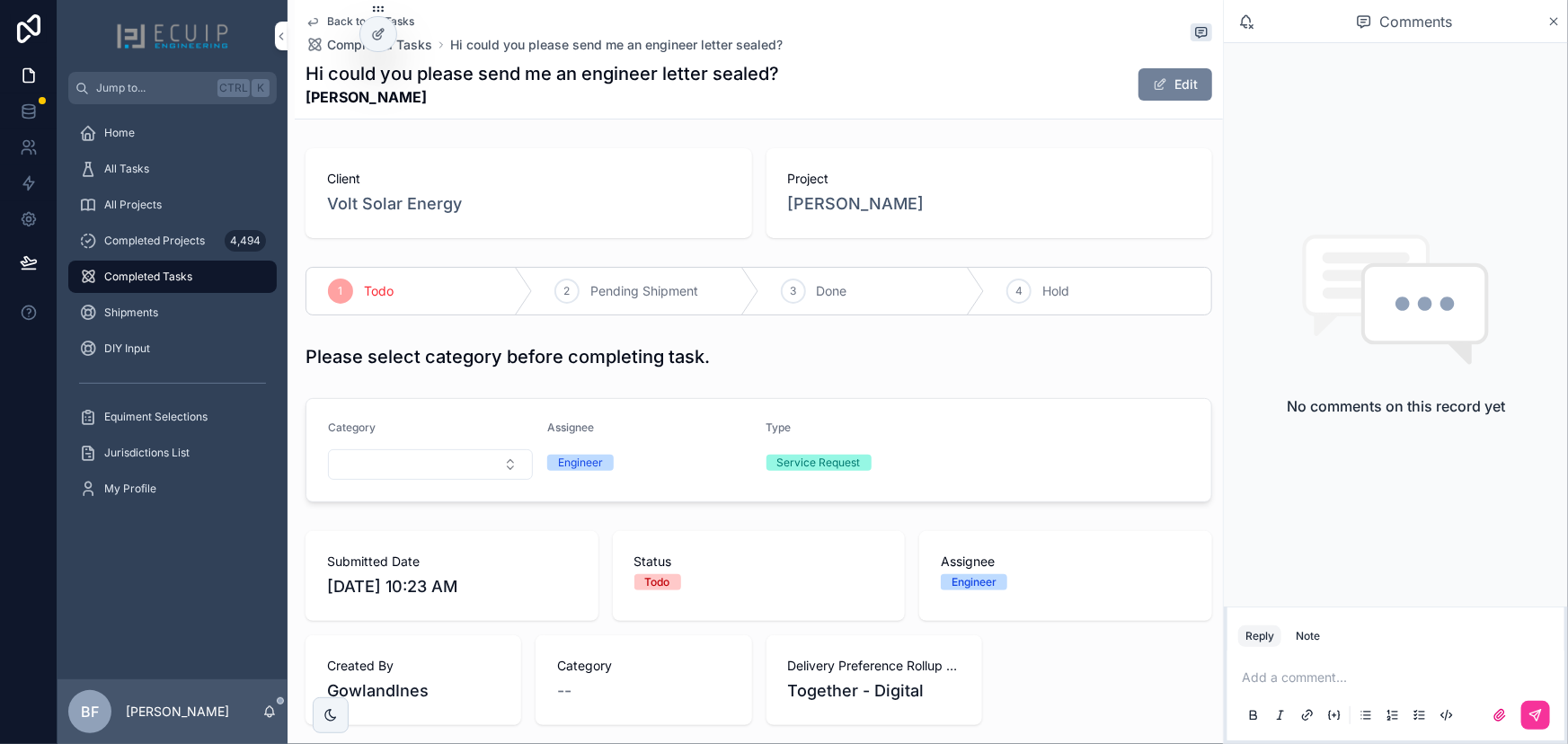
click at [1169, 92] on button "Edit" at bounding box center [1176, 85] width 74 height 32
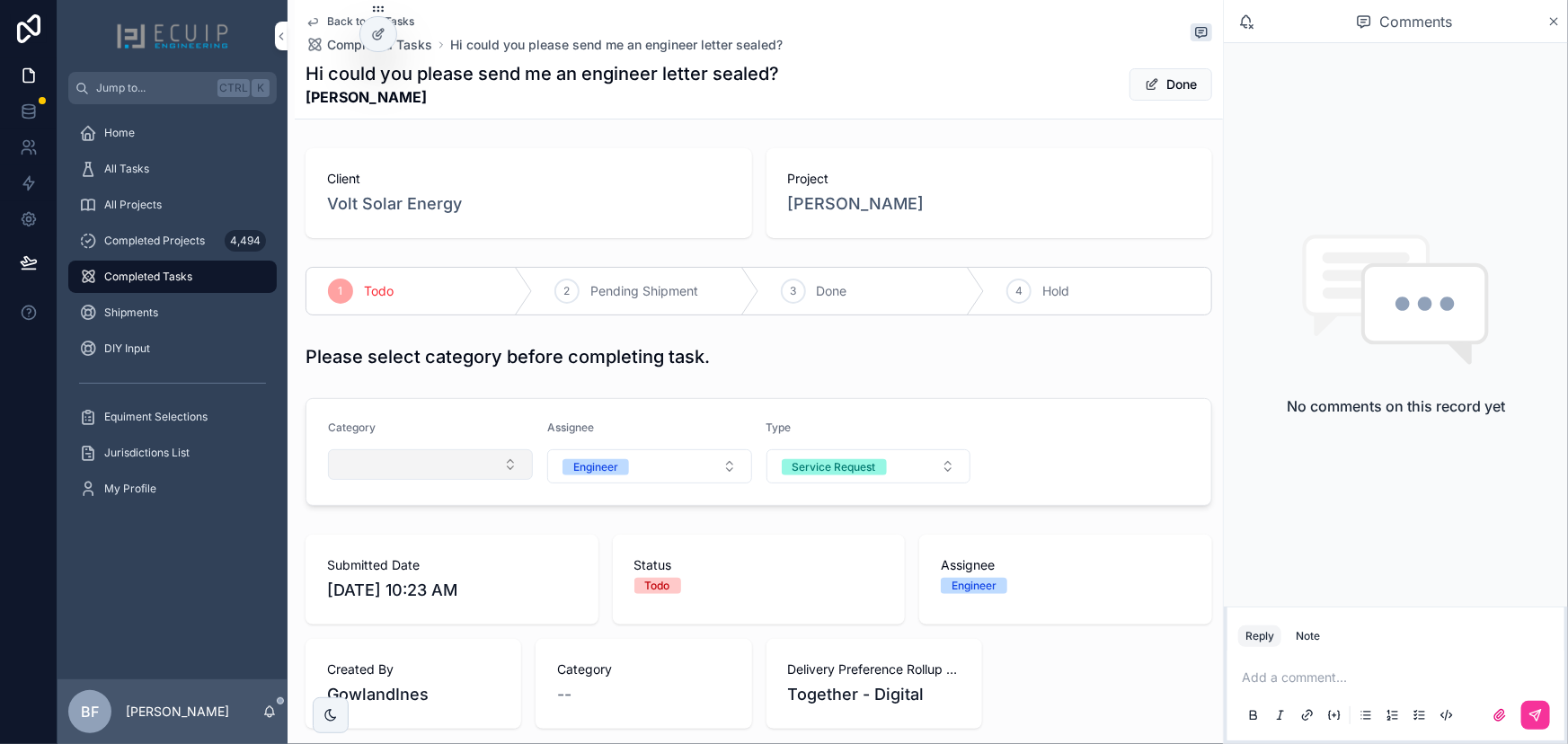
click at [439, 473] on button "Select Button" at bounding box center [430, 464] width 205 height 31
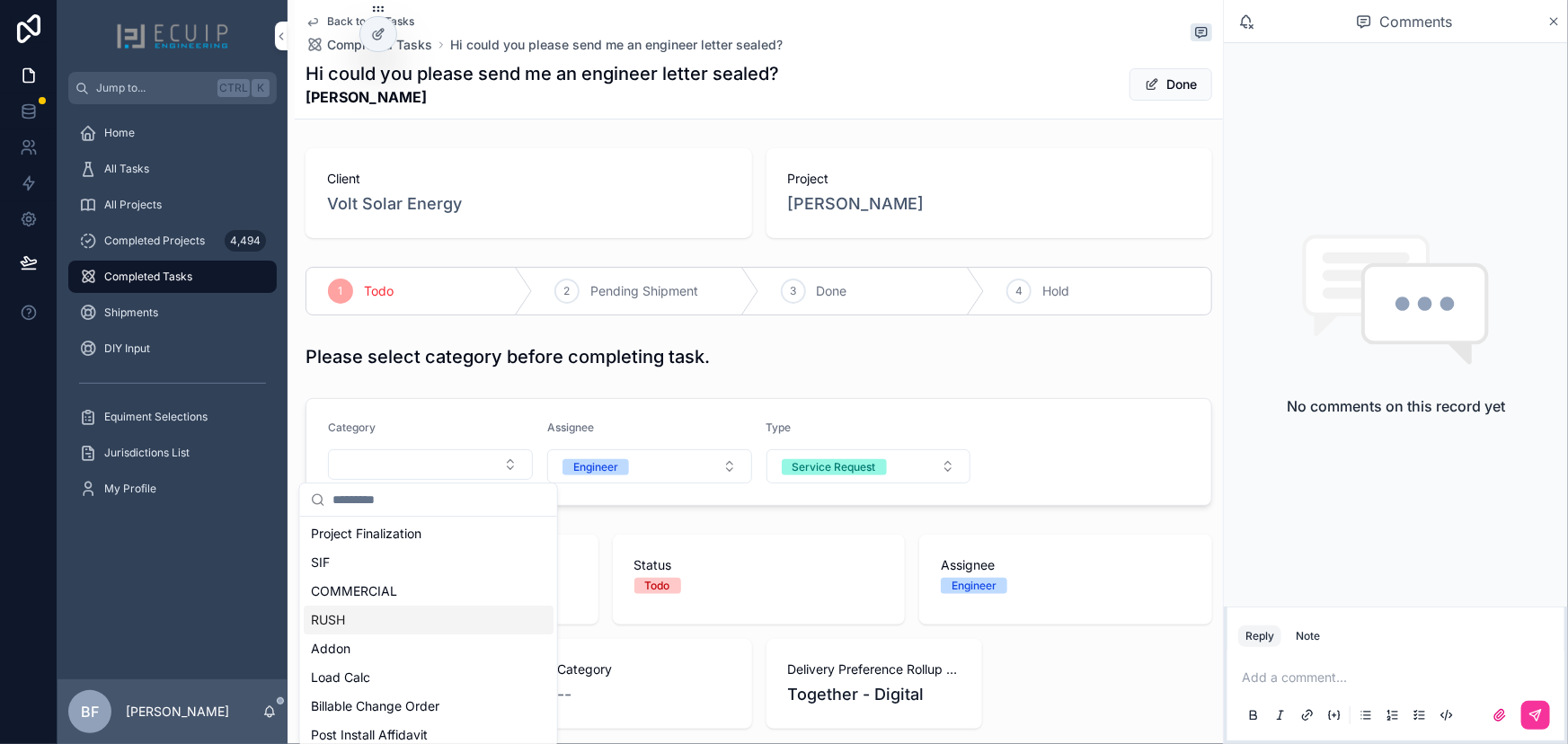
scroll to position [326, 0]
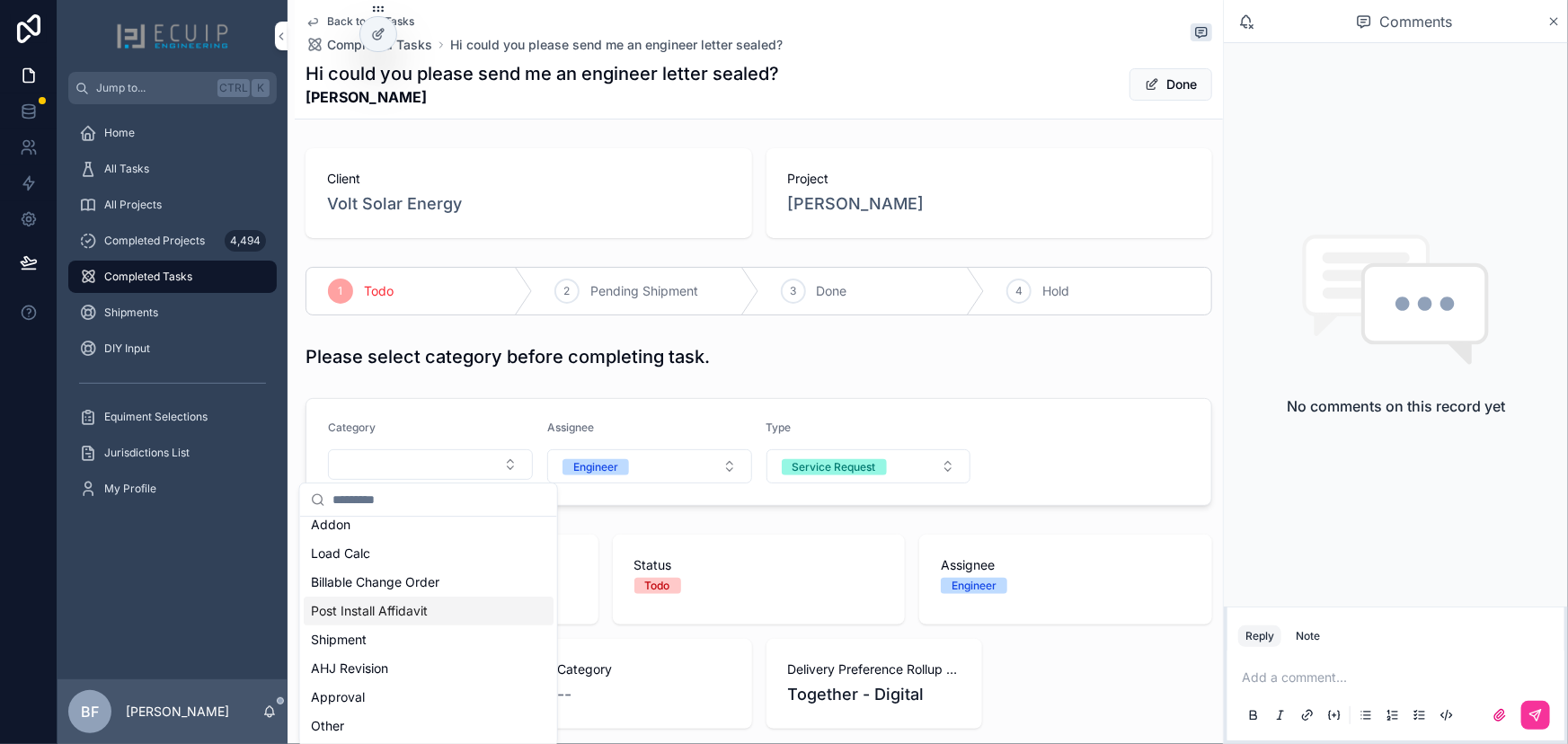
click at [422, 616] on span "Post Install Affidavit" at bounding box center [370, 611] width 117 height 18
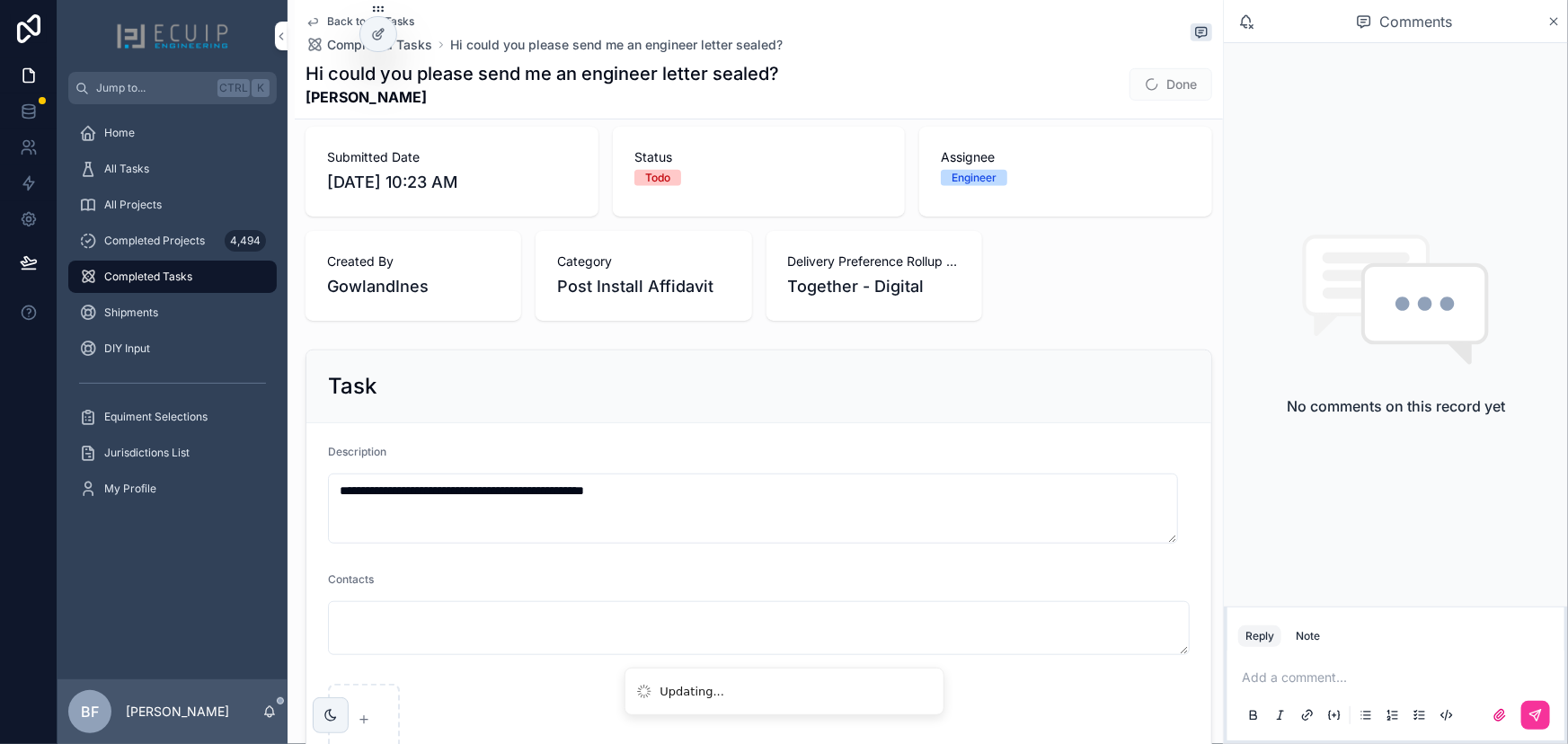
scroll to position [737, 0]
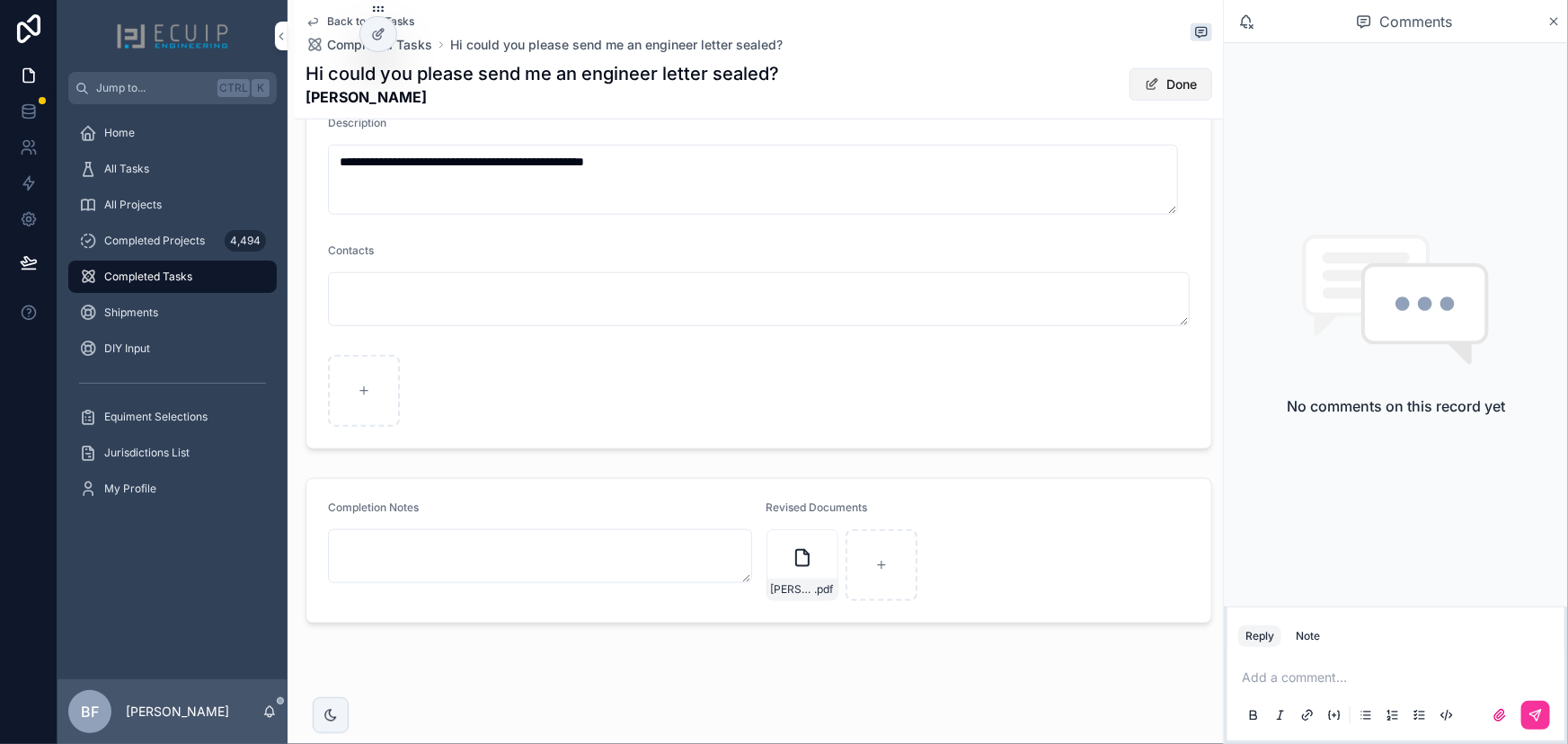
click at [1166, 85] on button "Done" at bounding box center [1171, 85] width 83 height 32
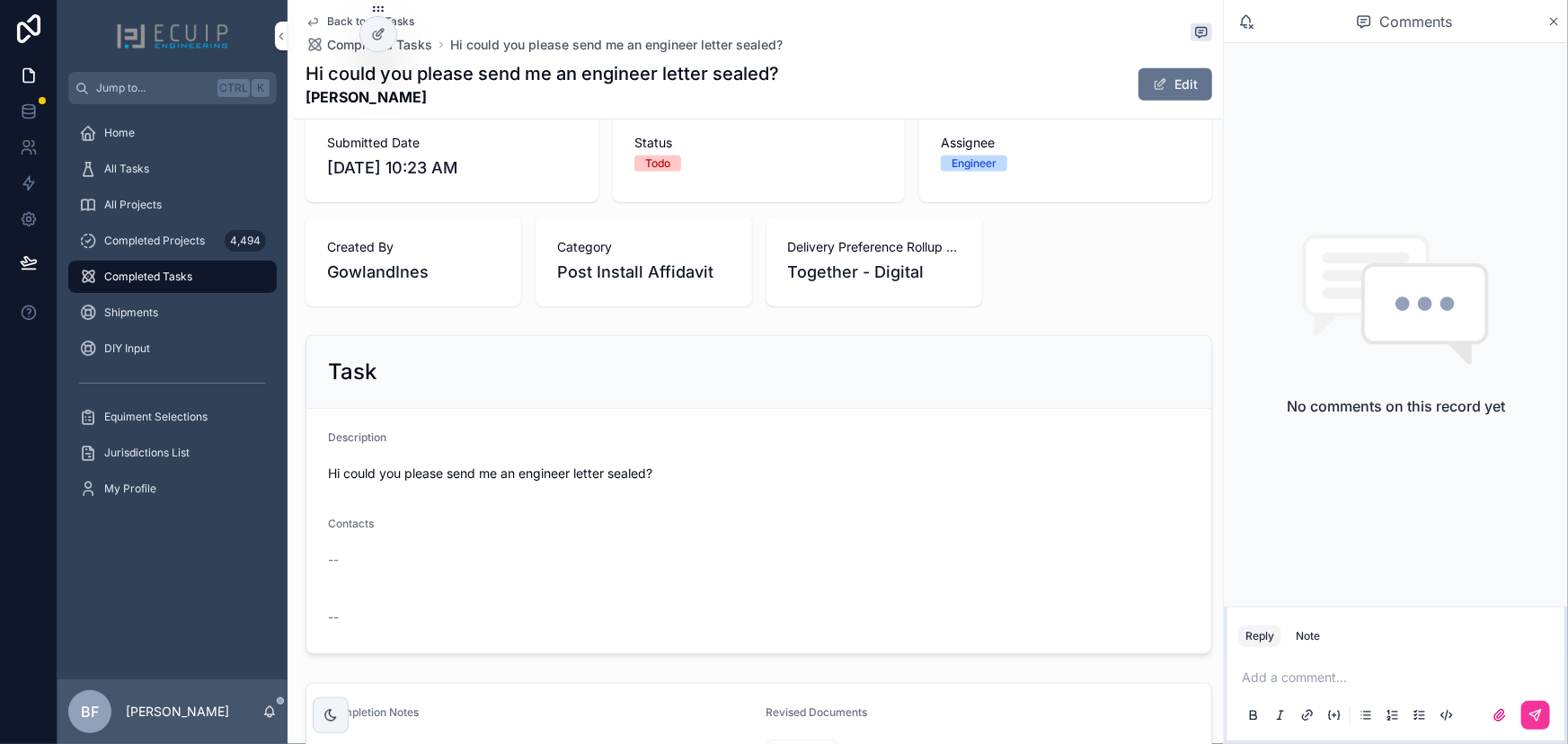
scroll to position [147, 0]
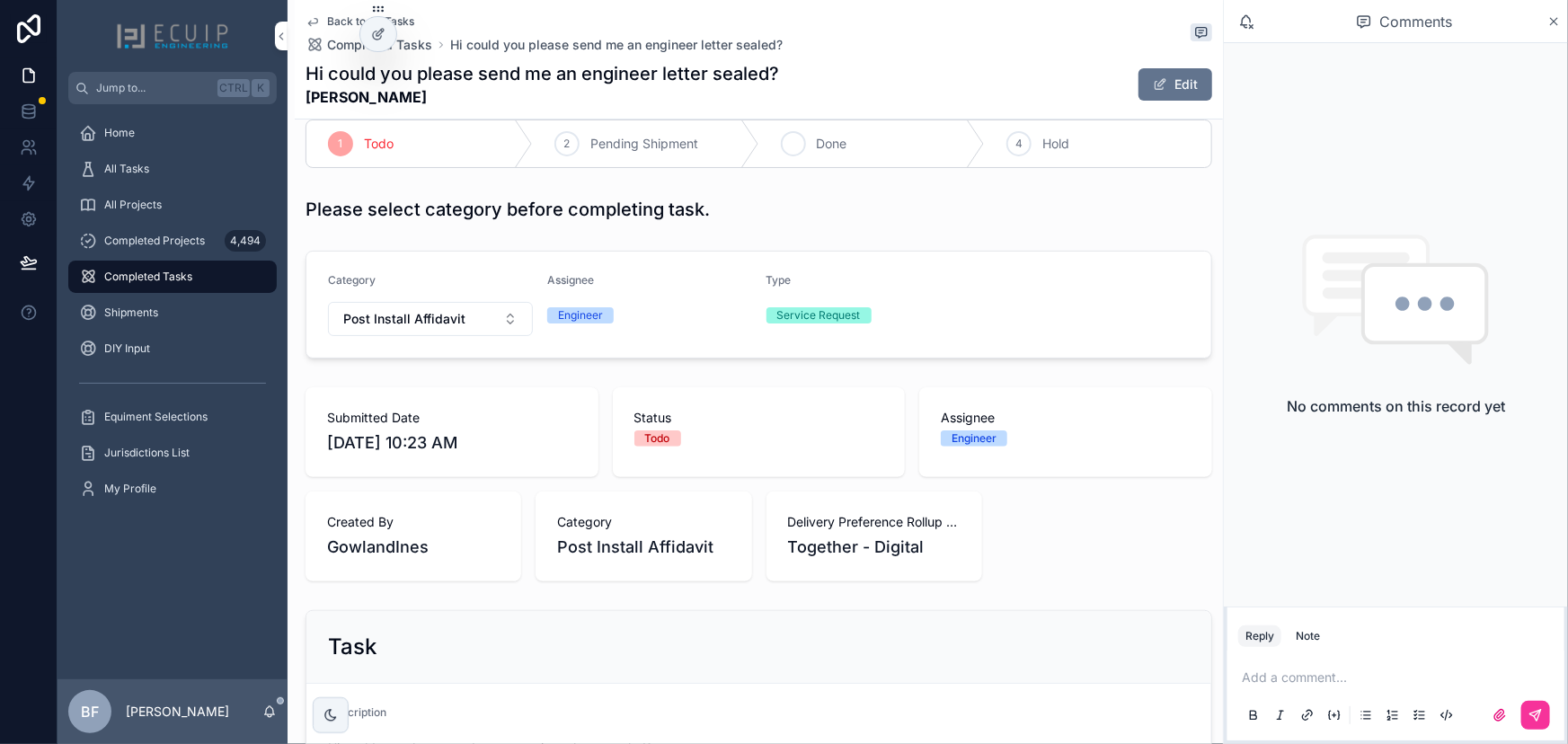
click at [803, 144] on div "3 Done" at bounding box center [872, 144] width 226 height 47
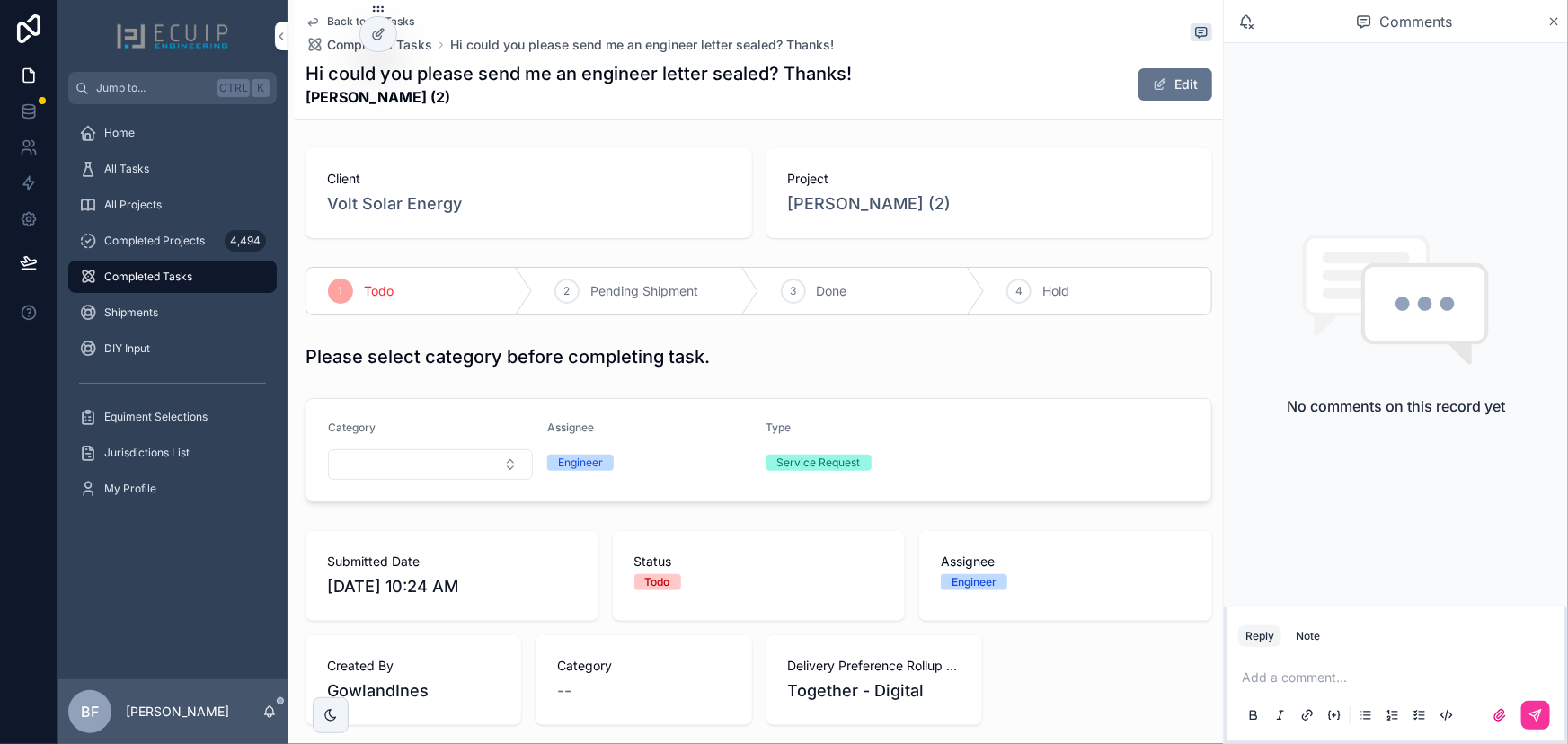
drag, startPoint x: 475, startPoint y: 107, endPoint x: 305, endPoint y: 103, distance: 170.0
click at [306, 103] on strong "Aurelio Falabella (2)" at bounding box center [579, 97] width 546 height 22
copy strong "Aurelio Falabella (2)"
click at [1167, 91] on button "Edit" at bounding box center [1176, 85] width 74 height 32
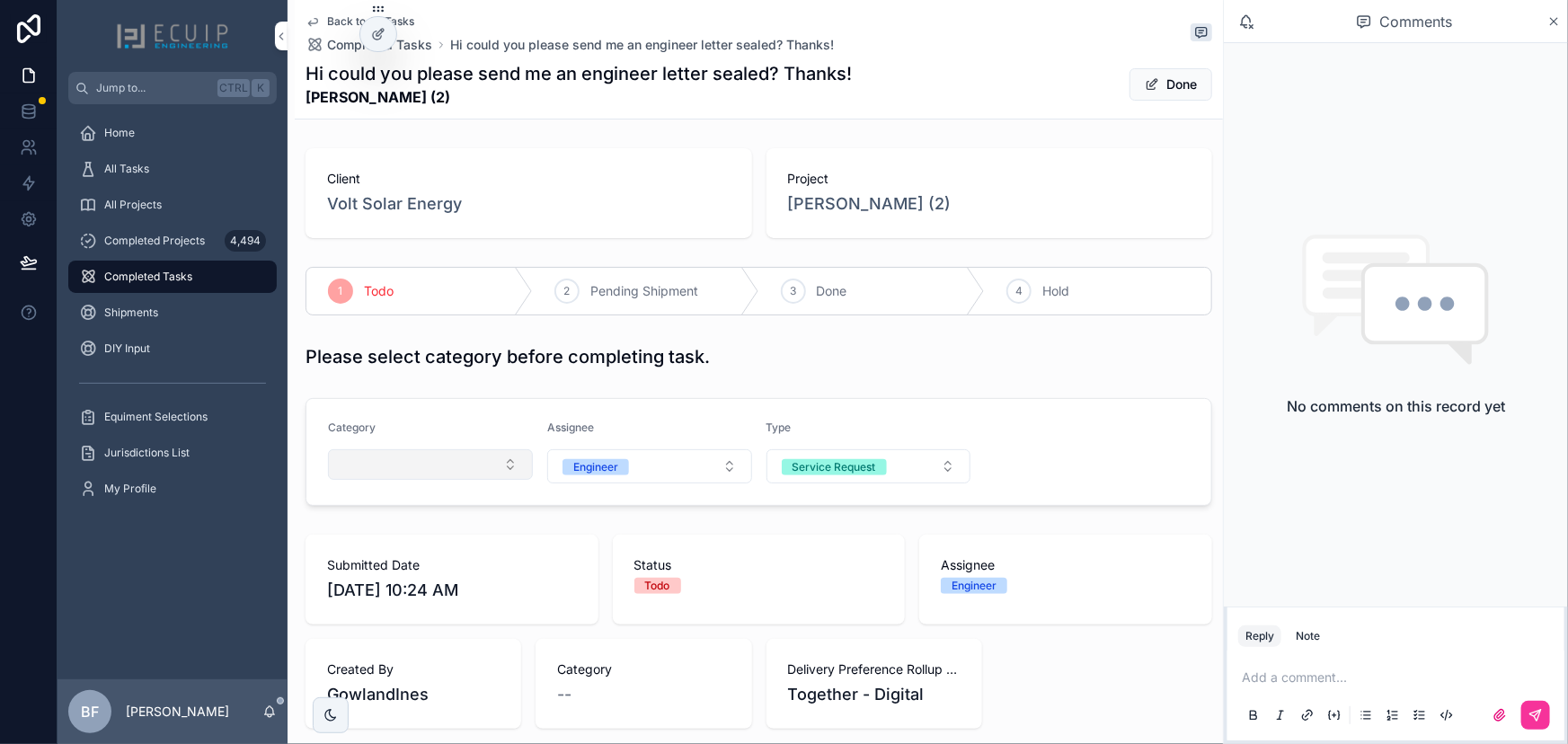
click at [404, 462] on button "Select Button" at bounding box center [430, 464] width 205 height 31
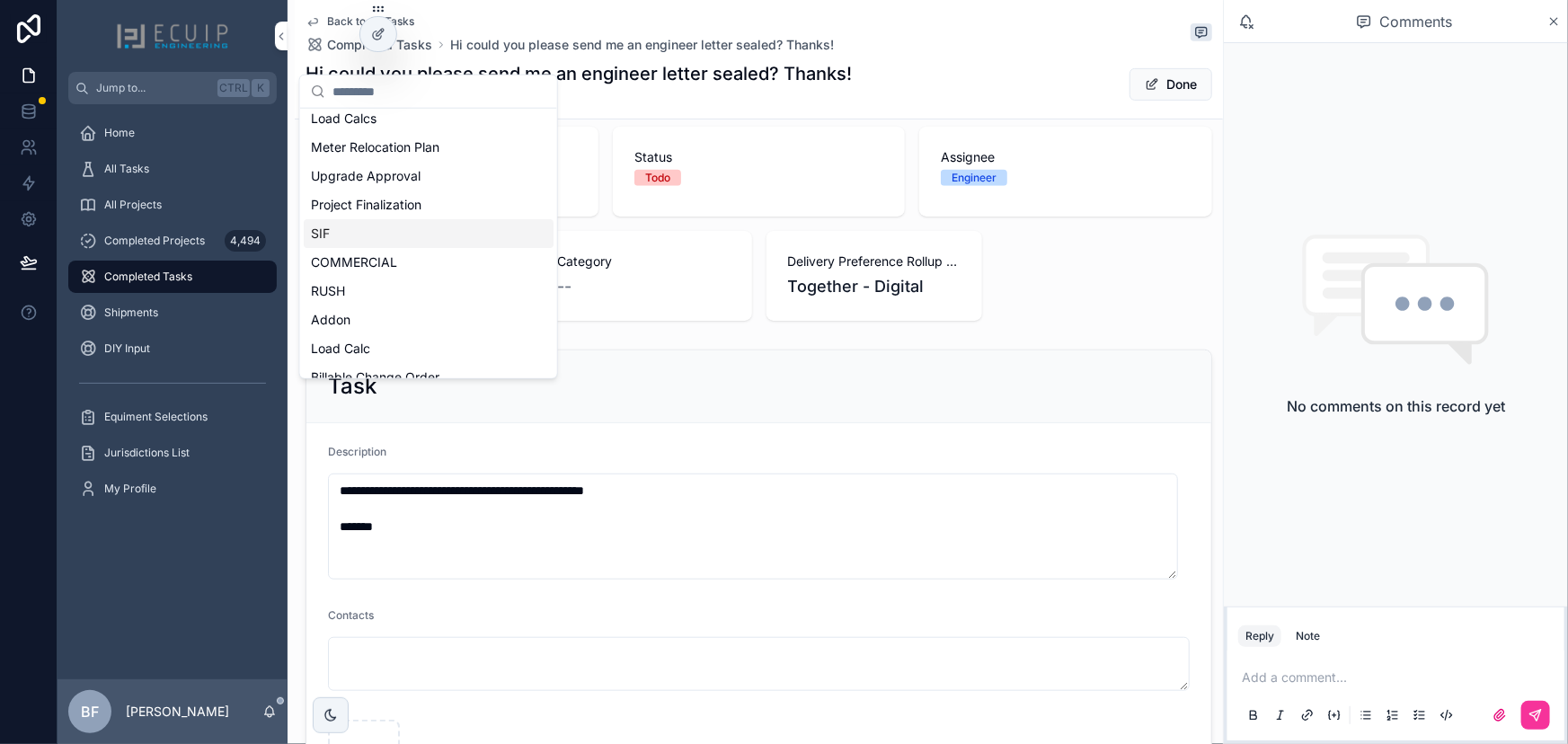
scroll to position [244, 0]
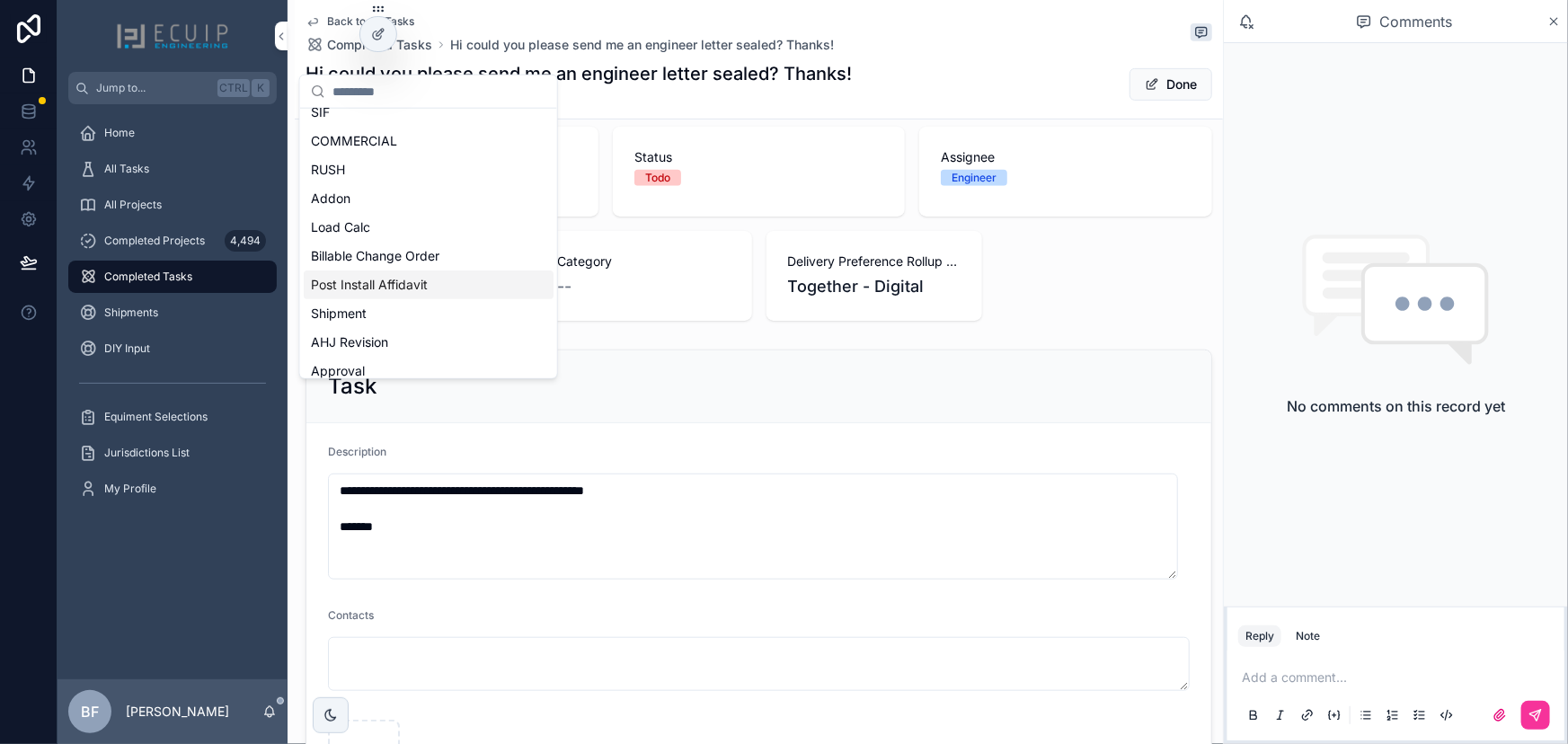
click at [425, 284] on span "Post Install Affidavit" at bounding box center [370, 285] width 117 height 18
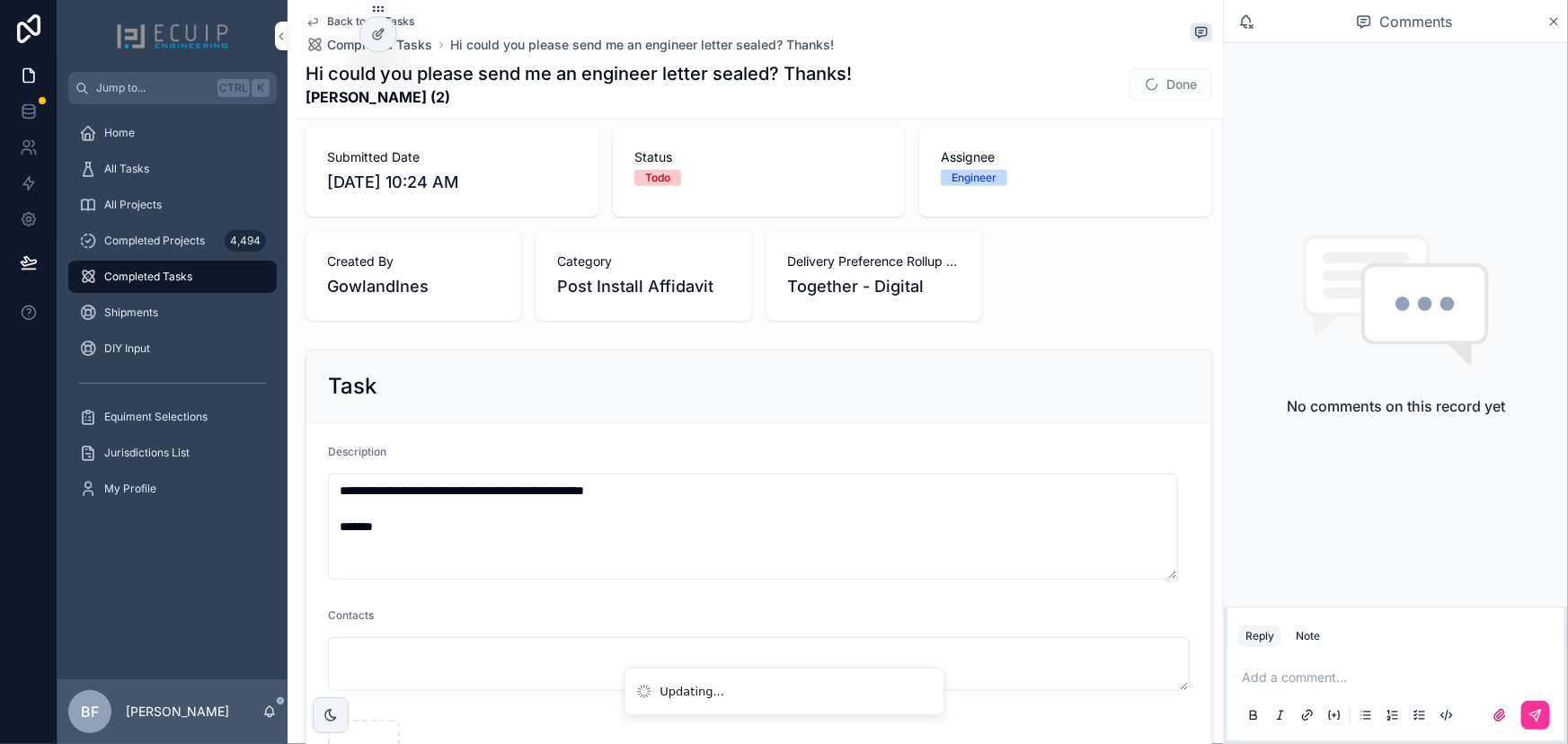
scroll to position [773, 0]
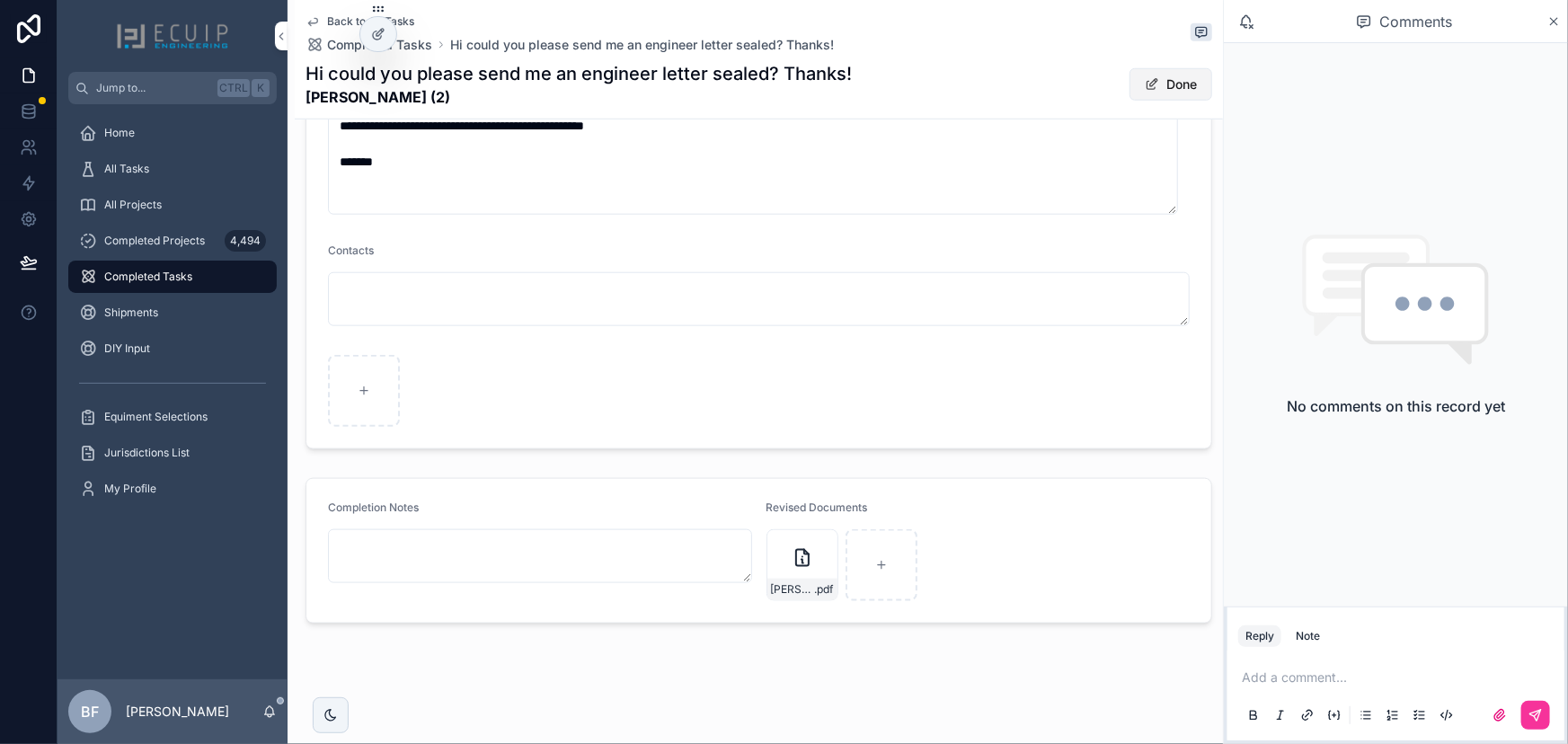
click at [1187, 87] on button "Done" at bounding box center [1171, 85] width 83 height 32
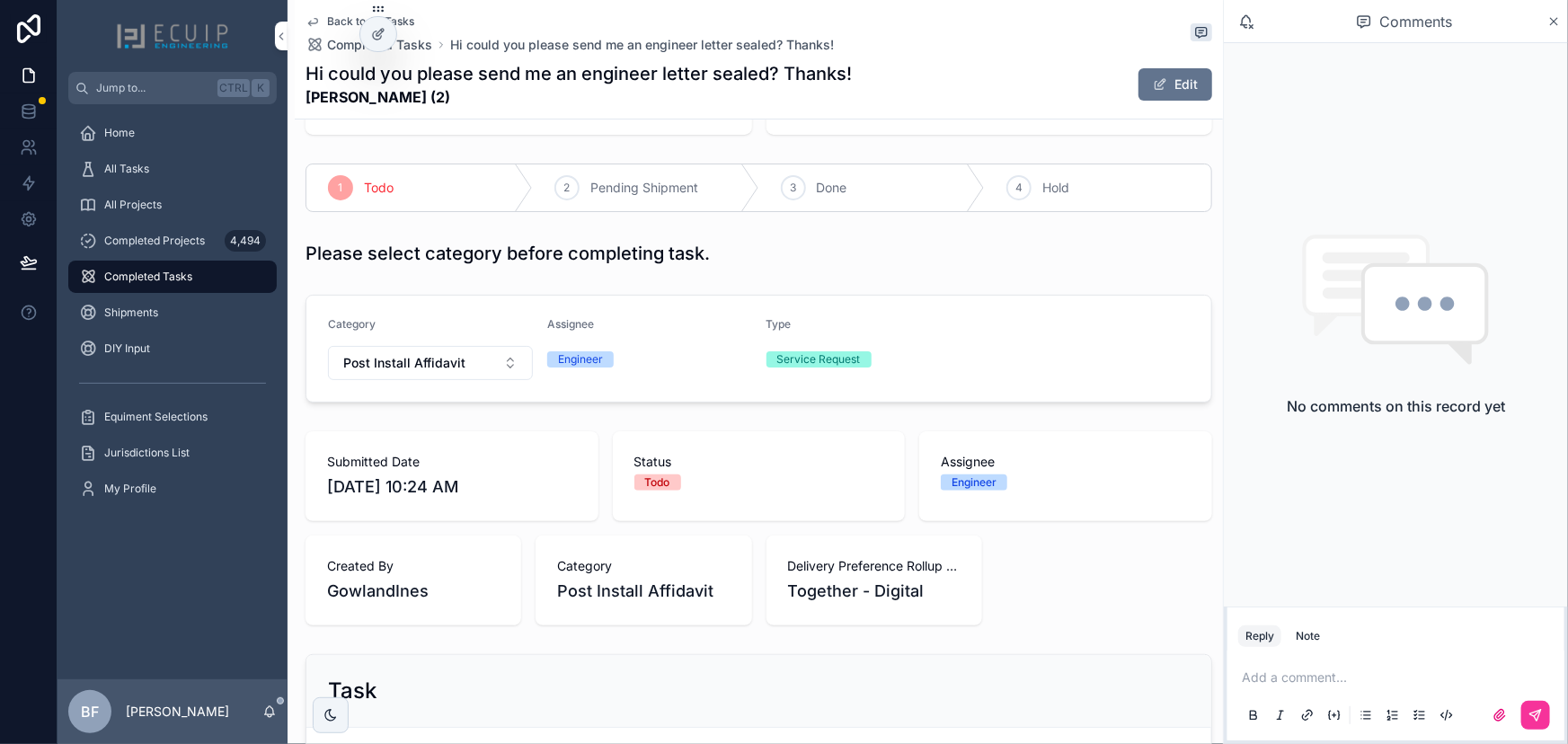
scroll to position [102, 0]
click at [830, 190] on span "Done" at bounding box center [832, 189] width 31 height 18
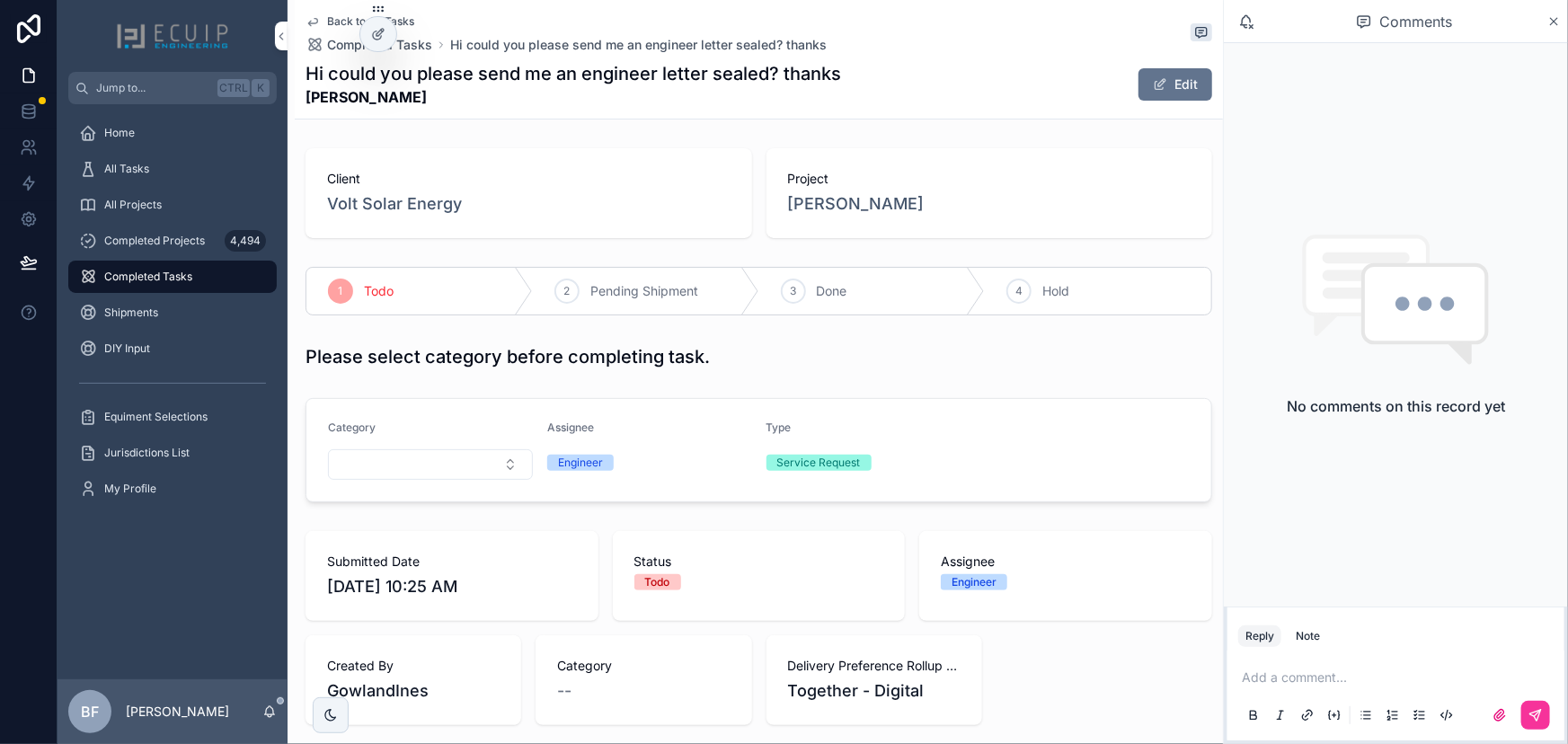
drag, startPoint x: 421, startPoint y: 95, endPoint x: 297, endPoint y: 100, distance: 124.1
click at [297, 100] on div "Back to All Tasks Completed Tasks Hi could you please send me an engineer lette…" at bounding box center [759, 60] width 929 height 120
copy strong "[PERSON_NAME]"
click at [1153, 82] on span "scrollable content" at bounding box center [1160, 85] width 14 height 14
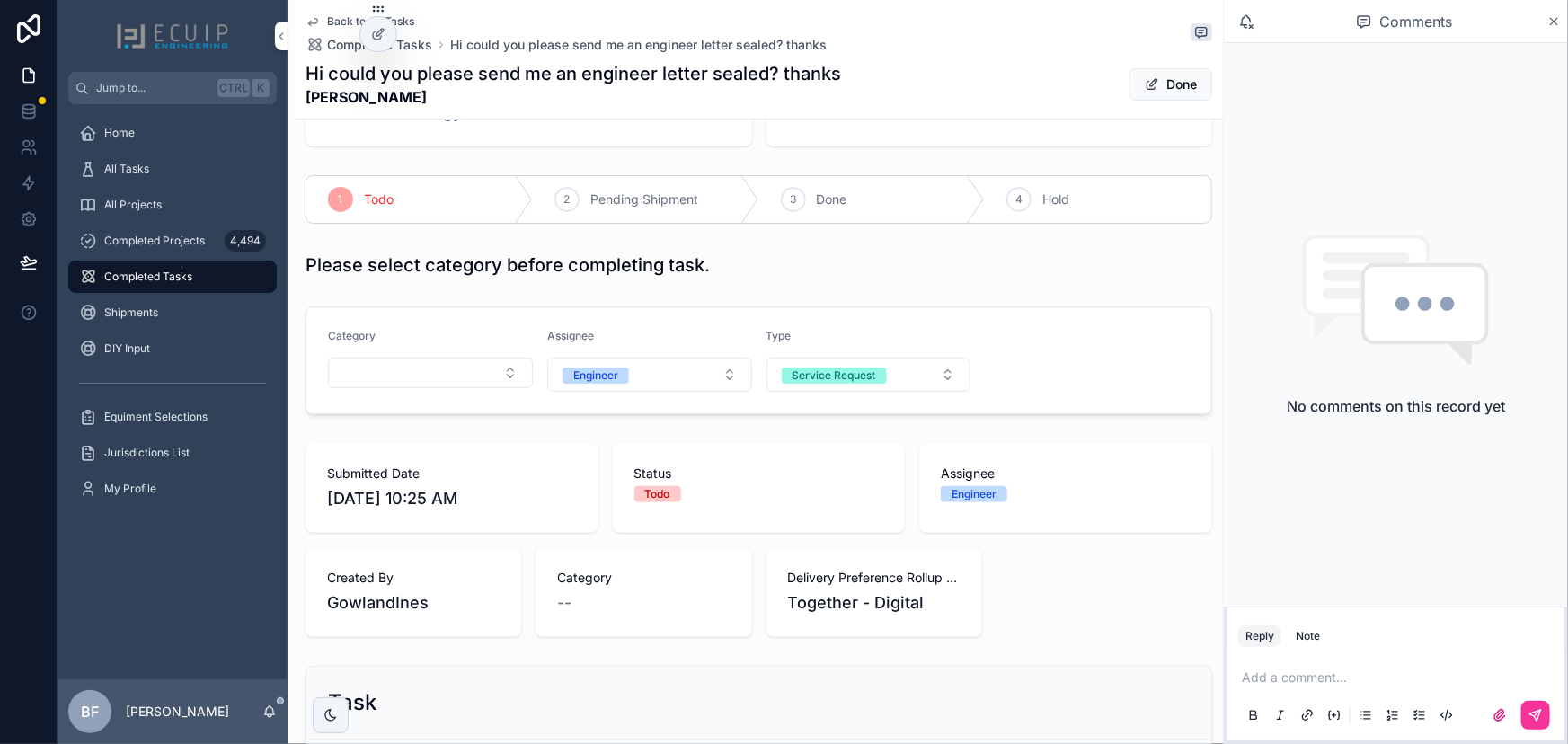
scroll to position [244, 0]
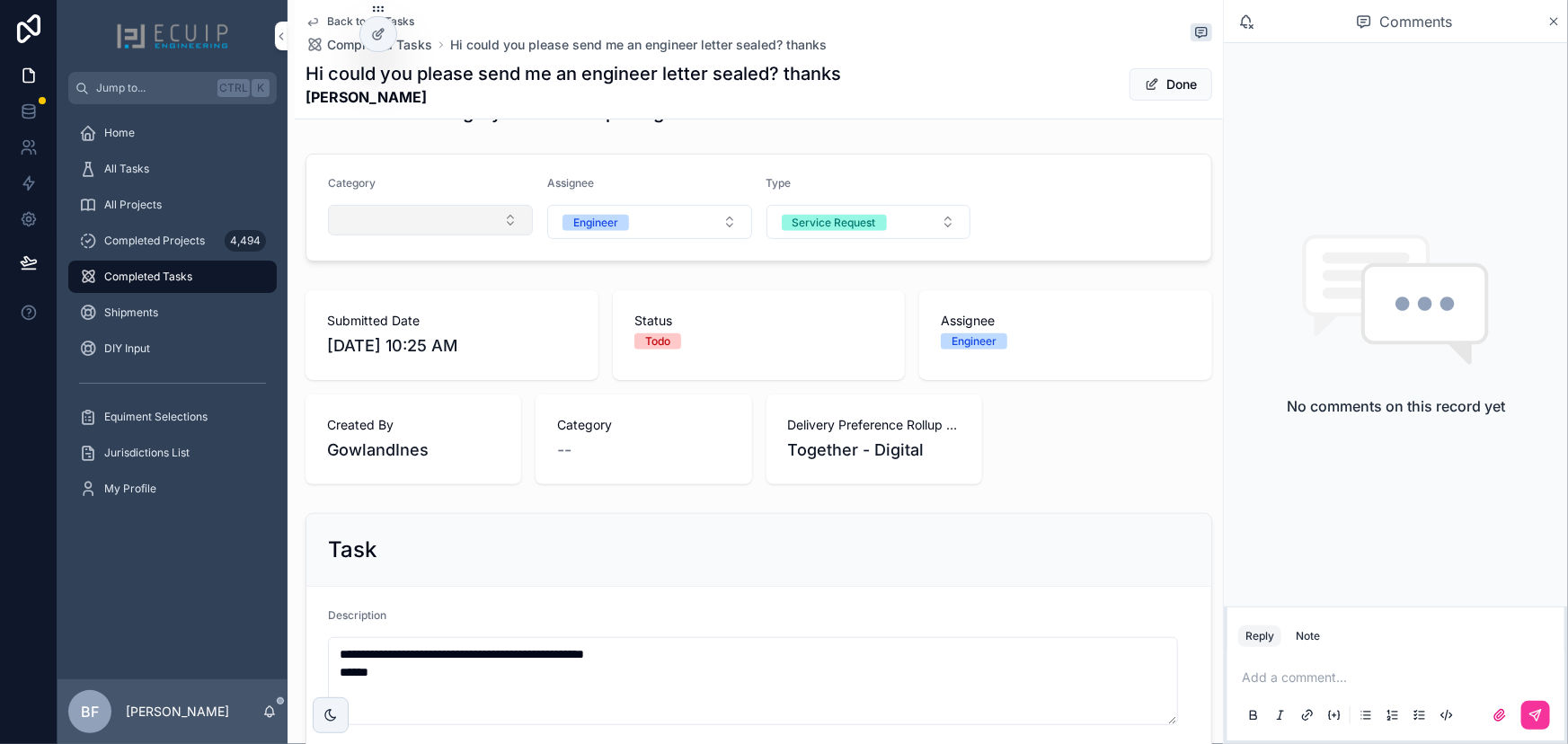
click at [454, 220] on button "Select Button" at bounding box center [430, 220] width 205 height 31
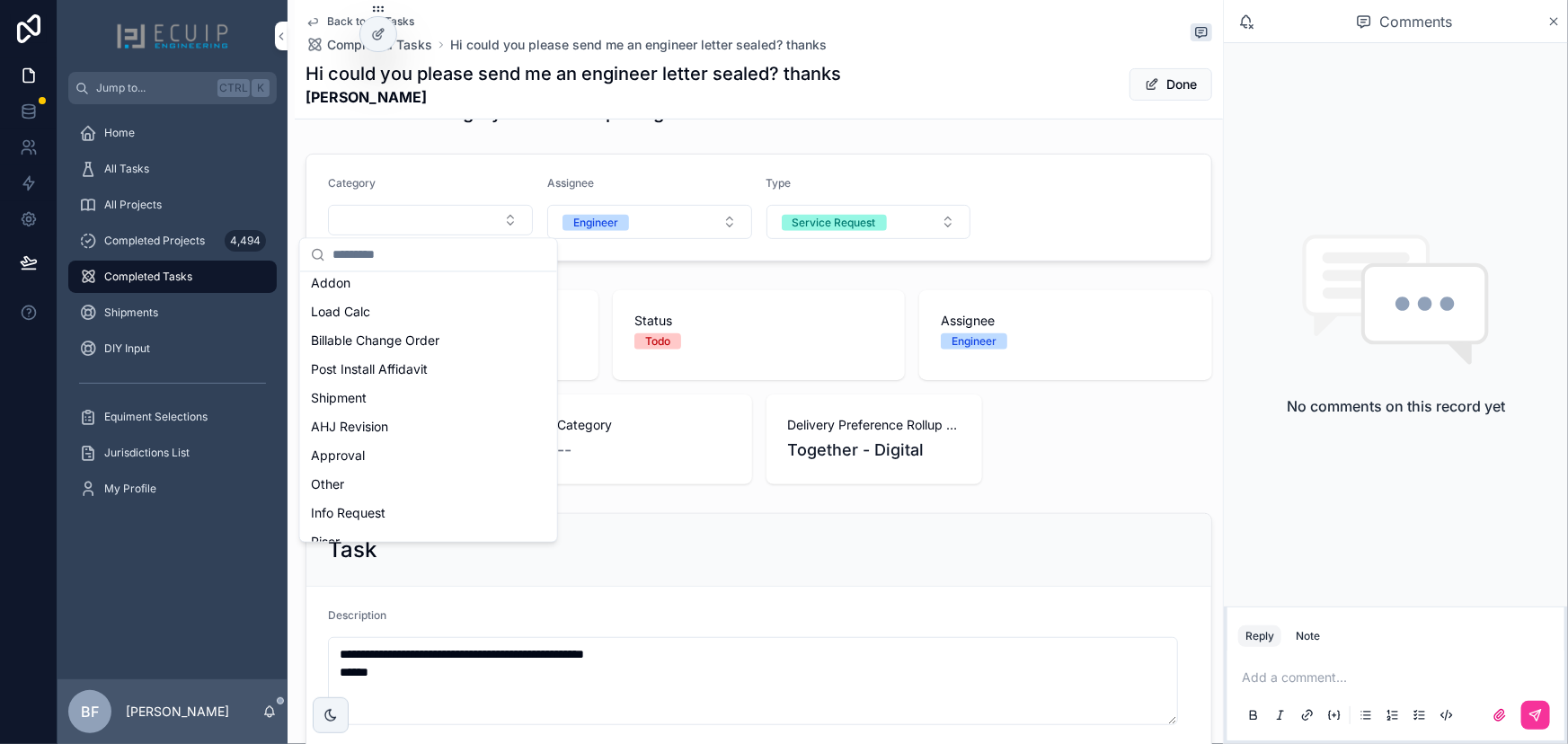
scroll to position [326, 0]
click at [436, 369] on div "Post Install Affidavit" at bounding box center [428, 367] width 250 height 29
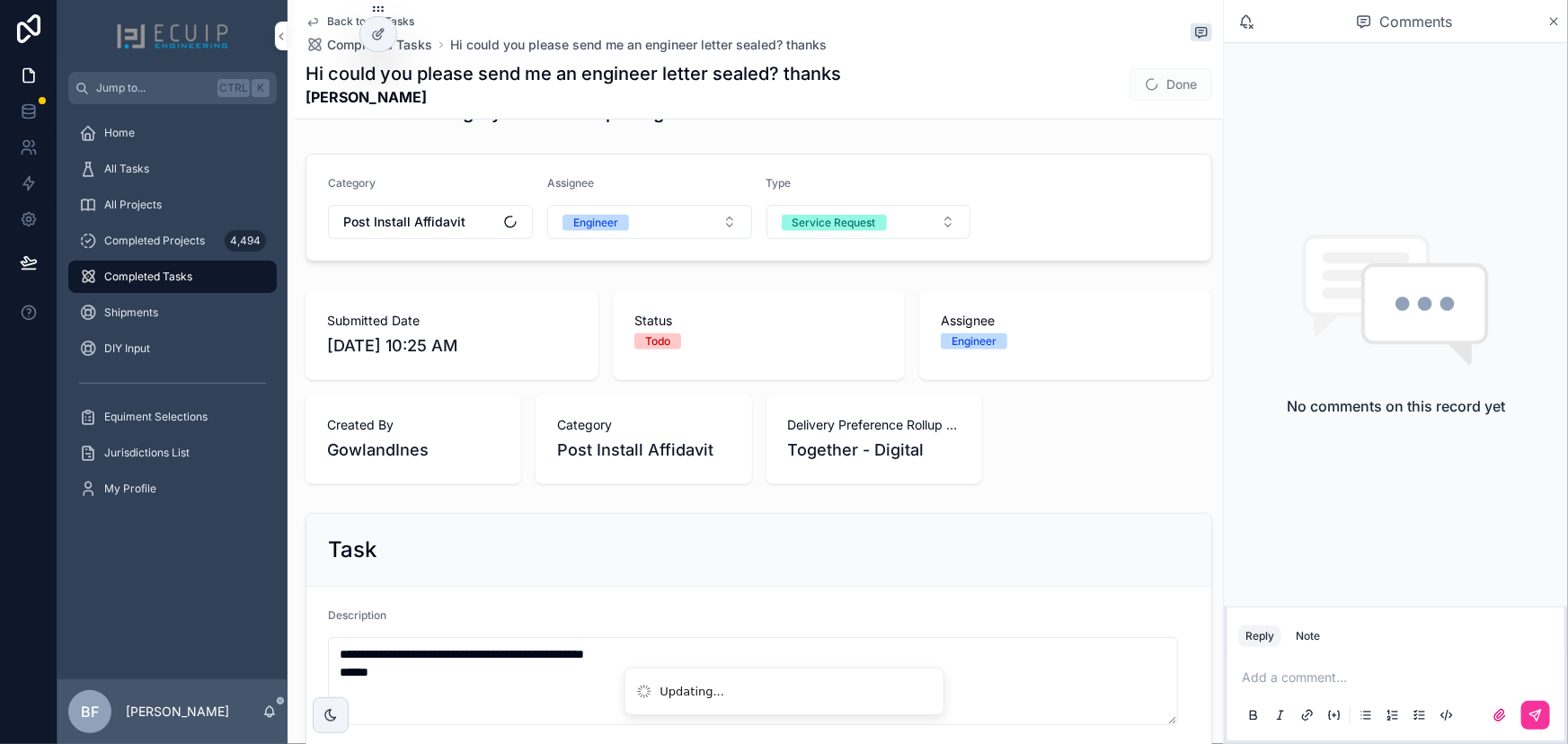
scroll to position [735, 0]
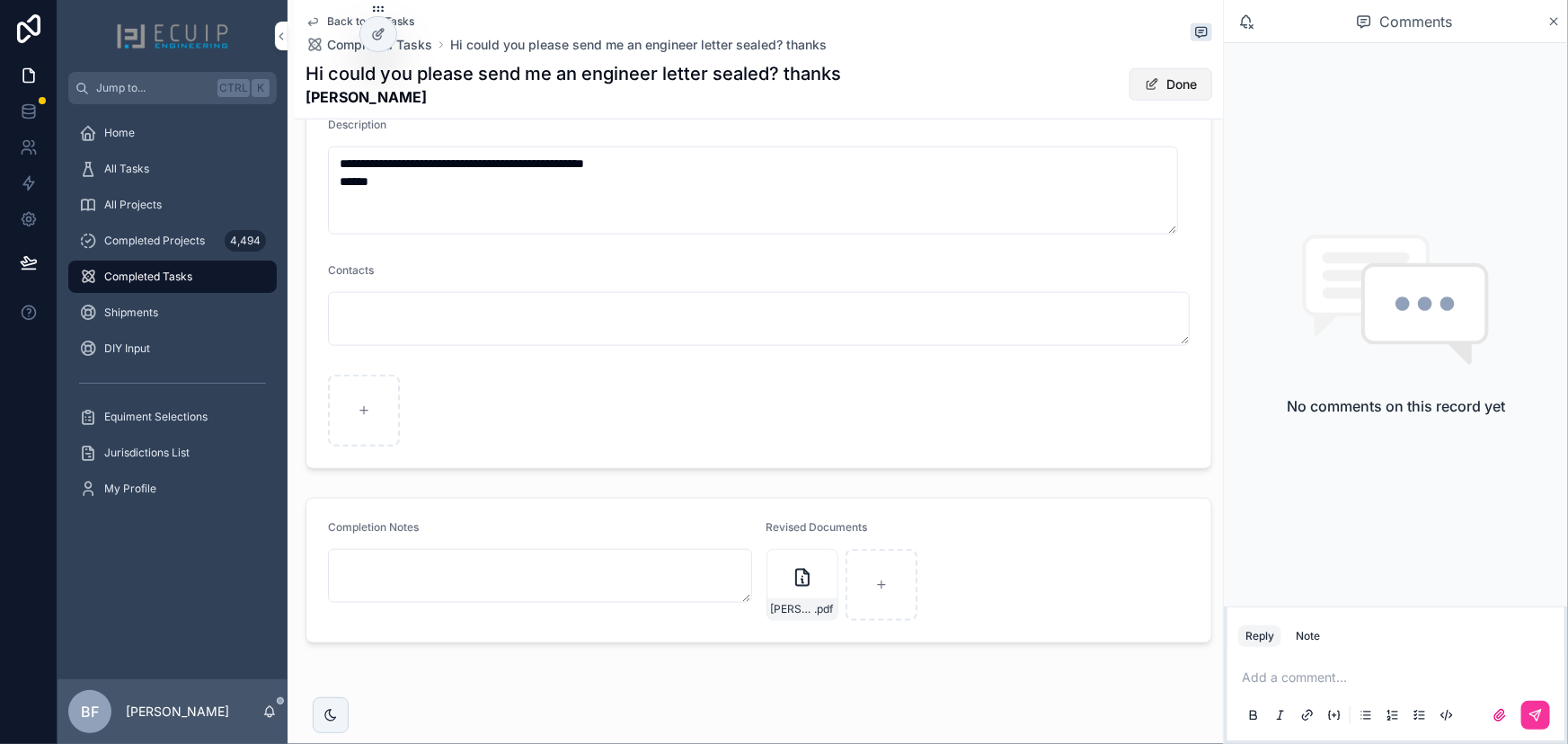
click at [1145, 83] on span "scrollable content" at bounding box center [1152, 85] width 14 height 14
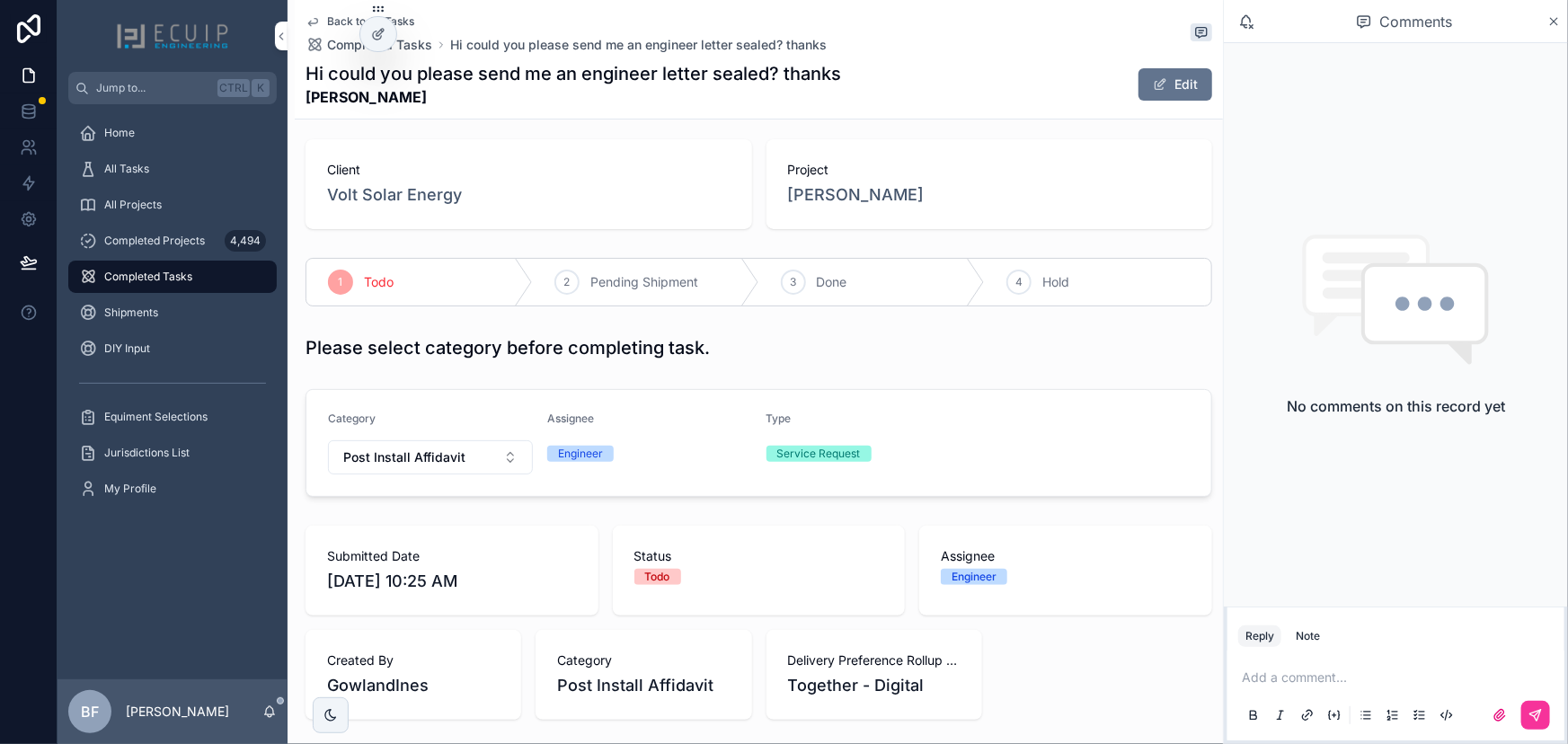
scroll to position [0, 0]
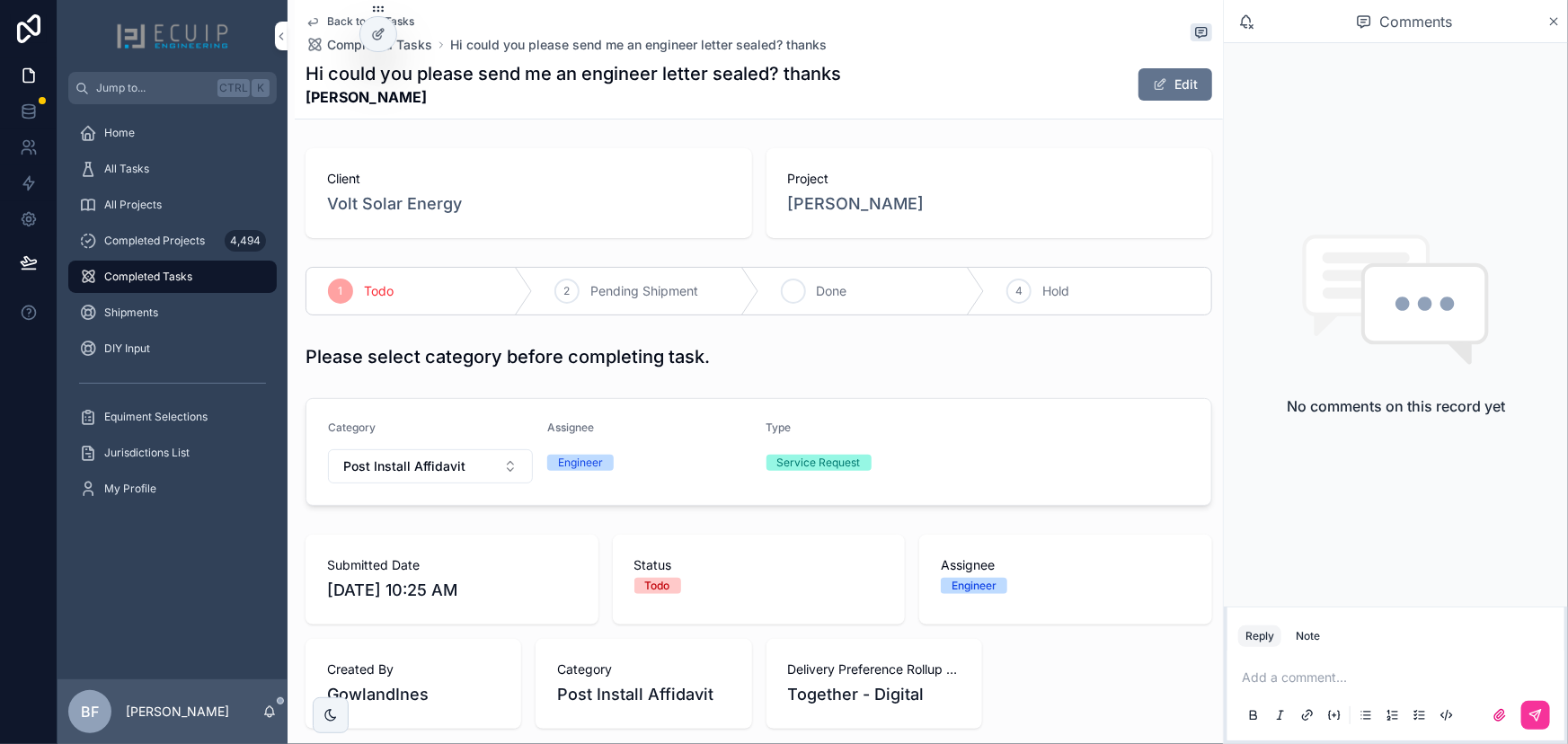
click at [826, 270] on div "3 Done" at bounding box center [872, 291] width 226 height 47
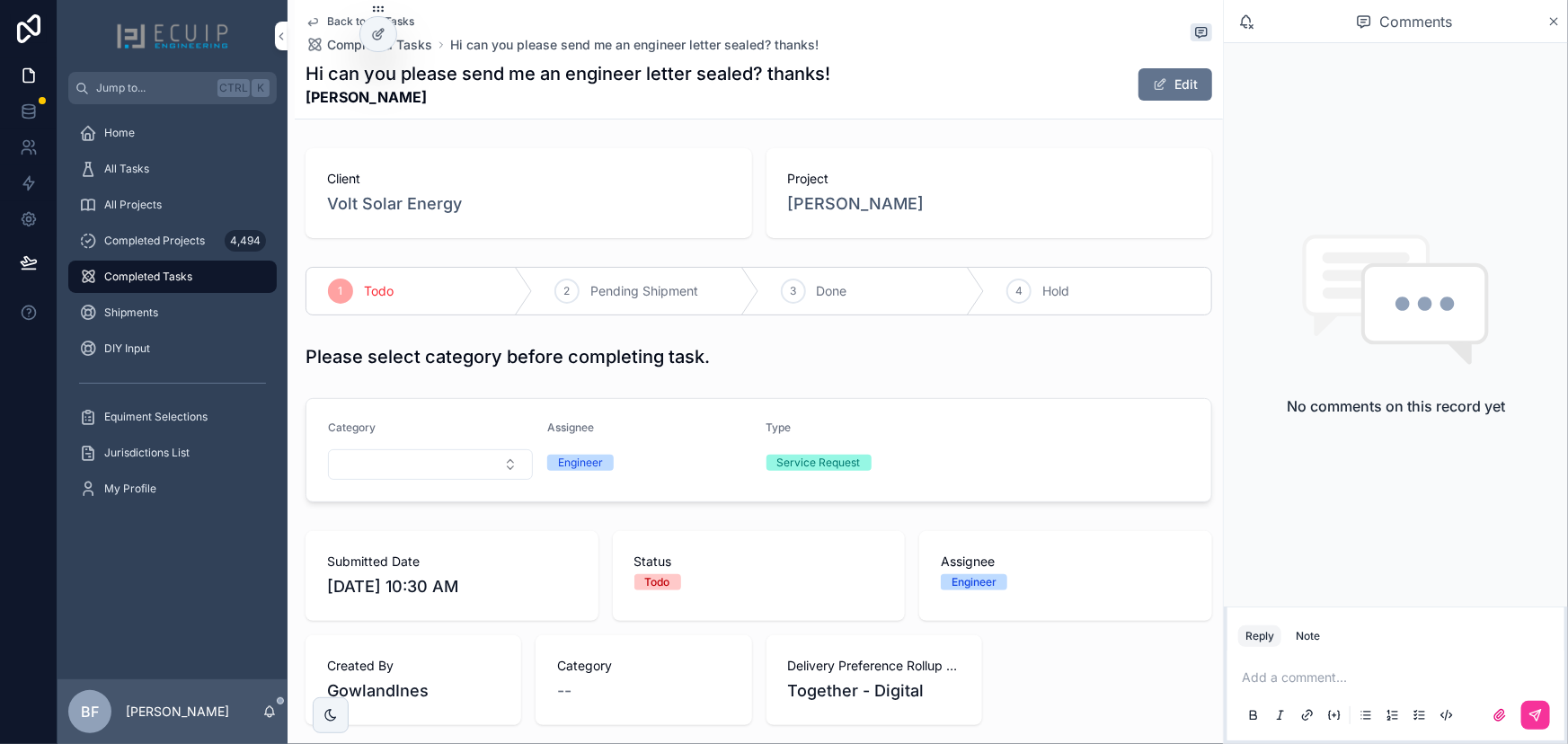
drag, startPoint x: 473, startPoint y: 104, endPoint x: 306, endPoint y: 116, distance: 167.4
click at [306, 116] on div "Back to All Tasks Completed Tasks Hi can you please send me an engineer letter …" at bounding box center [759, 60] width 907 height 119
copy strong "[PERSON_NAME]"
click at [610, 133] on div "Back to All Tasks Completed Tasks Hi can you please send me an engineer letter …" at bounding box center [759, 672] width 929 height 1345
click at [1169, 75] on button "Edit" at bounding box center [1176, 85] width 74 height 32
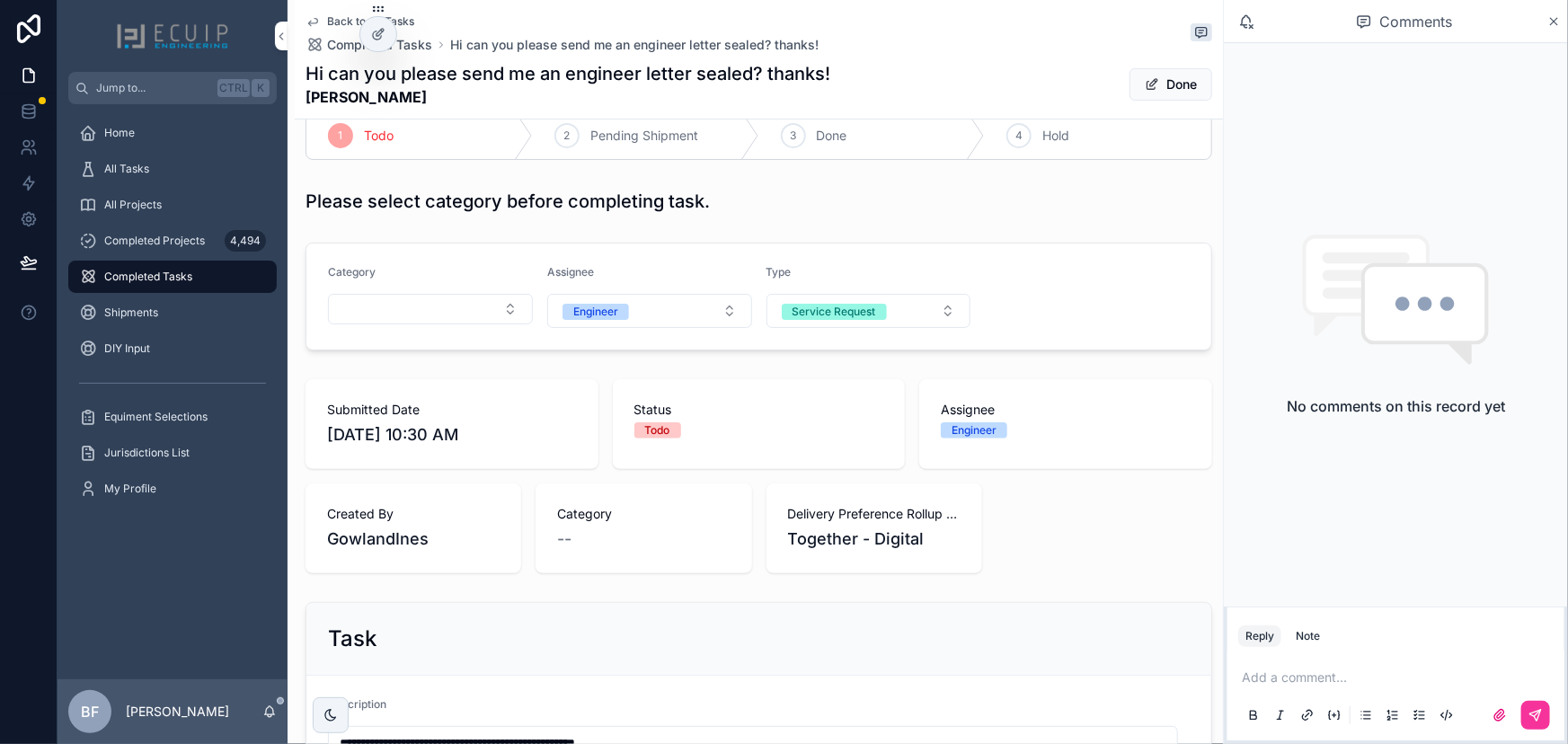
scroll to position [162, 0]
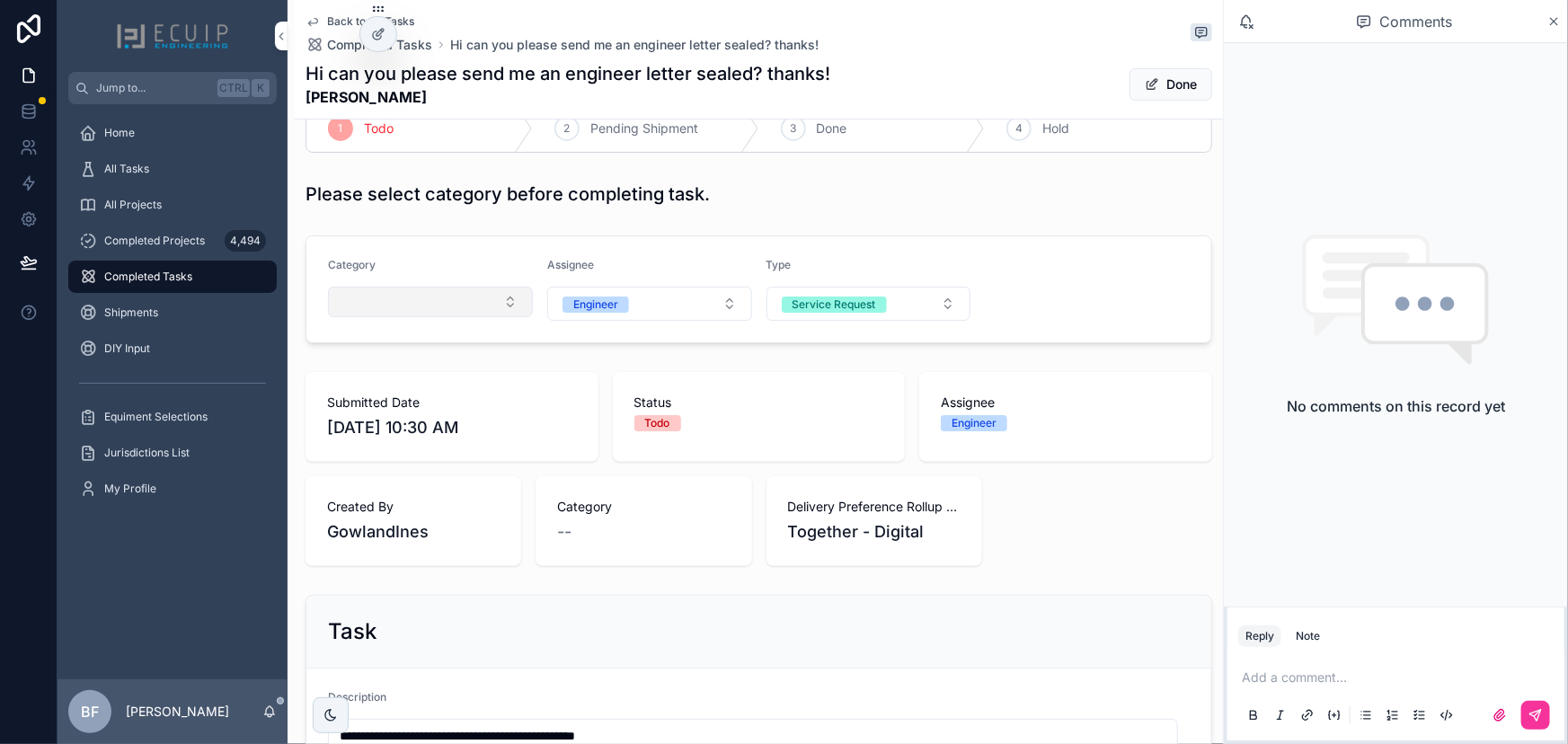
click at [446, 299] on button "Select Button" at bounding box center [430, 302] width 205 height 31
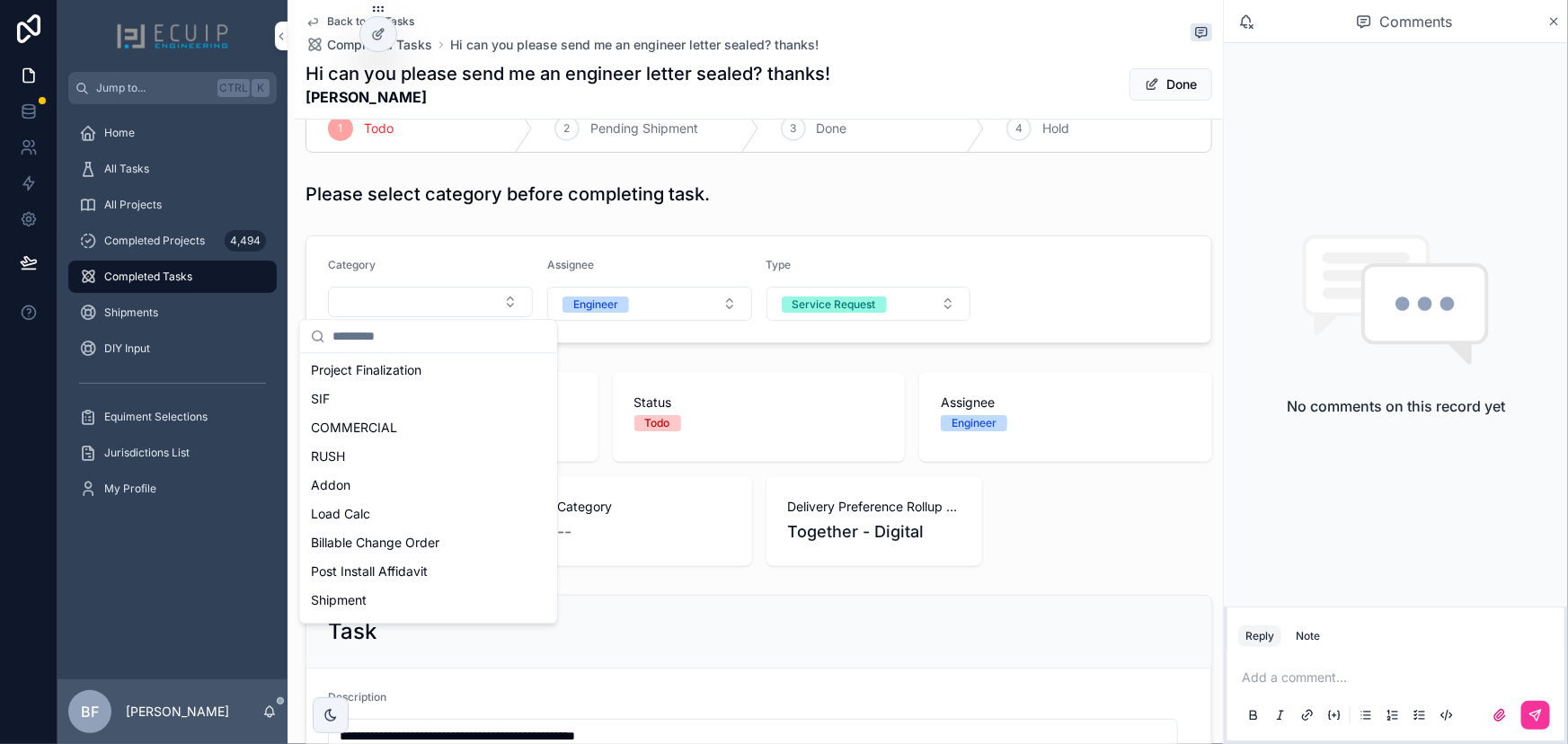
scroll to position [244, 0]
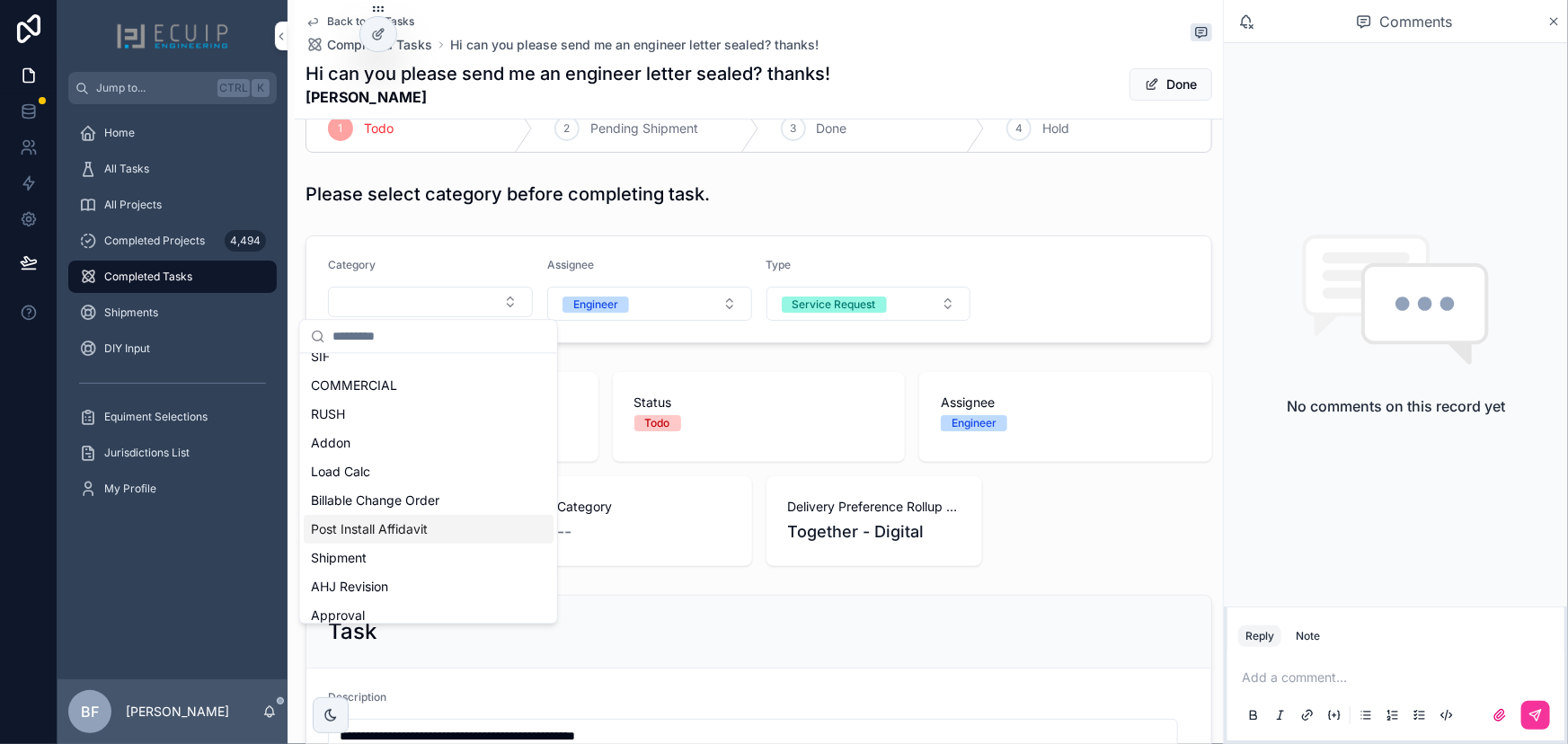
click at [413, 527] on span "Post Install Affidavit" at bounding box center [370, 529] width 117 height 18
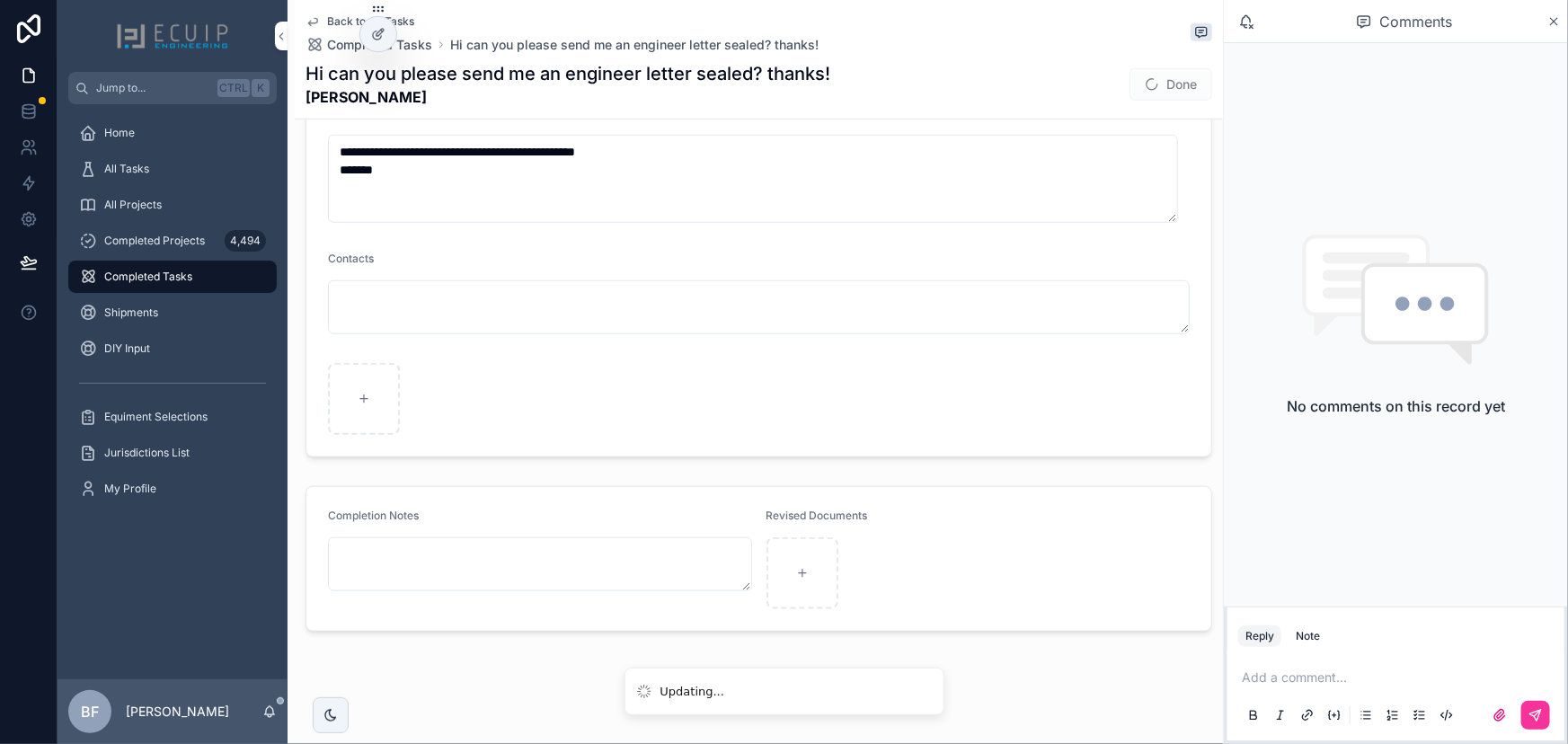
scroll to position [755, 0]
click at [1163, 80] on button "Done" at bounding box center [1171, 85] width 83 height 32
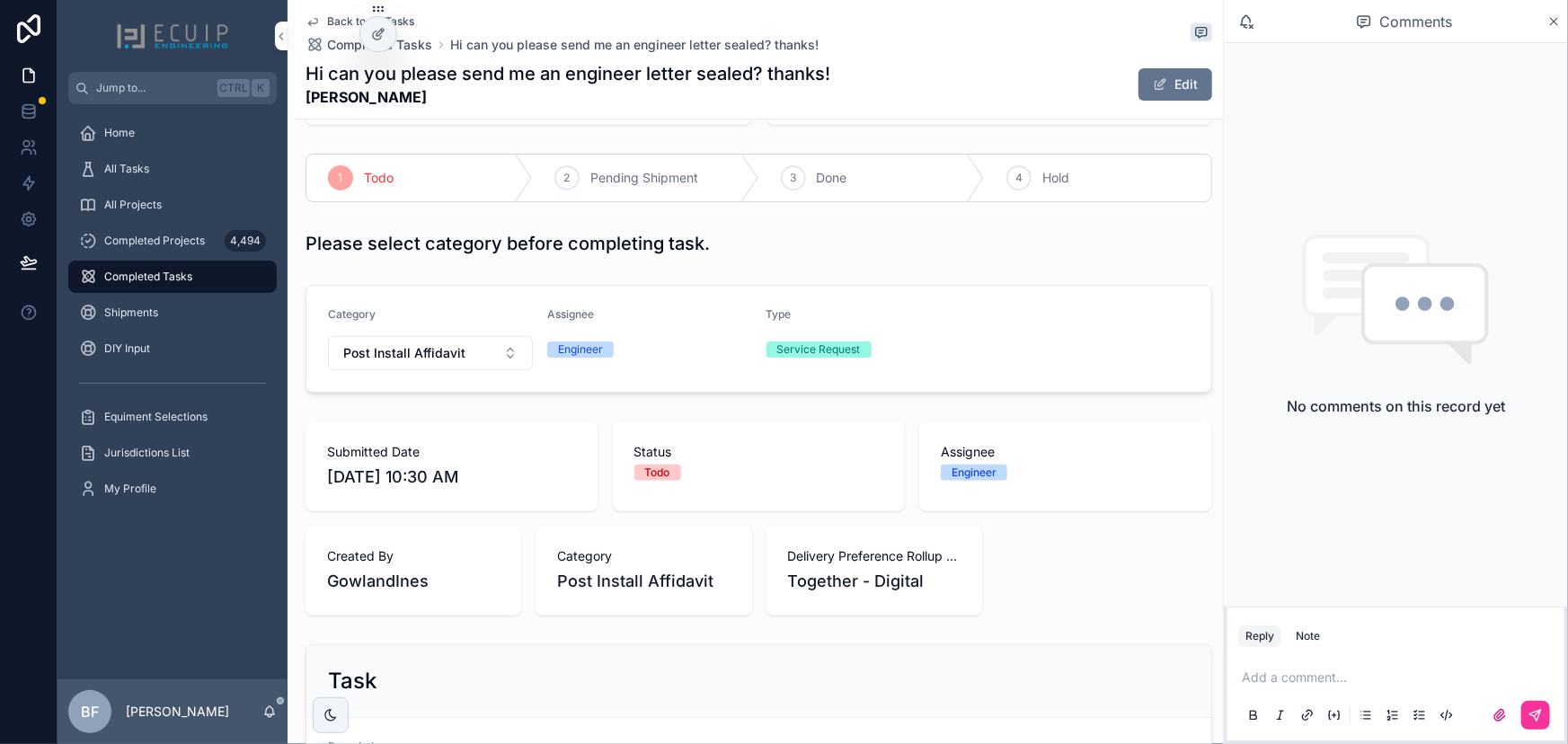
scroll to position [0, 0]
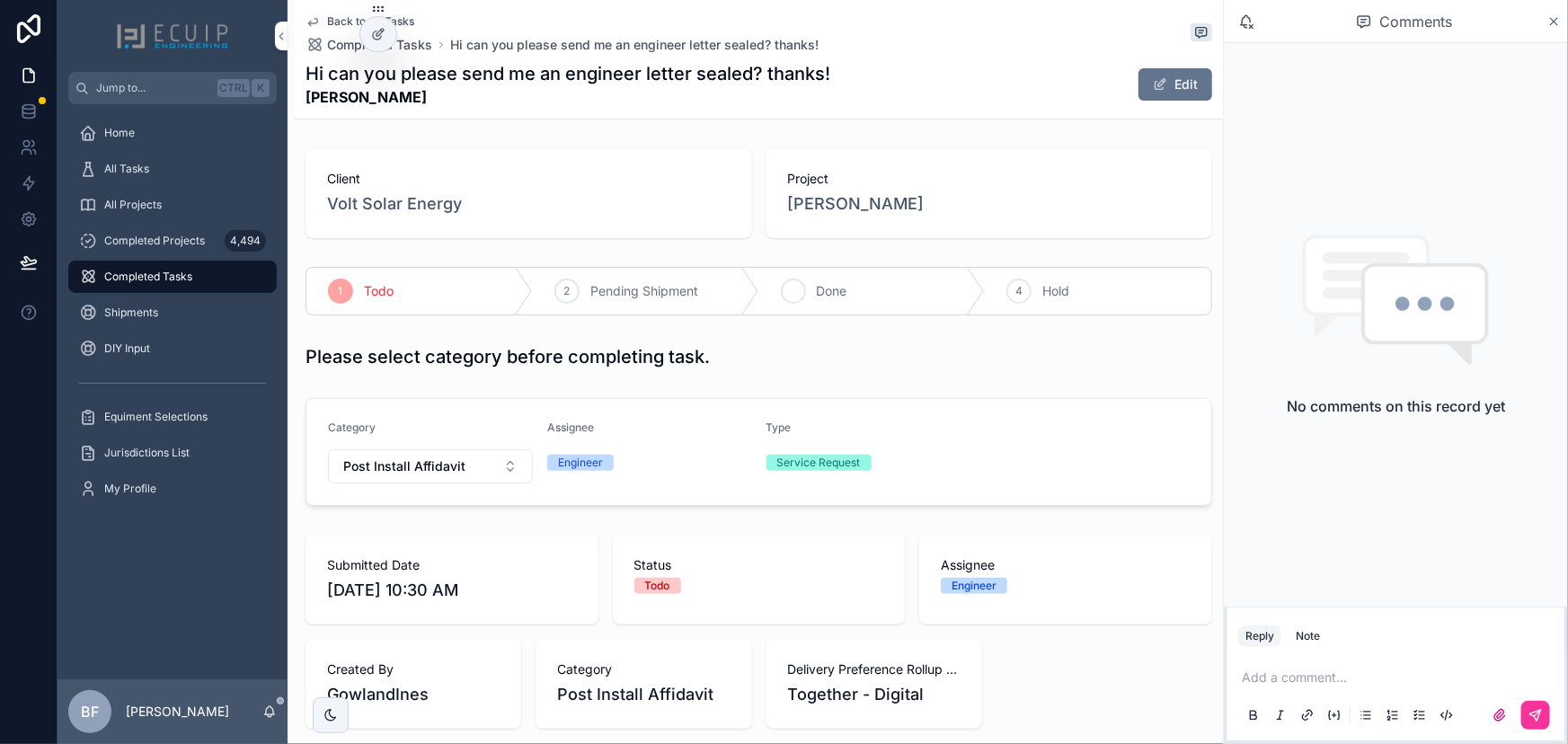
click at [808, 283] on div "3 Done" at bounding box center [872, 291] width 226 height 47
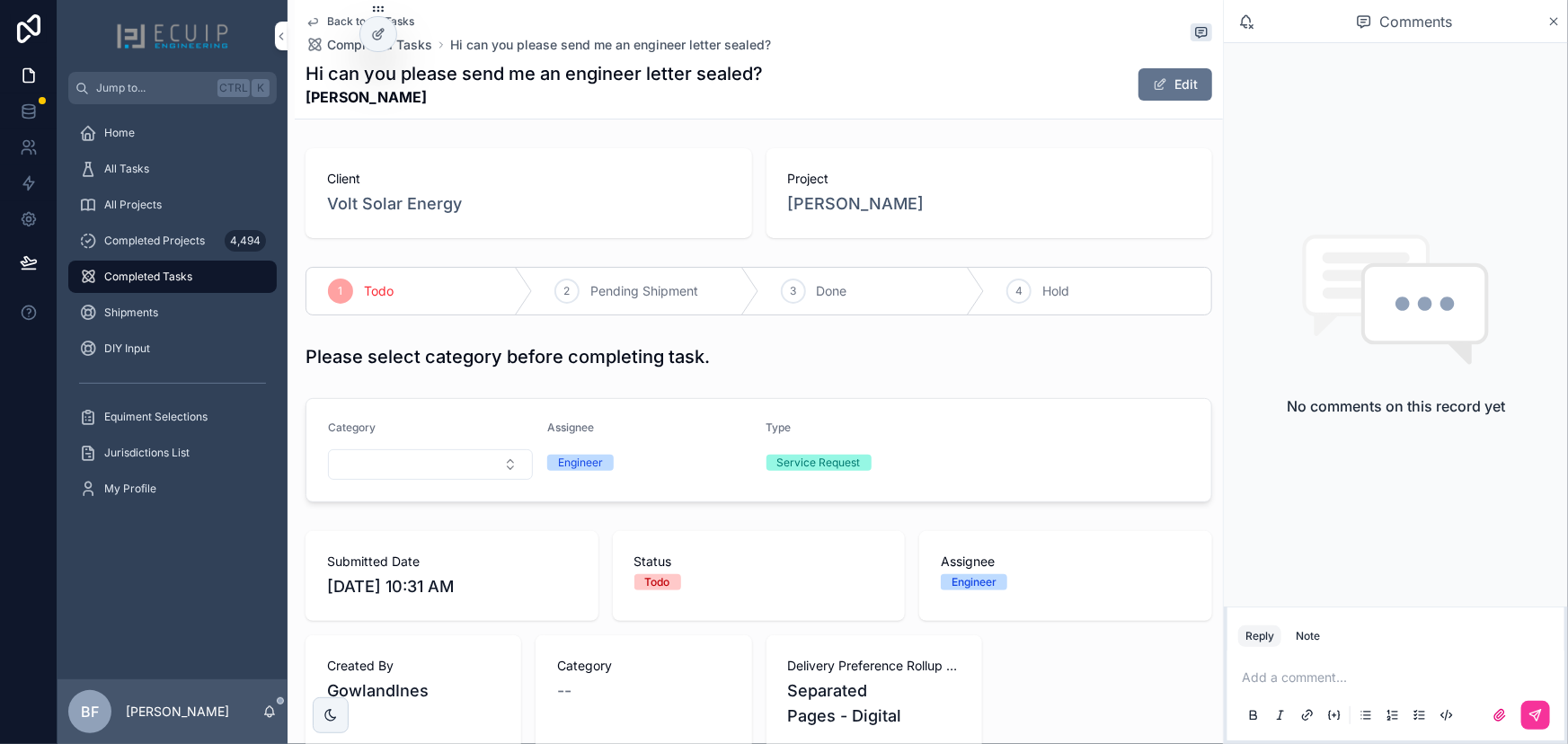
drag, startPoint x: 496, startPoint y: 102, endPoint x: 306, endPoint y: 98, distance: 190.0
click at [306, 98] on strong "[PERSON_NAME]" at bounding box center [534, 97] width 457 height 22
copy strong "[PERSON_NAME]"
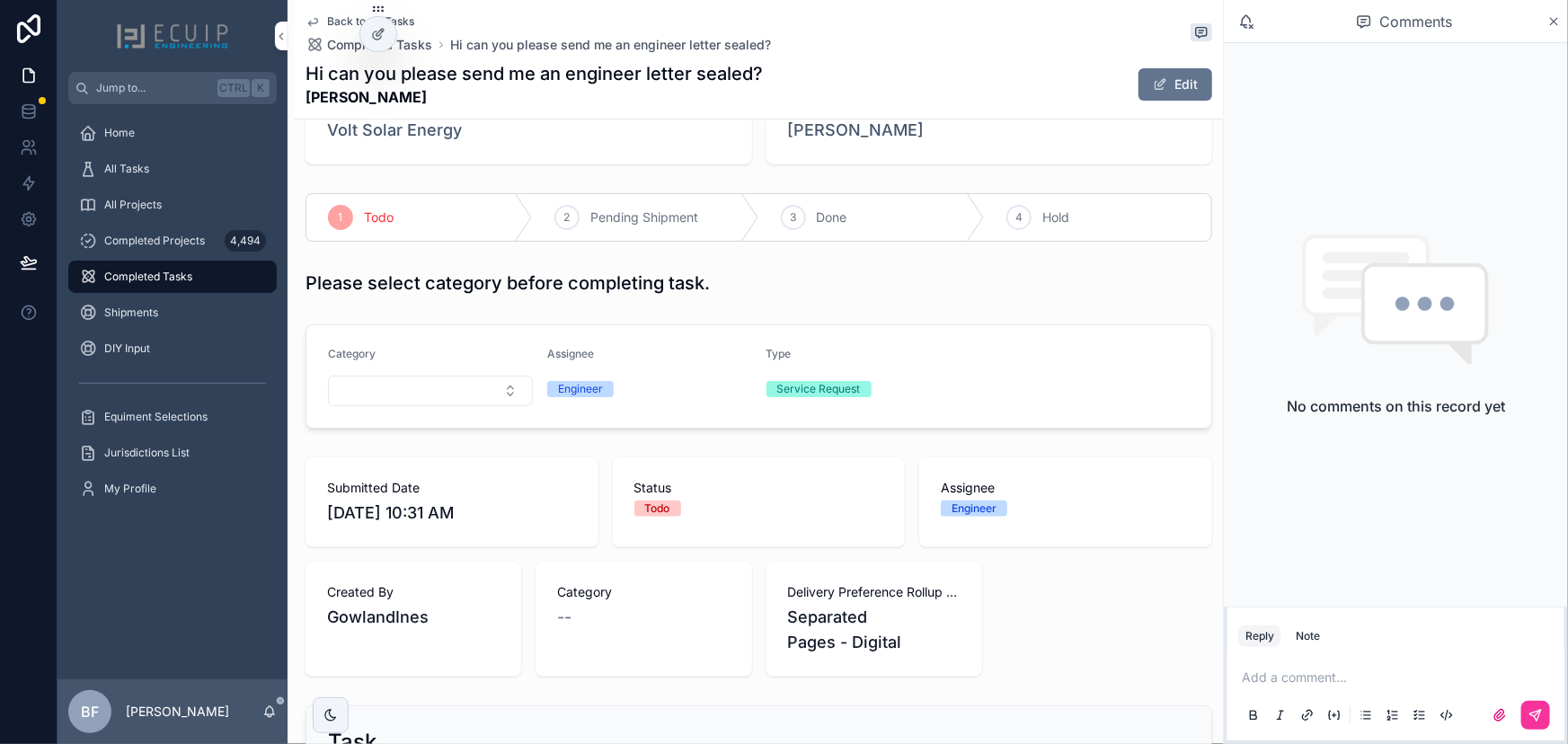
scroll to position [81, 0]
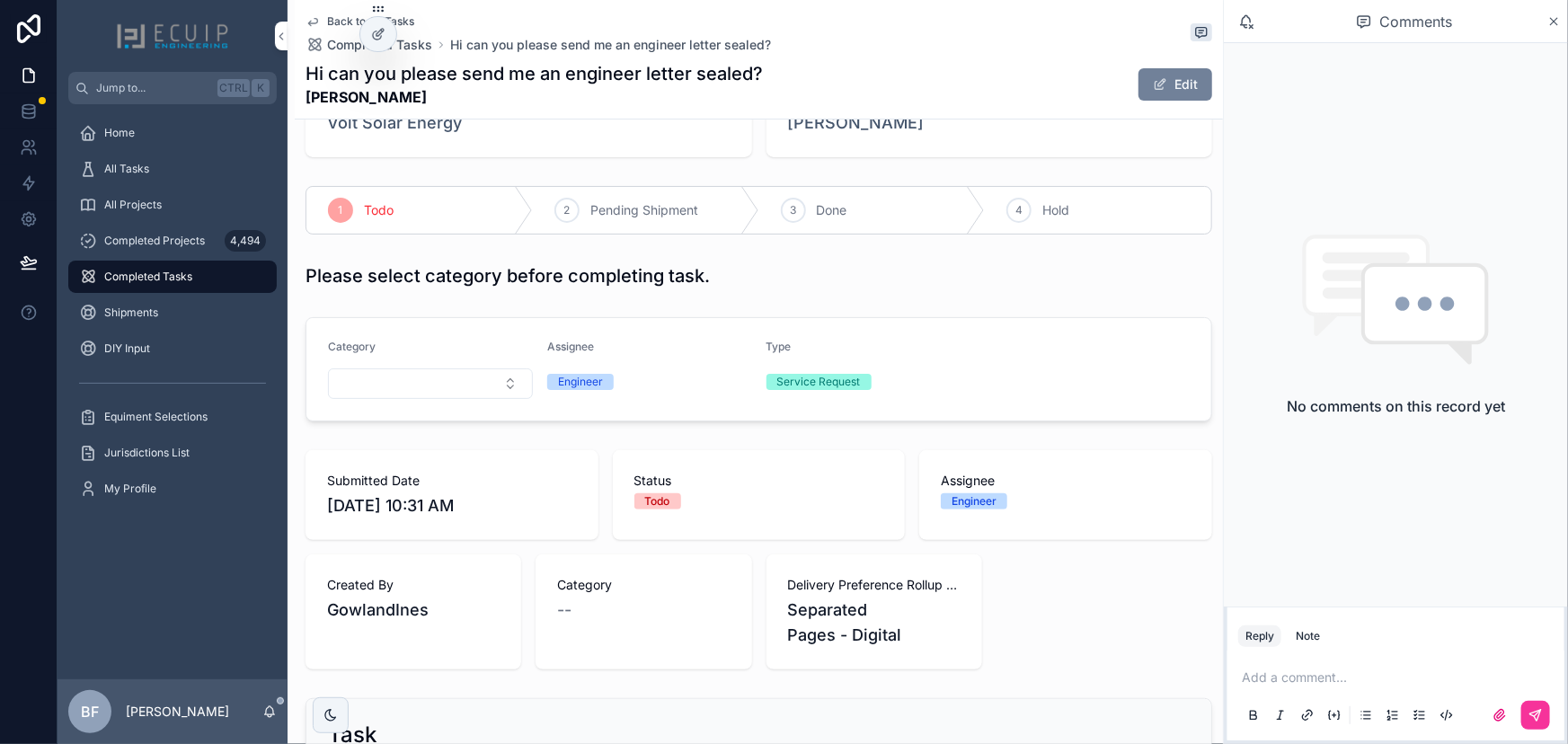
click at [1159, 87] on button "Edit" at bounding box center [1176, 85] width 74 height 32
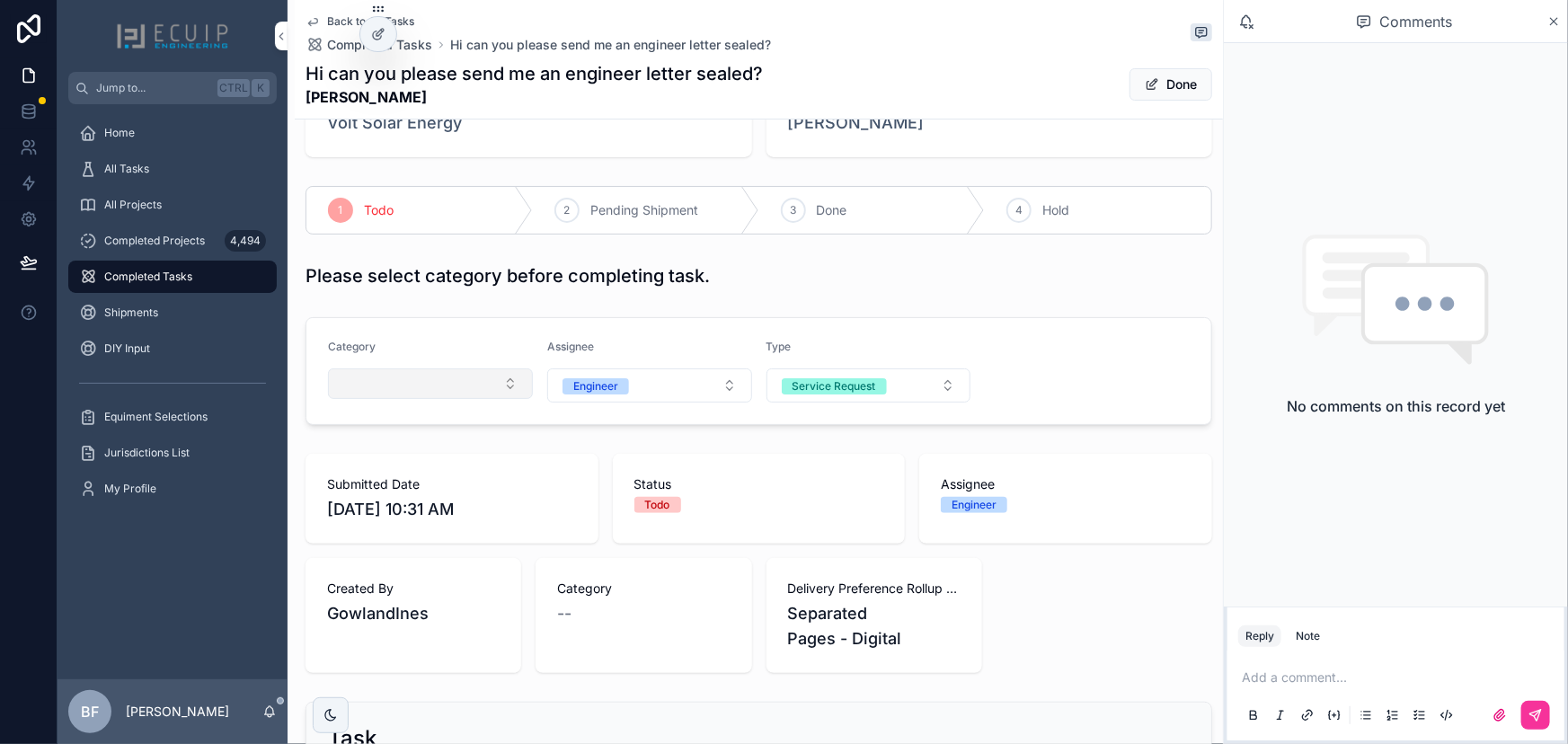
click at [395, 380] on button "Select Button" at bounding box center [430, 384] width 205 height 31
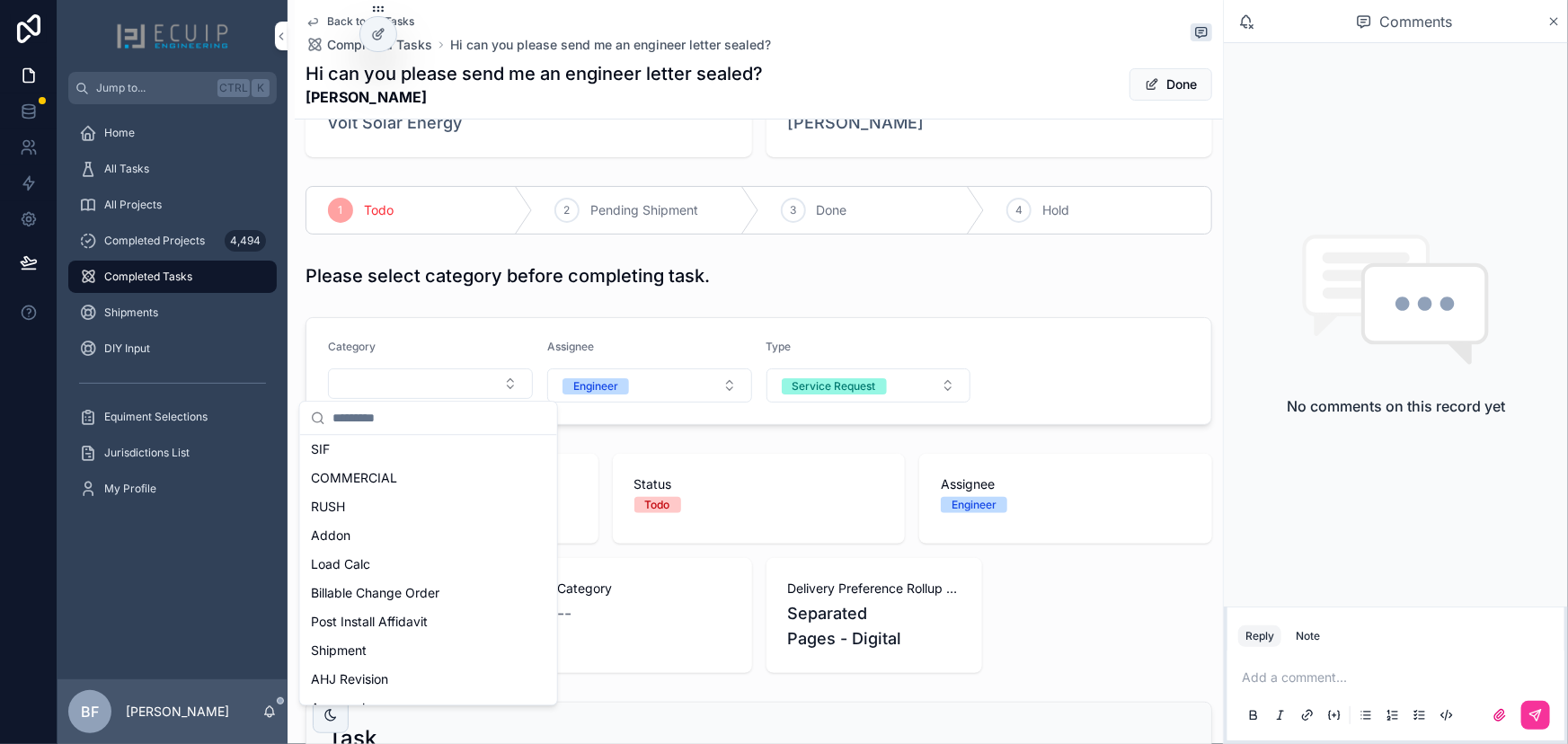
scroll to position [244, 0]
click at [412, 607] on span "Post Install Affidavit" at bounding box center [370, 611] width 117 height 18
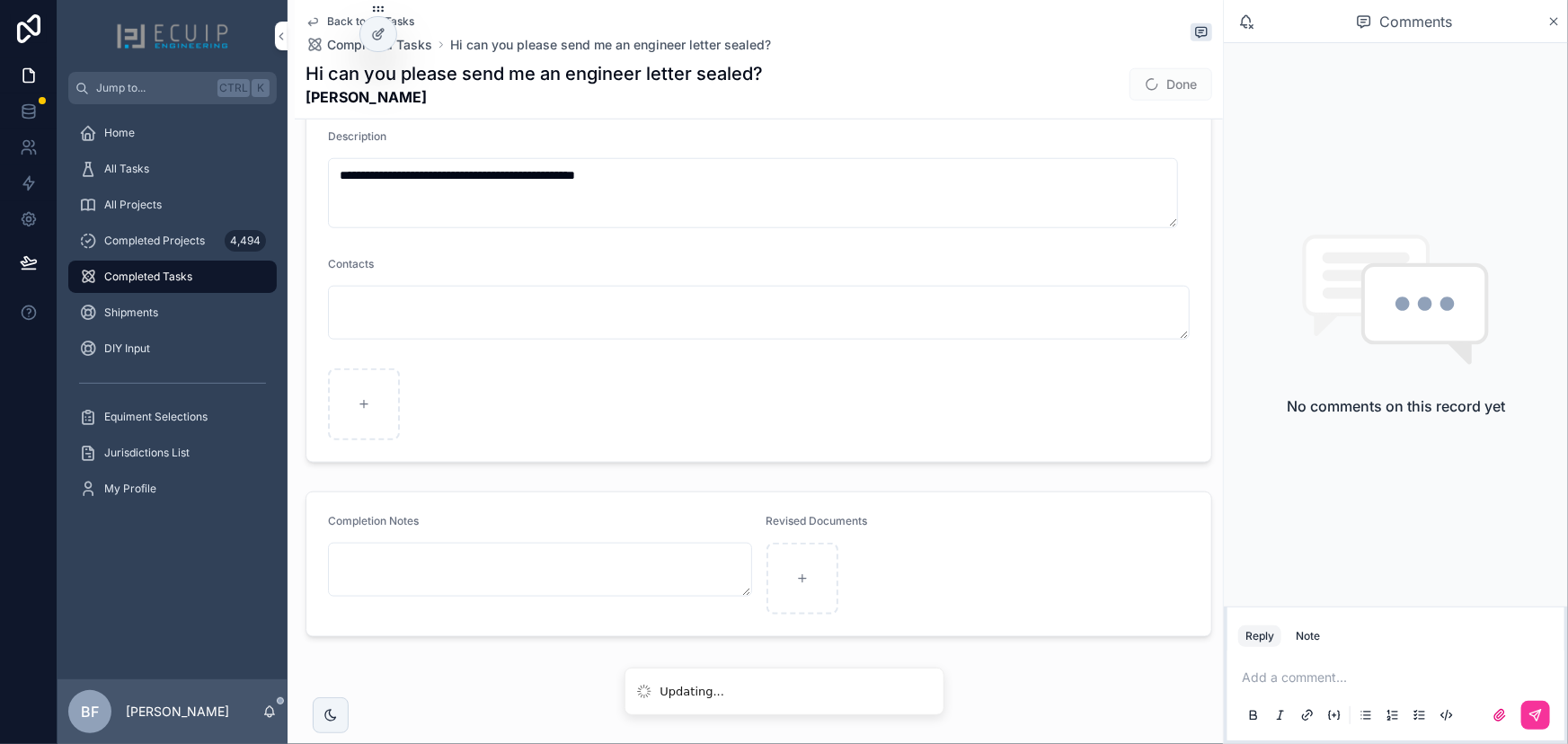
scroll to position [762, 0]
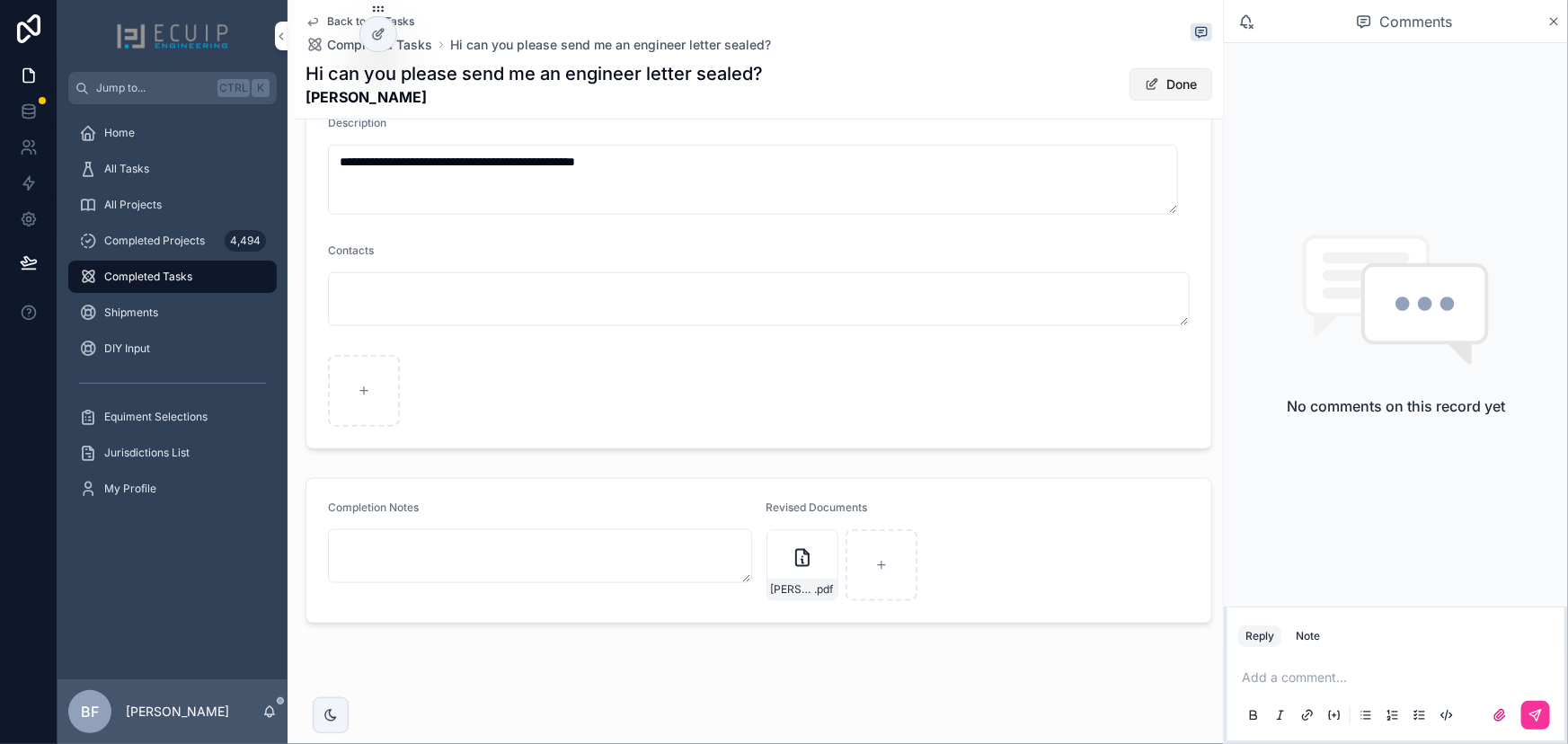
click at [1179, 84] on button "Done" at bounding box center [1171, 85] width 83 height 32
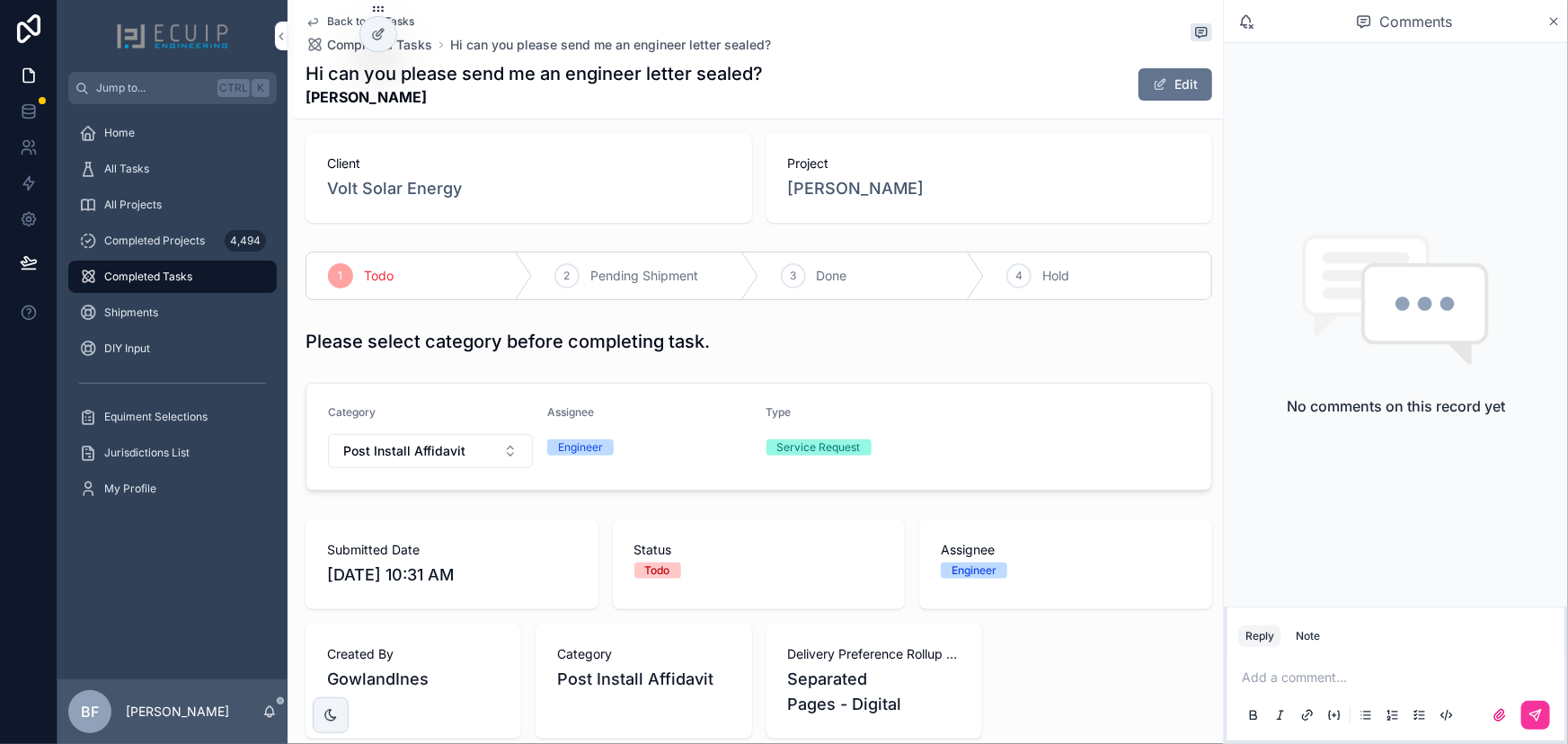
scroll to position [0, 0]
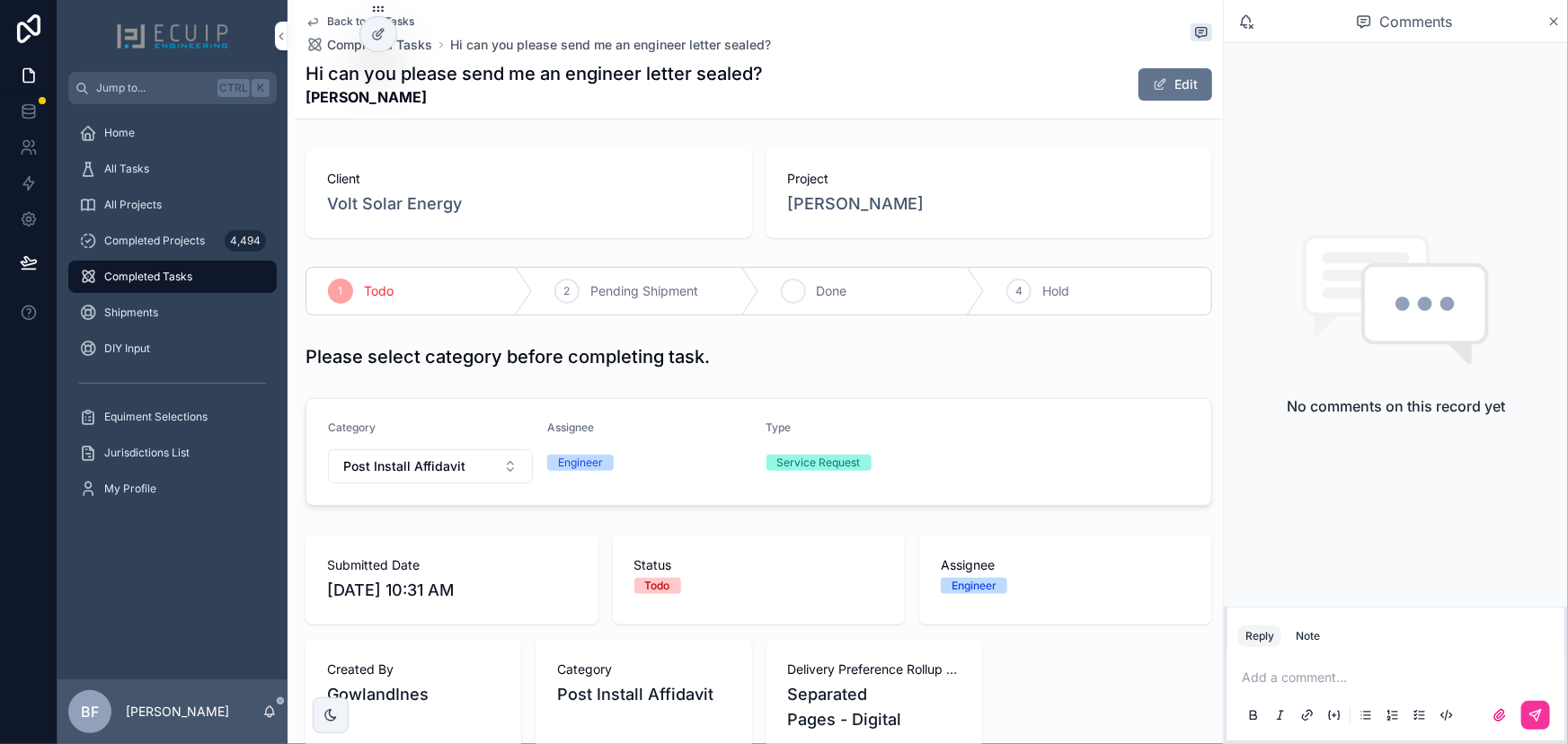
click at [848, 300] on div "3 Done" at bounding box center [872, 291] width 226 height 47
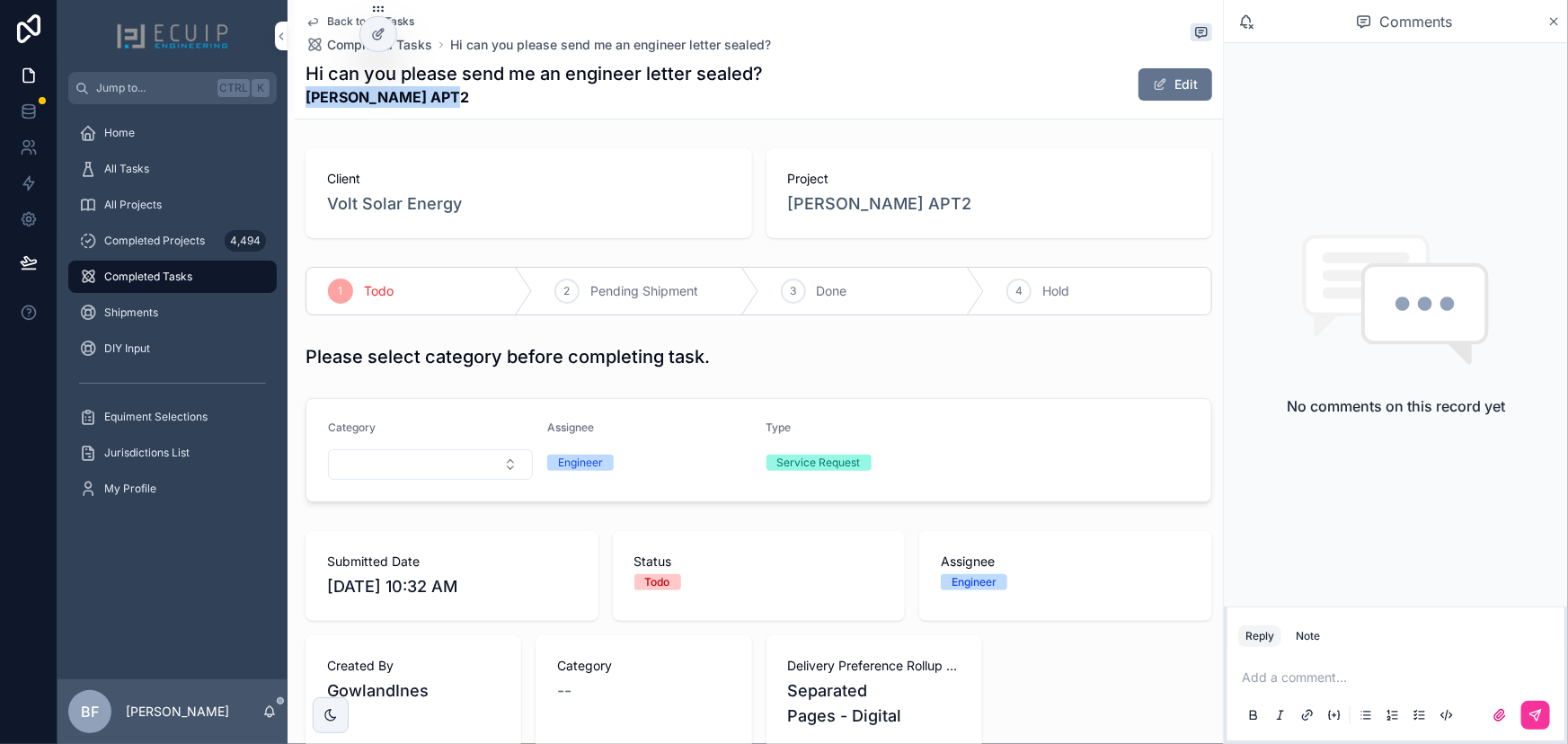
drag, startPoint x: 512, startPoint y: 89, endPoint x: 307, endPoint y: 98, distance: 205.2
click at [307, 98] on strong "[PERSON_NAME] APT2" at bounding box center [534, 97] width 457 height 22
copy strong "[PERSON_NAME] APT2"
click at [1184, 71] on button "Edit" at bounding box center [1176, 85] width 74 height 32
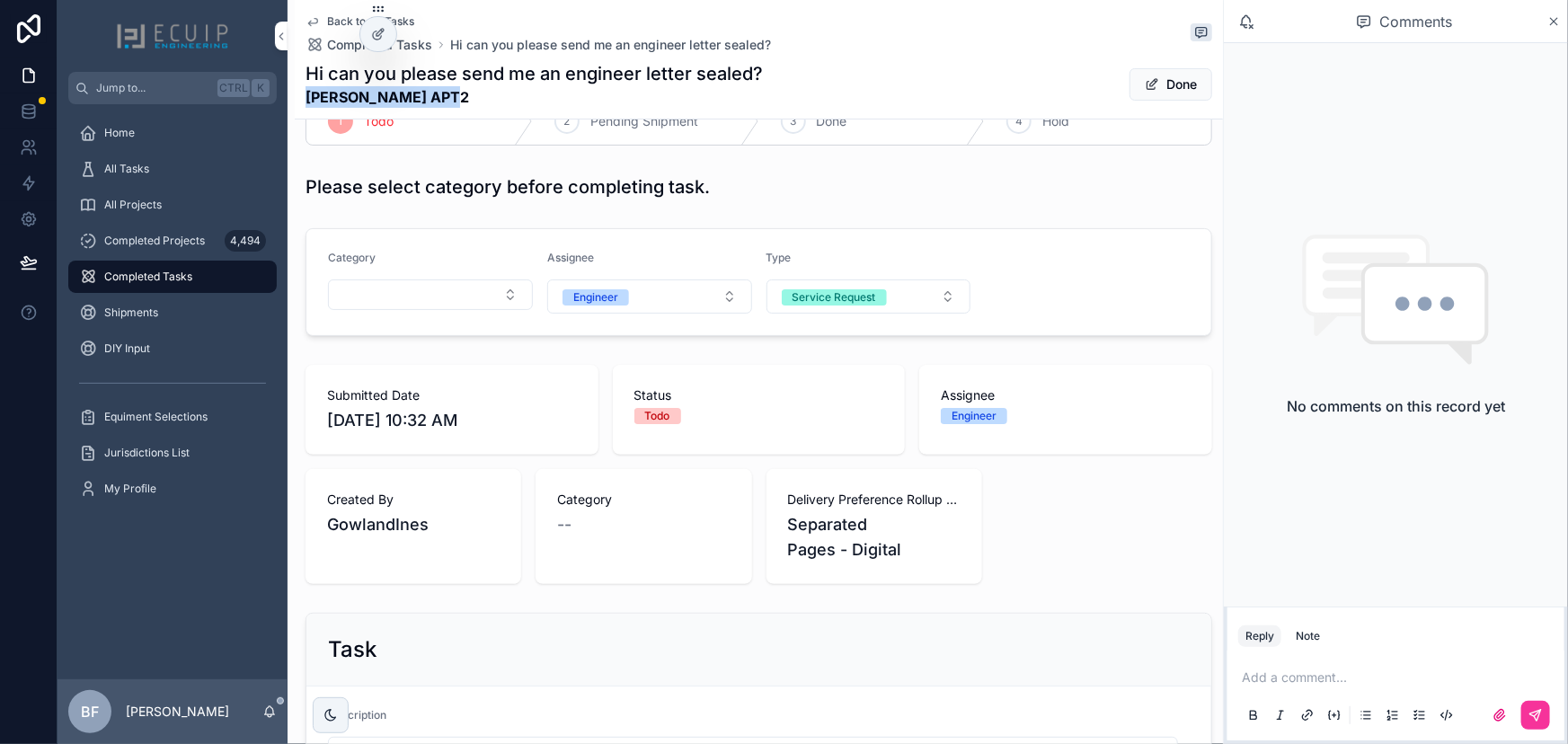
scroll to position [326, 0]
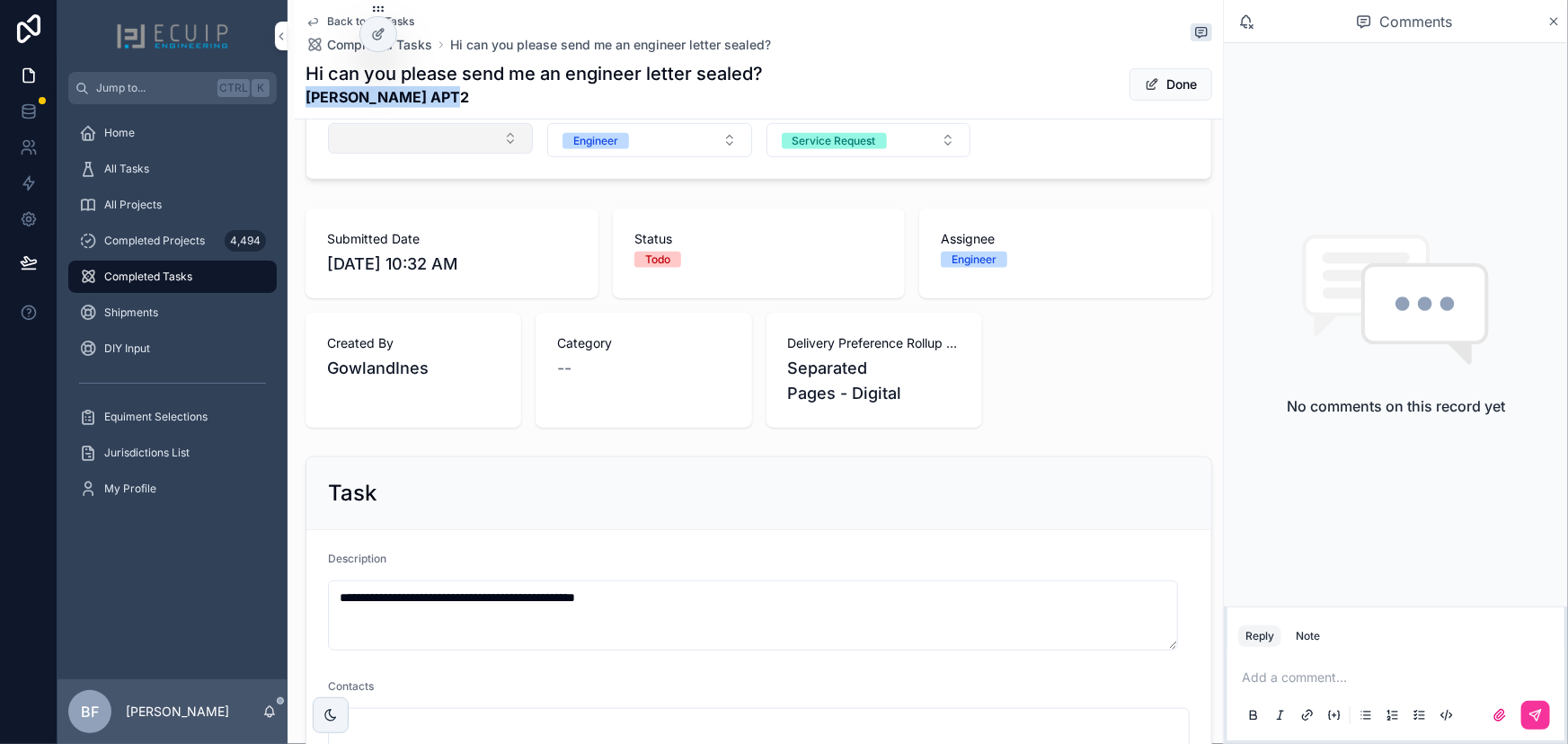
click at [436, 151] on button "Select Button" at bounding box center [430, 139] width 205 height 31
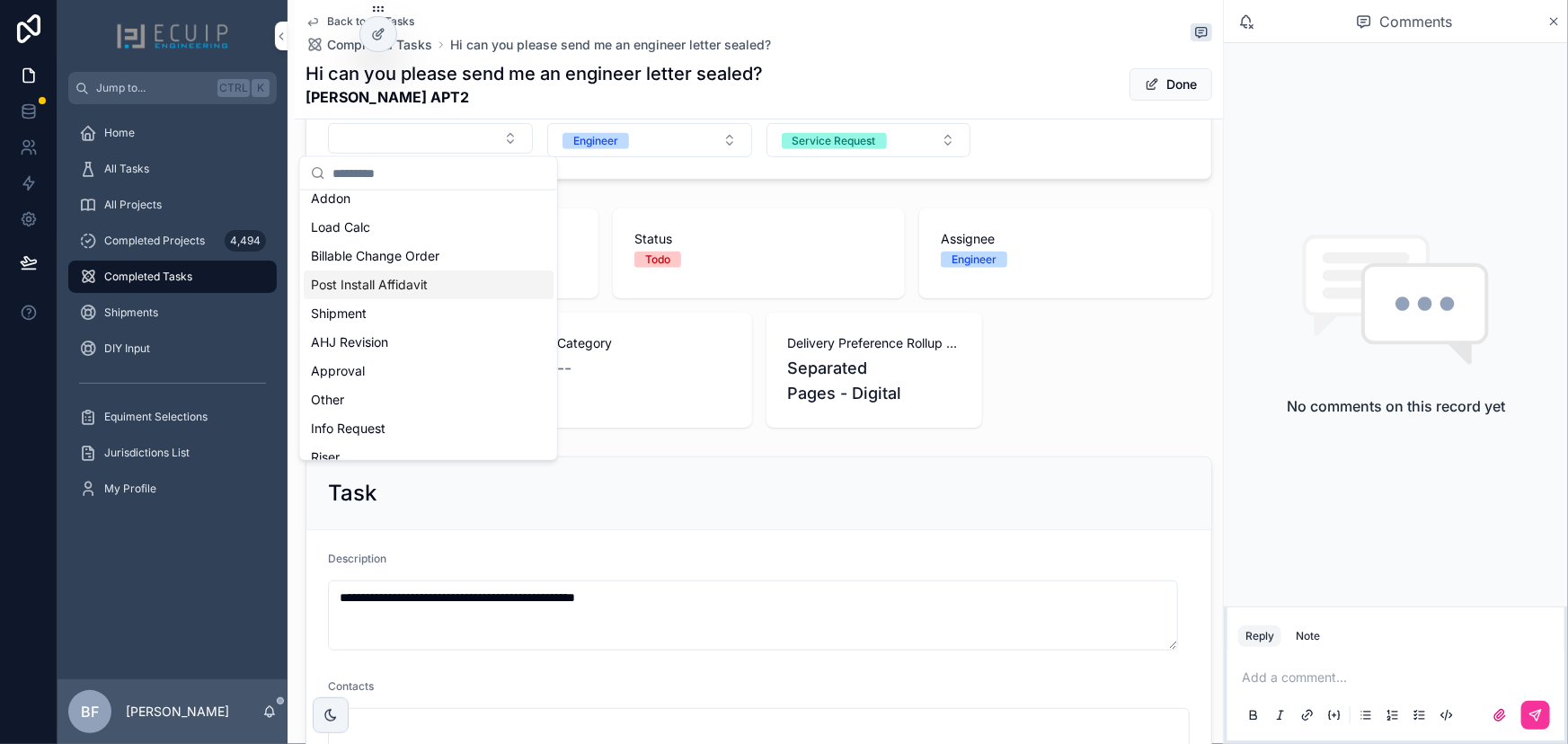
click at [422, 290] on span "Post Install Affidavit" at bounding box center [370, 285] width 117 height 18
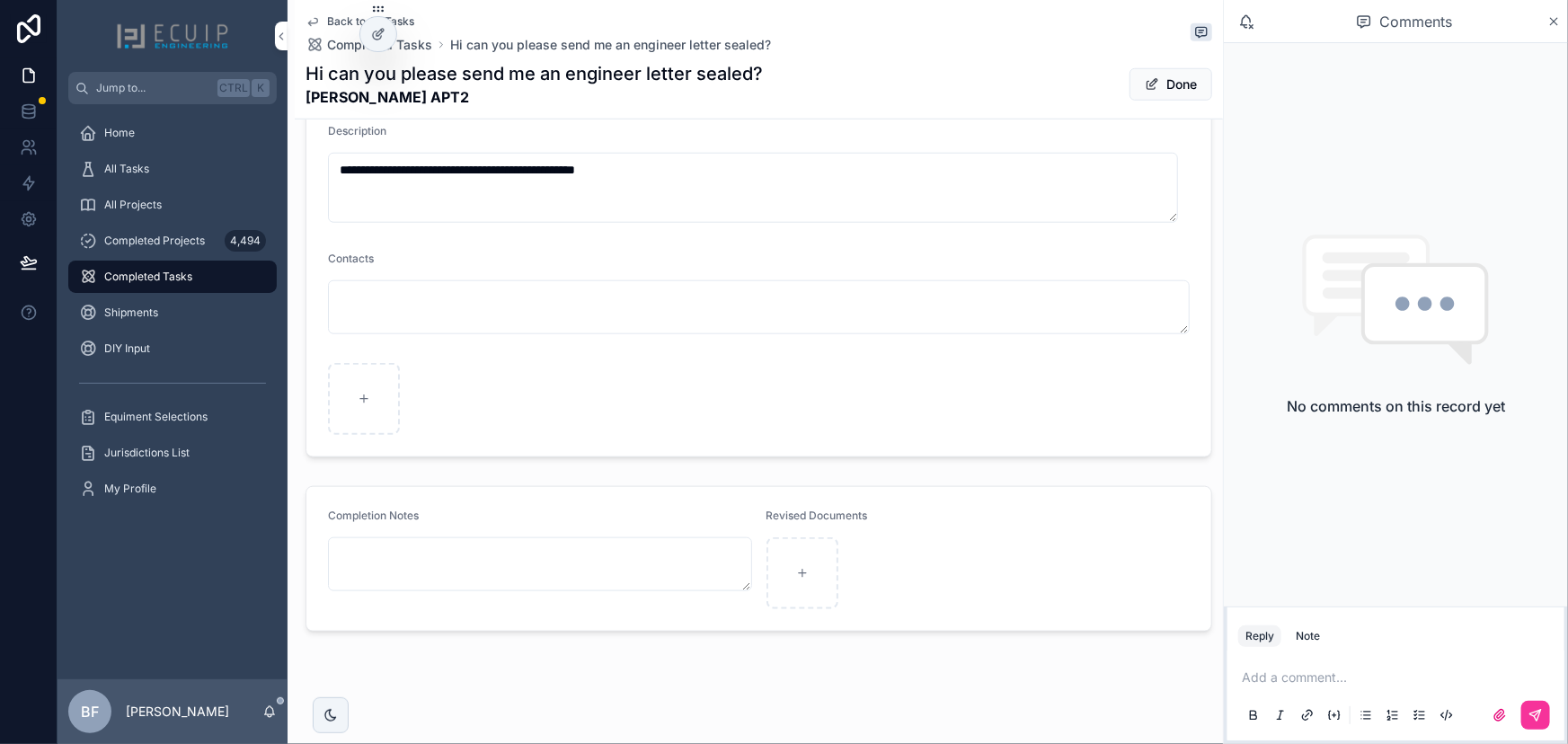
scroll to position [762, 0]
click at [1157, 93] on button "Done" at bounding box center [1171, 85] width 83 height 32
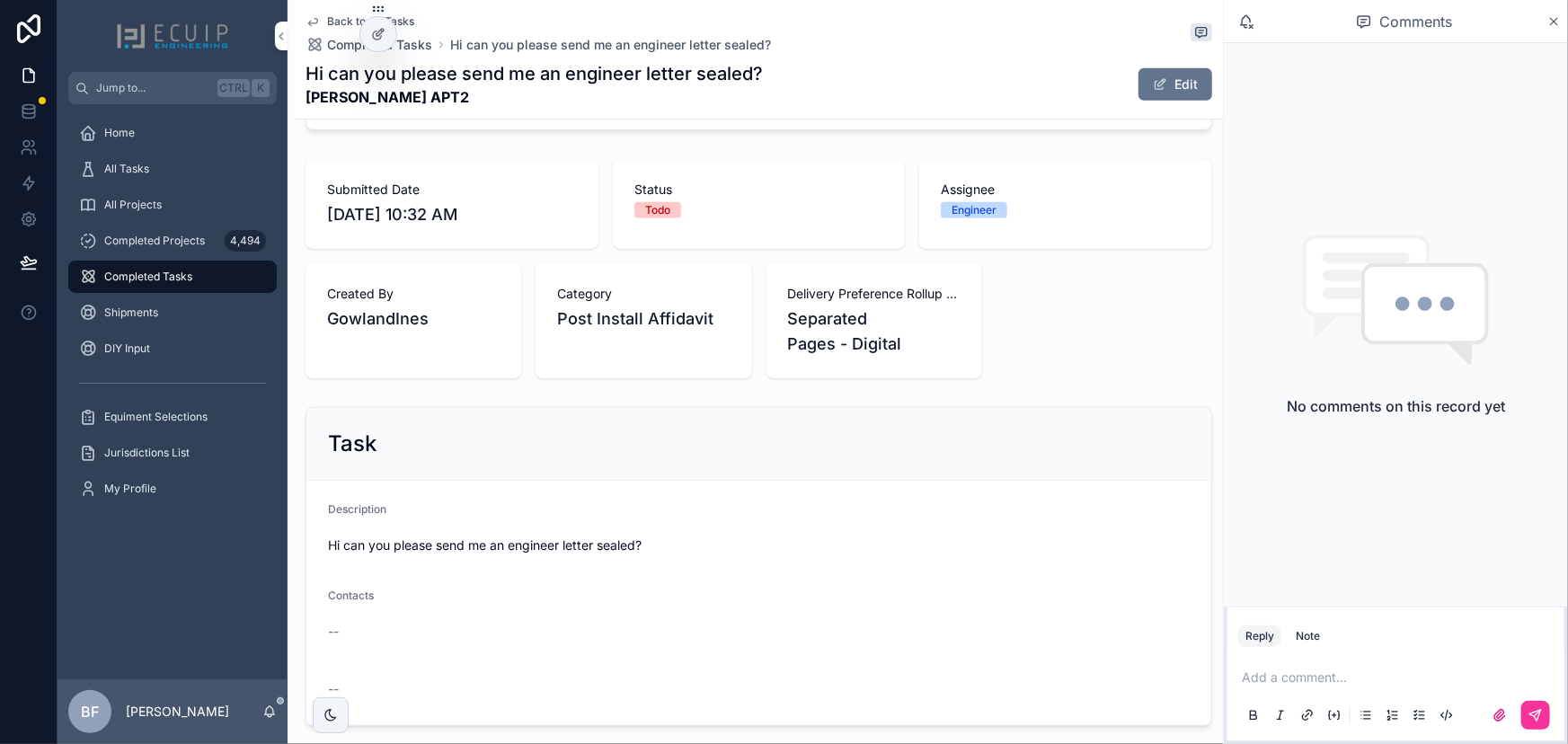
scroll to position [91, 0]
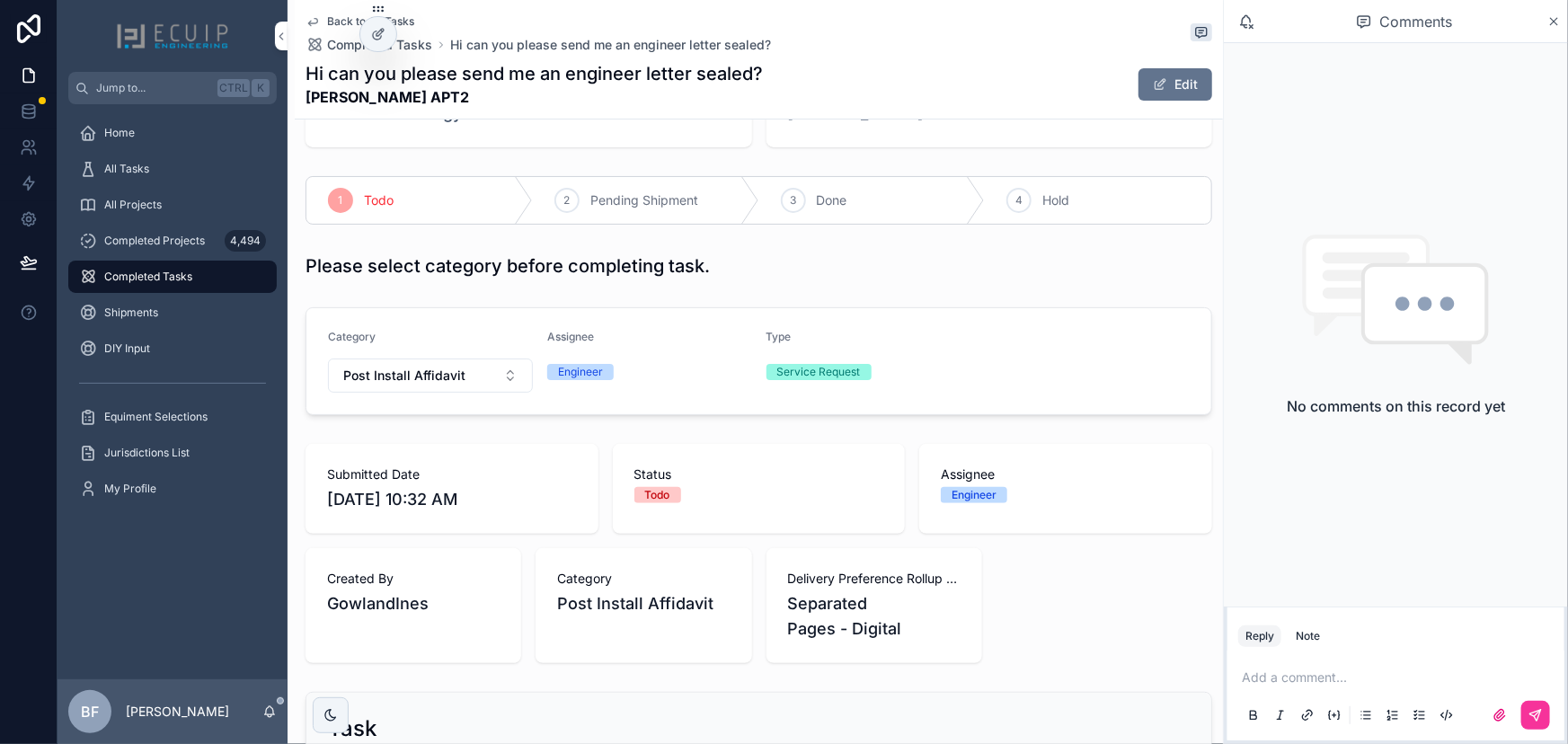
click at [859, 228] on div "1 Todo 2 Pending Shipment 3 Done 4 Hold" at bounding box center [759, 200] width 929 height 63
click at [830, 206] on span "Done" at bounding box center [832, 200] width 31 height 18
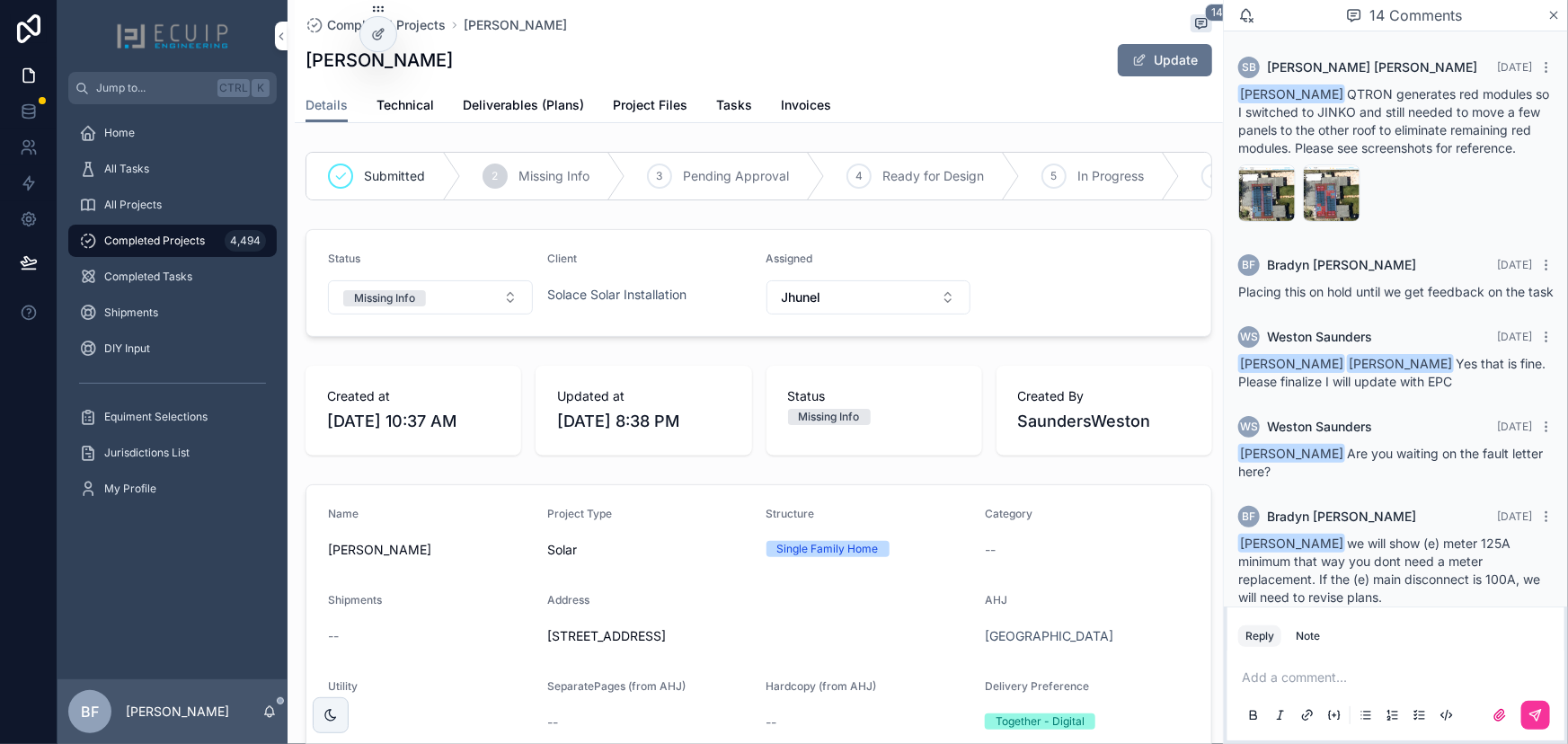
scroll to position [1162, 0]
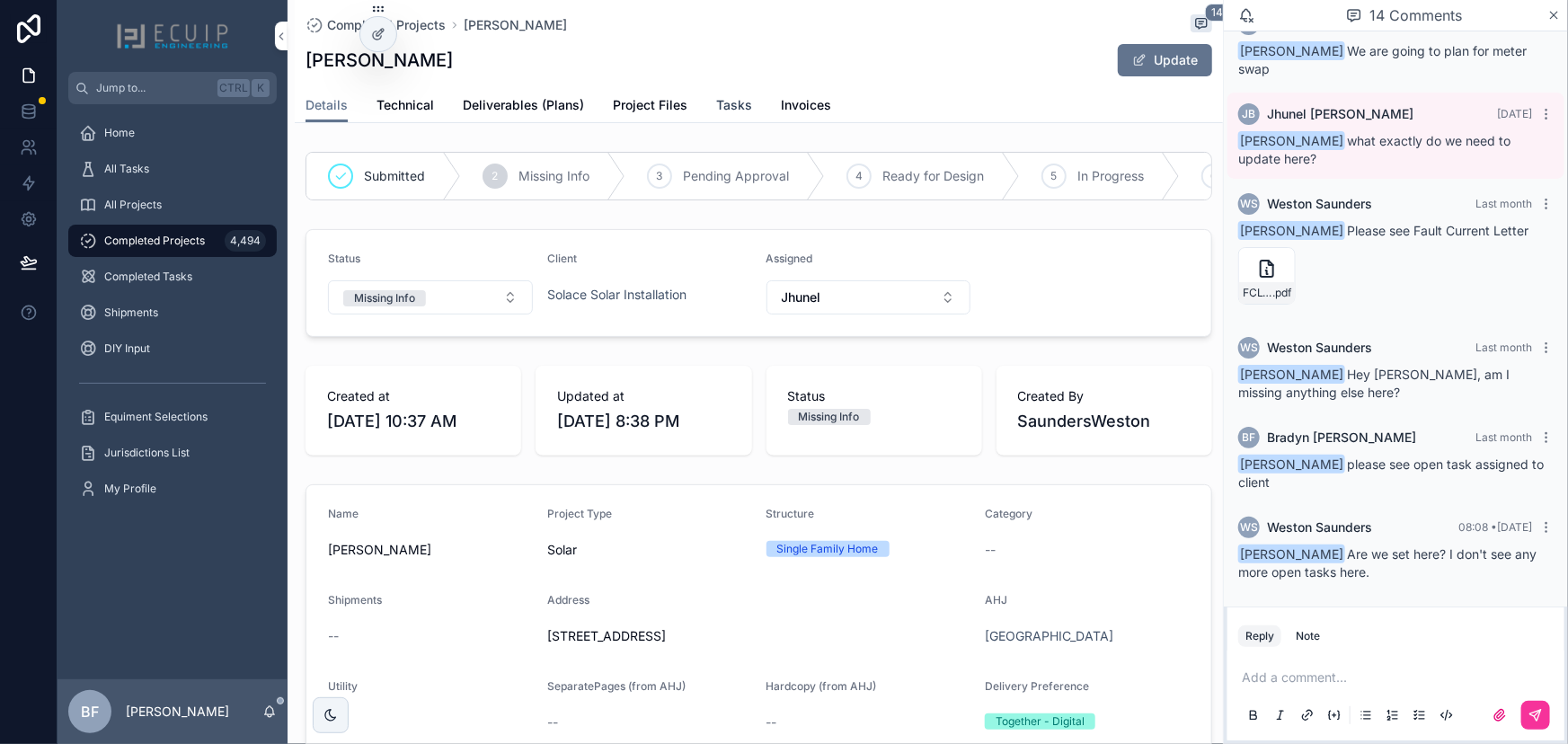
click at [736, 105] on span "Tasks" at bounding box center [734, 106] width 36 height 18
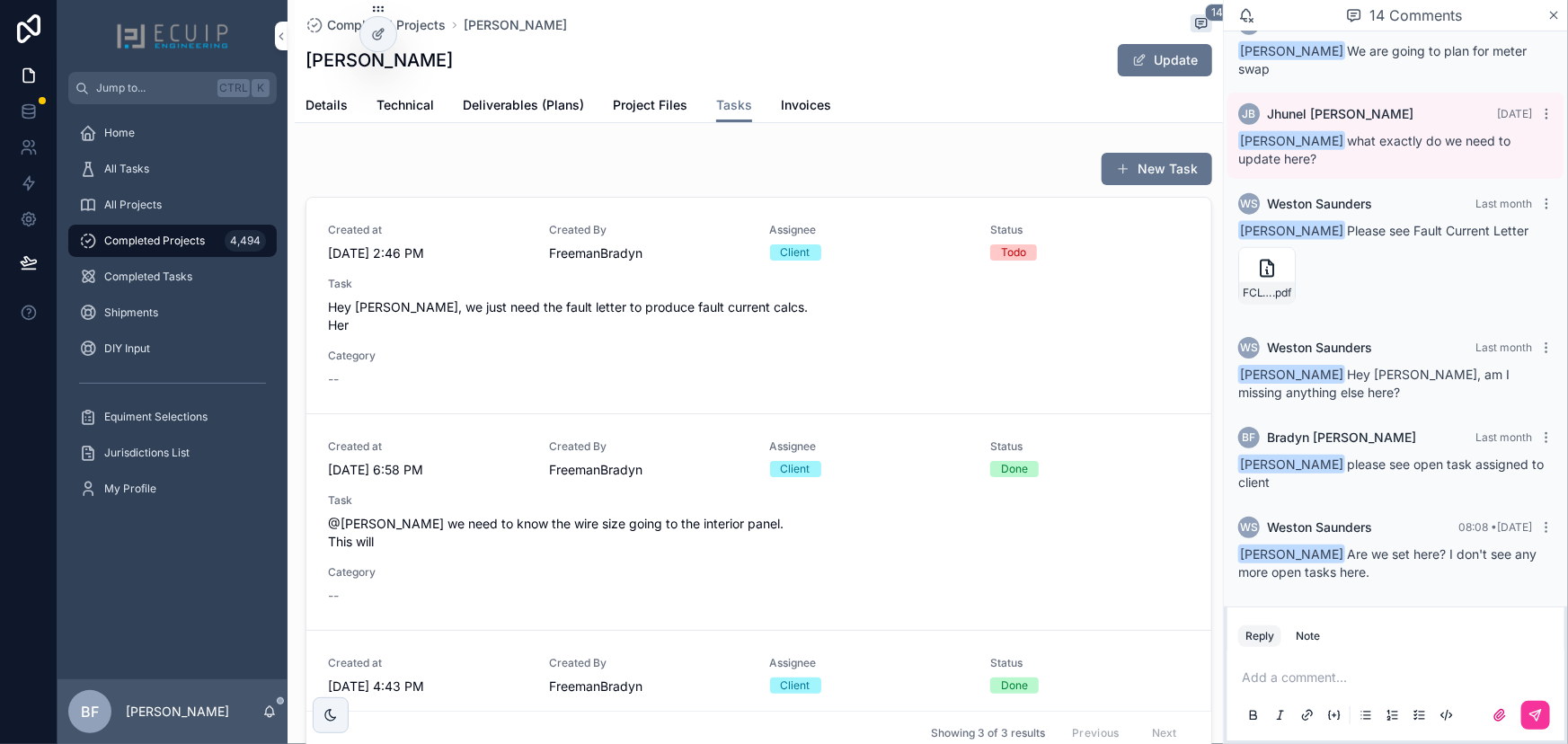
click at [744, 330] on span "Hey [PERSON_NAME], we just need the fault letter to produce fault current calcs…" at bounding box center [759, 317] width 862 height 36
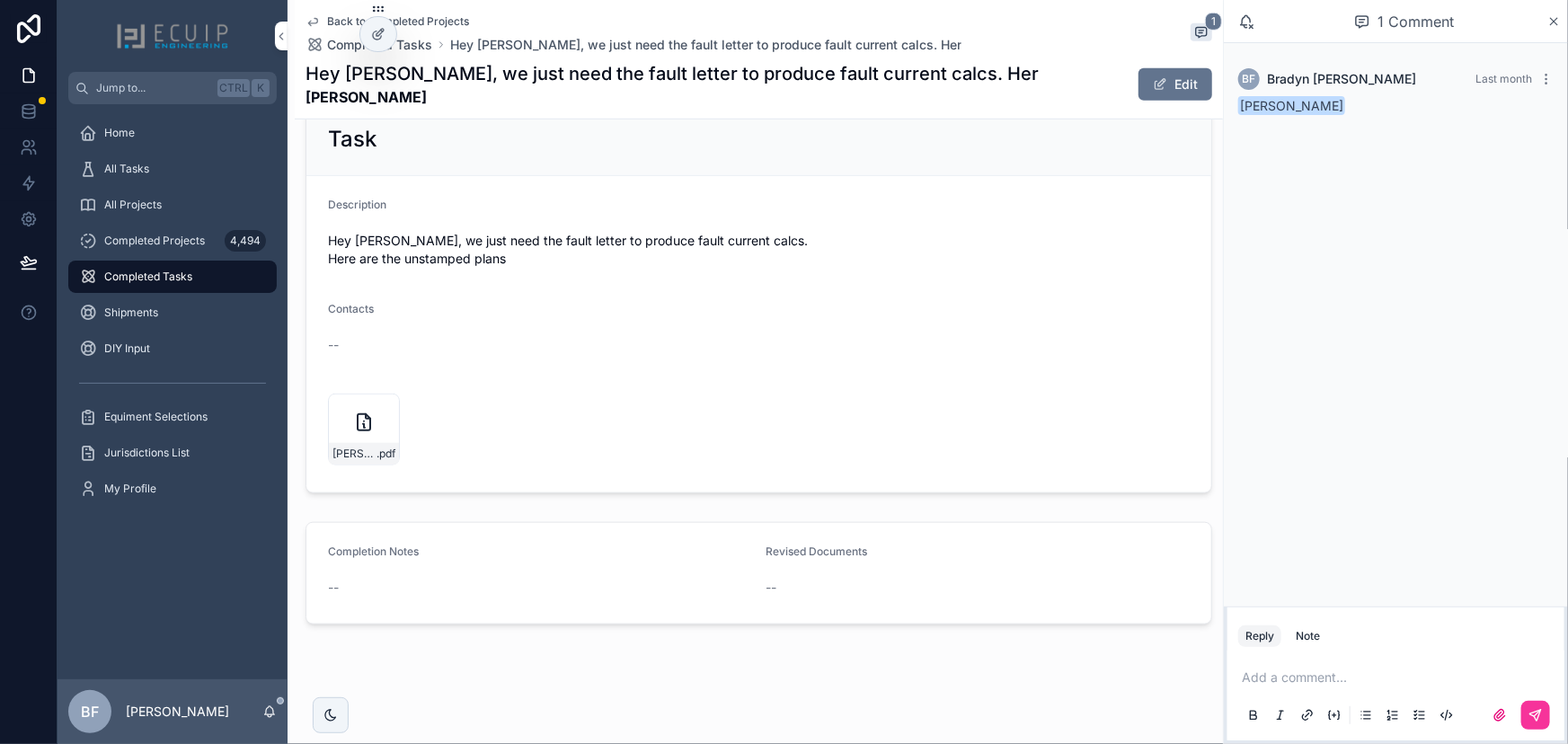
scroll to position [653, 0]
drag, startPoint x: 394, startPoint y: 238, endPoint x: 692, endPoint y: 252, distance: 298.3
click at [692, 252] on span "Hey [PERSON_NAME], we just need the fault letter to produce fault current calcs…" at bounding box center [759, 249] width 862 height 36
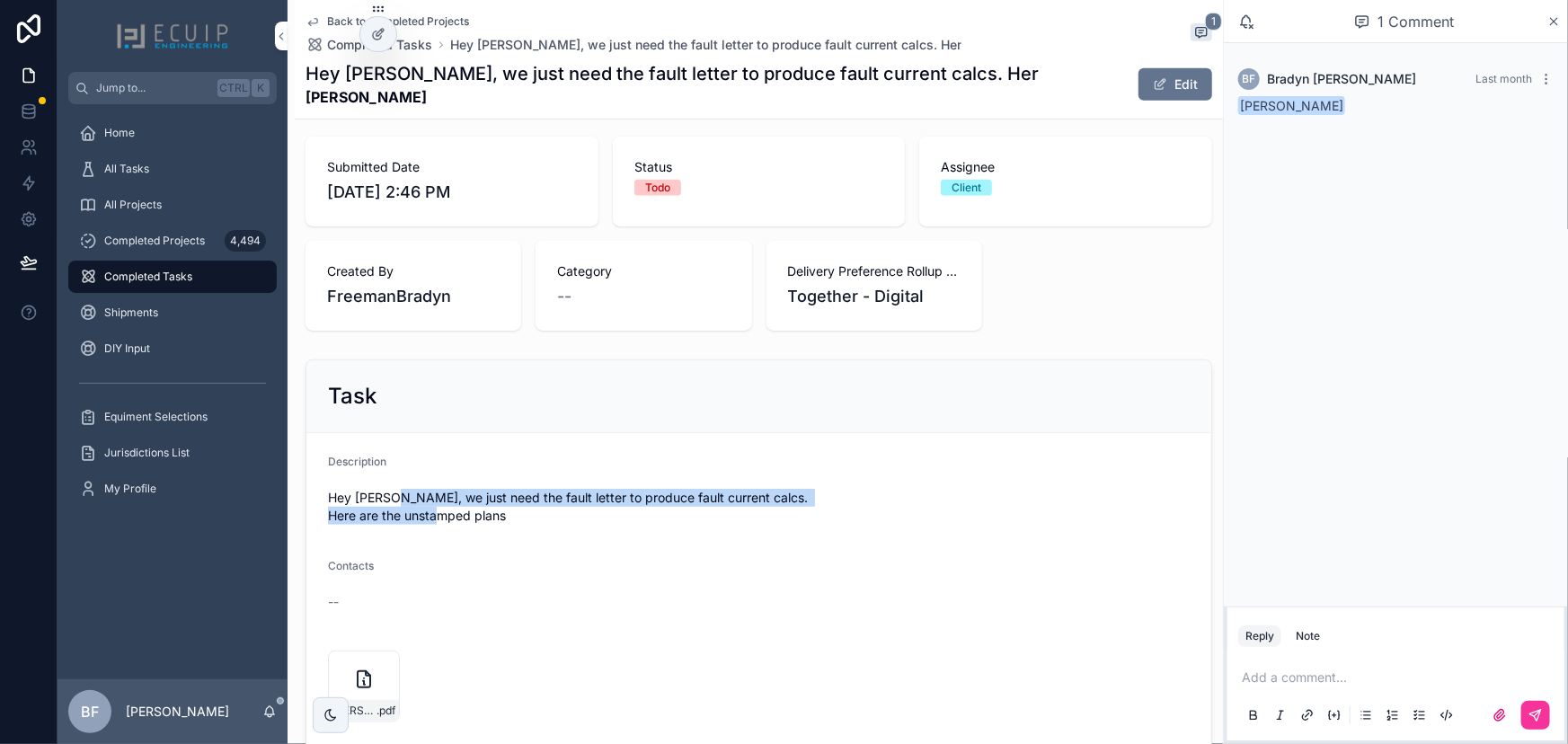
scroll to position [0, 0]
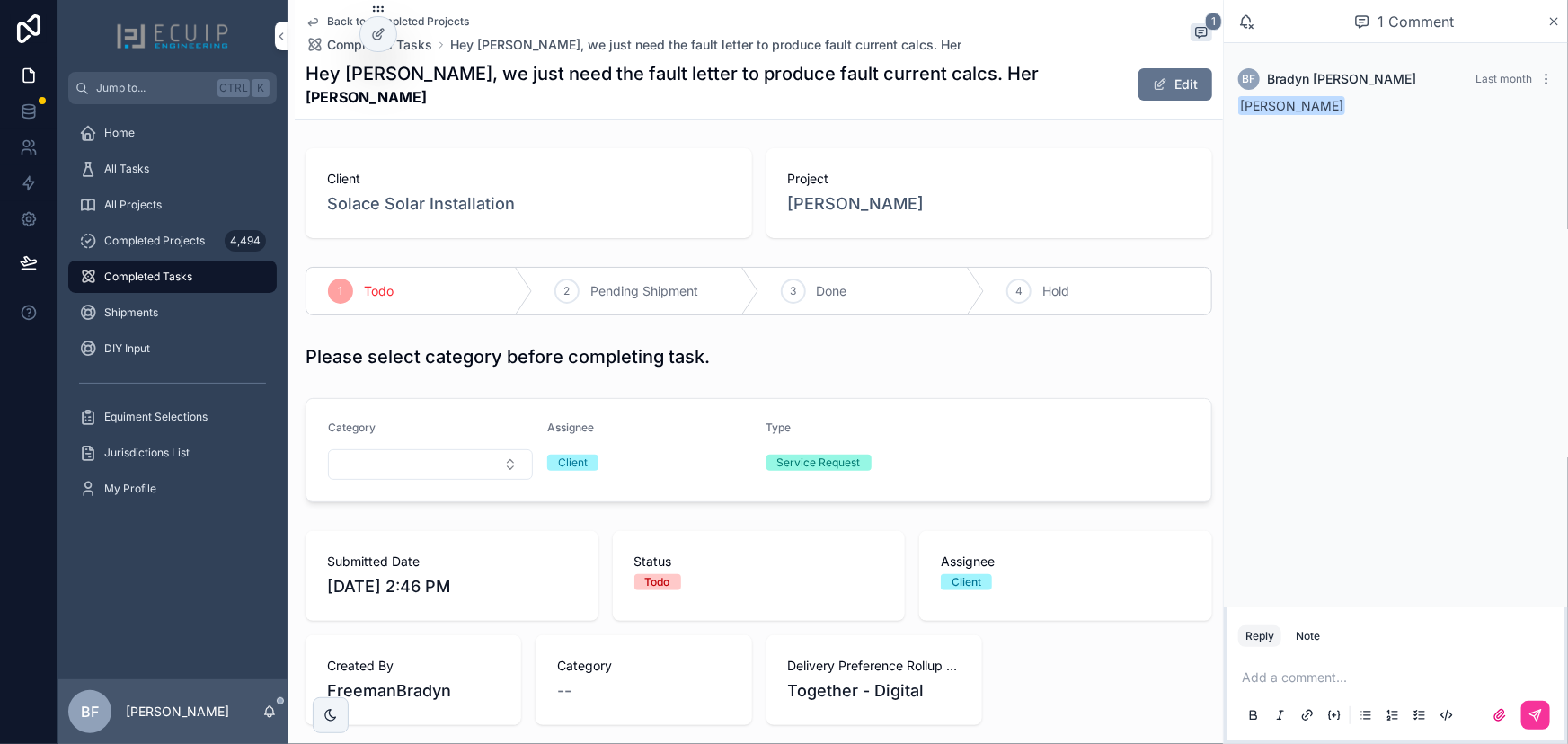
click at [1300, 676] on p "scrollable content" at bounding box center [1399, 678] width 316 height 18
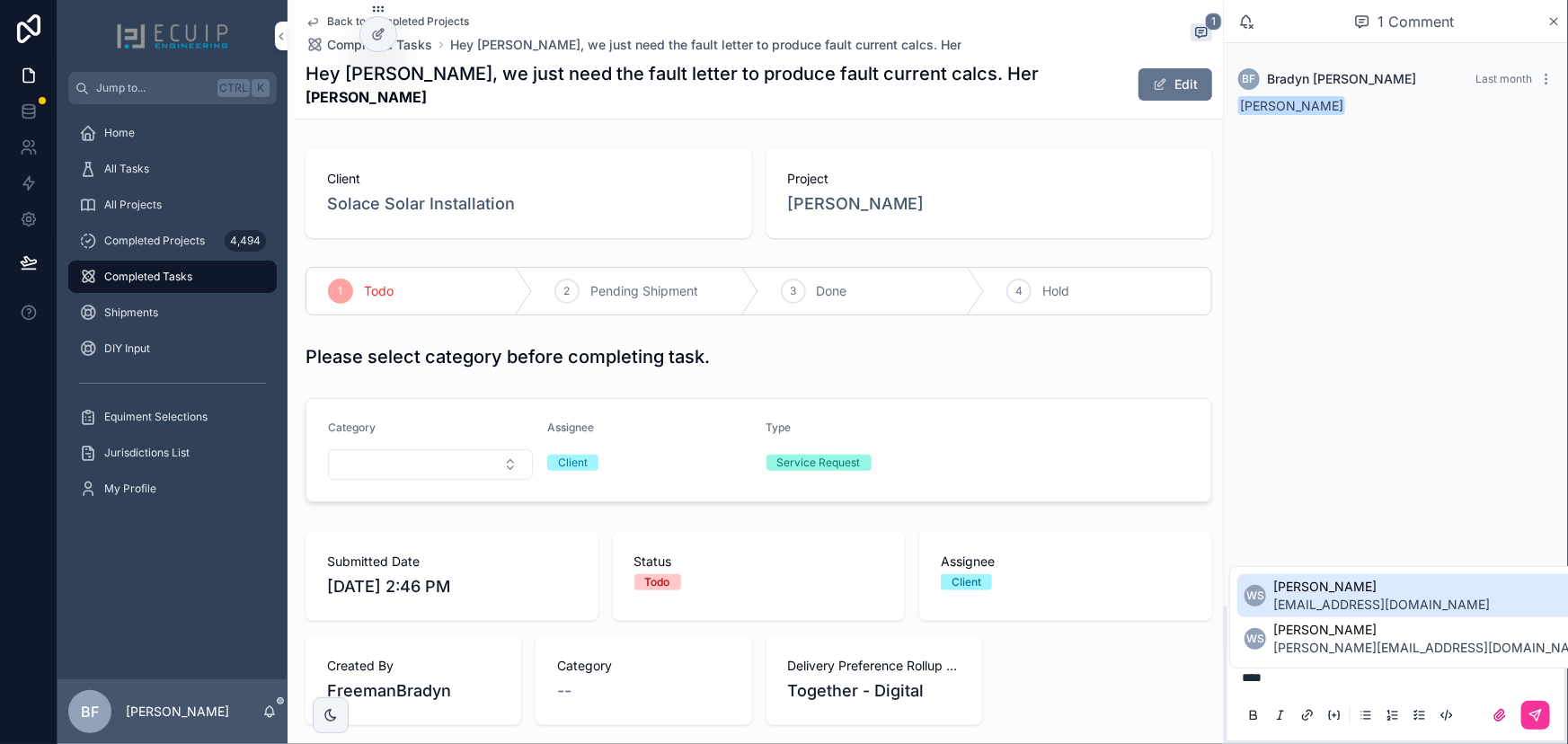
click at [1325, 586] on span "[PERSON_NAME]" at bounding box center [1381, 587] width 216 height 18
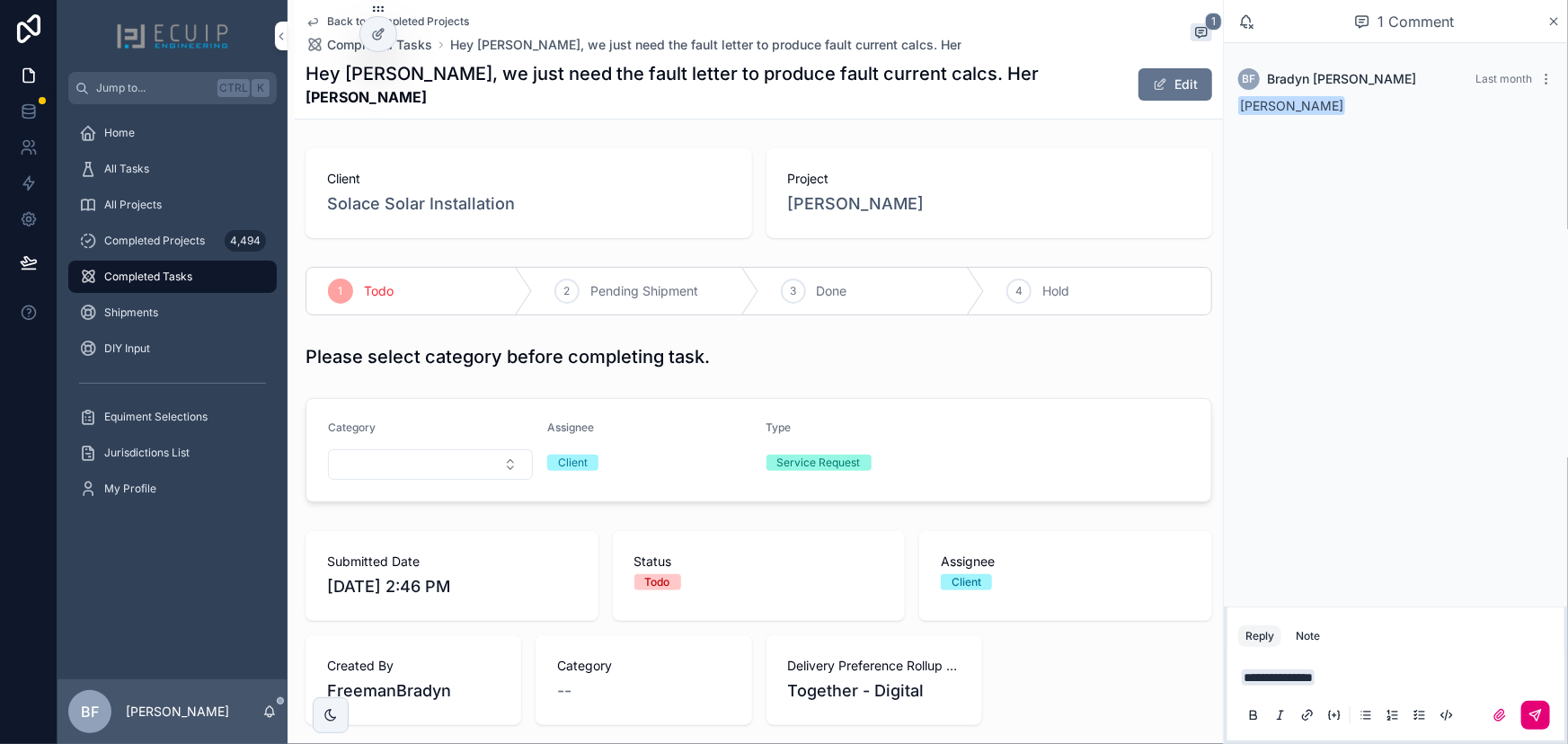
click at [1532, 719] on icon "scrollable content" at bounding box center [1536, 715] width 14 height 14
click at [848, 213] on span "Estella Allen" at bounding box center [857, 204] width 137 height 25
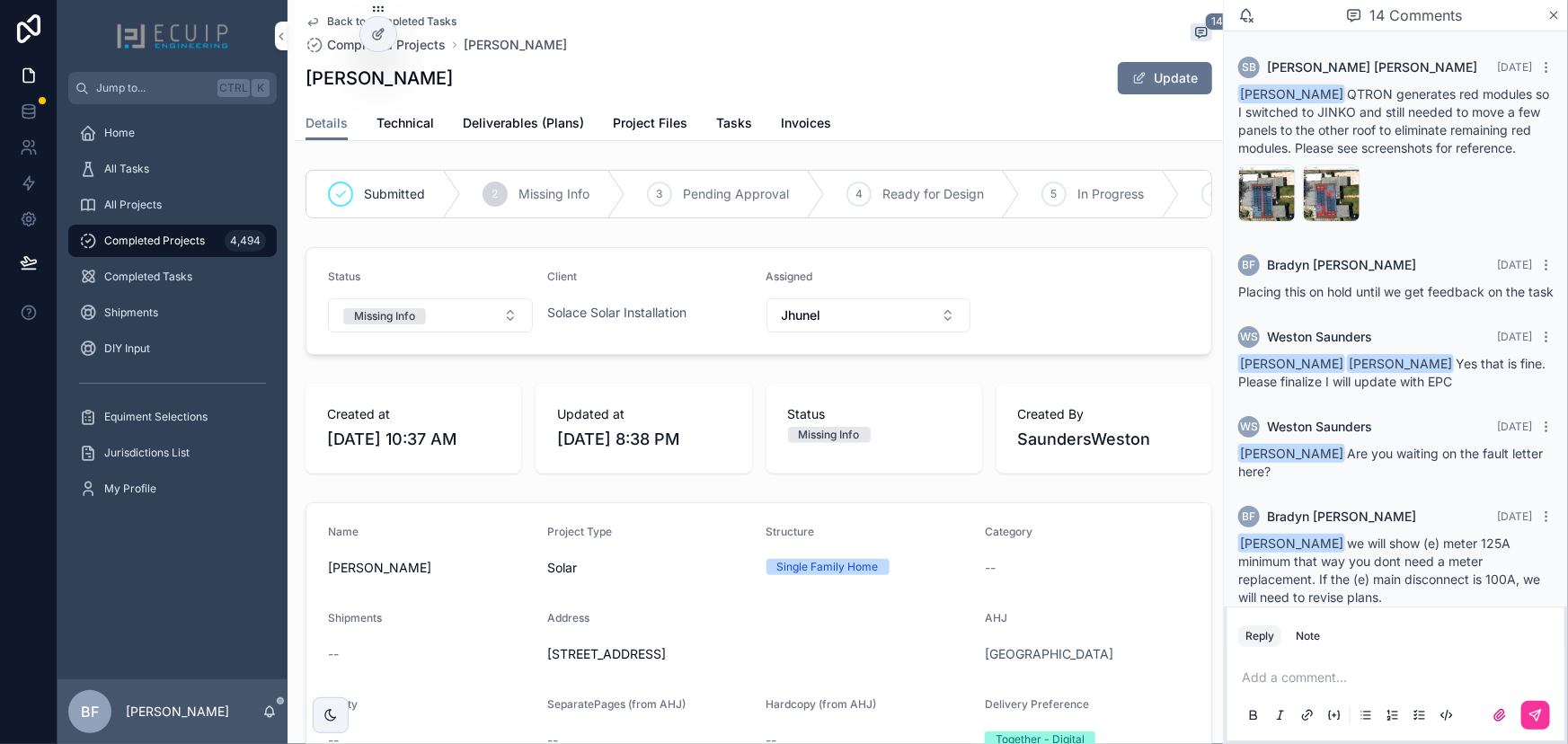
scroll to position [1162, 0]
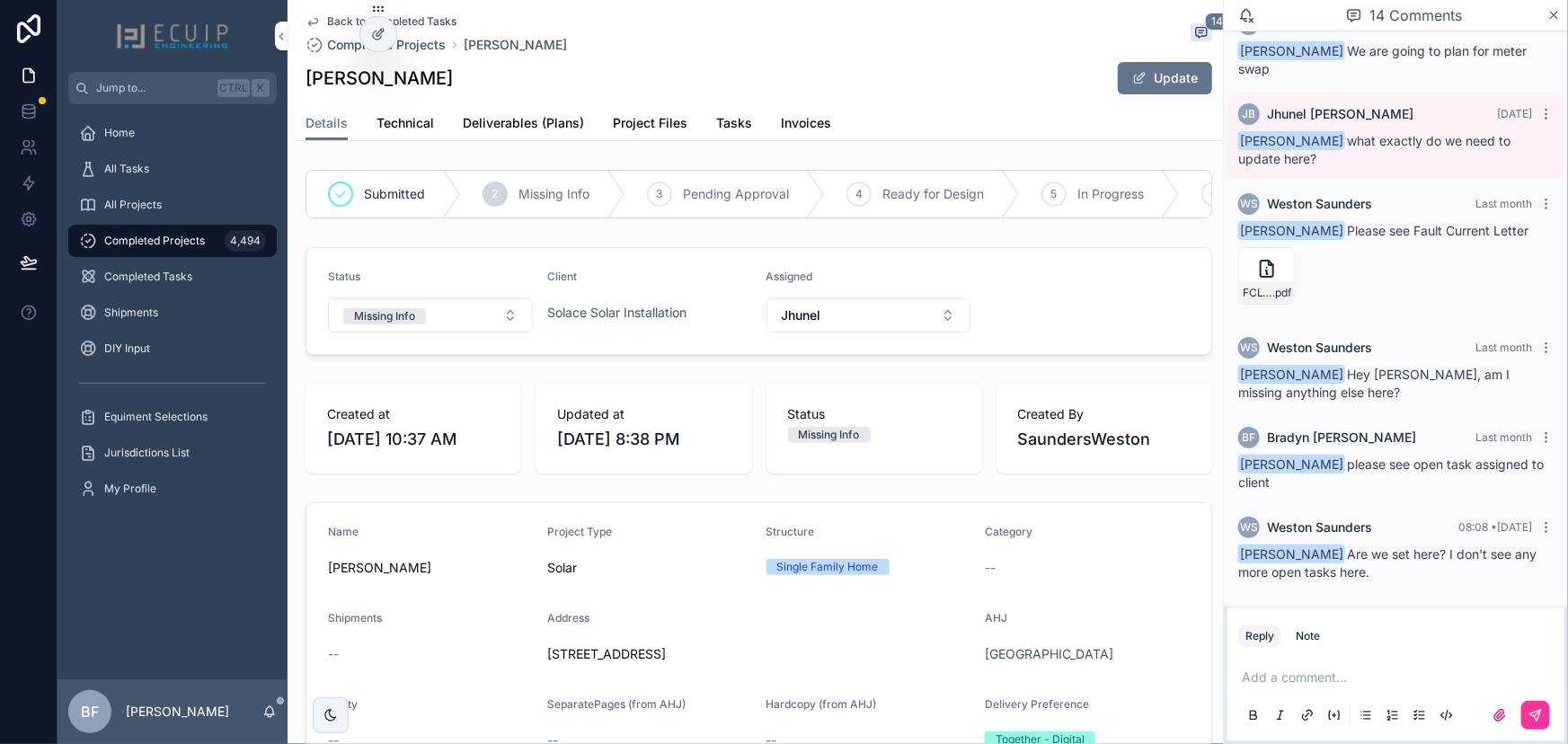
click at [1425, 676] on p "scrollable content" at bounding box center [1399, 678] width 316 height 18
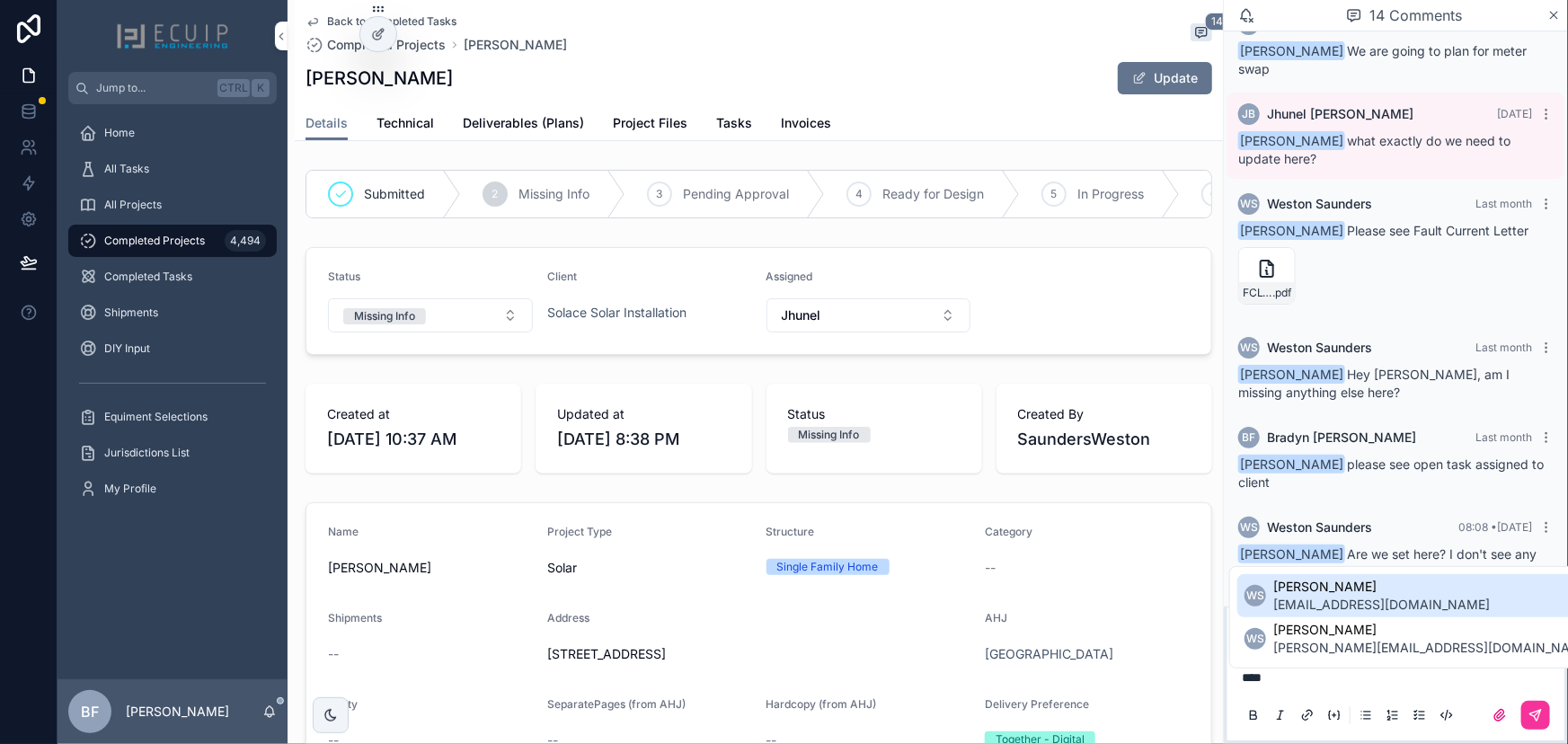
click at [1415, 596] on span "permit@solacesolarinstallation.com" at bounding box center [1381, 605] width 216 height 18
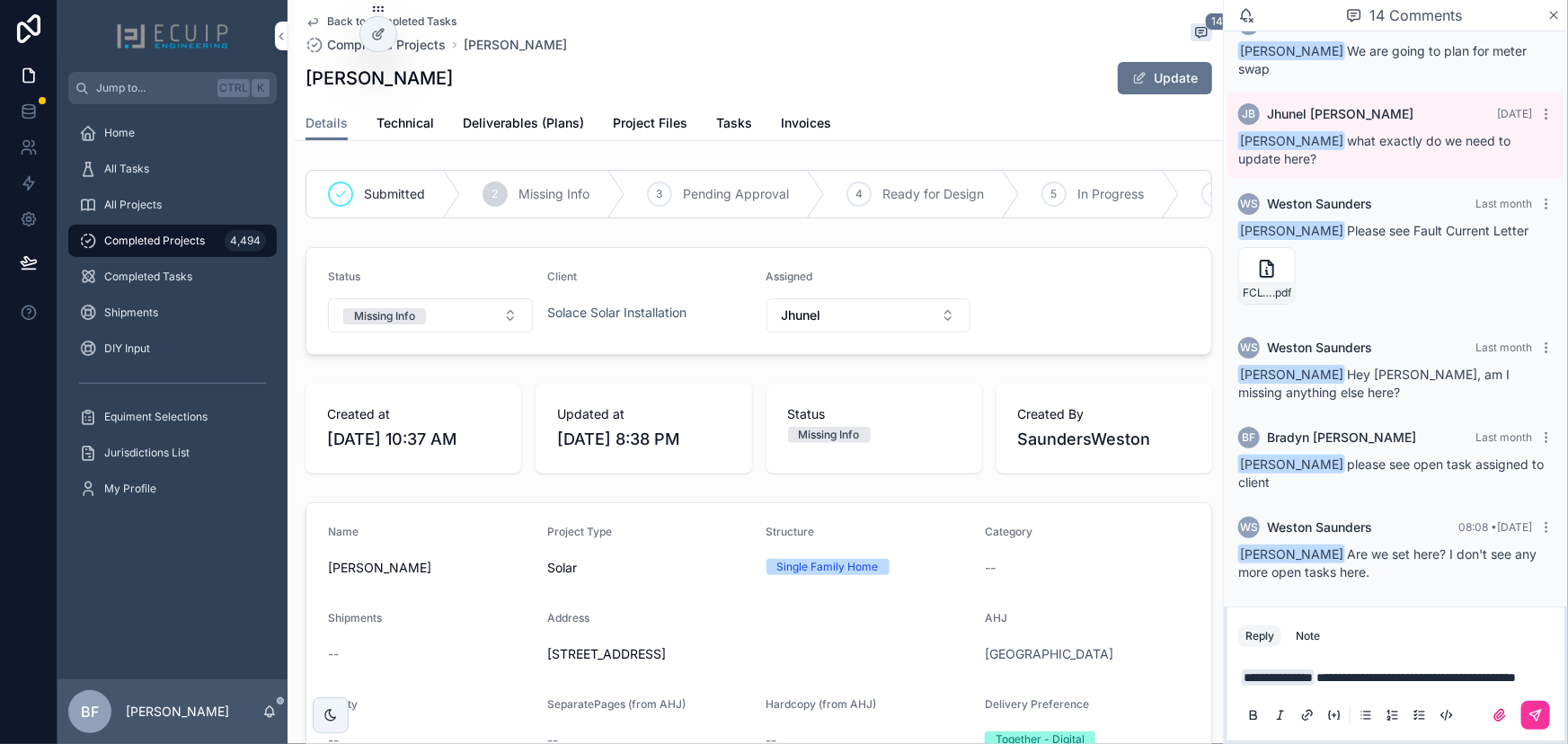
click at [1453, 672] on span "**********" at bounding box center [1416, 678] width 199 height 13
click at [1527, 709] on button "scrollable content" at bounding box center [1536, 715] width 29 height 29
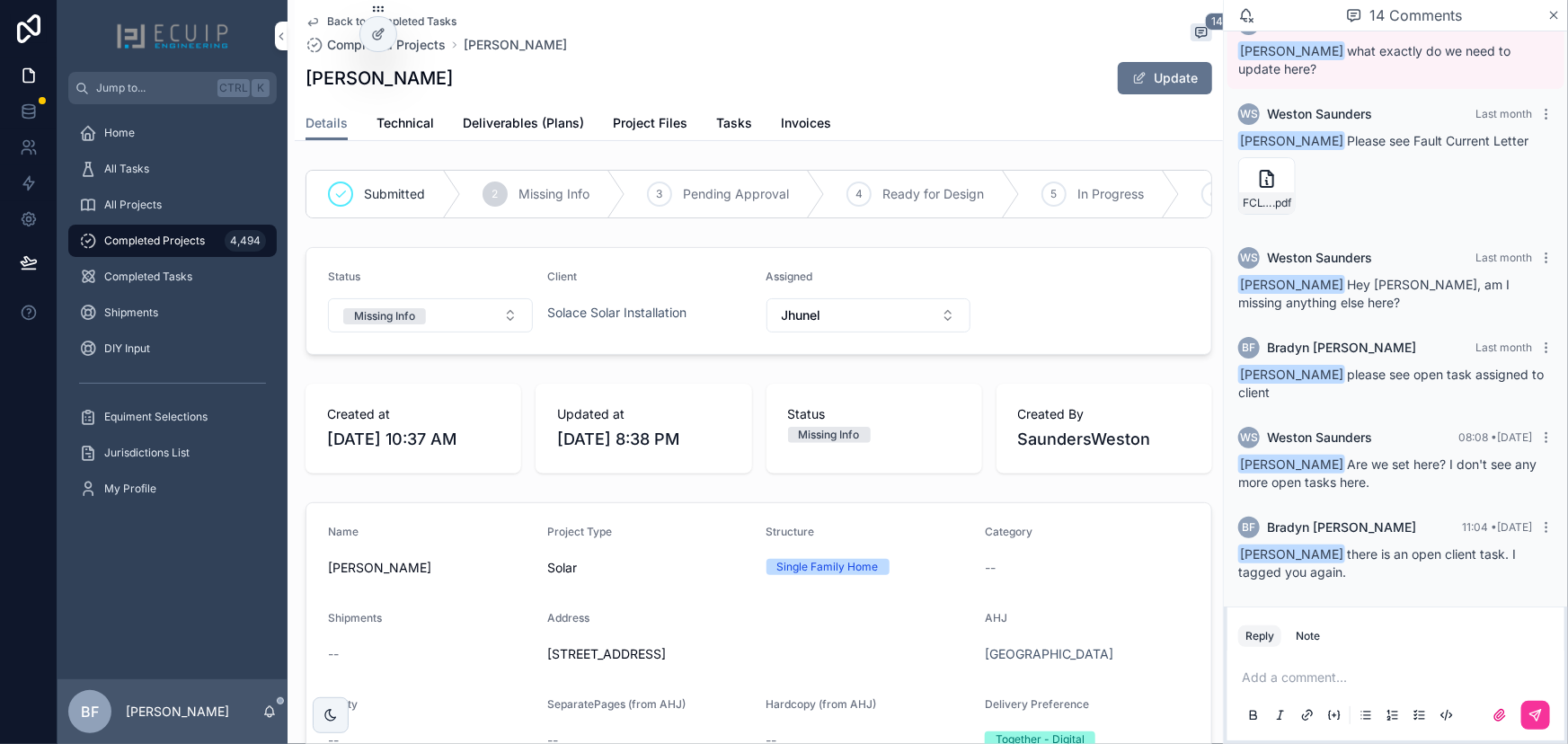
scroll to position [1252, 0]
click at [719, 123] on span "Tasks" at bounding box center [734, 124] width 36 height 18
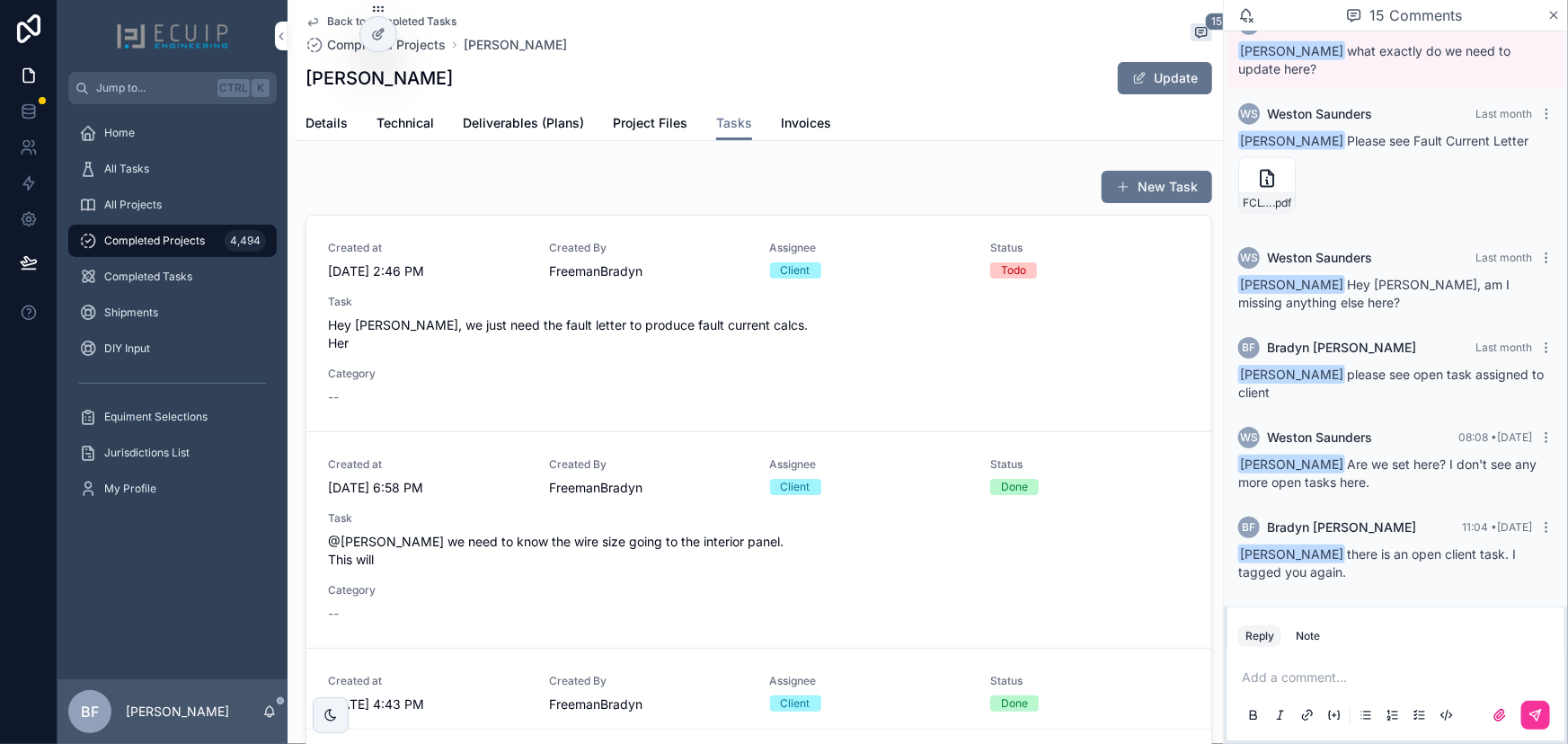
click at [734, 340] on span "Hey Wes, we just need the fault letter to produce fault current calcs. Her" at bounding box center [759, 335] width 862 height 36
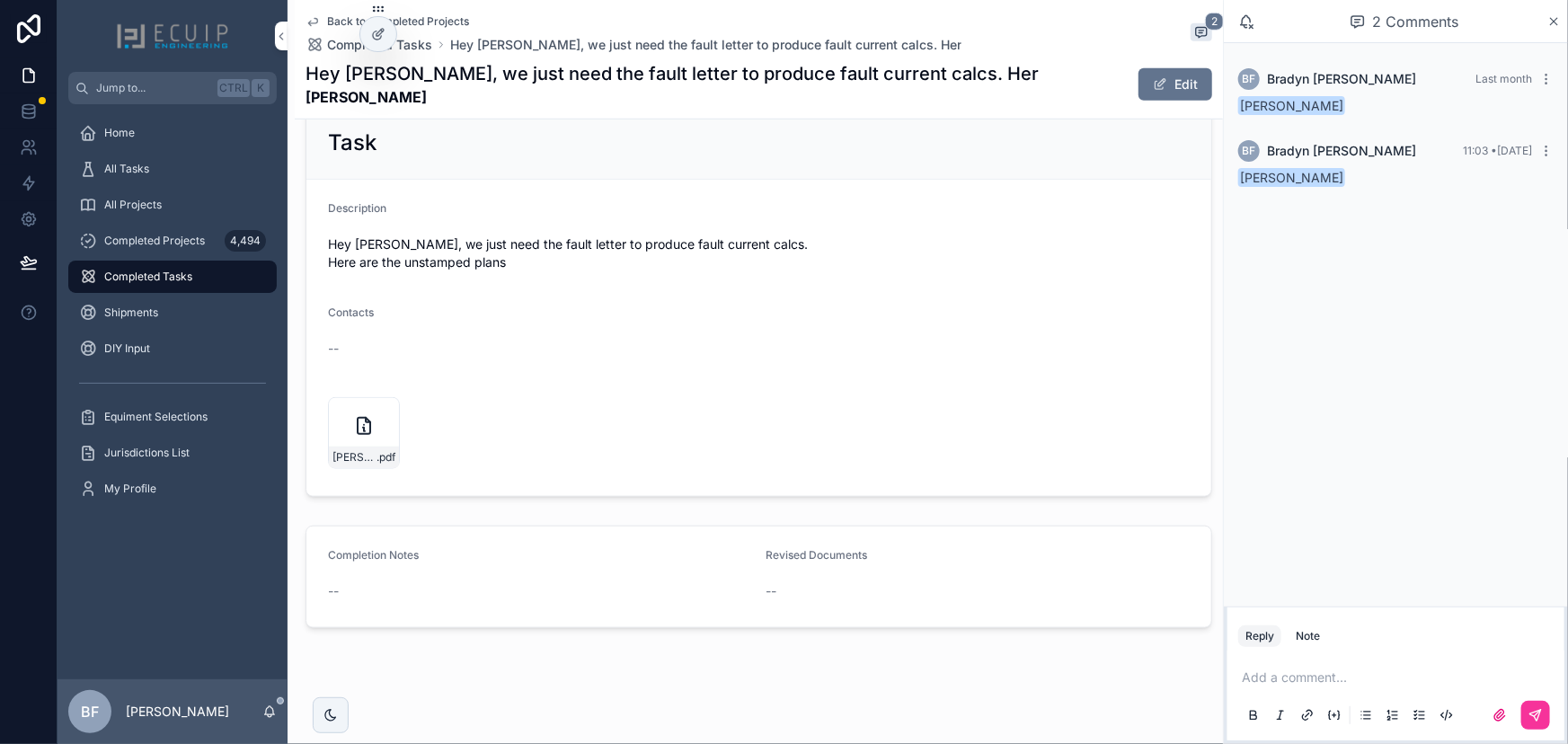
scroll to position [653, 0]
click at [726, 683] on div "Back to Completed Projects Completed Tasks Hey Wes, we just need the fault lett…" at bounding box center [759, 46] width 929 height 1399
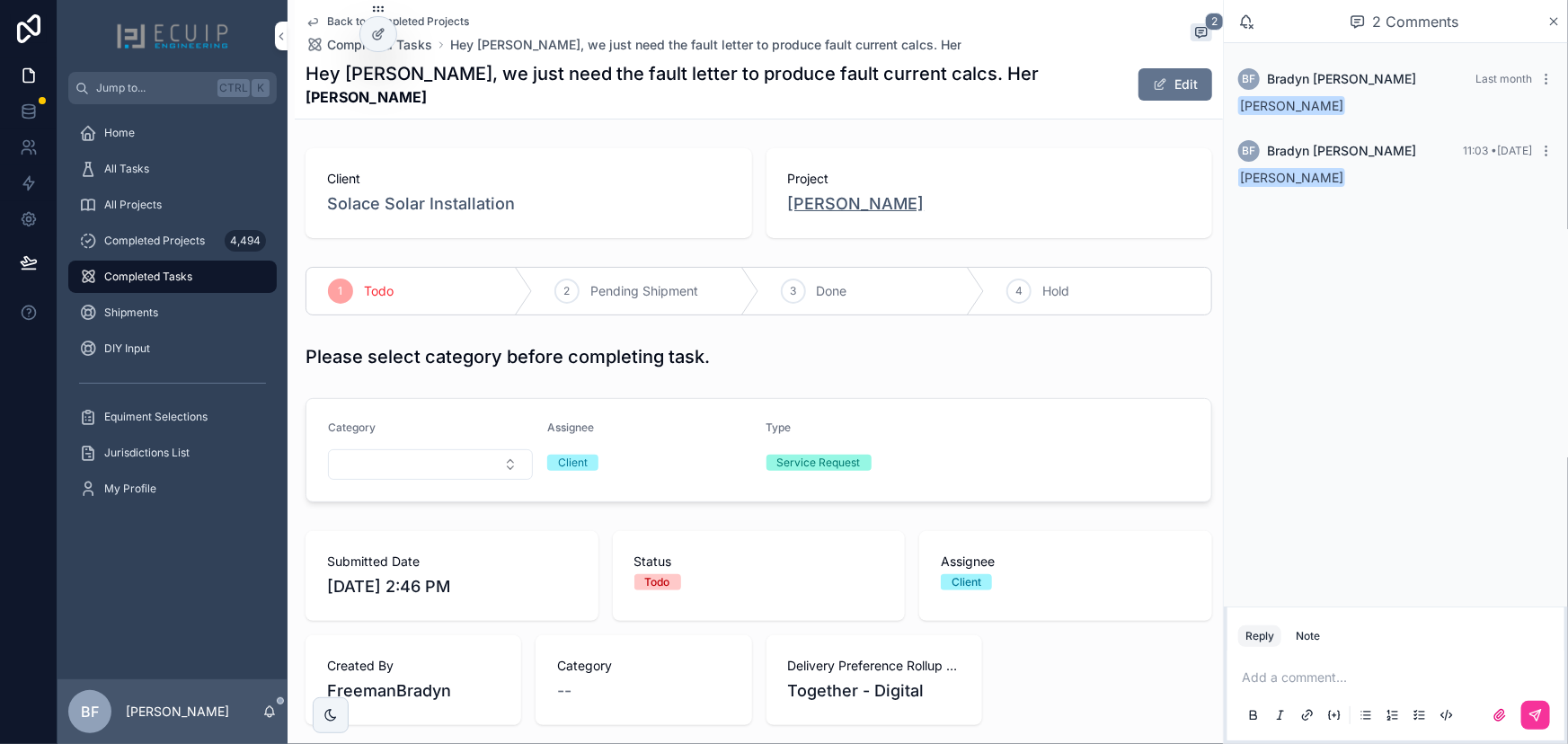
click at [808, 208] on span "Estella Allen" at bounding box center [857, 204] width 137 height 25
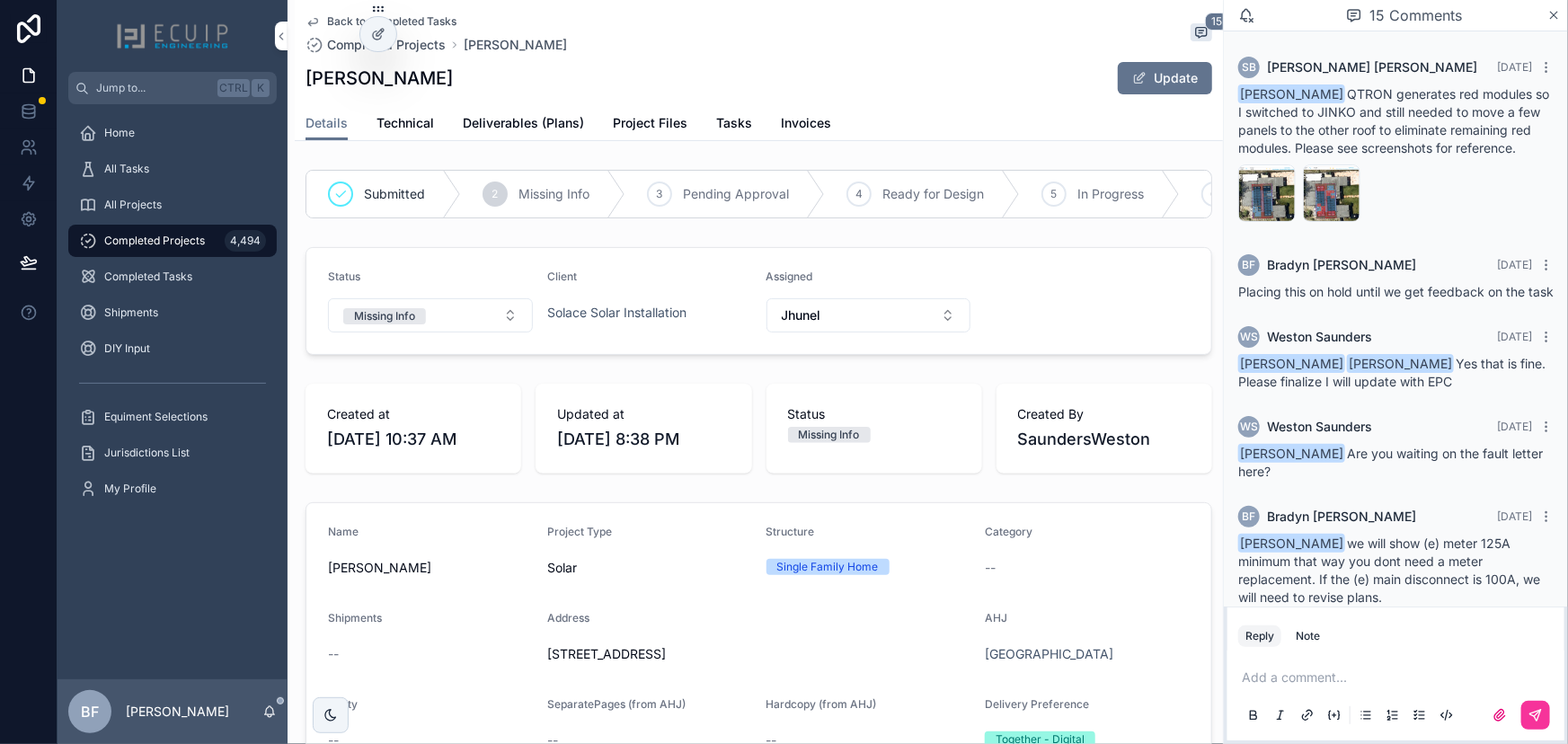
scroll to position [1252, 0]
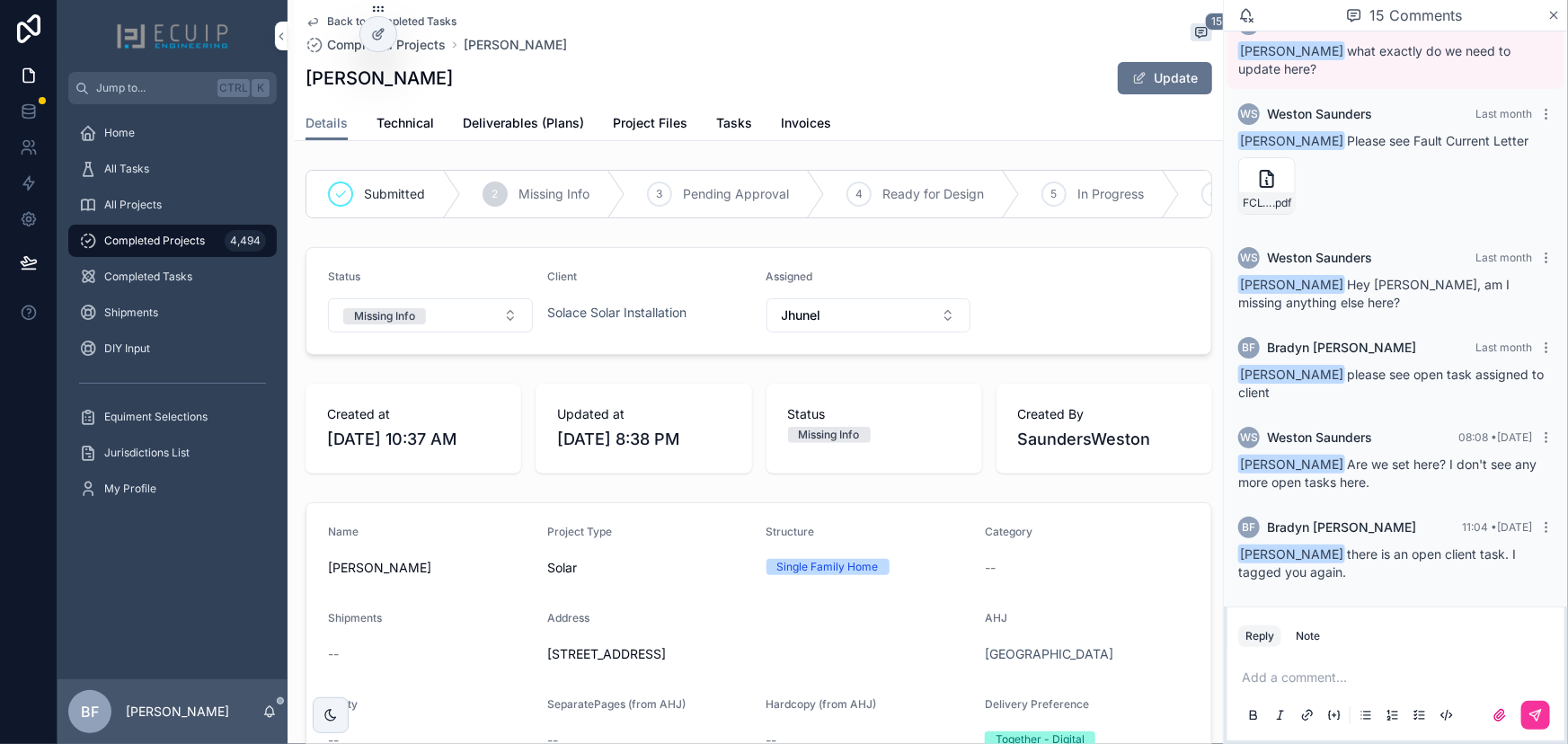
click at [1382, 674] on p "scrollable content" at bounding box center [1399, 678] width 316 height 18
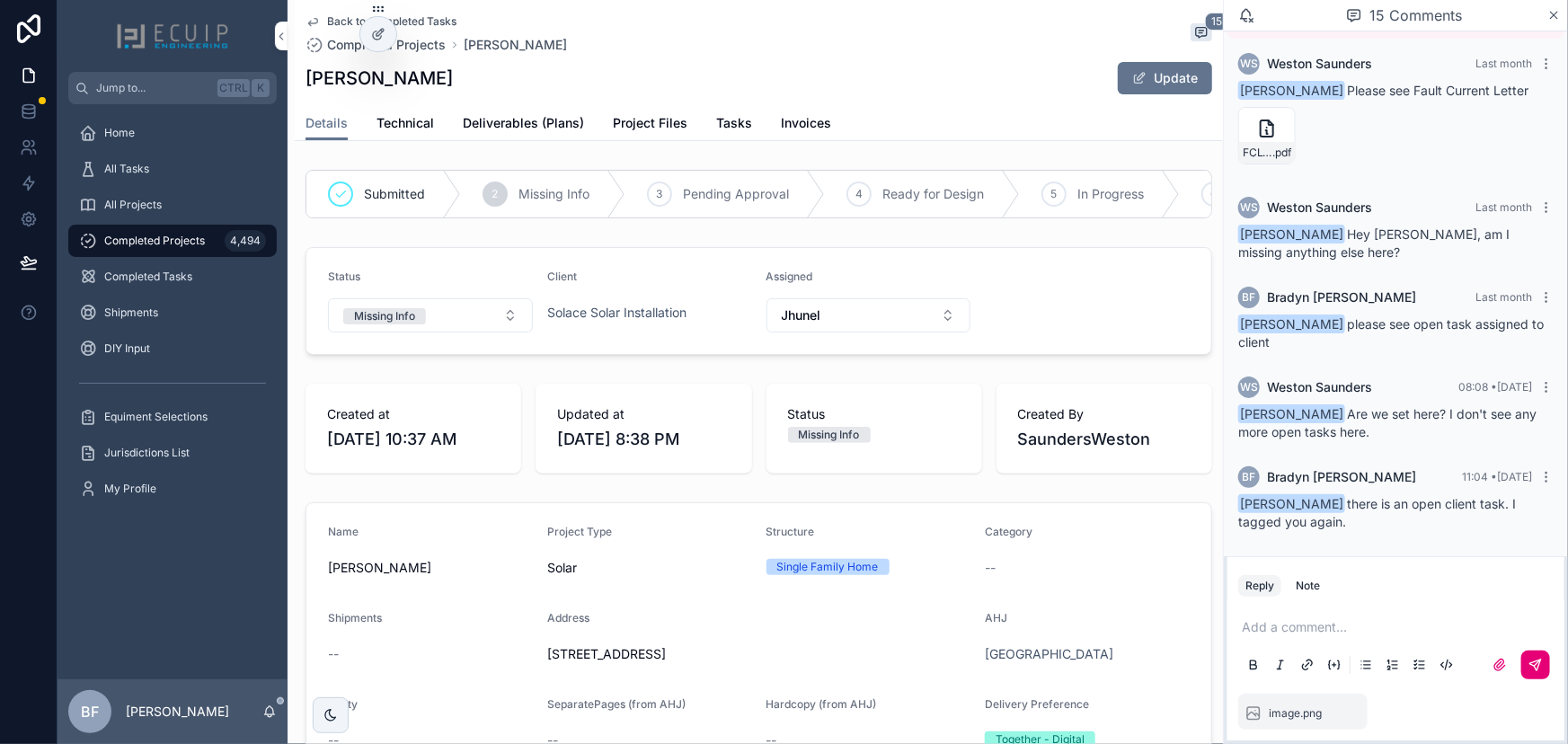
click at [1544, 662] on button "scrollable content" at bounding box center [1536, 666] width 29 height 29
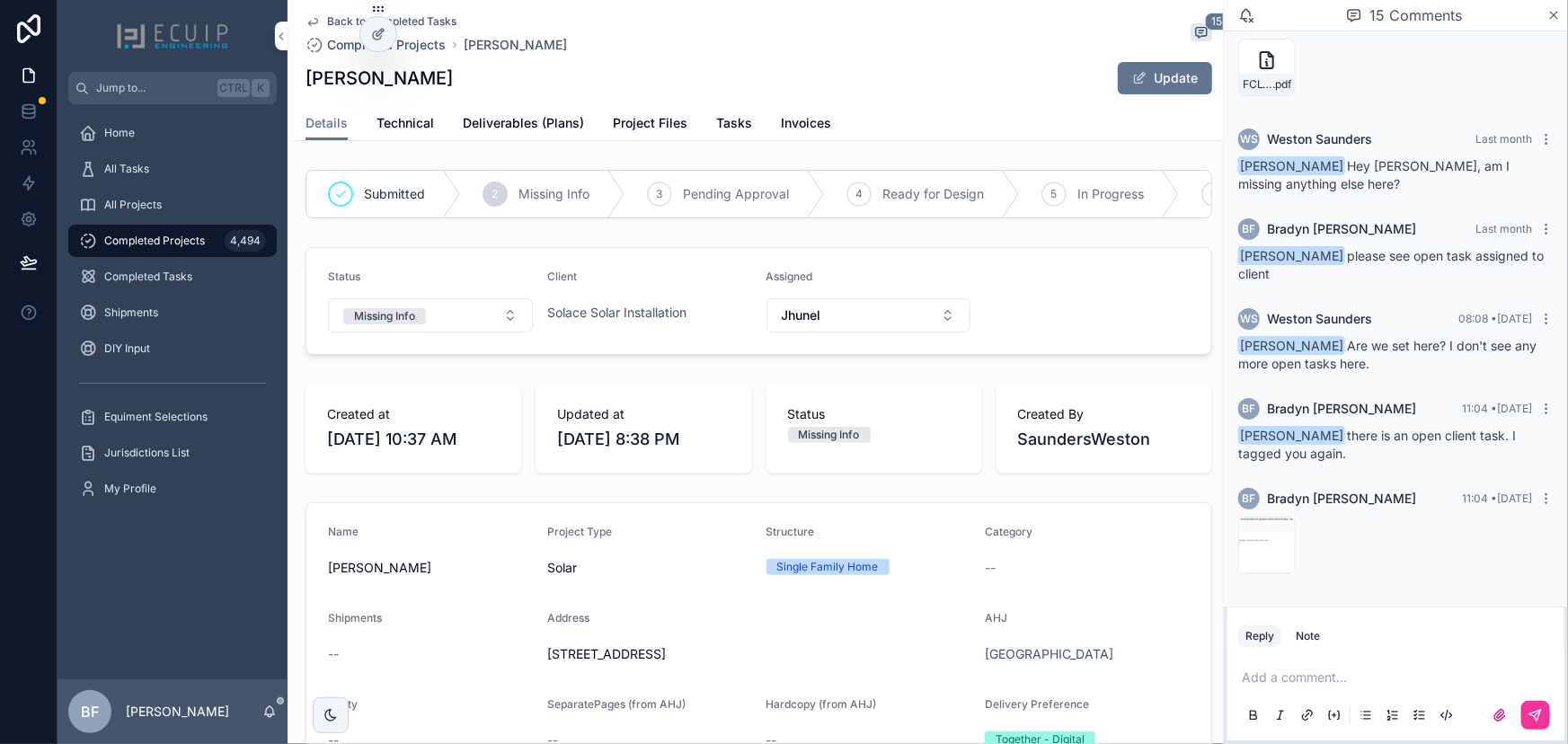
scroll to position [1371, 0]
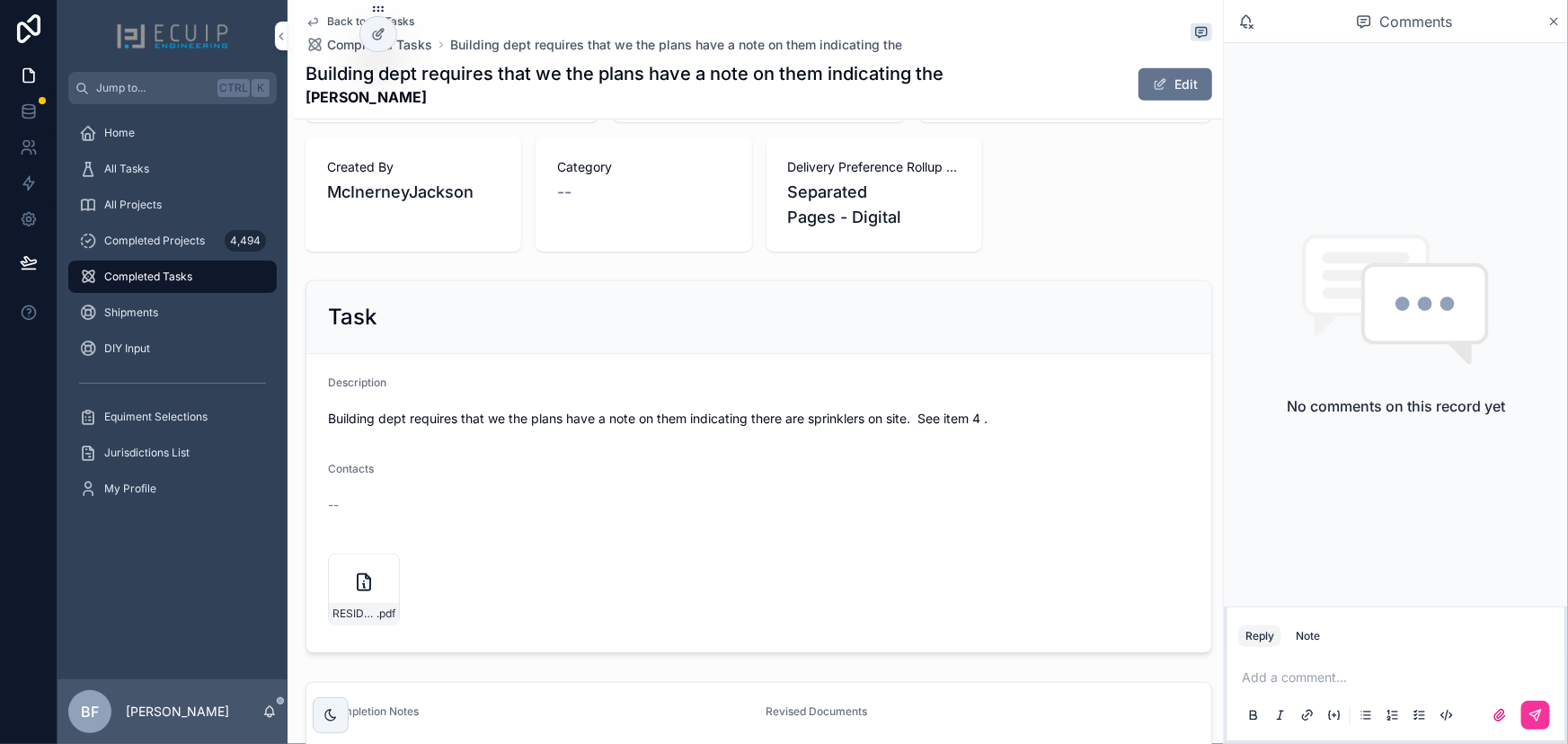
scroll to position [660, 0]
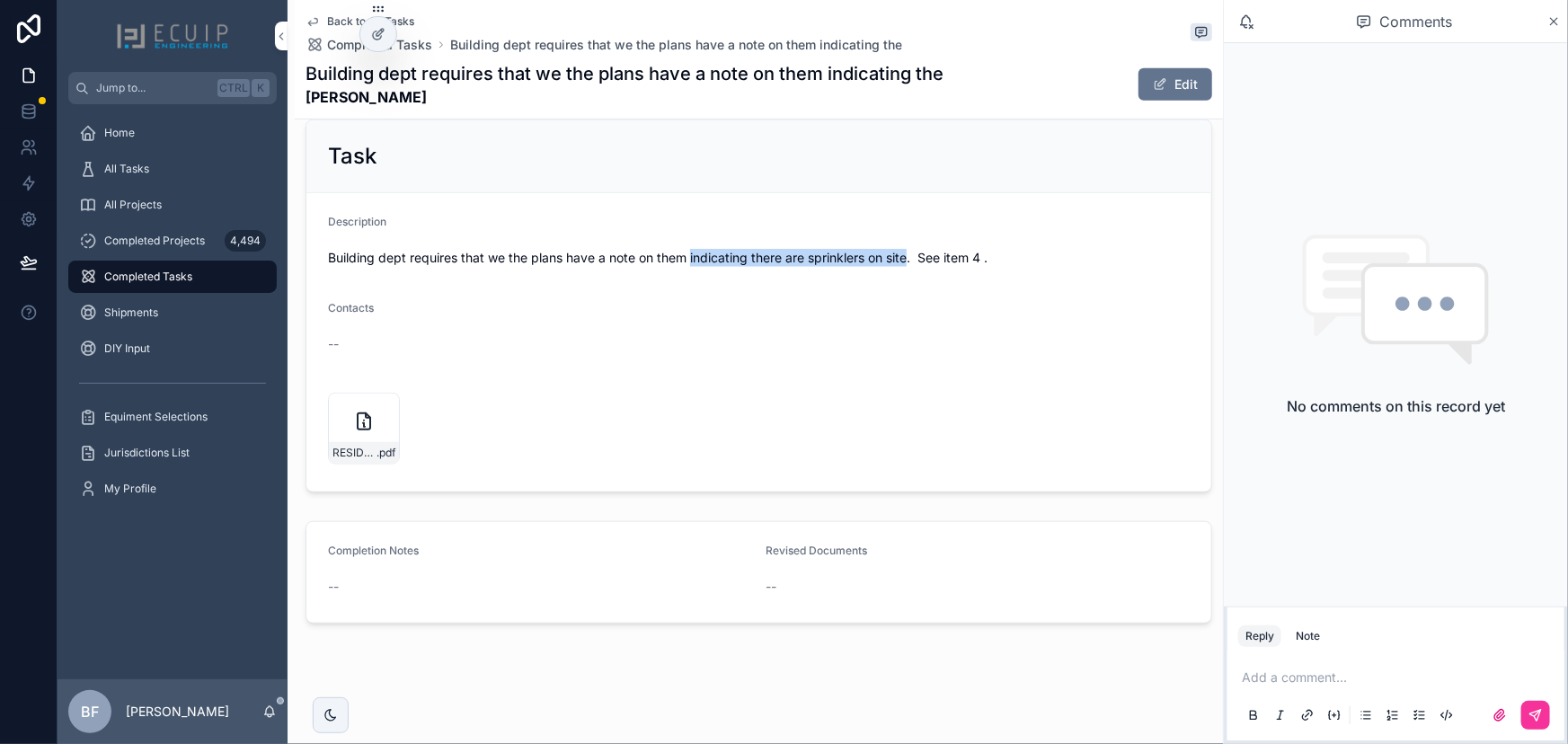
drag, startPoint x: 689, startPoint y: 254, endPoint x: 910, endPoint y: 253, distance: 221.0
click at [910, 253] on span "Building dept requires that we the plans have a note on them indicating there a…" at bounding box center [759, 258] width 862 height 18
copy span "indicating there are sprinklers on site"
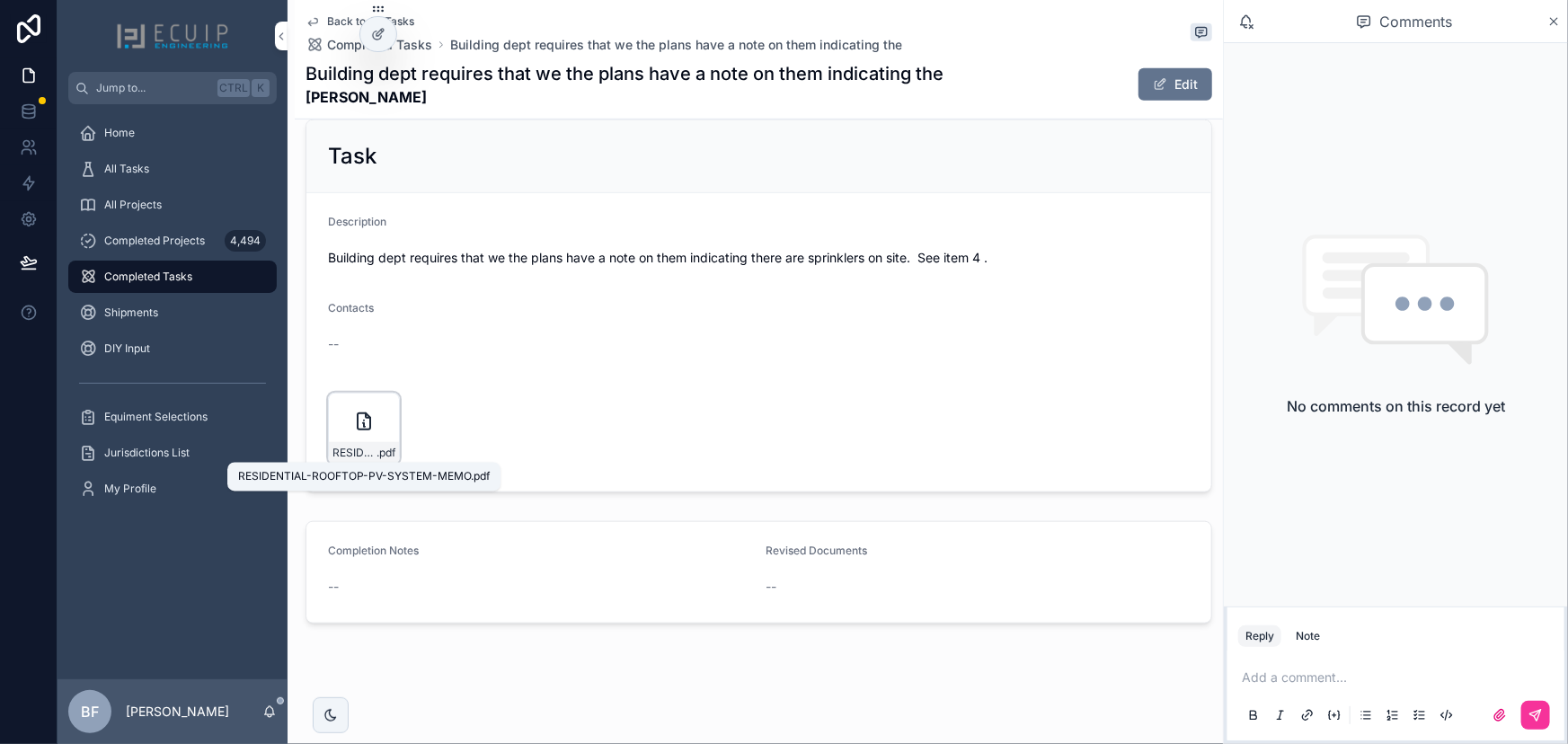
click at [378, 457] on span ".pdf" at bounding box center [386, 453] width 19 height 14
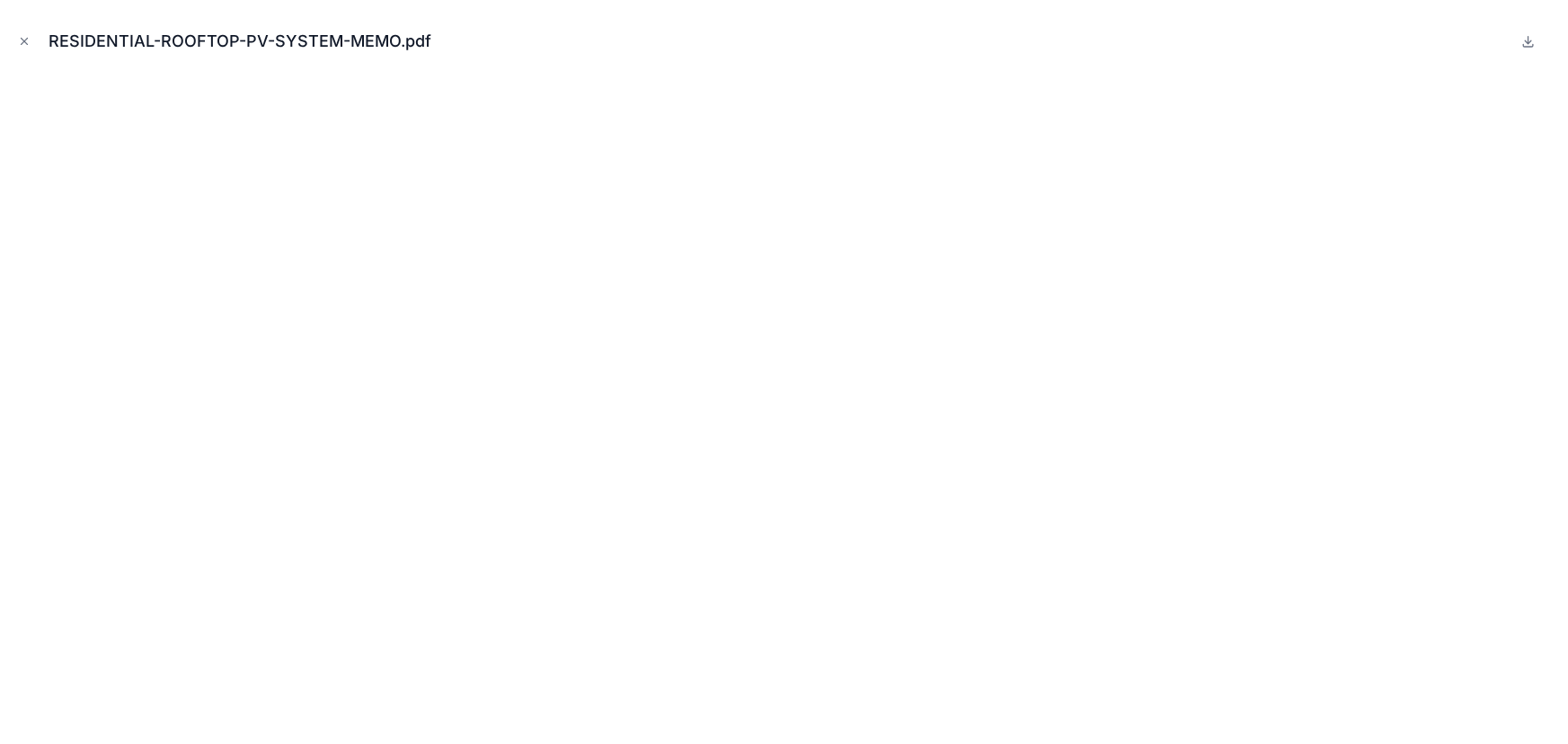
click at [25, 47] on icon "Close modal" at bounding box center [24, 41] width 13 height 13
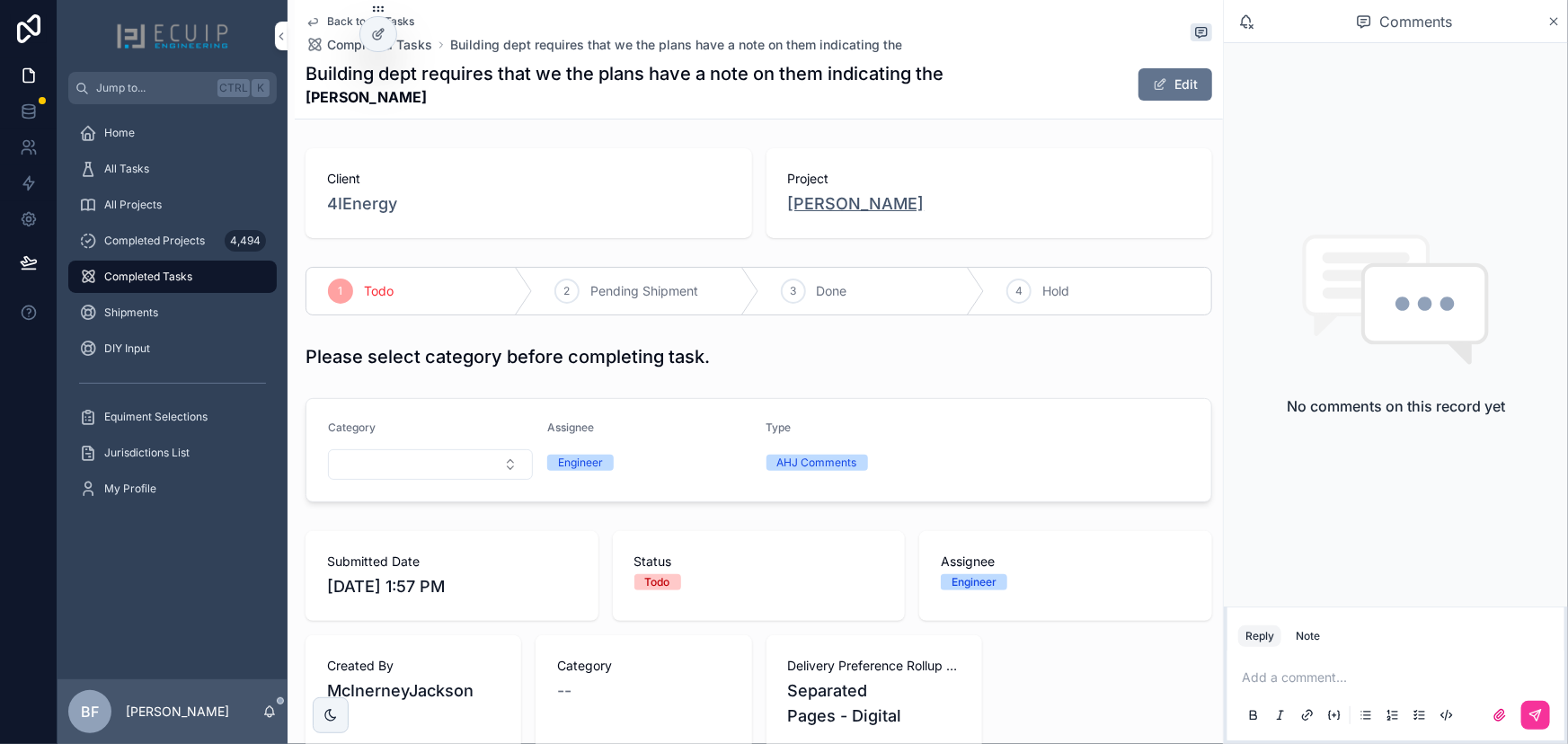
click at [844, 200] on span "[PERSON_NAME]" at bounding box center [857, 204] width 137 height 25
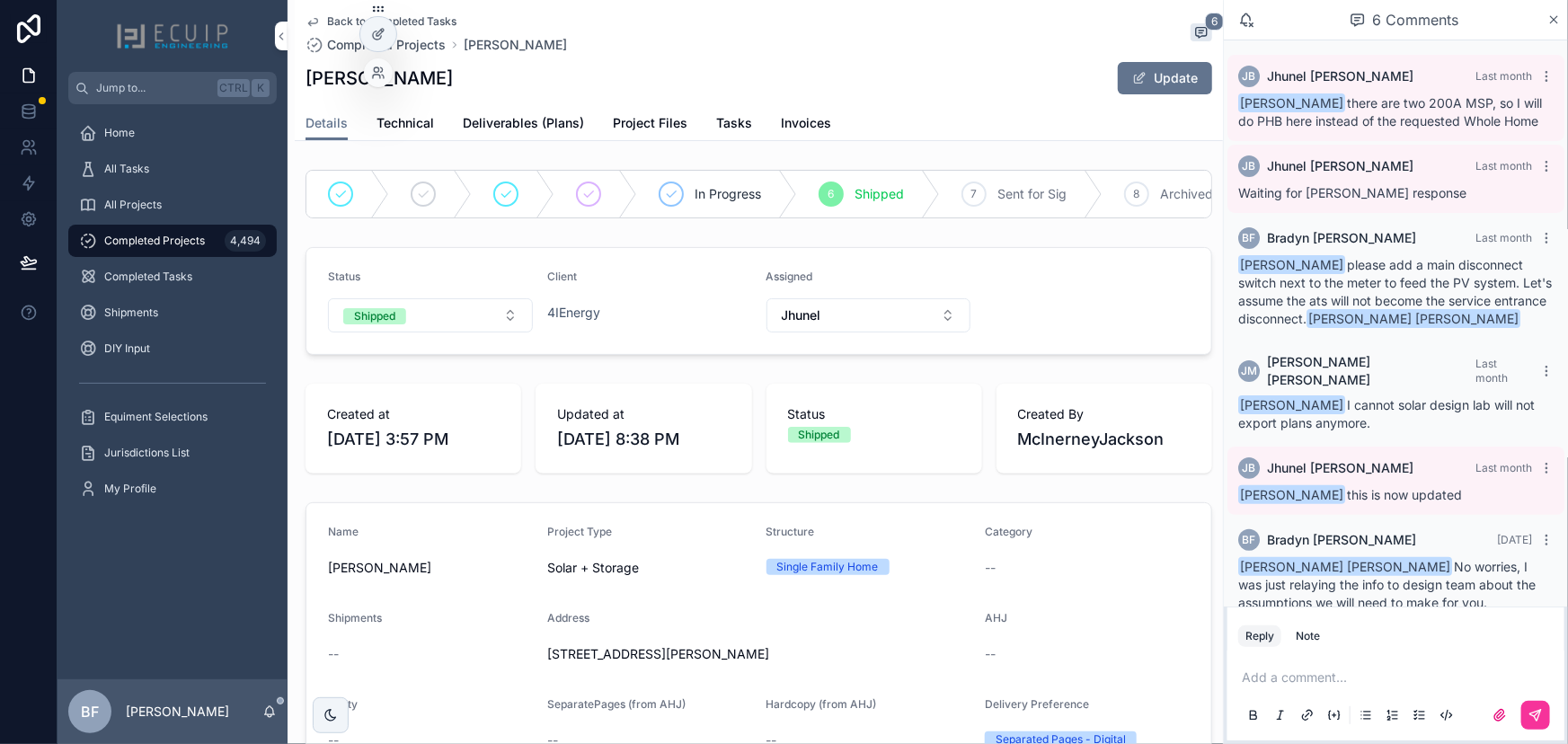
scroll to position [16, 0]
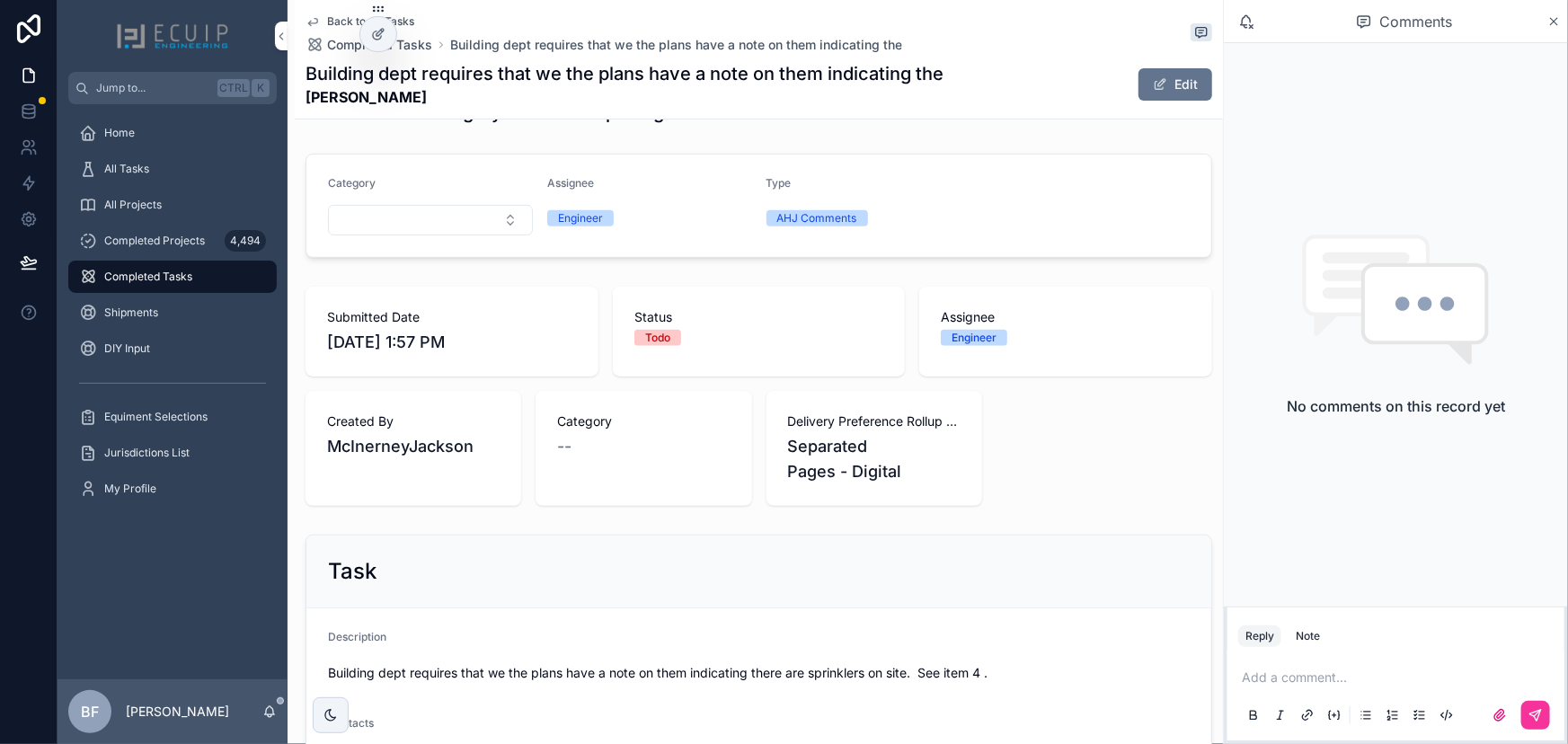
scroll to position [660, 0]
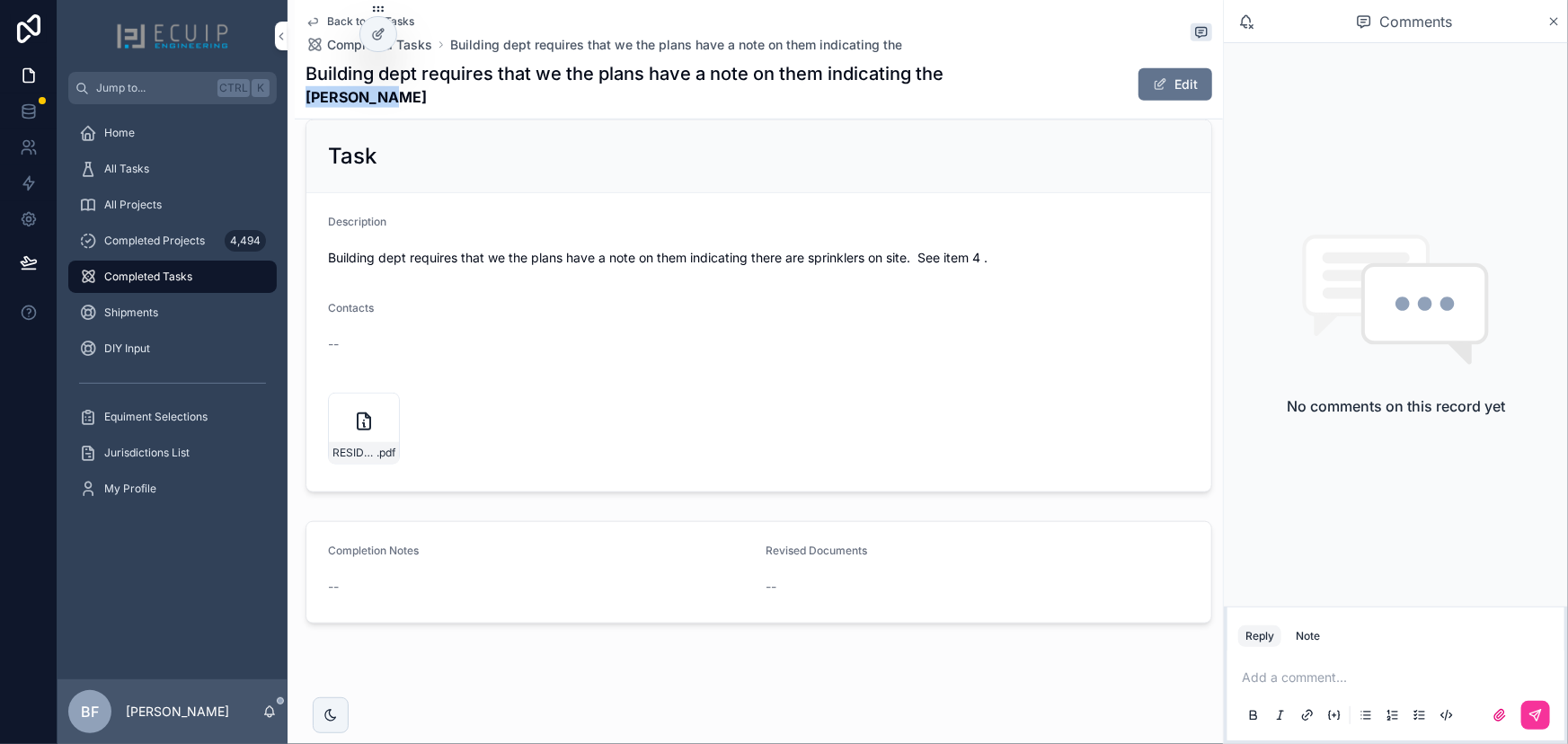
drag, startPoint x: 439, startPoint y: 115, endPoint x: 308, endPoint y: 106, distance: 131.3
click at [308, 106] on div "Back to All Tasks Completed Tasks Building dept requires that we the plans have…" at bounding box center [759, 60] width 907 height 119
copy strong "[PERSON_NAME]"
click at [811, 344] on div "--" at bounding box center [759, 344] width 862 height 18
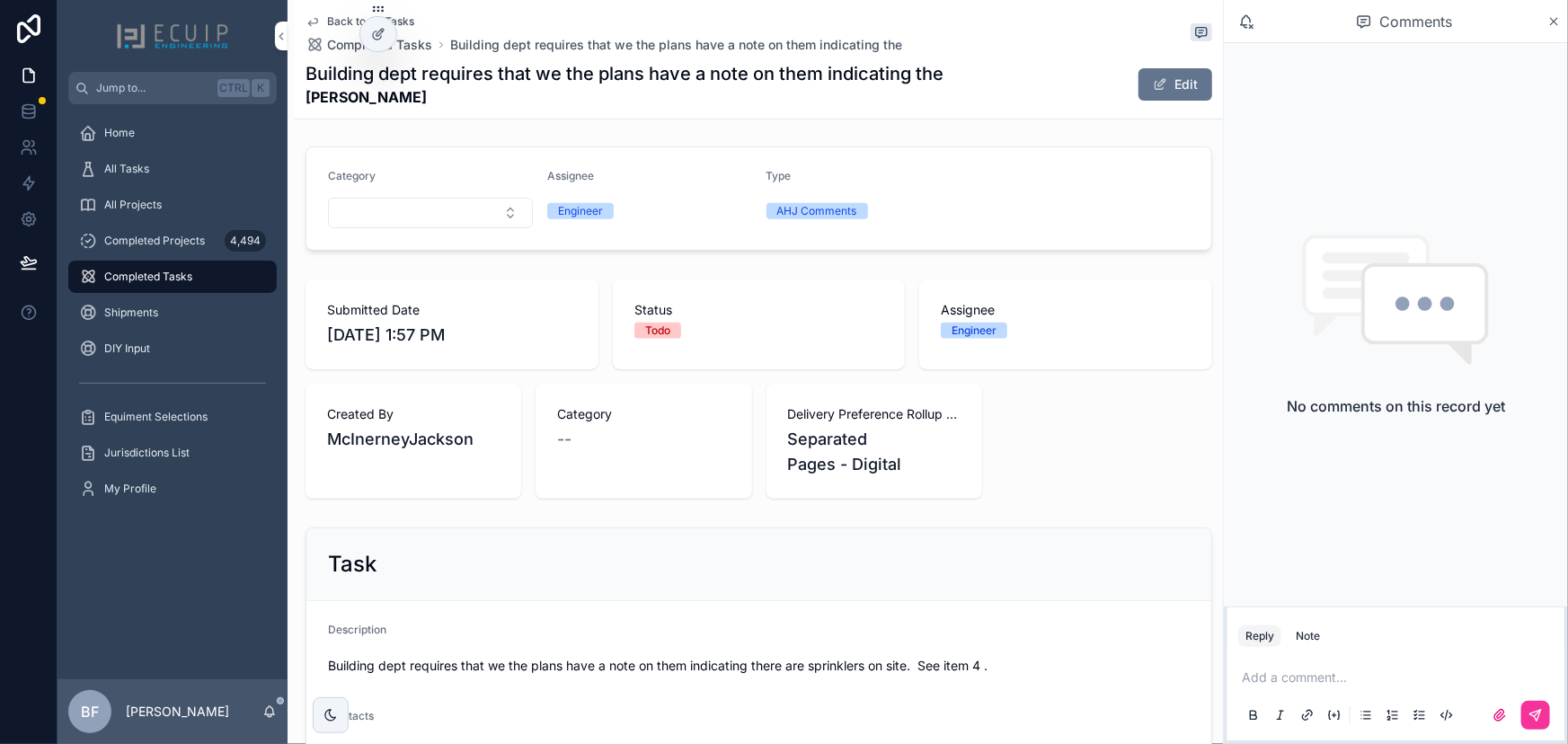
scroll to position [88, 0]
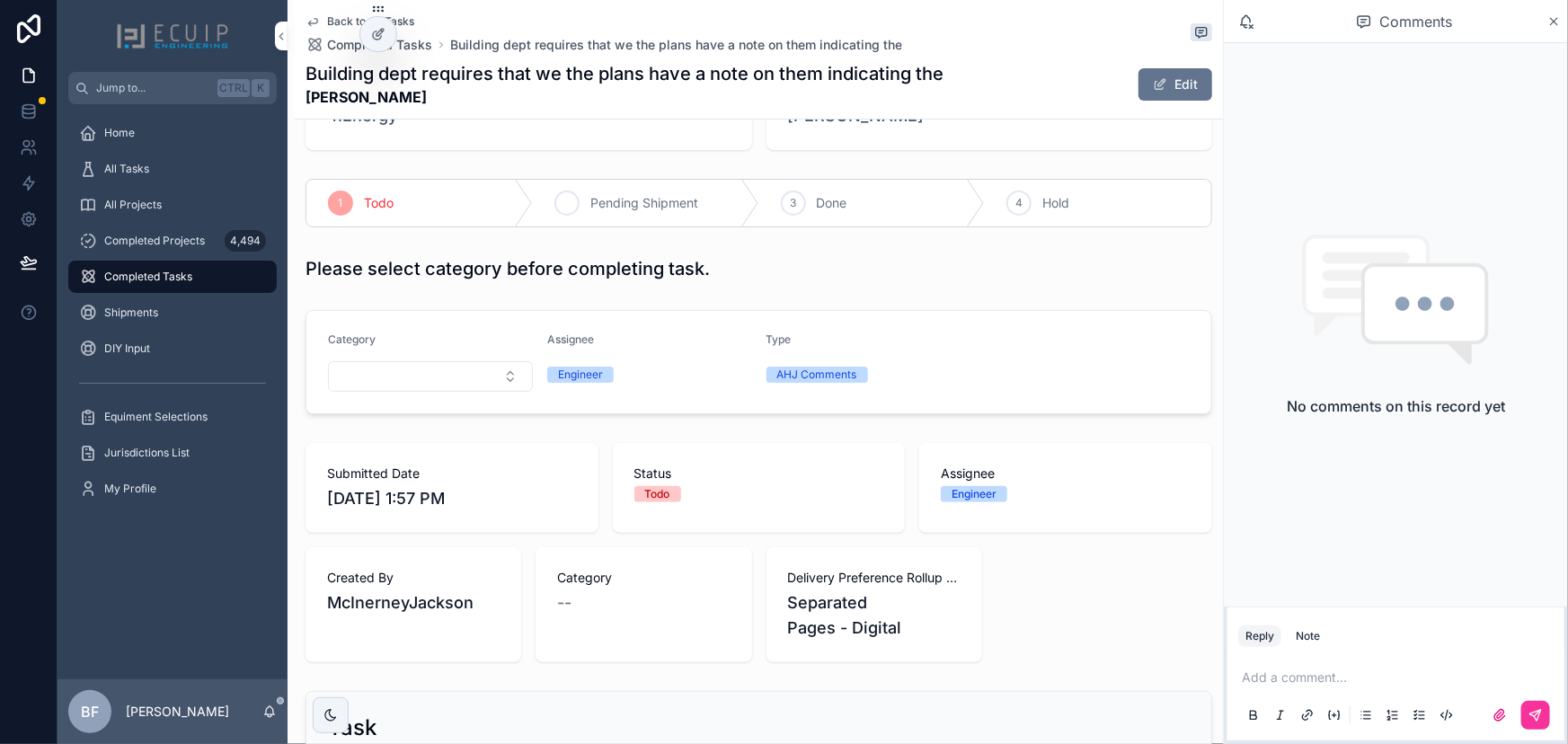
click at [638, 215] on div "2 Pending Shipment" at bounding box center [646, 203] width 226 height 47
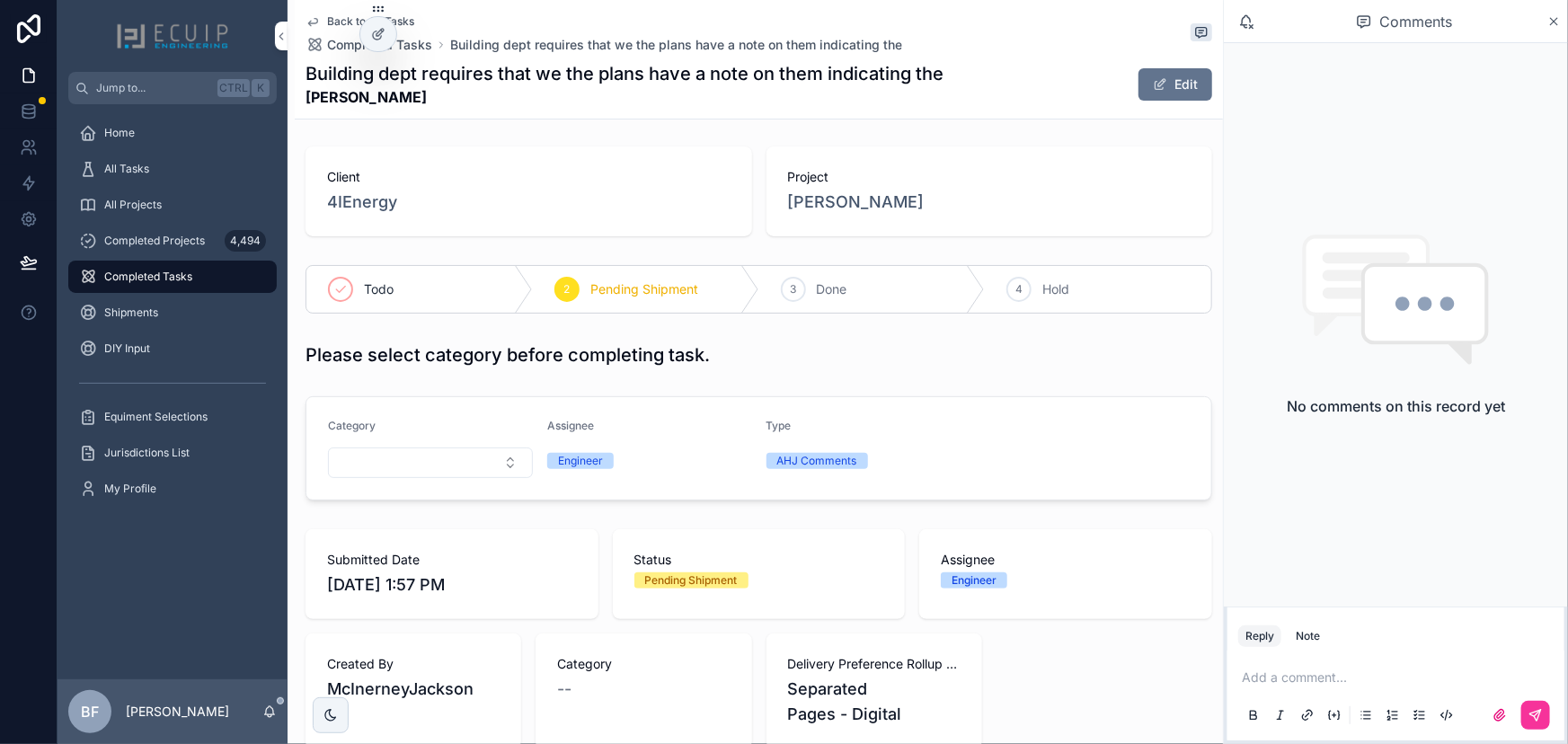
scroll to position [0, 0]
click at [1321, 680] on p "scrollable content" at bounding box center [1399, 678] width 316 height 18
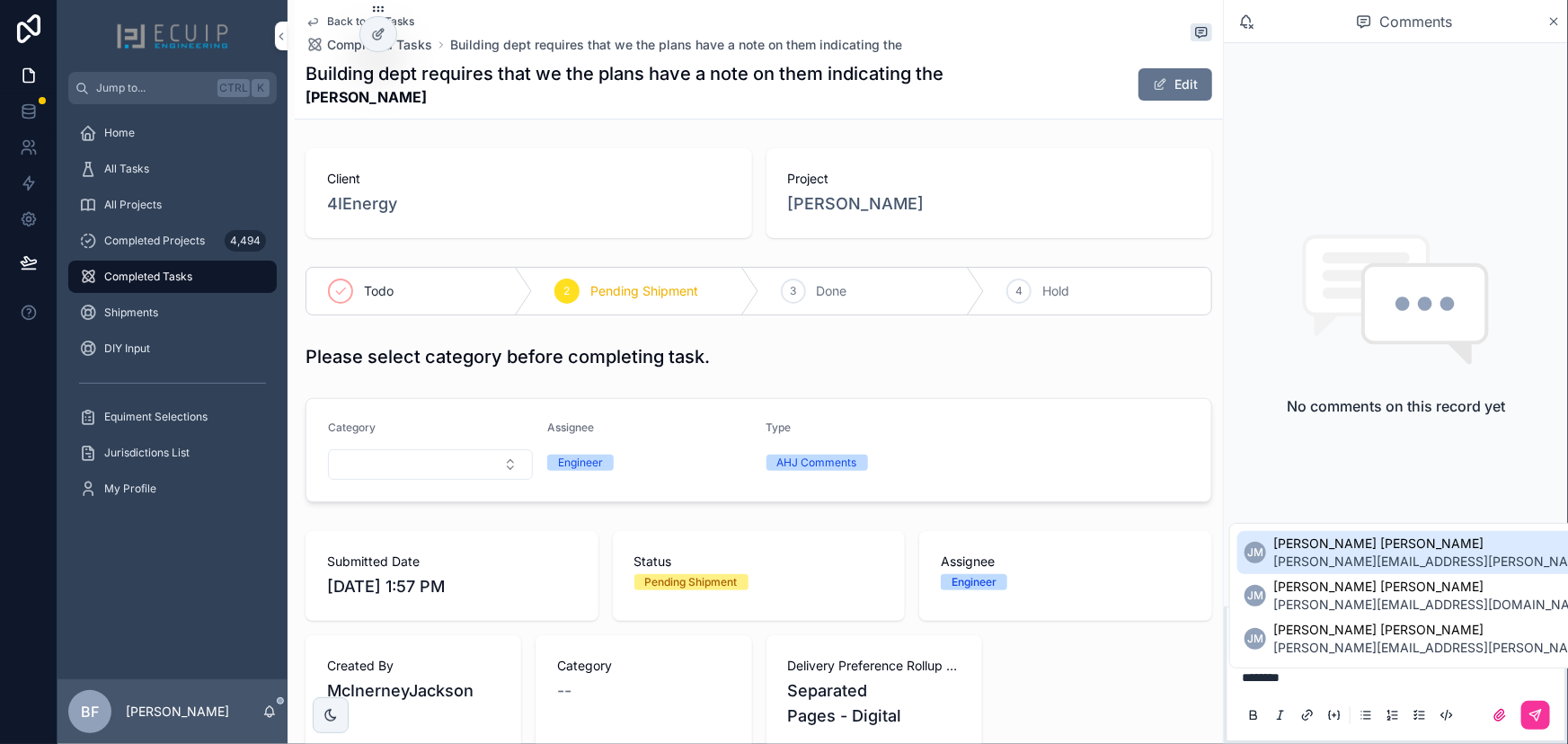
click at [1391, 553] on span "[PERSON_NAME][EMAIL_ADDRESS][PERSON_NAME][DOMAIN_NAME]" at bounding box center [1484, 562] width 423 height 18
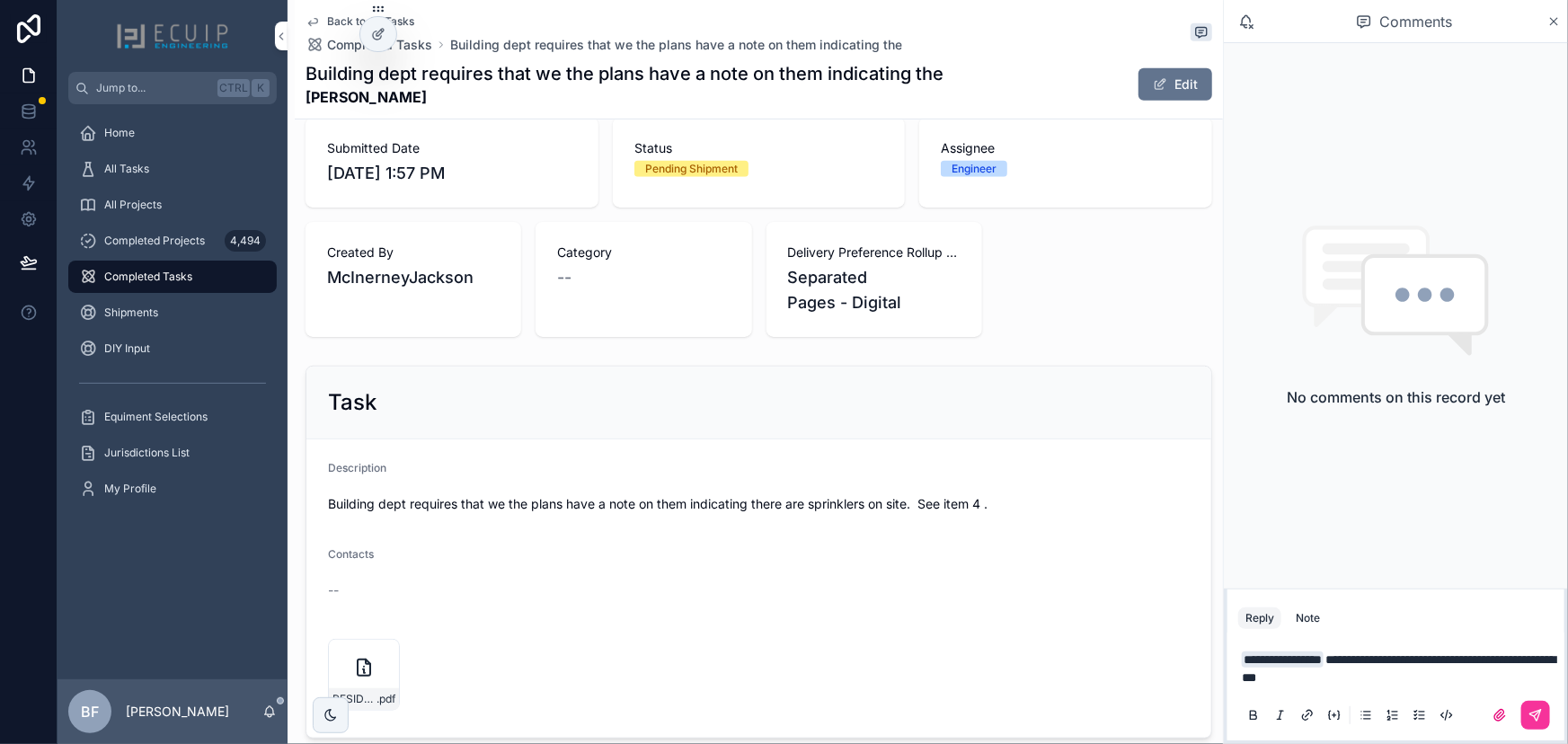
scroll to position [572, 0]
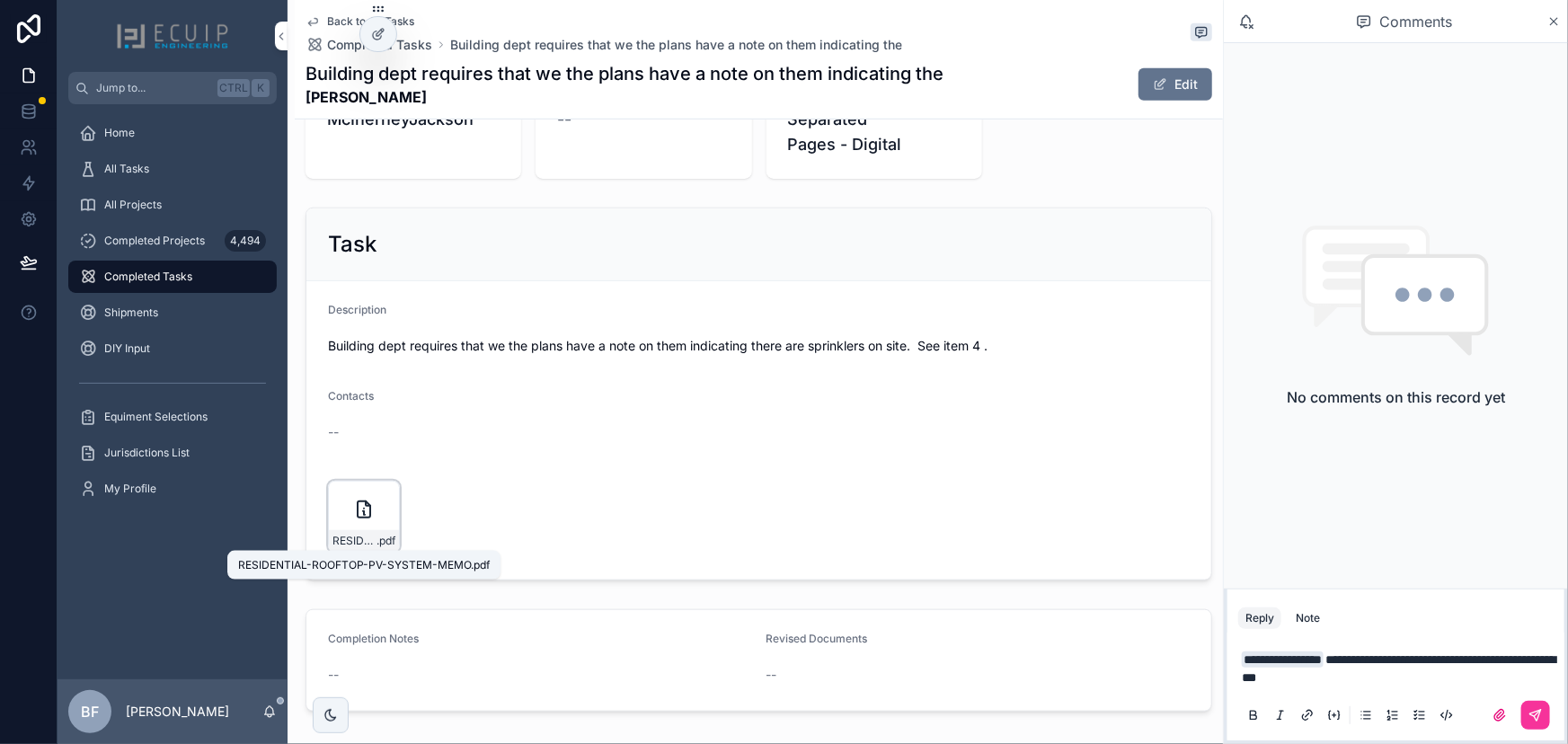
click at [373, 539] on span "RESIDENTIAL-ROOFTOP-PV-SYSTEM-MEMO" at bounding box center [354, 541] width 44 height 14
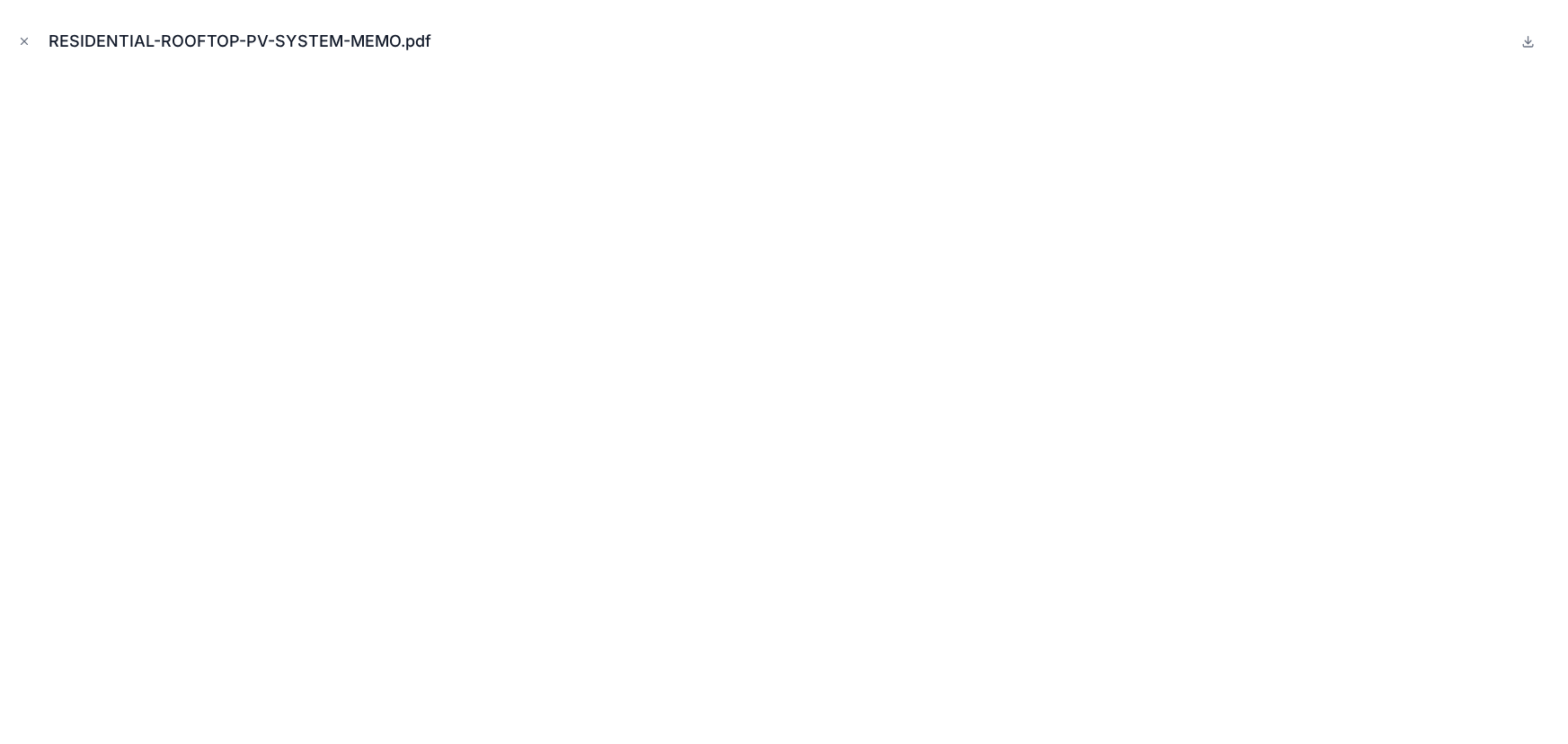
click at [36, 51] on div "RESIDENTIAL-ROOFTOP-PV-SYSTEM-MEMO.pdf" at bounding box center [784, 41] width 1539 height 54
click at [34, 48] on div "RESIDENTIAL-ROOFTOP-PV-SYSTEM-MEMO.pdf" at bounding box center [784, 41] width 1539 height 54
click at [31, 41] on button "Close modal" at bounding box center [24, 41] width 20 height 20
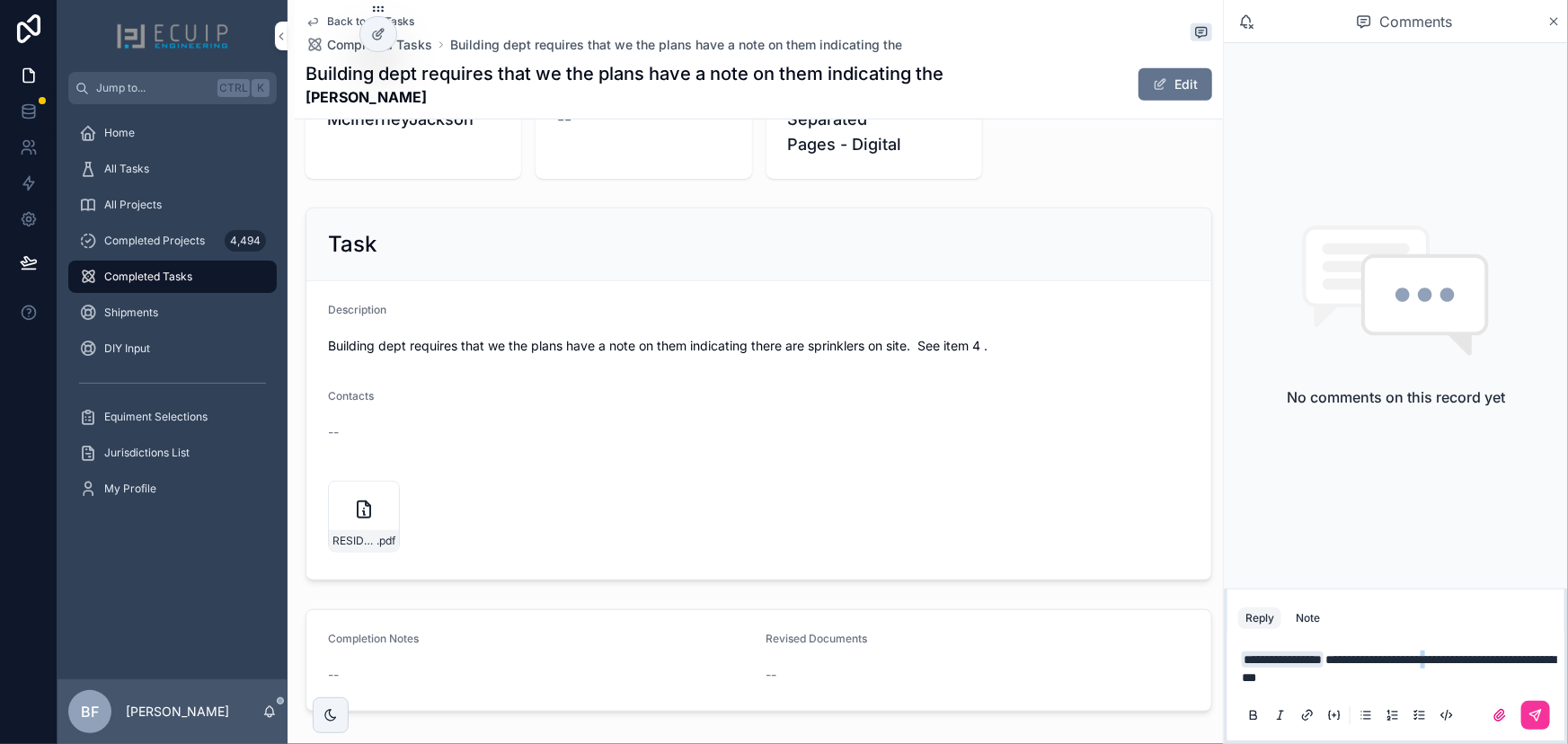
drag, startPoint x: 1483, startPoint y: 667, endPoint x: 1485, endPoint y: 657, distance: 10.2
click at [1485, 657] on span "**********" at bounding box center [1398, 669] width 314 height 31
click at [1491, 672] on p "**********" at bounding box center [1399, 669] width 316 height 36
drag, startPoint x: 1493, startPoint y: 675, endPoint x: 1487, endPoint y: 659, distance: 17.1
click at [1487, 659] on p "**********" at bounding box center [1399, 669] width 316 height 36
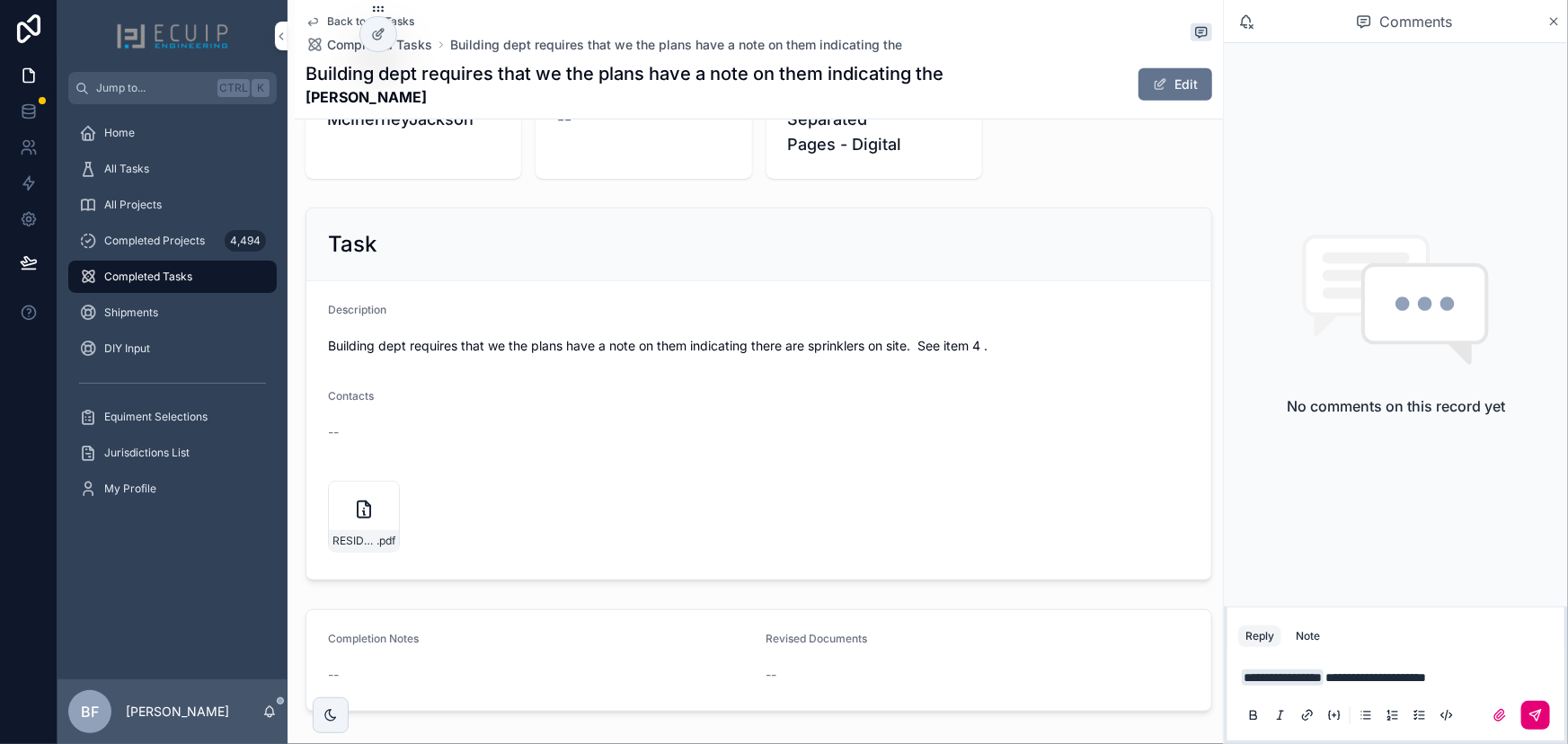
click at [1525, 712] on button "scrollable content" at bounding box center [1536, 715] width 29 height 29
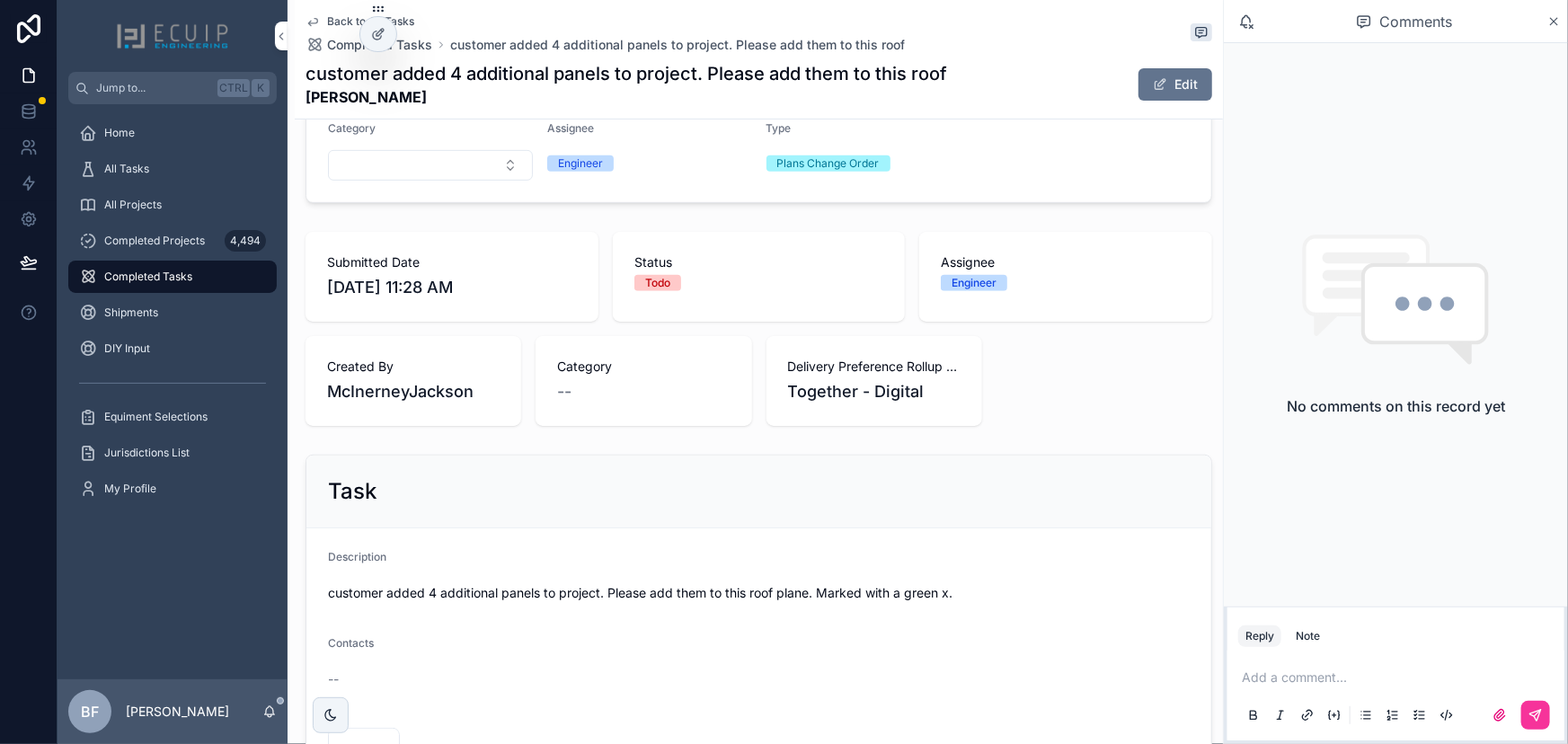
scroll to position [490, 0]
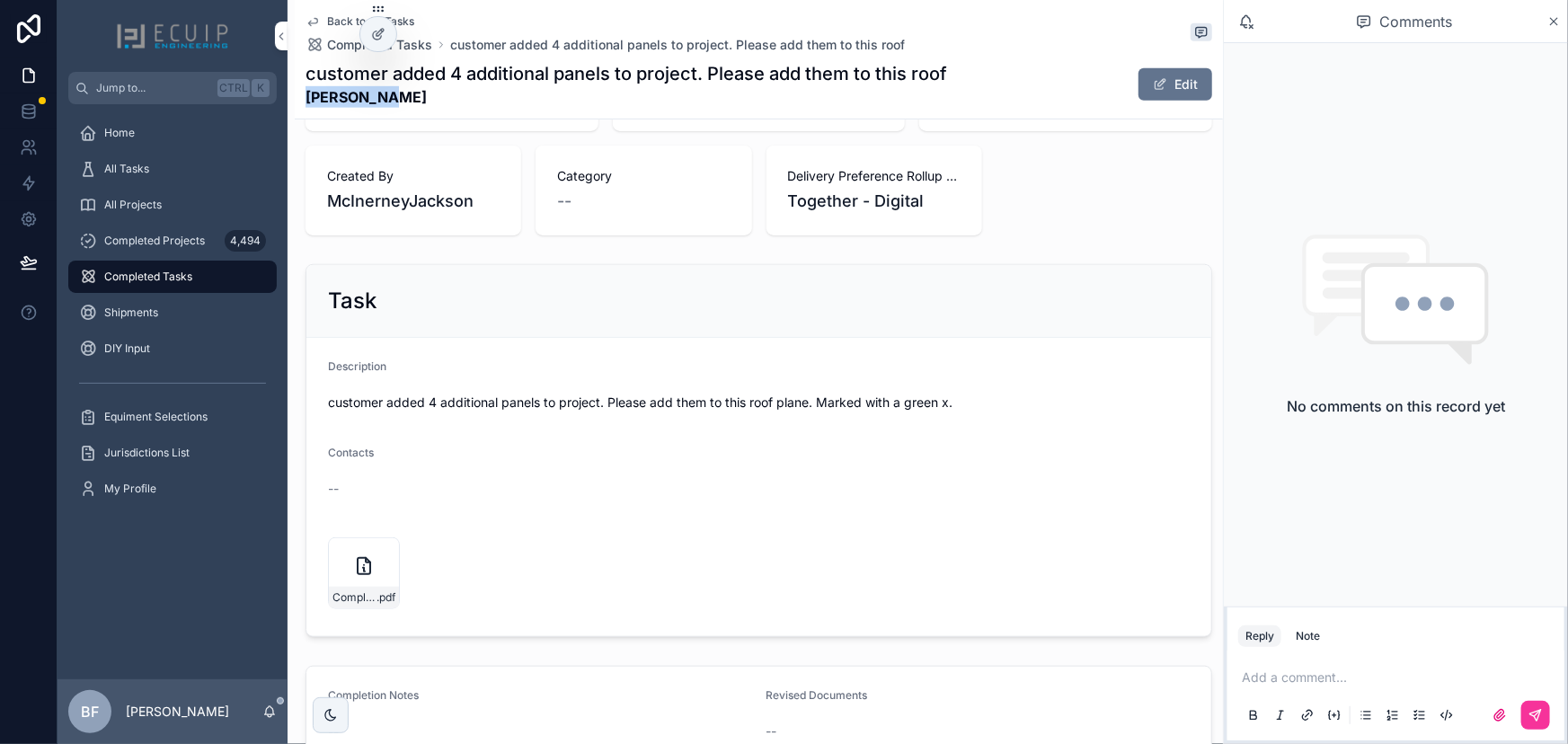
drag, startPoint x: 384, startPoint y: 101, endPoint x: 297, endPoint y: 93, distance: 87.4
click at [297, 93] on div "Back to All Tasks Completed Tasks customer added 4 additional panels to project…" at bounding box center [759, 60] width 929 height 120
copy strong "[PERSON_NAME]"
click at [362, 574] on icon "scrollable content" at bounding box center [364, 566] width 13 height 16
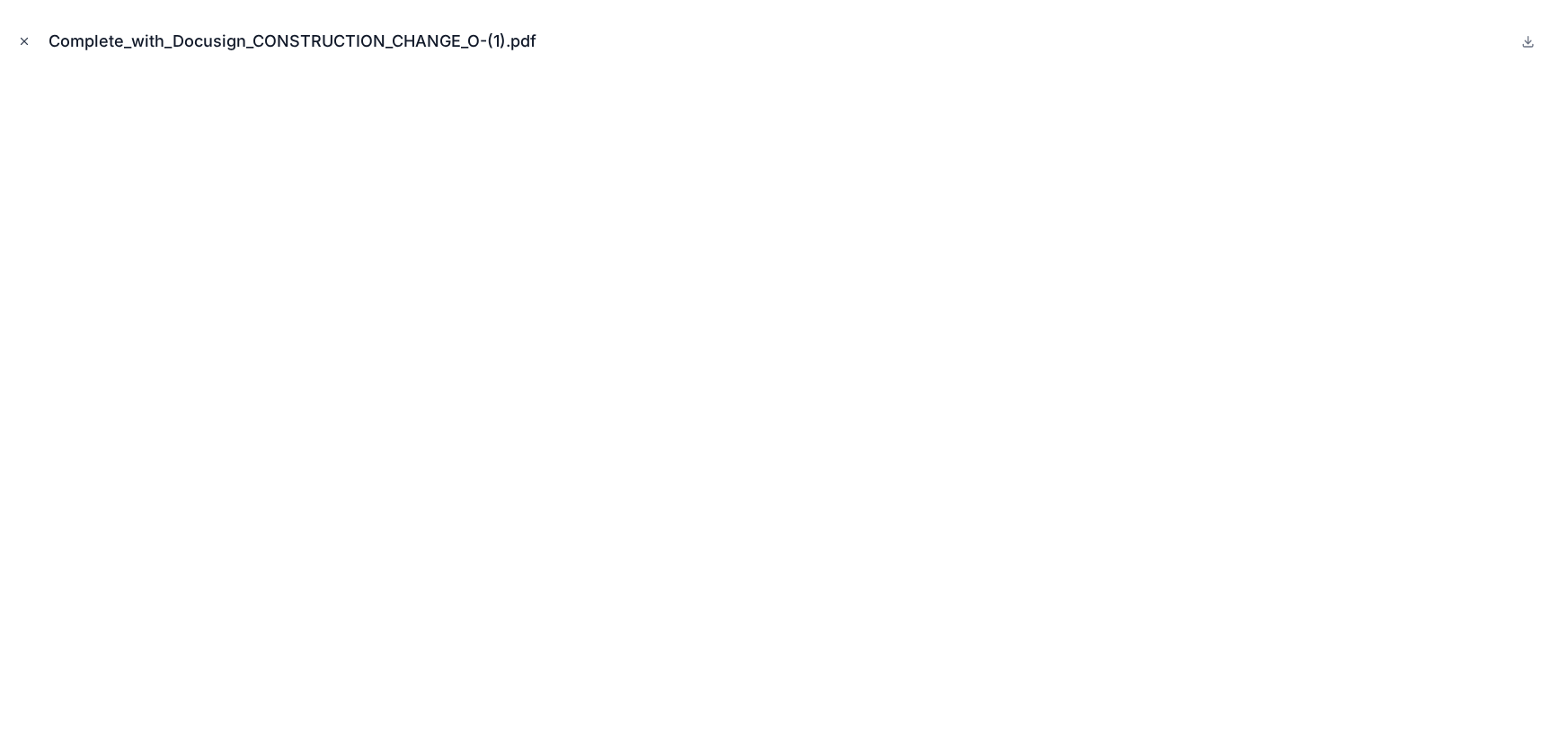
click at [24, 33] on button "Close modal" at bounding box center [24, 41] width 20 height 20
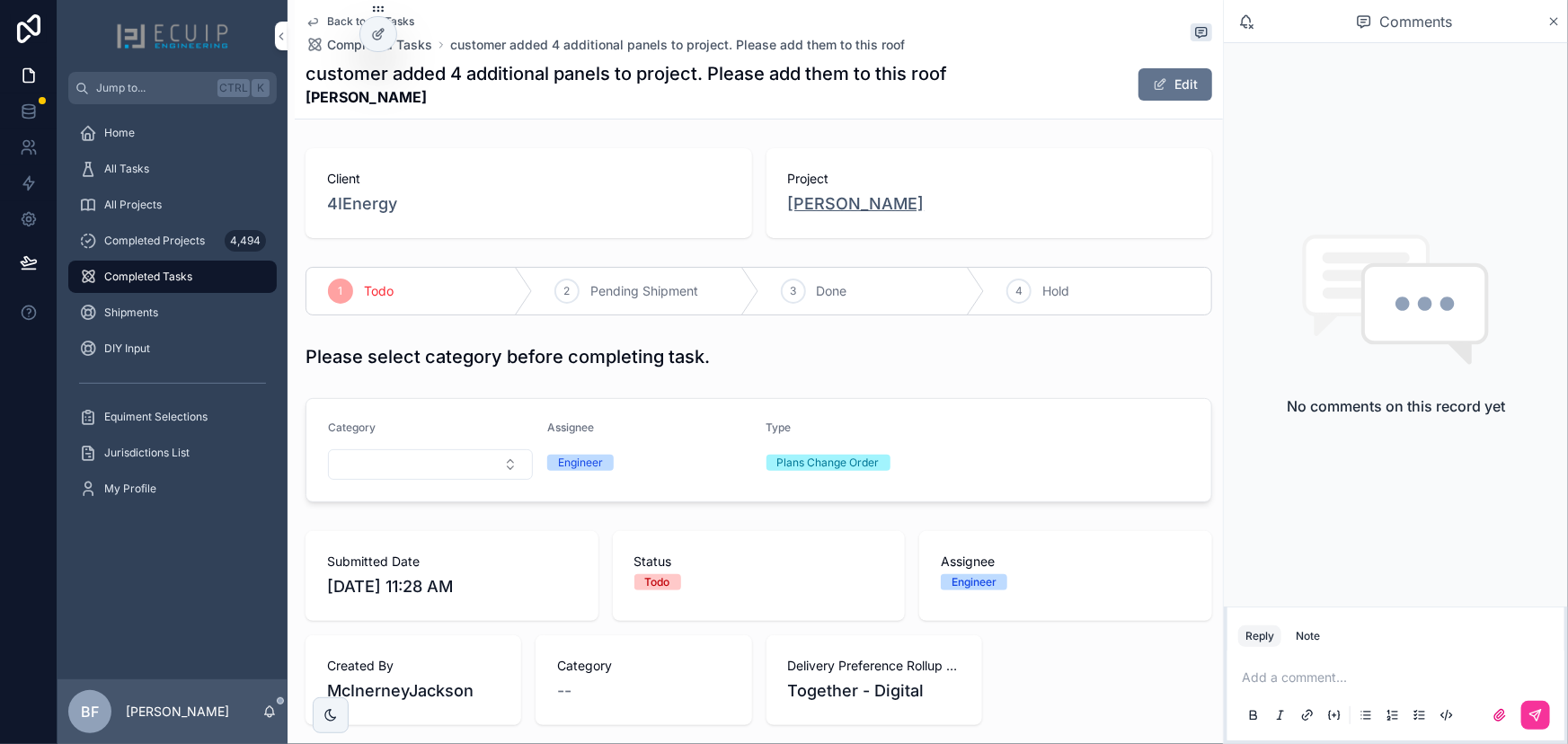
click at [832, 201] on span "[PERSON_NAME]" at bounding box center [857, 204] width 137 height 25
click at [438, 455] on button "Select Button" at bounding box center [430, 464] width 205 height 31
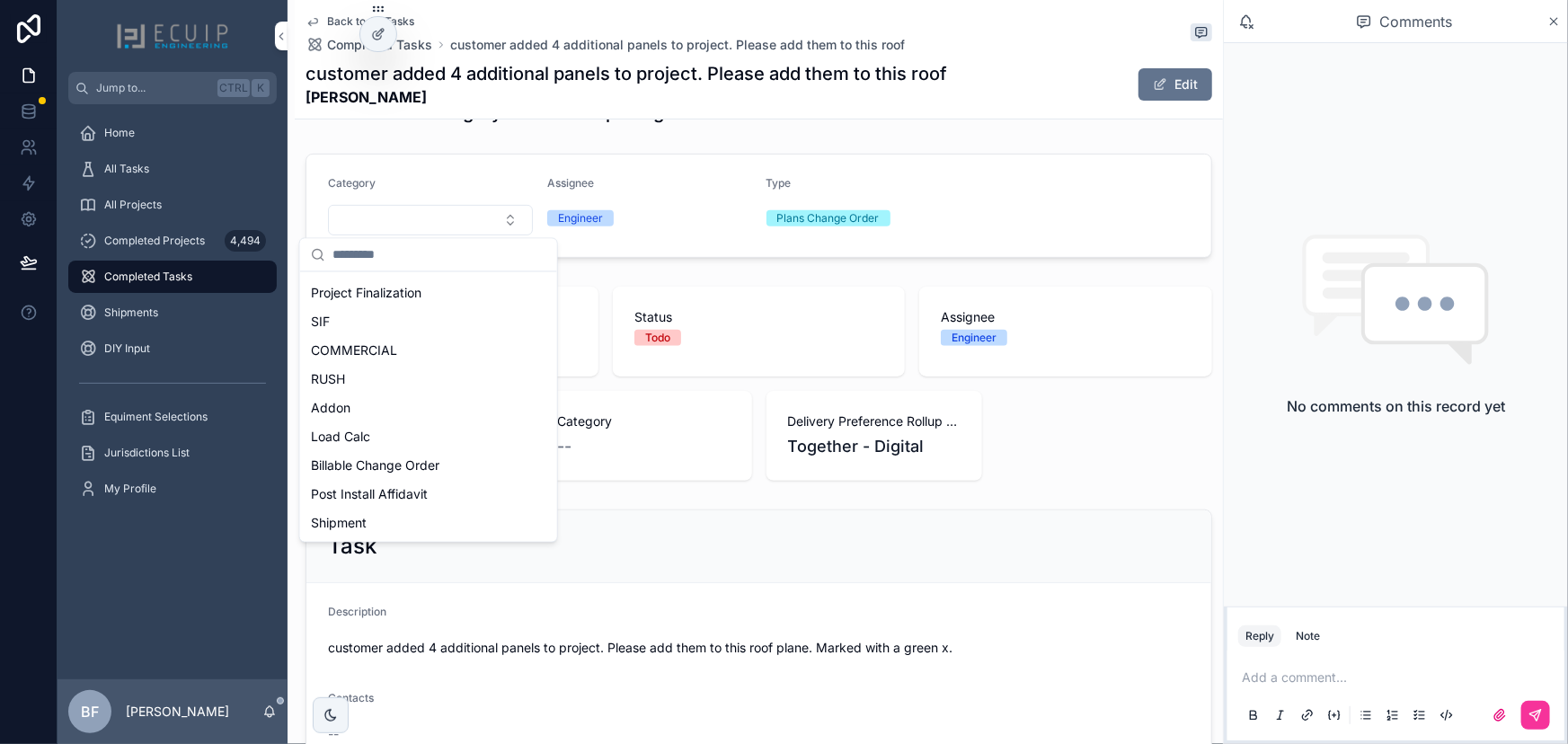
scroll to position [244, 0]
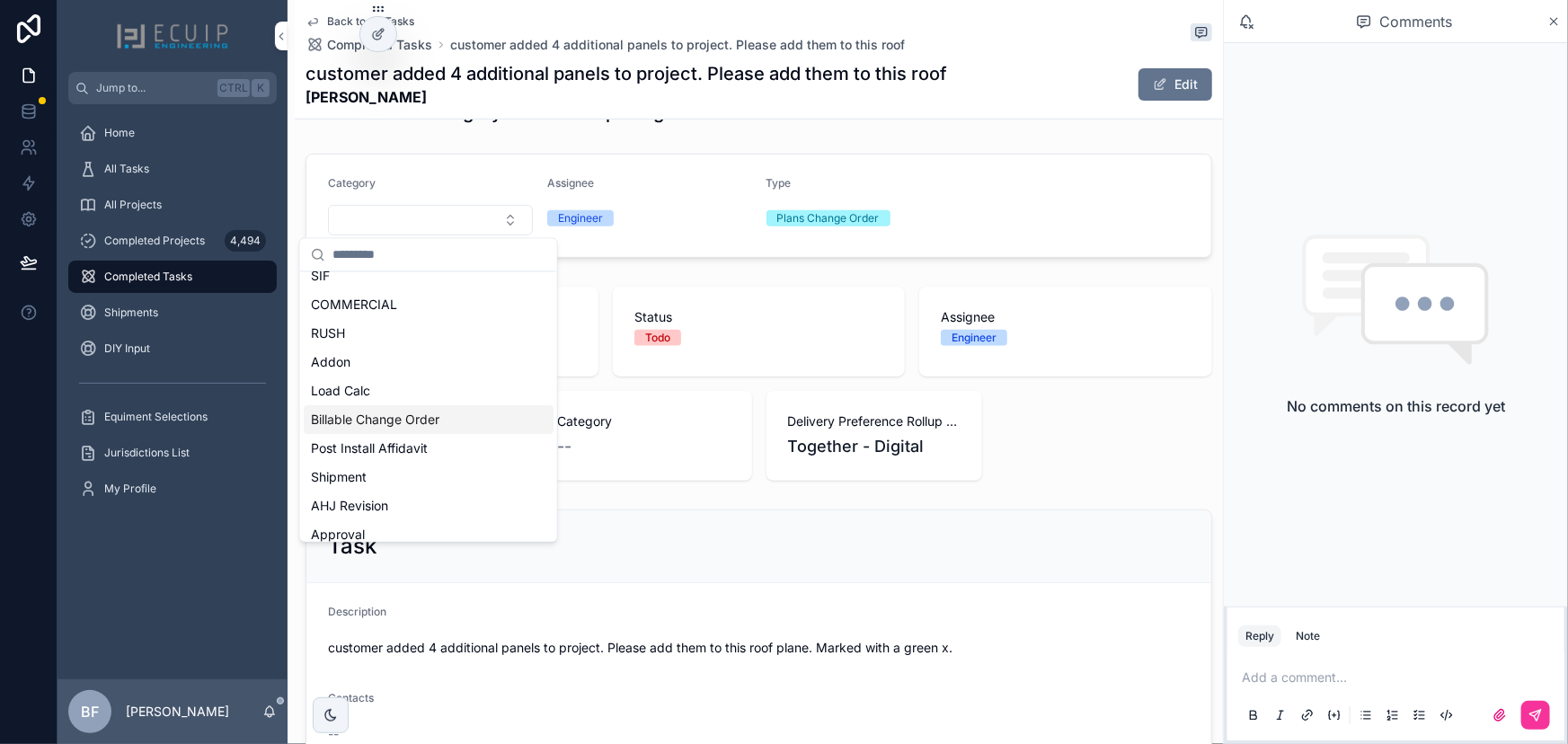
click at [428, 410] on span "Billable Change Order" at bounding box center [375, 419] width 129 height 18
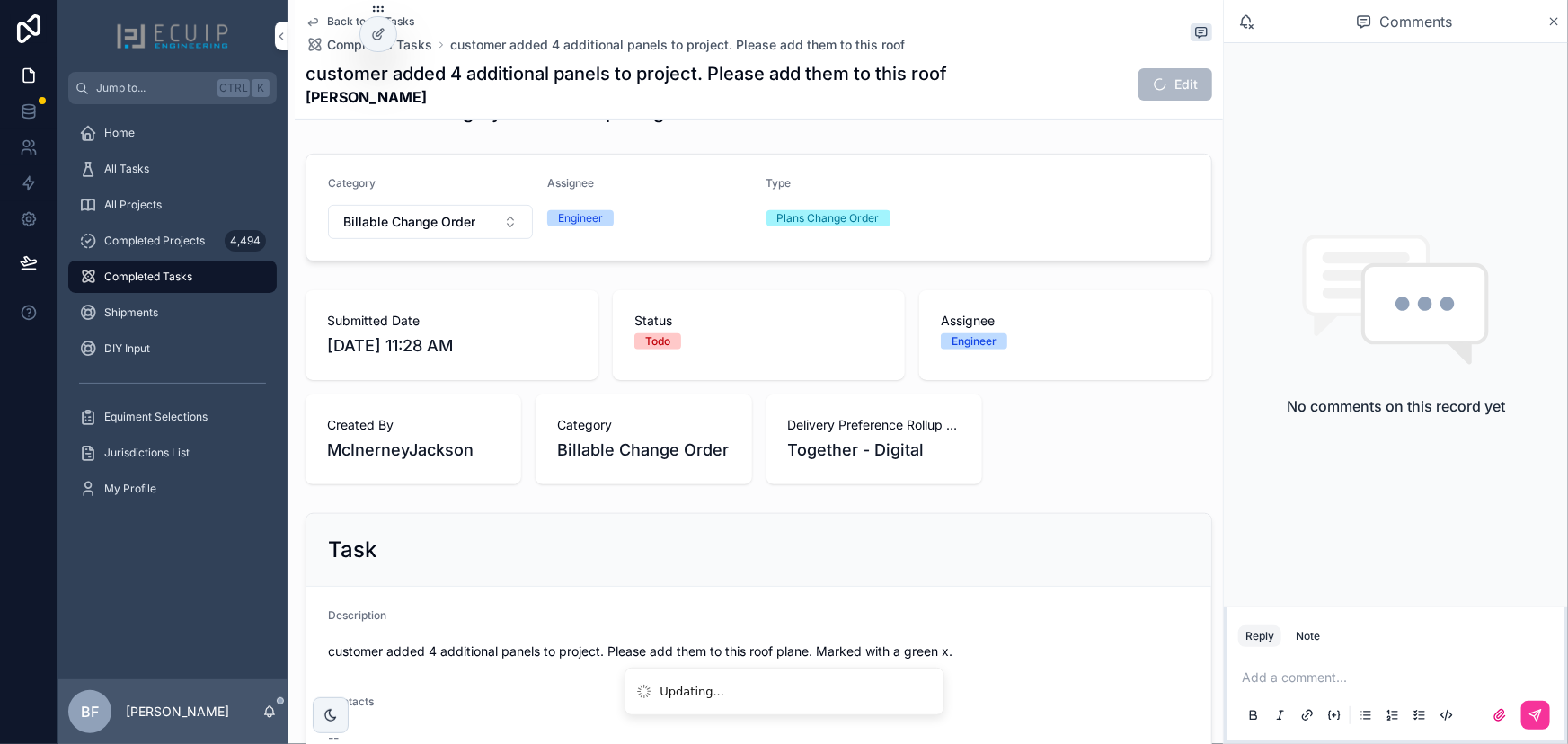
click at [967, 573] on div "Task" at bounding box center [759, 550] width 905 height 73
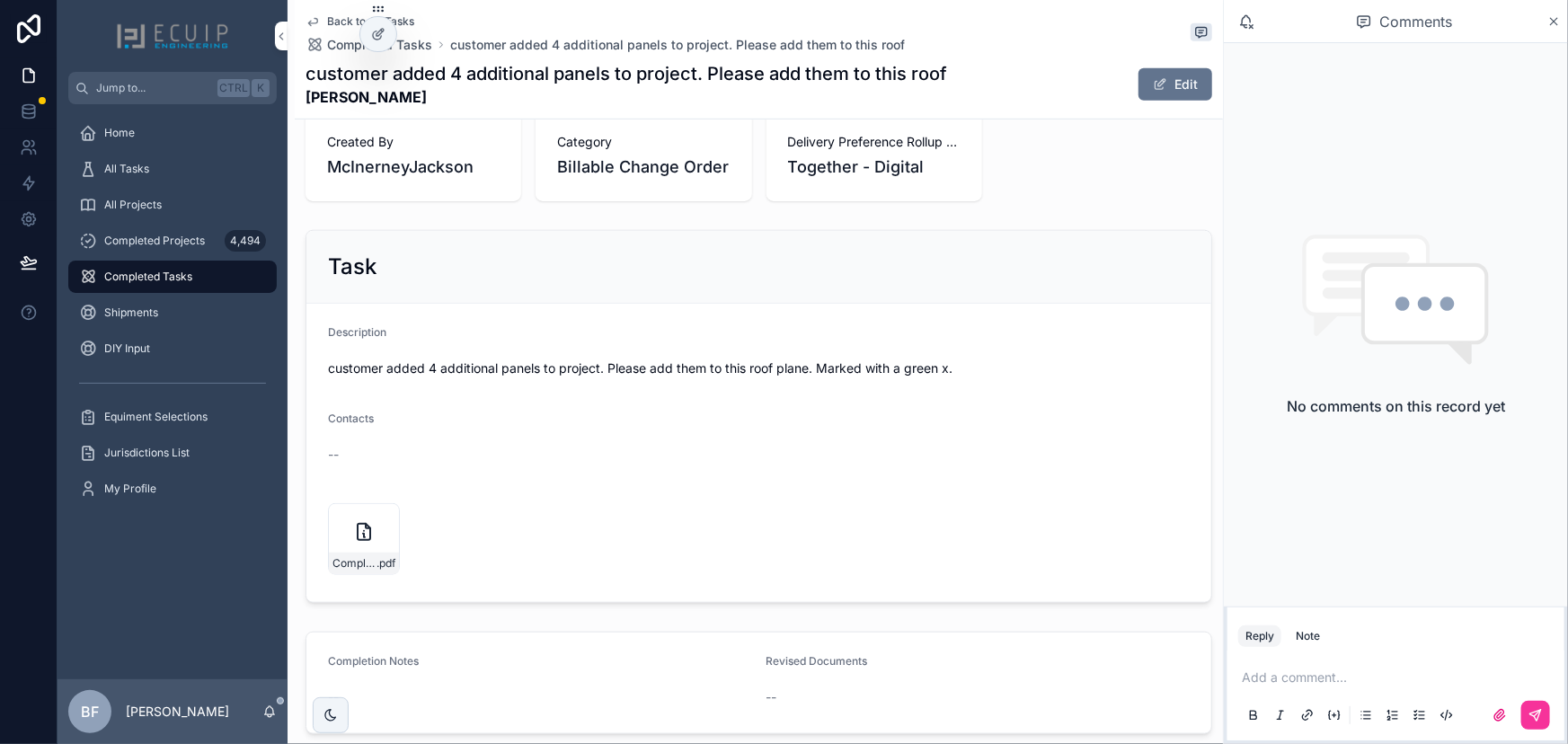
scroll to position [638, 0]
